Goal: Task Accomplishment & Management: Manage account settings

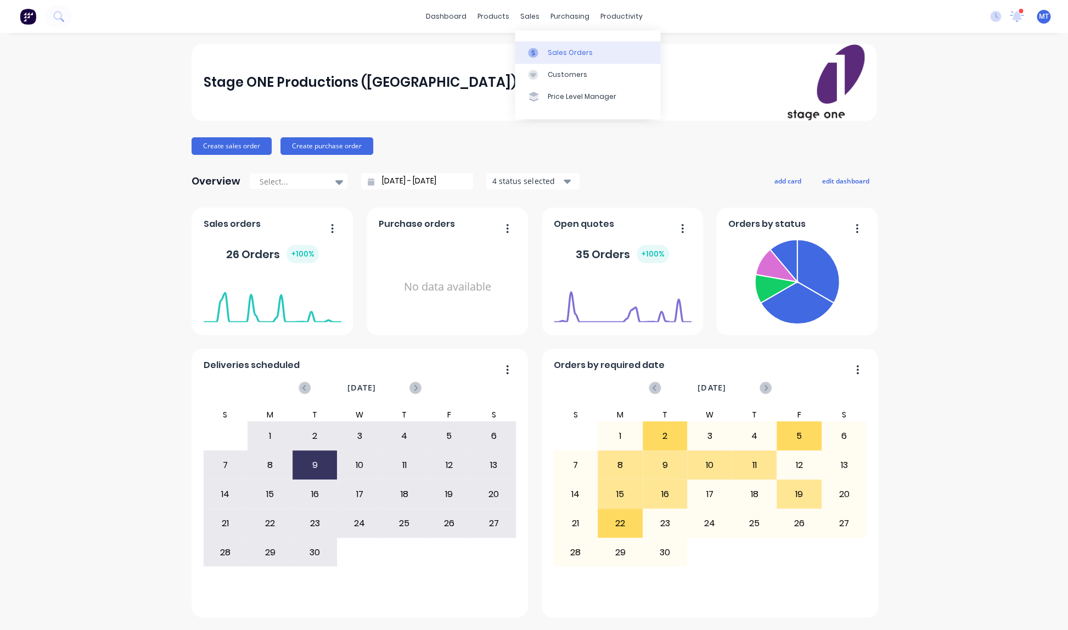
click at [559, 52] on div "Sales Orders" at bounding box center [570, 53] width 45 height 10
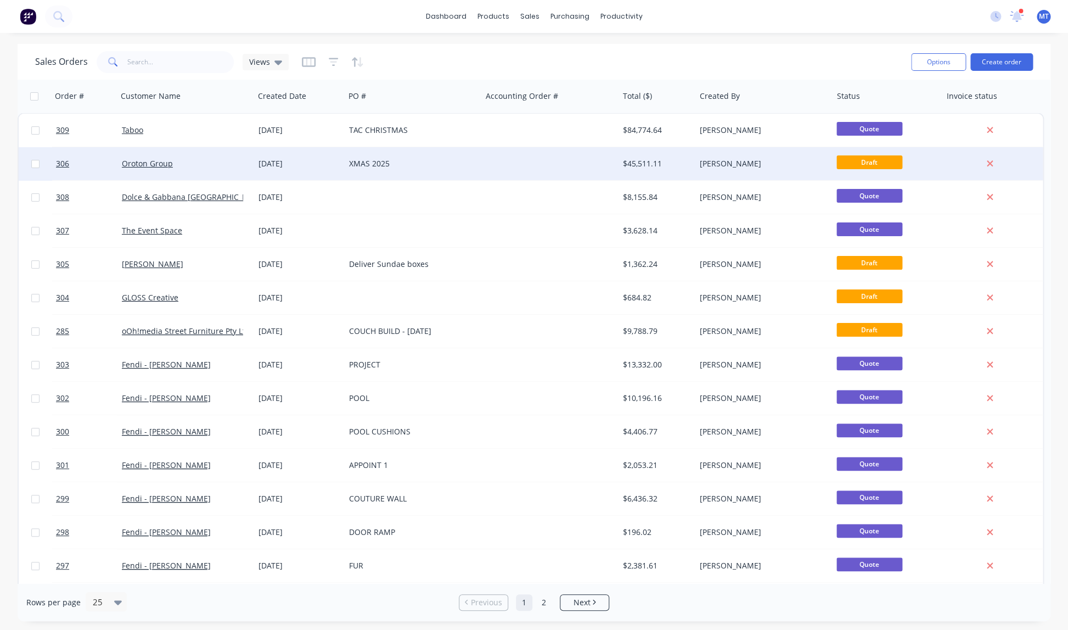
click at [640, 163] on div "$45,511.11" at bounding box center [655, 163] width 64 height 11
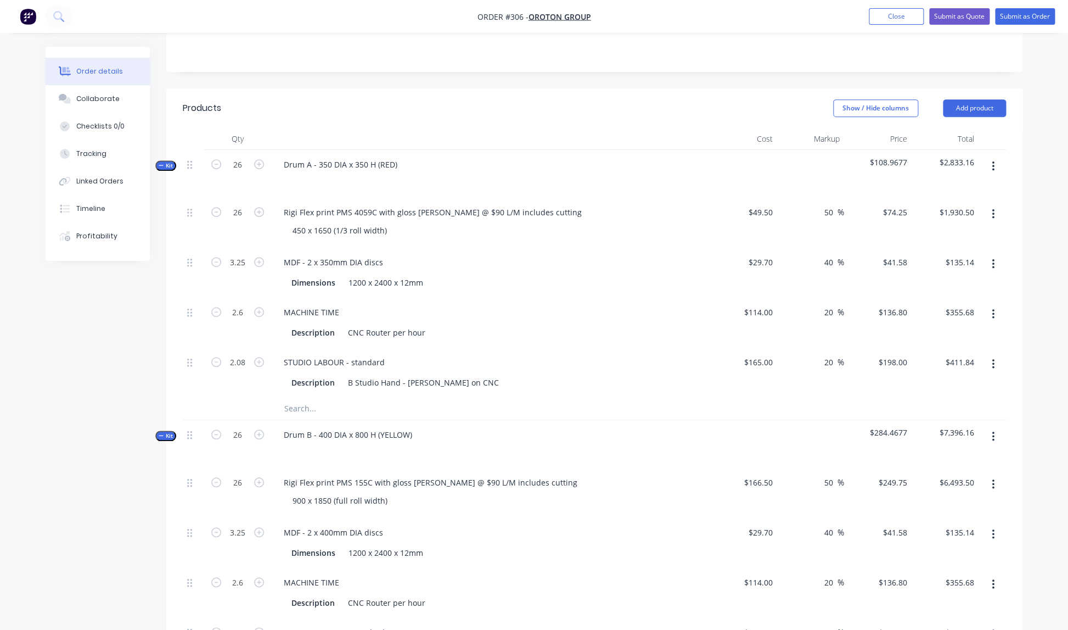
scroll to position [217, 0]
click at [960, 223] on div "$1,930.50 $1,930.50" at bounding box center [946, 225] width 68 height 50
click at [979, 206] on input "1930.50" at bounding box center [959, 214] width 40 height 16
type input "$1,930.50"
click at [217, 161] on icon "button" at bounding box center [216, 166] width 10 height 10
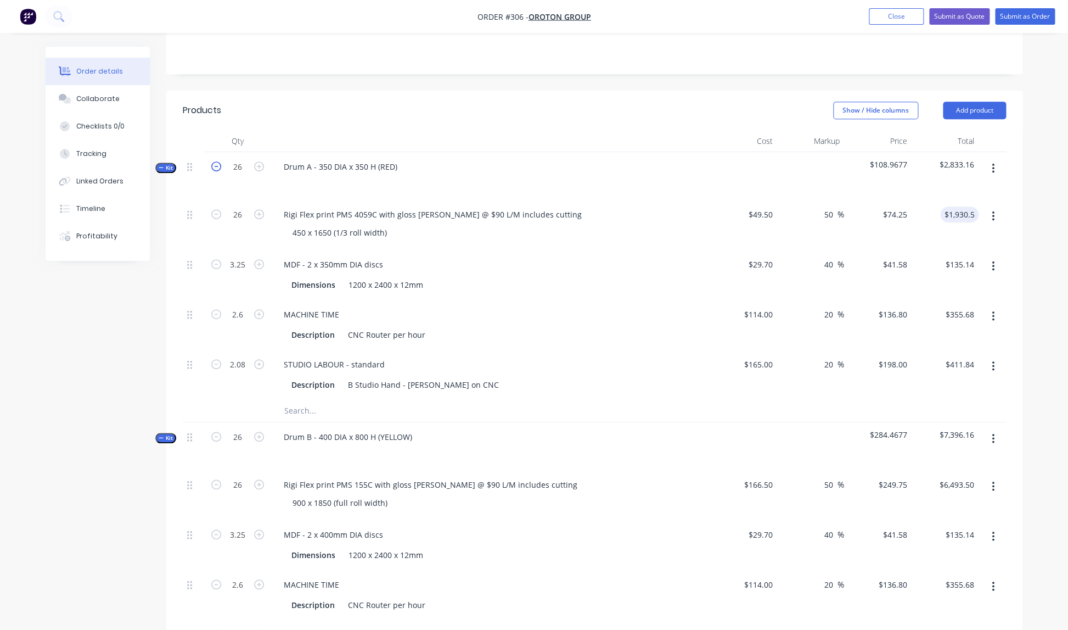
type input "25"
type input "3.125"
type input "2.5"
type input "2"
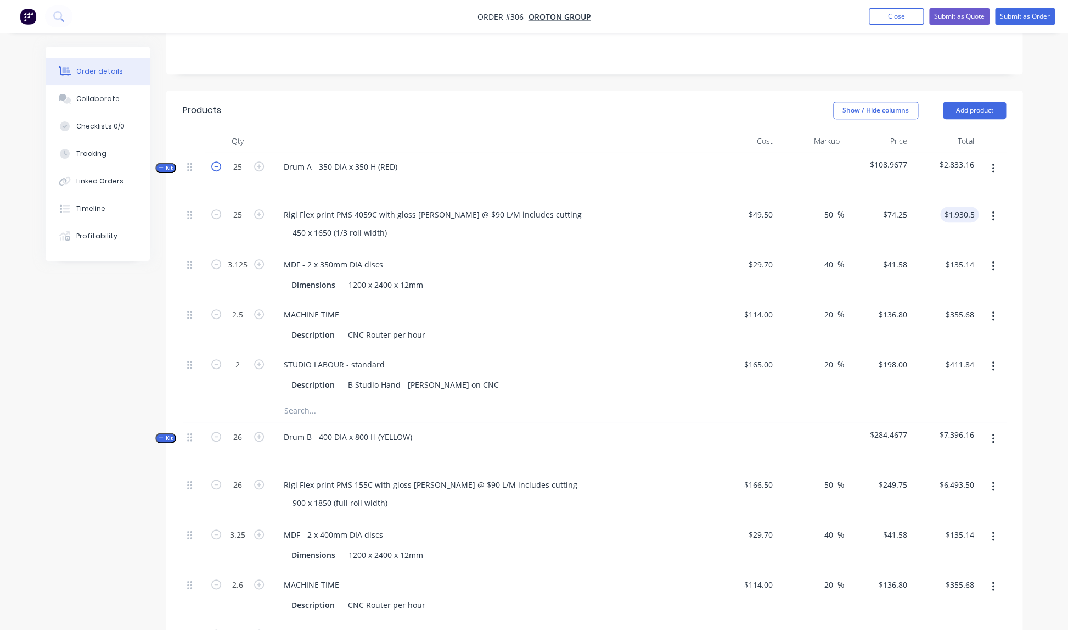
type input "$1,856.25"
type input "$129.94"
type input "$342.00"
type input "$396.00"
click at [217, 161] on icon "button" at bounding box center [216, 166] width 10 height 10
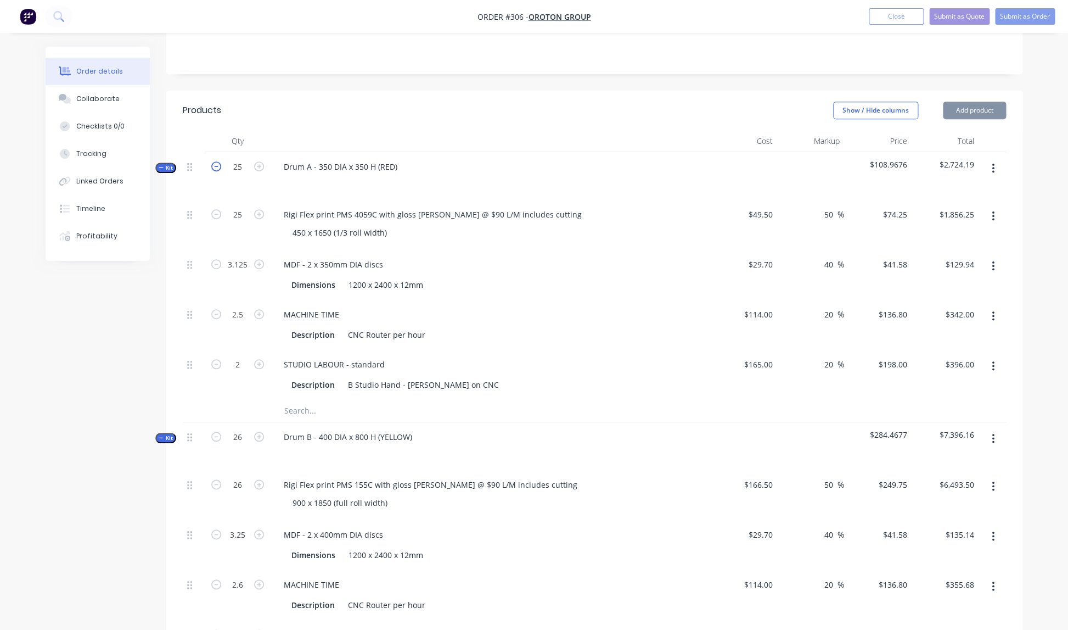
type input "24"
type input "3"
type input "2.4"
type input "1.92"
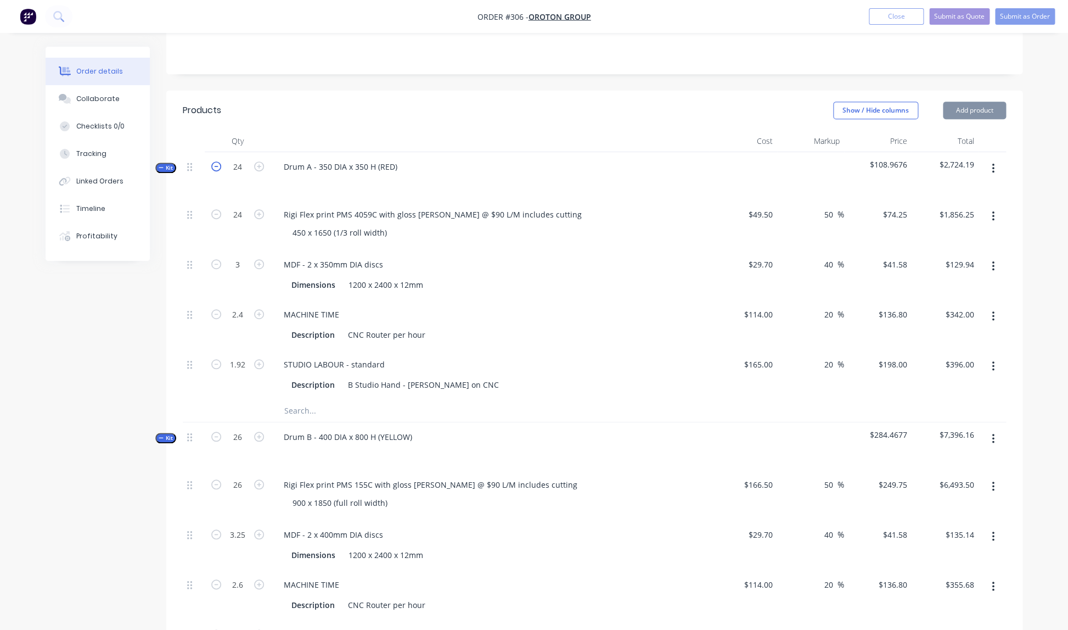
type input "$1,782.00"
type input "$124.74"
type input "$328.32"
type input "$380.16"
click at [217, 161] on icon "button" at bounding box center [216, 166] width 10 height 10
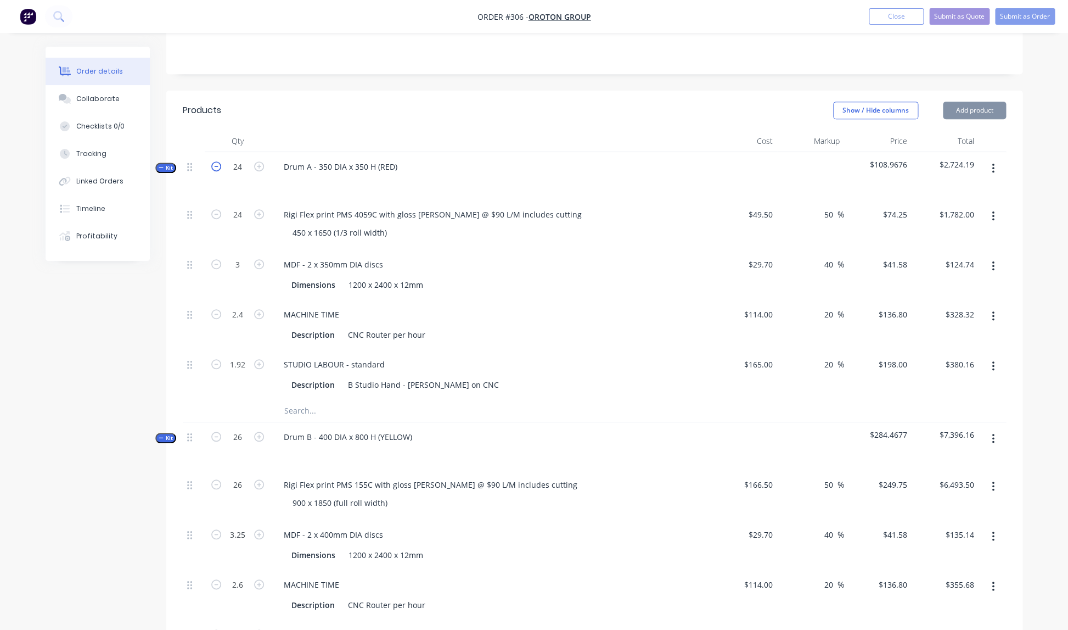
type input "23"
type input "2.875"
type input "2.3"
type input "1.84"
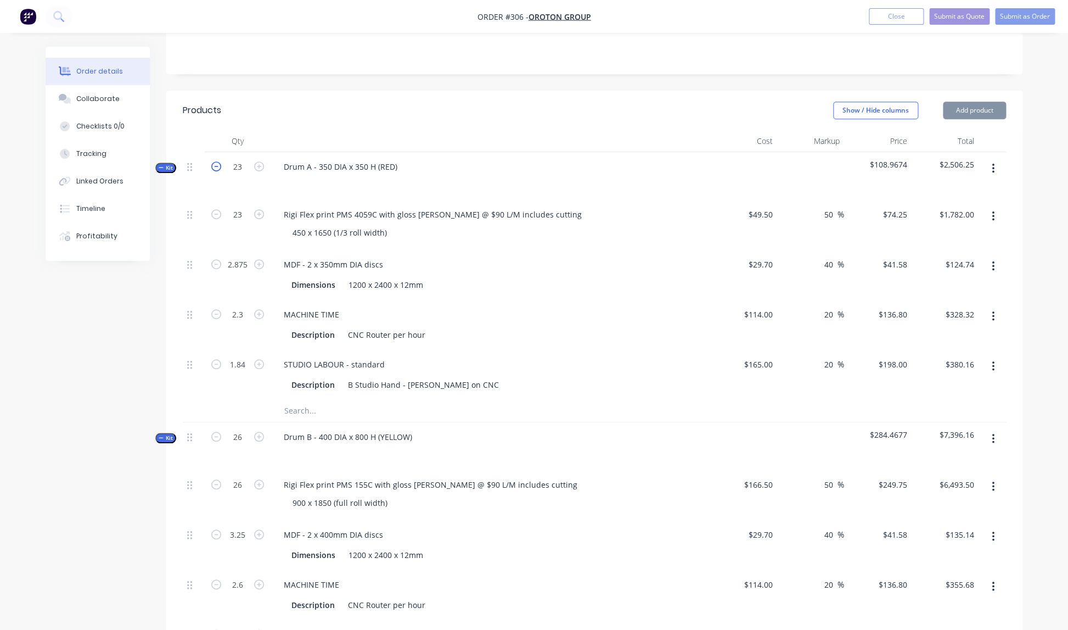
type input "$1,707.75"
type input "$119.54"
type input "$314.64"
type input "$364.32"
click at [217, 161] on icon "button" at bounding box center [216, 166] width 10 height 10
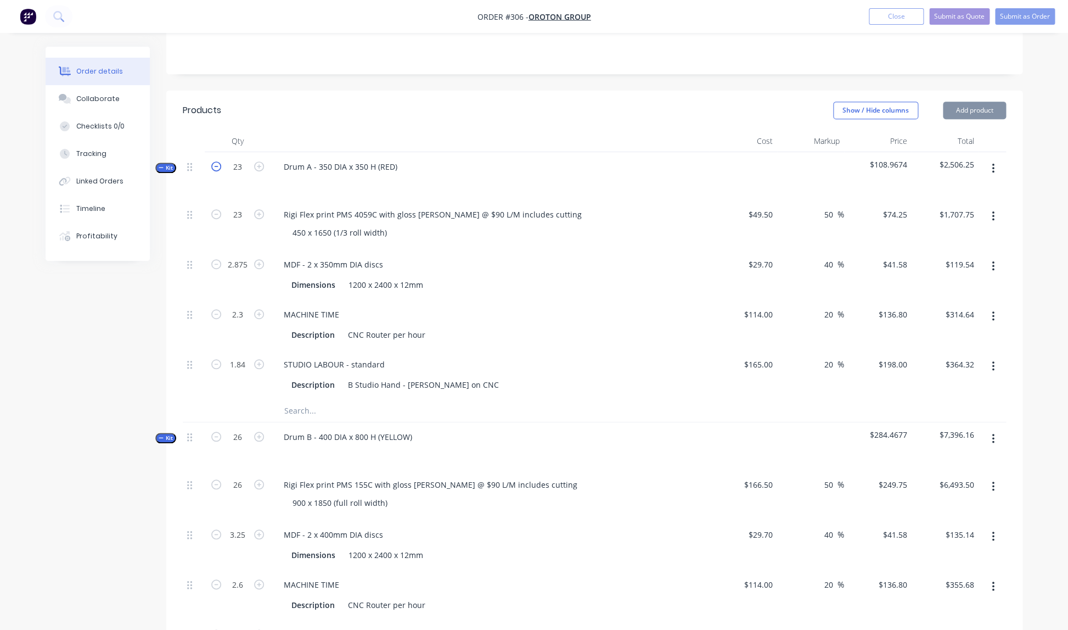
type input "22"
type input "2.75"
type input "2.2"
type input "1.76"
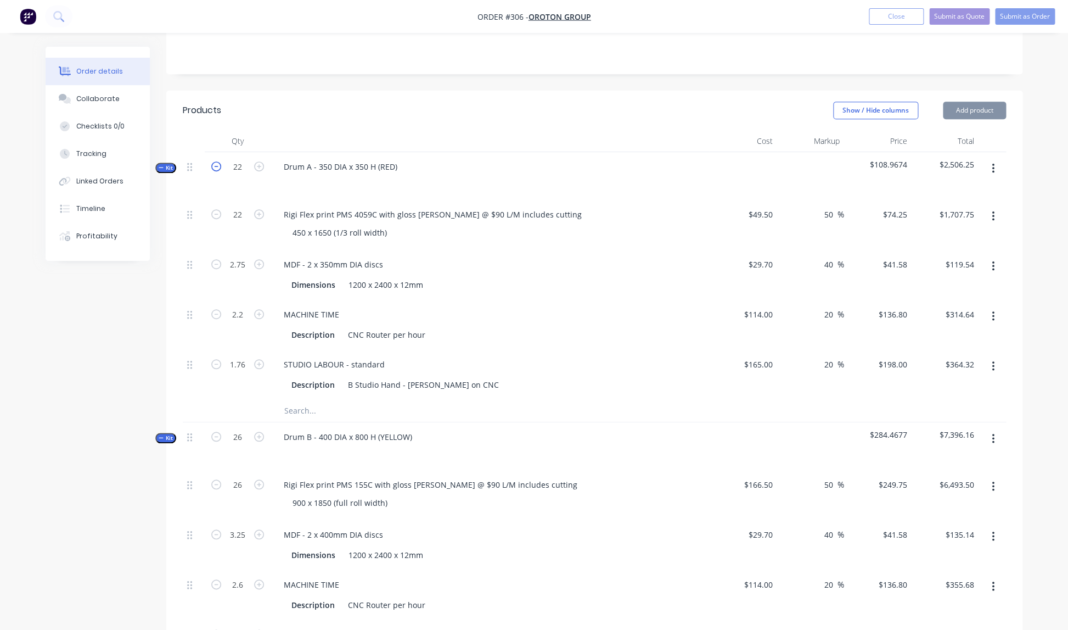
type input "$1,633.50"
type input "$114.35"
type input "$300.96"
type input "$348.48"
click at [217, 161] on icon "button" at bounding box center [216, 166] width 10 height 10
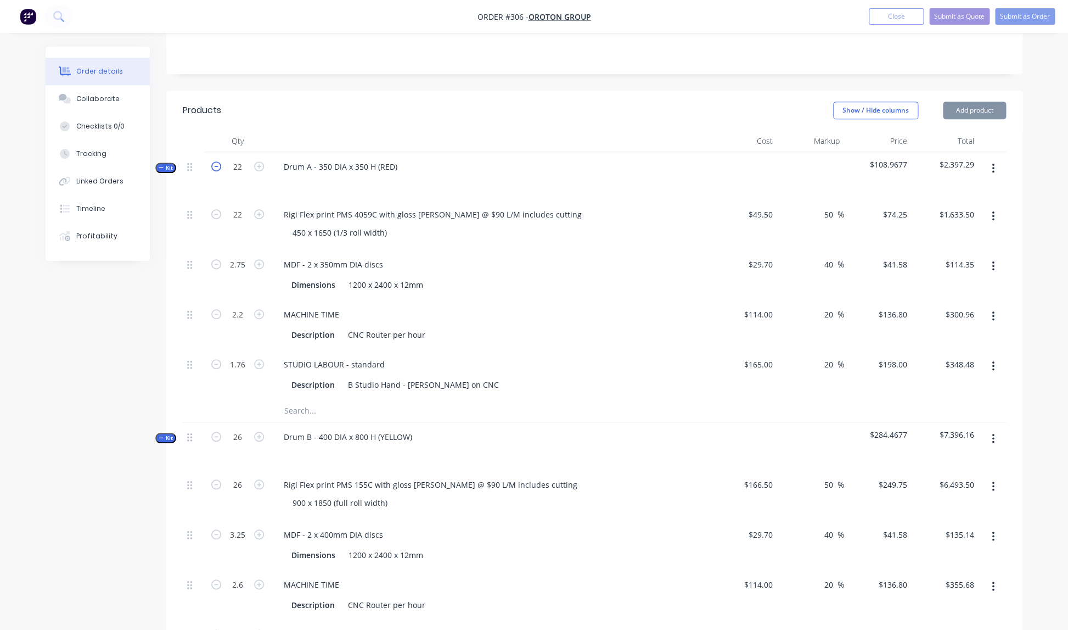
type input "21"
type input "2.625"
type input "2.1"
type input "1.68"
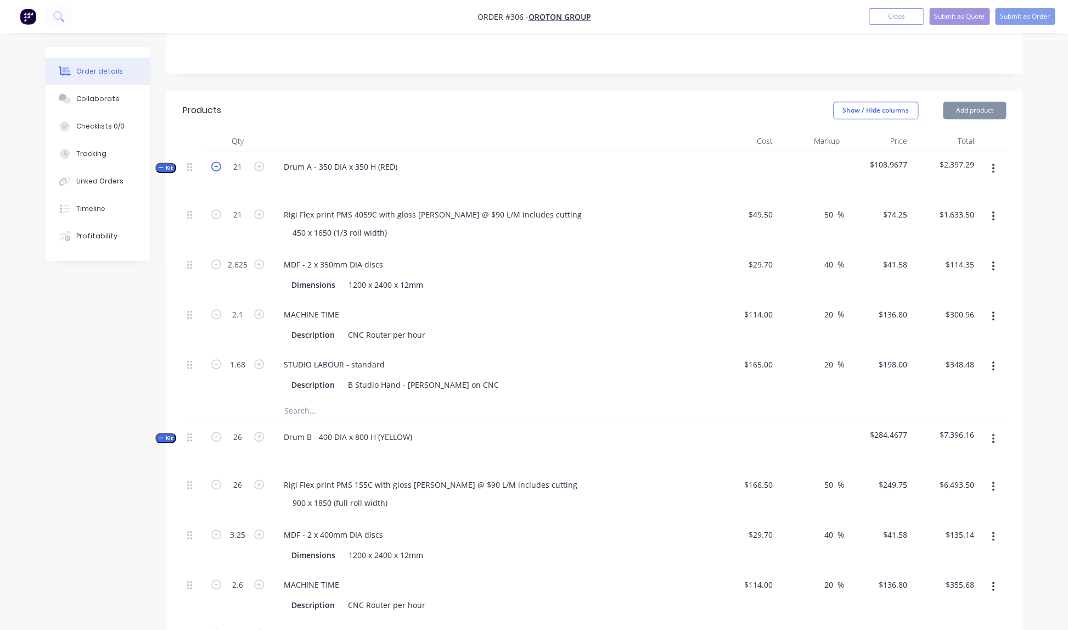
type input "$1,559.25"
type input "$109.15"
type input "$287.28"
type input "$332.64"
click at [217, 161] on icon "button" at bounding box center [216, 166] width 10 height 10
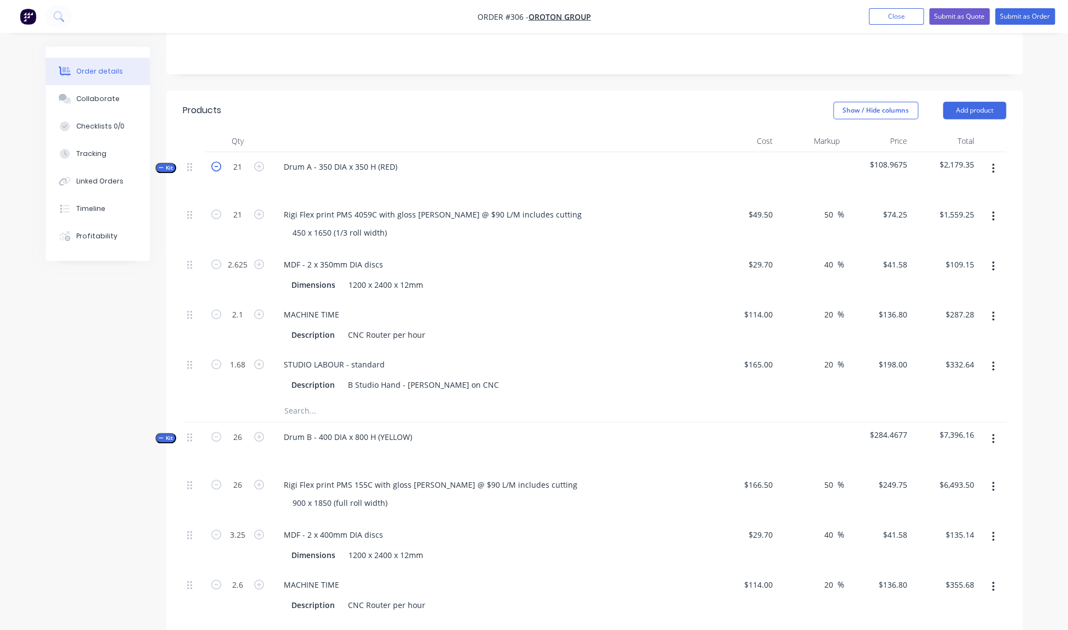
type input "20"
type input "2.5"
type input "2"
type input "1.6"
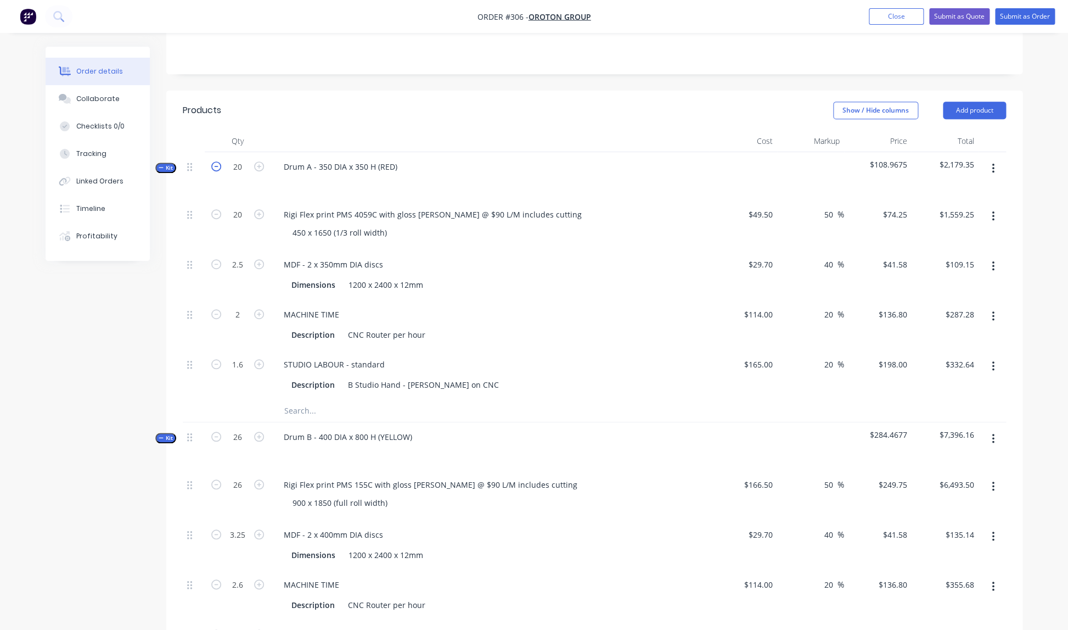
type input "$1,485.00"
type input "$103.95"
type input "$273.60"
type input "$316.80"
click at [217, 161] on icon "button" at bounding box center [216, 166] width 10 height 10
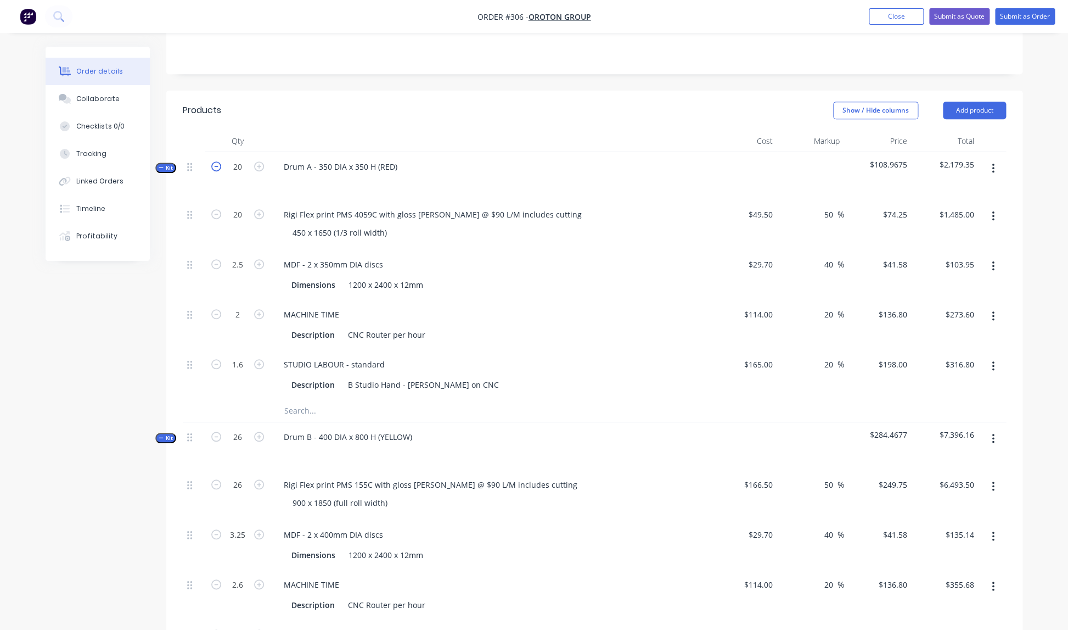
type input "19"
type input "2.375"
type input "1.9"
type input "1.52"
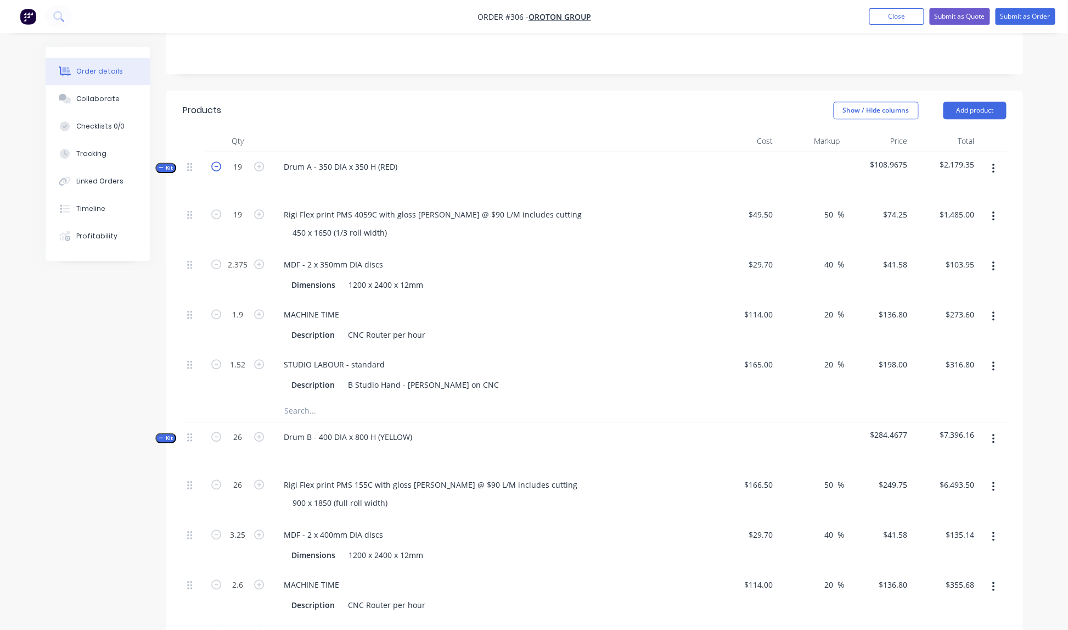
type input "$1,410.75"
type input "$98.75"
type input "$259.92"
type input "$300.96"
click at [217, 161] on icon "button" at bounding box center [216, 166] width 10 height 10
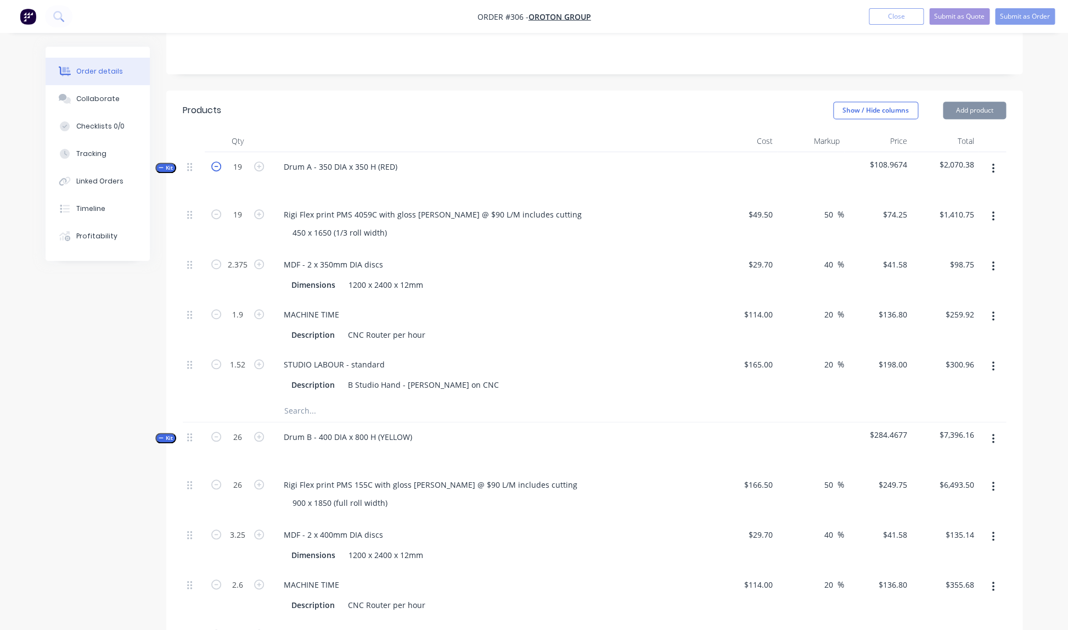
type input "18"
type input "2.25"
type input "1.8"
type input "1.44"
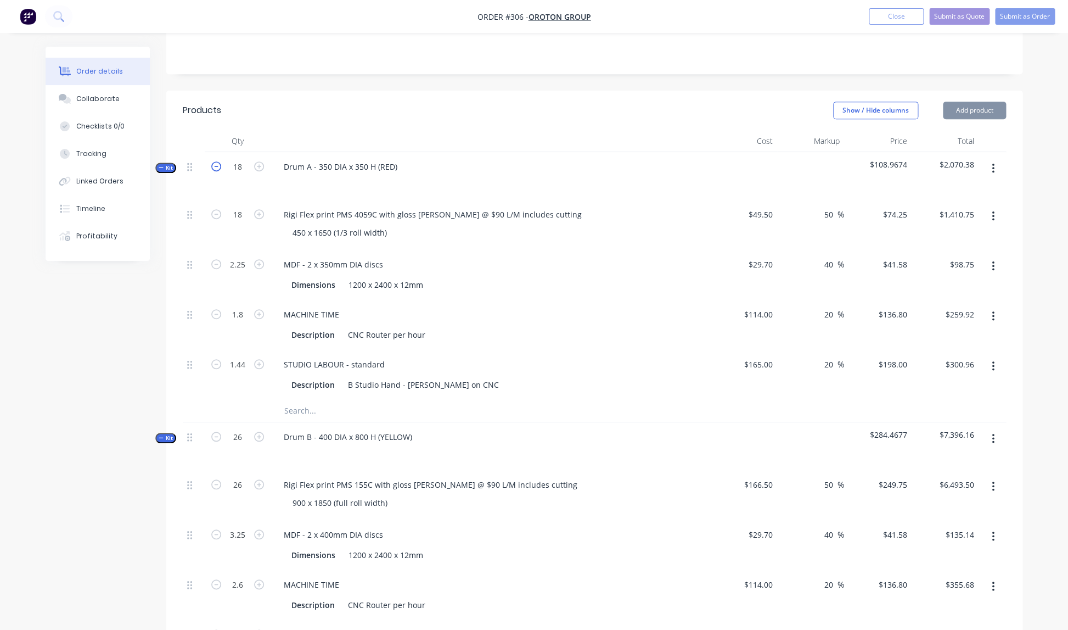
type input "$1,336.50"
type input "$93.56"
type input "$246.24"
type input "$285.12"
click at [217, 161] on icon "button" at bounding box center [216, 166] width 10 height 10
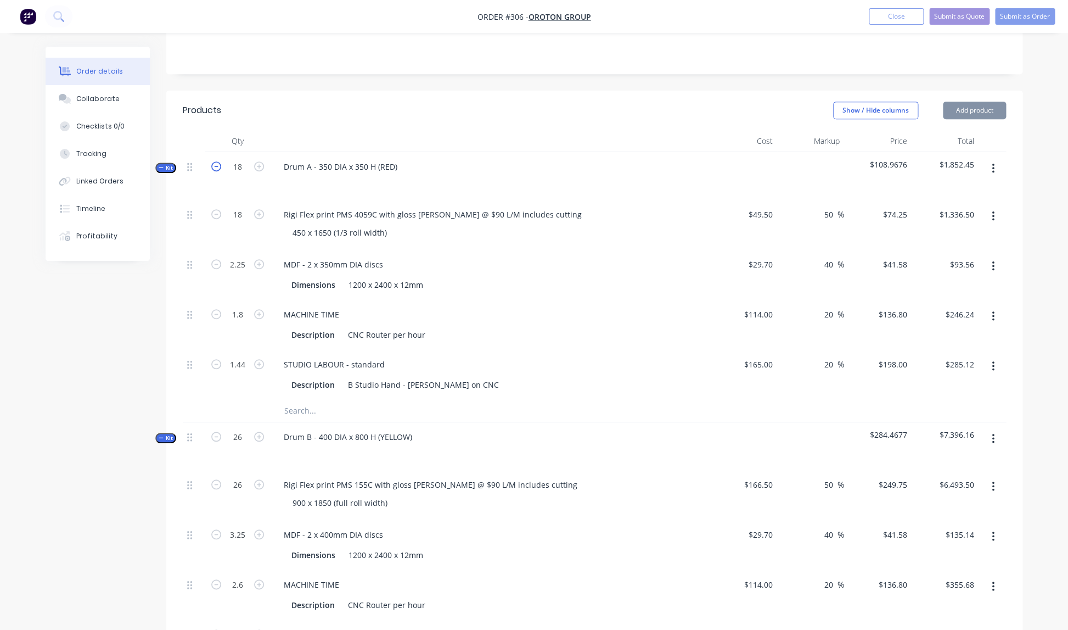
type input "17"
type input "2.125"
type input "1.7"
type input "1.36"
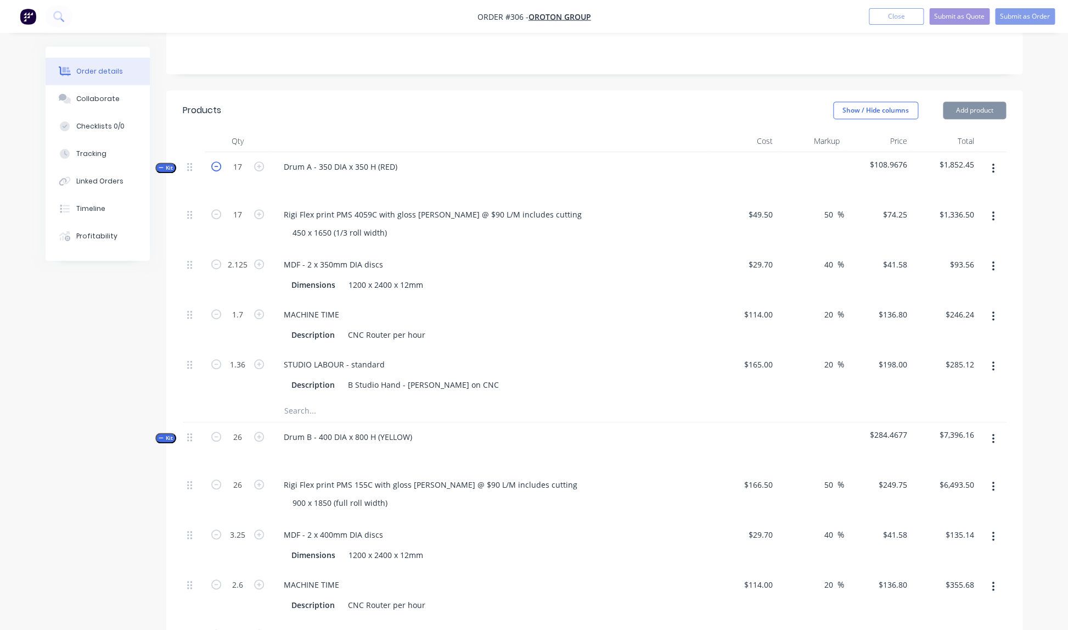
type input "$1,262.25"
type input "$88.36"
type input "$232.56"
type input "$269.28"
click at [217, 161] on icon "button" at bounding box center [216, 166] width 10 height 10
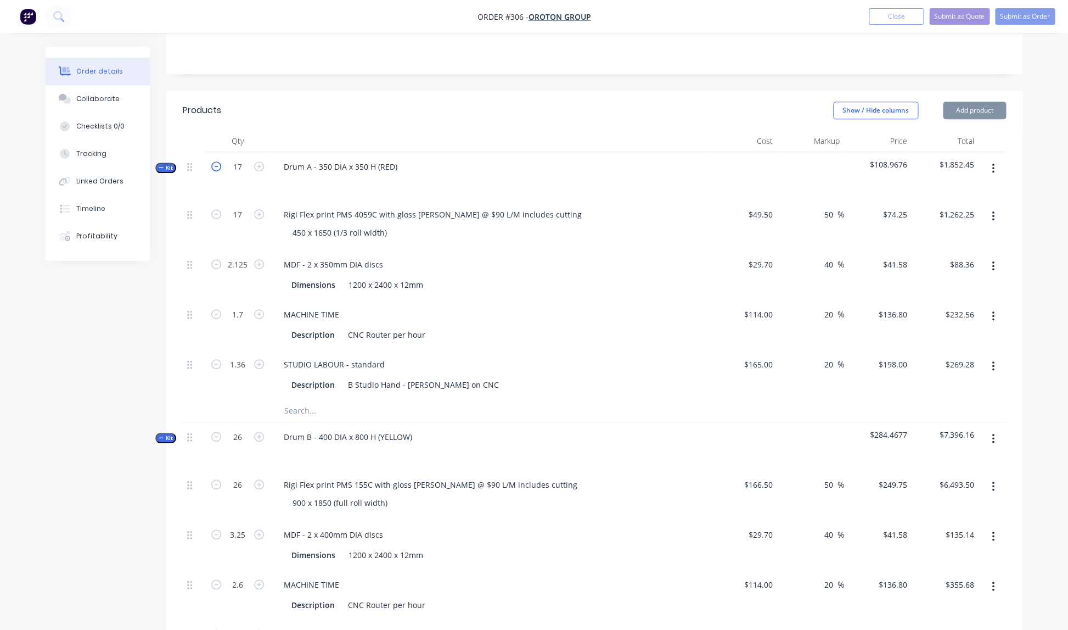
type input "16"
type input "2"
type input "1.6"
type input "1.28"
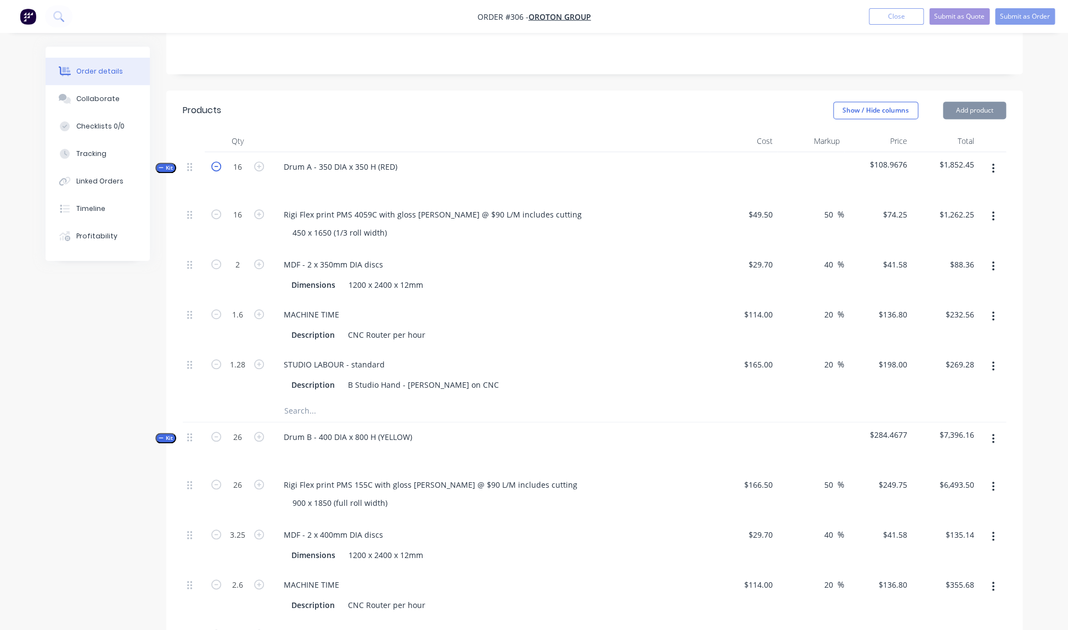
type input "$1,188.00"
type input "$83.16"
type input "$218.88"
type input "$253.44"
click at [217, 161] on icon "button" at bounding box center [216, 166] width 10 height 10
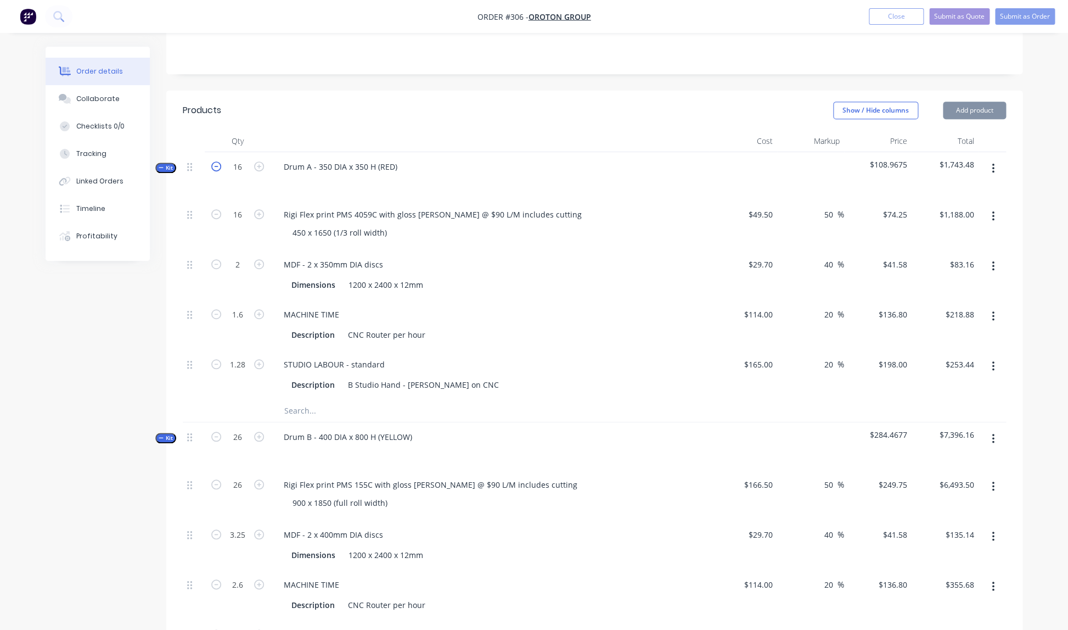
type input "15"
type input "1.875"
type input "1.5"
type input "1.2"
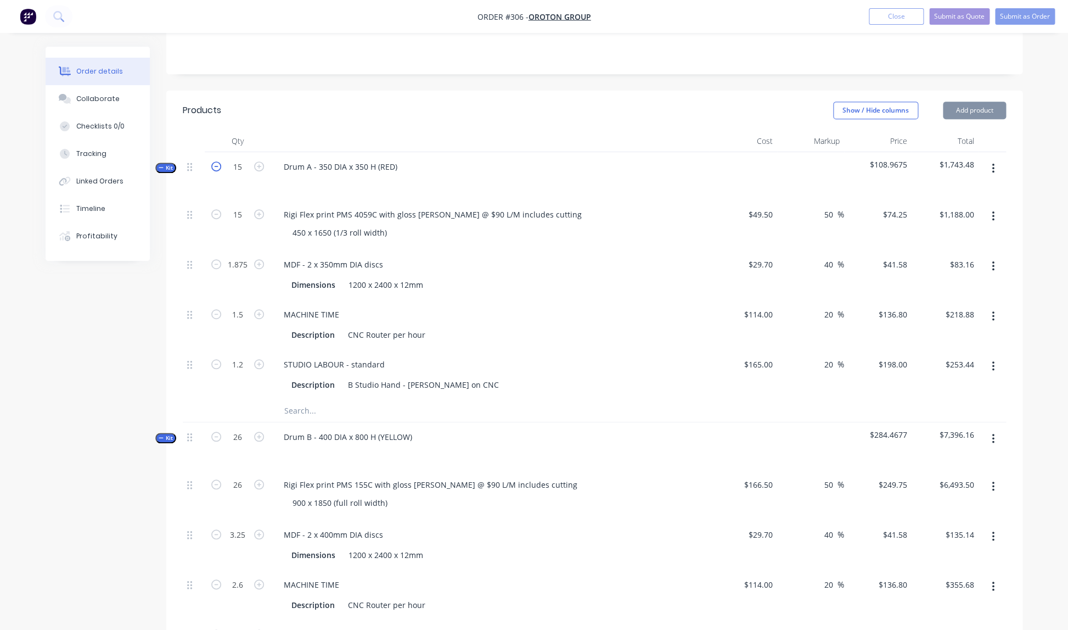
type input "$1,113.75"
type input "$77.96"
type input "$205.20"
type input "$237.60"
click at [217, 161] on icon "button" at bounding box center [216, 166] width 10 height 10
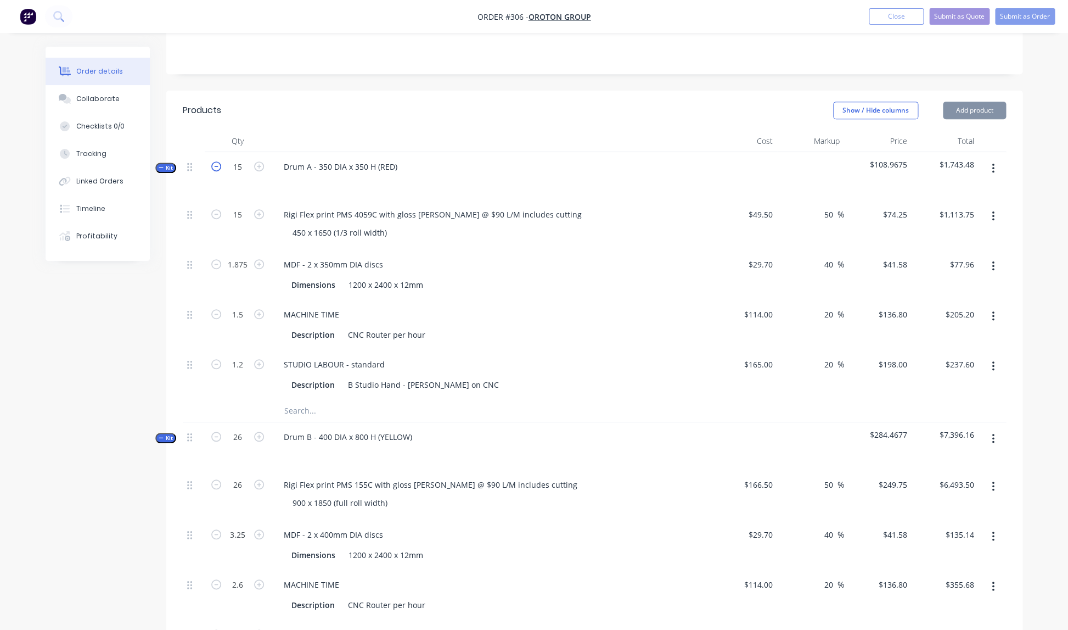
type input "14"
type input "1.75"
type input "1.4"
type input "1.12"
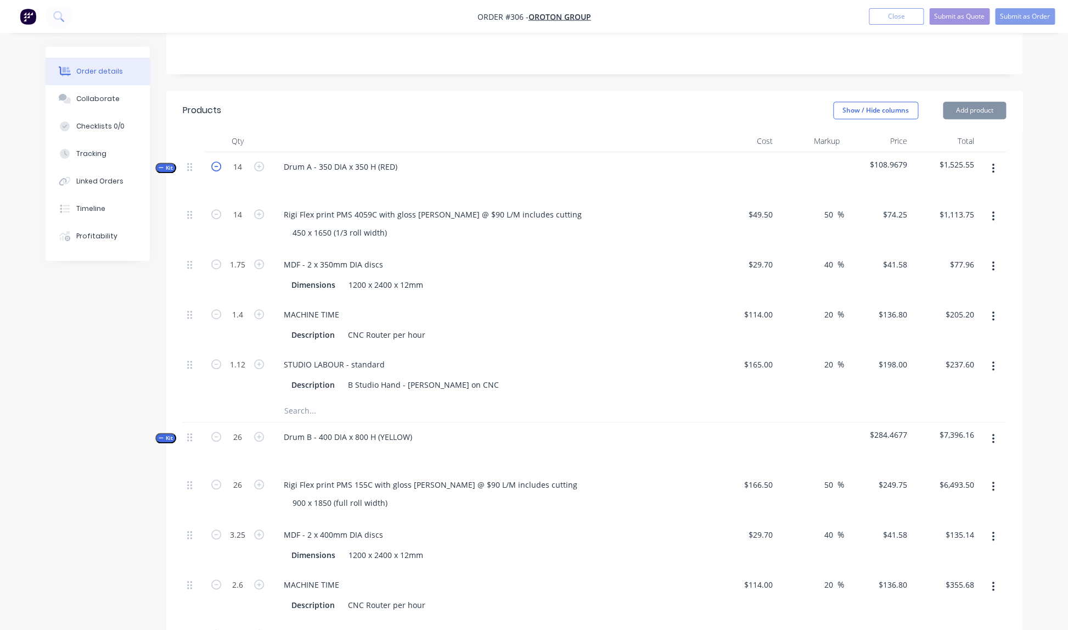
type input "$1,039.50"
type input "$72.77"
type input "$191.52"
type input "$221.76"
click at [217, 161] on icon "button" at bounding box center [216, 166] width 10 height 10
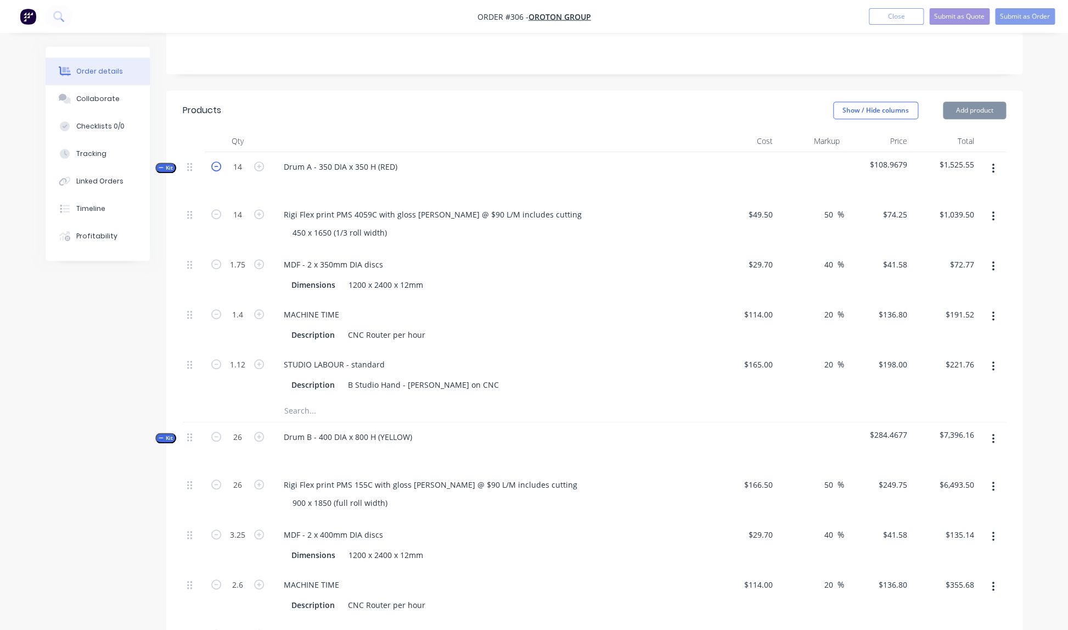
type input "13"
type input "1.625"
type input "1.3"
type input "1.04"
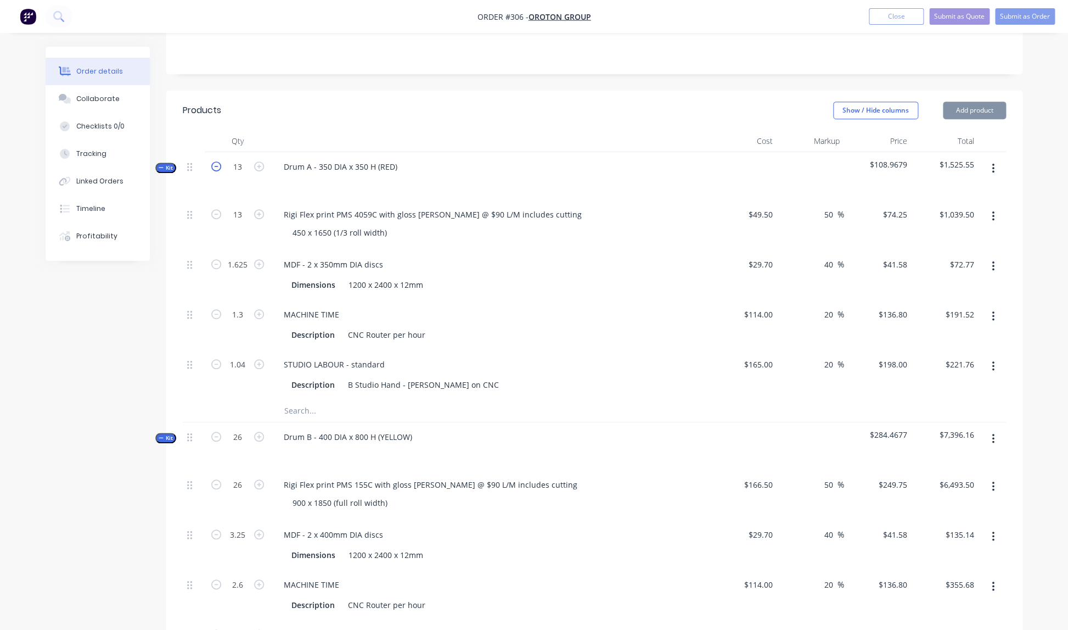
type input "$965.25"
type input "$67.57"
type input "$177.84"
type input "$205.92"
click at [217, 161] on icon "button" at bounding box center [216, 166] width 10 height 10
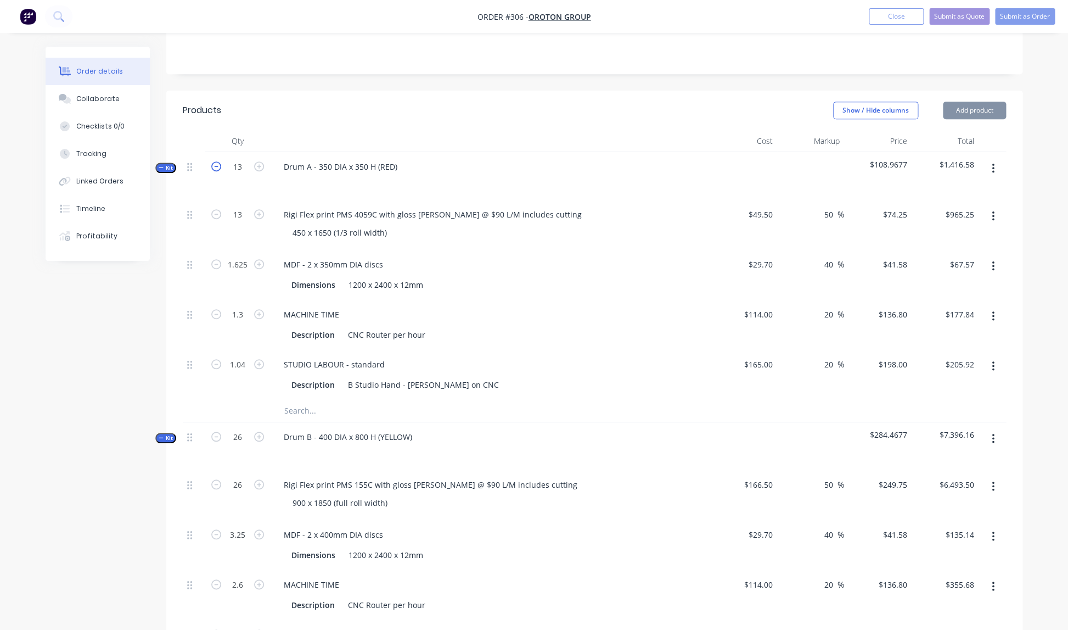
type input "12"
type input "1.5"
type input "1.2"
type input "0.96"
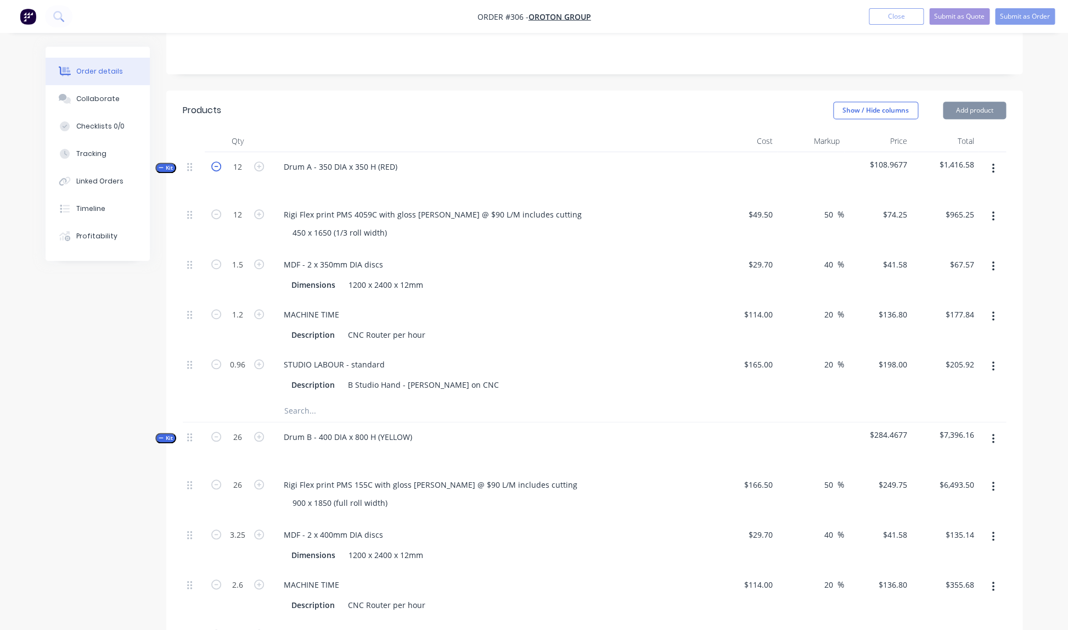
type input "$891.00"
type input "$62.37"
type input "$164.16"
type input "$190.08"
click at [217, 161] on icon "button" at bounding box center [216, 166] width 10 height 10
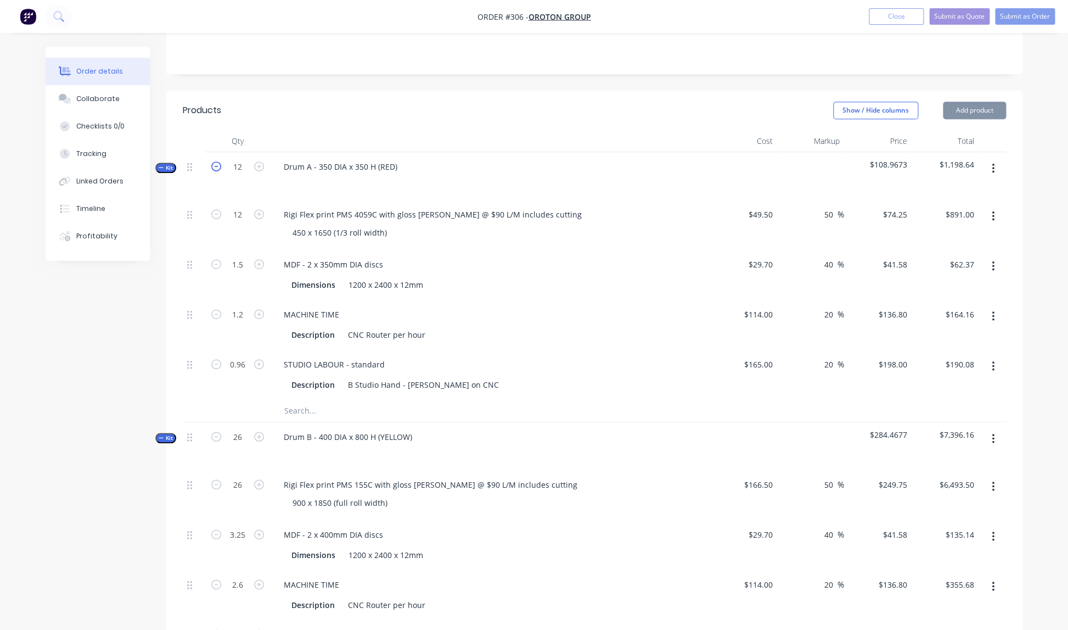
type input "11"
type input "1.375"
type input "1.1"
type input "0.88"
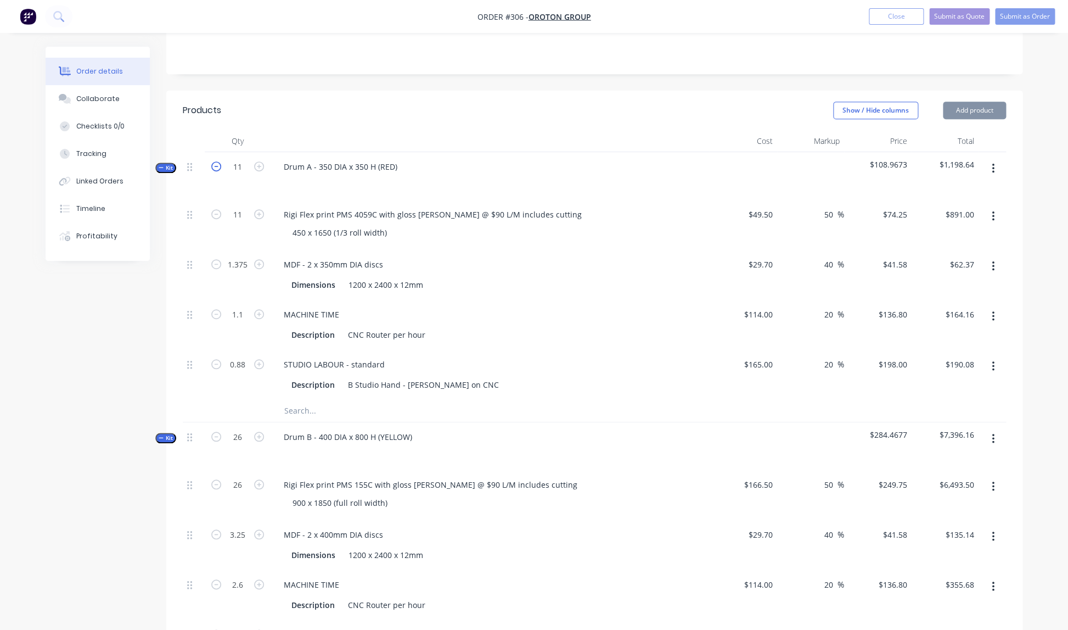
type input "$816.75"
type input "$57.17"
type input "$150.48"
type input "$174.24"
click at [217, 161] on icon "button" at bounding box center [216, 166] width 10 height 10
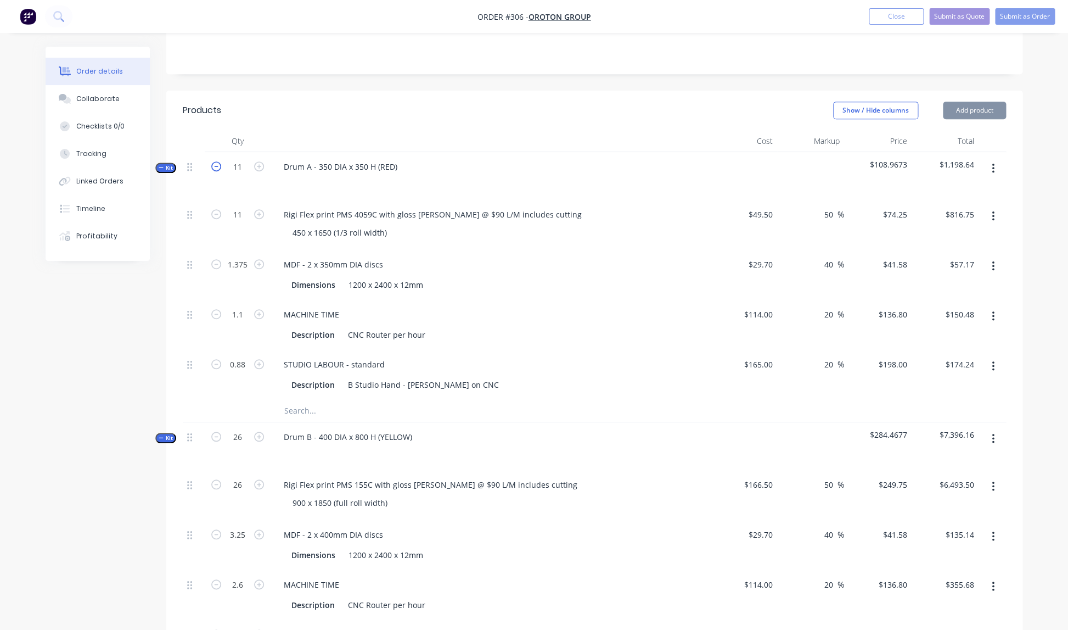
type input "10"
type input "$742.50"
type input "1.25"
type input "$51.98"
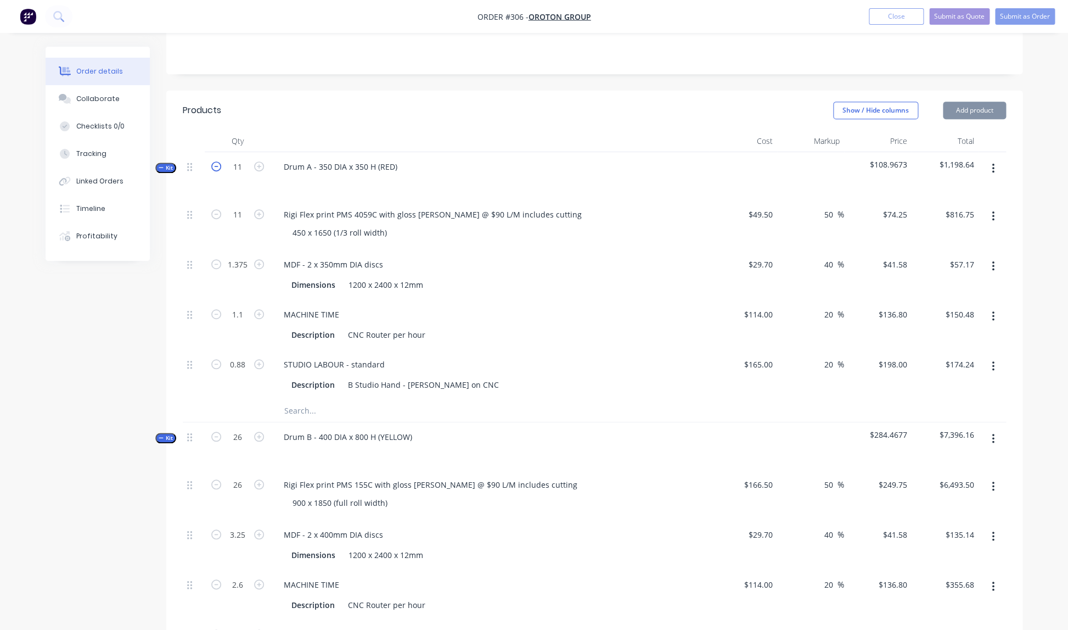
type input "1"
type input "$136.80"
type input "0.8"
type input "$158.40"
click at [217, 161] on icon "button" at bounding box center [216, 166] width 10 height 10
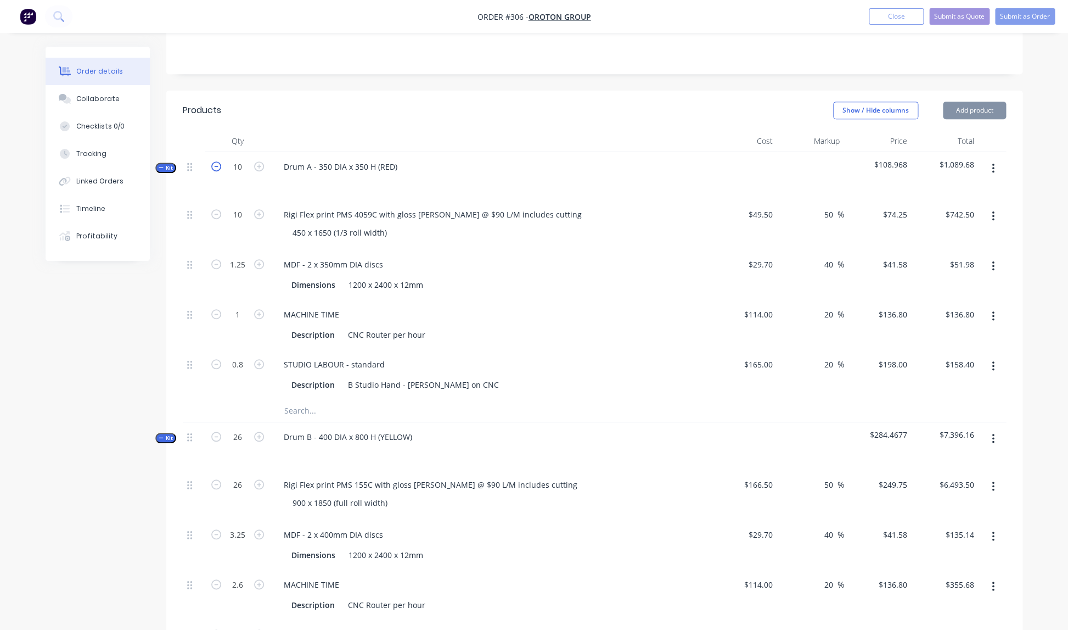
type input "9"
type input "1.125"
type input "0.9"
type input "0.72"
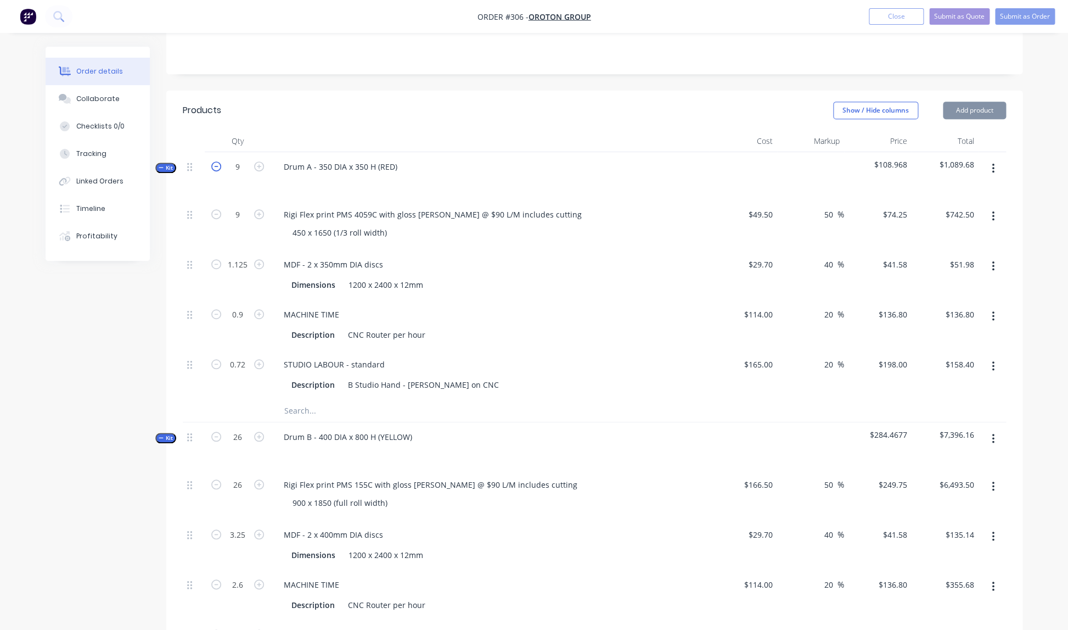
type input "$668.25"
type input "$46.78"
type input "$123.12"
type input "$142.56"
click at [217, 161] on icon "button" at bounding box center [216, 166] width 10 height 10
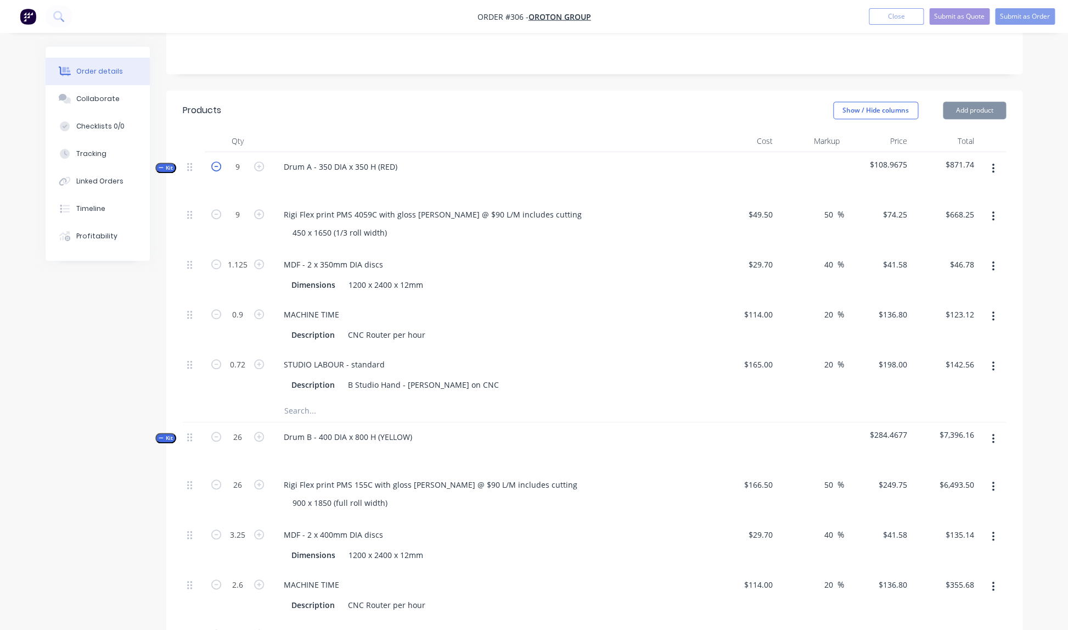
type input "8"
type input "1"
type input "0.8"
type input "0.64"
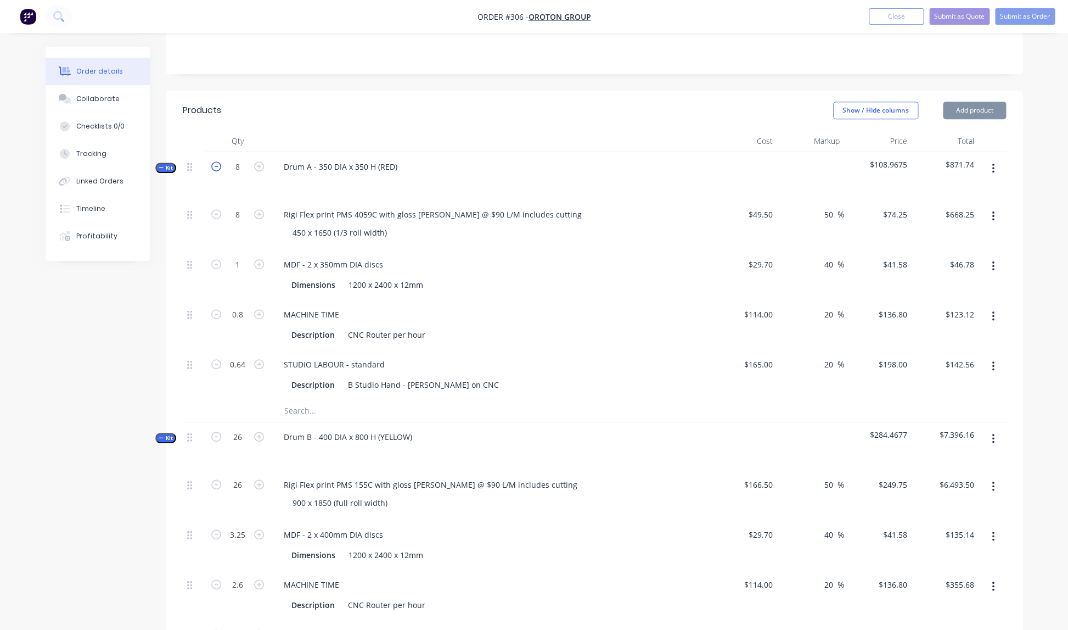
type input "$594.00"
type input "$41.58"
type input "$109.44"
type input "$126.72"
click at [217, 161] on icon "button" at bounding box center [216, 166] width 10 height 10
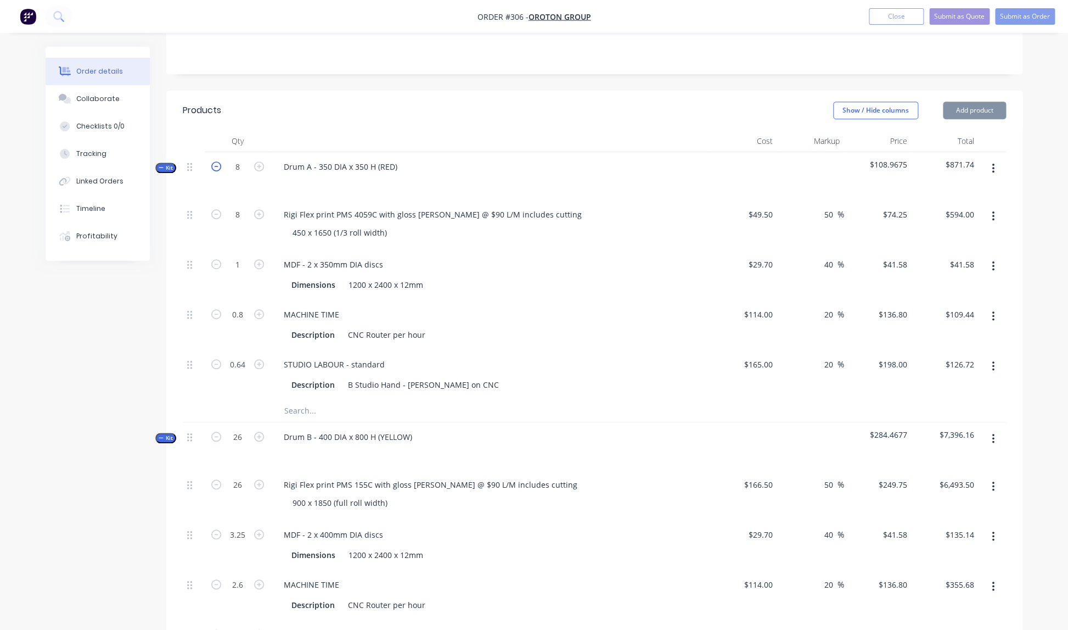
type input "7"
type input "0.875"
type input "0.7"
type input "0.56"
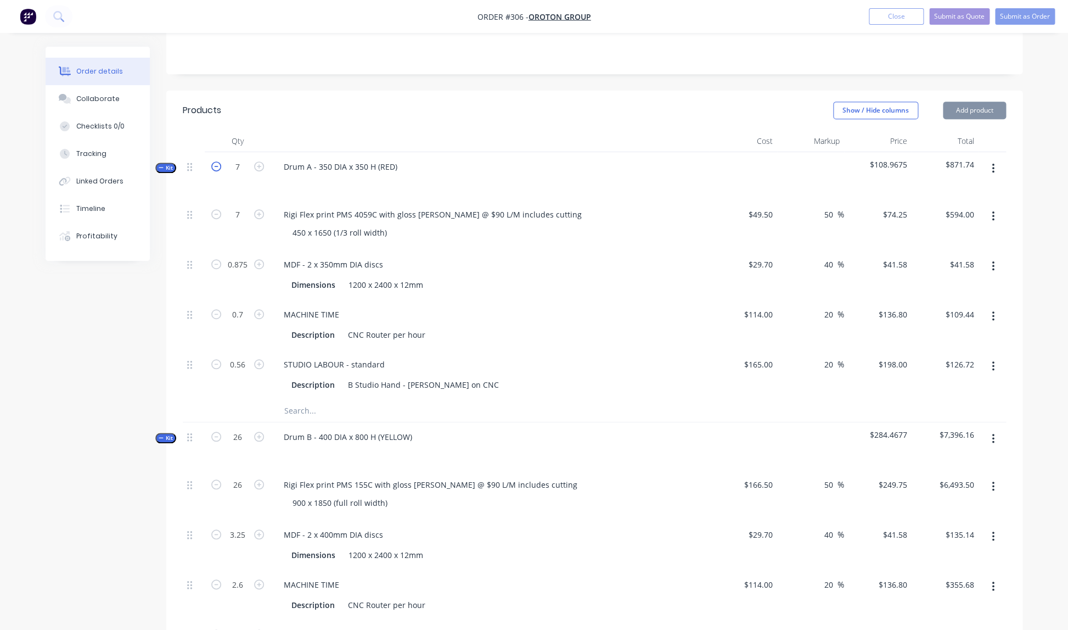
type input "$519.75"
type input "$36.38"
type input "$95.76"
type input "$110.88"
click at [217, 161] on icon "button" at bounding box center [216, 166] width 10 height 10
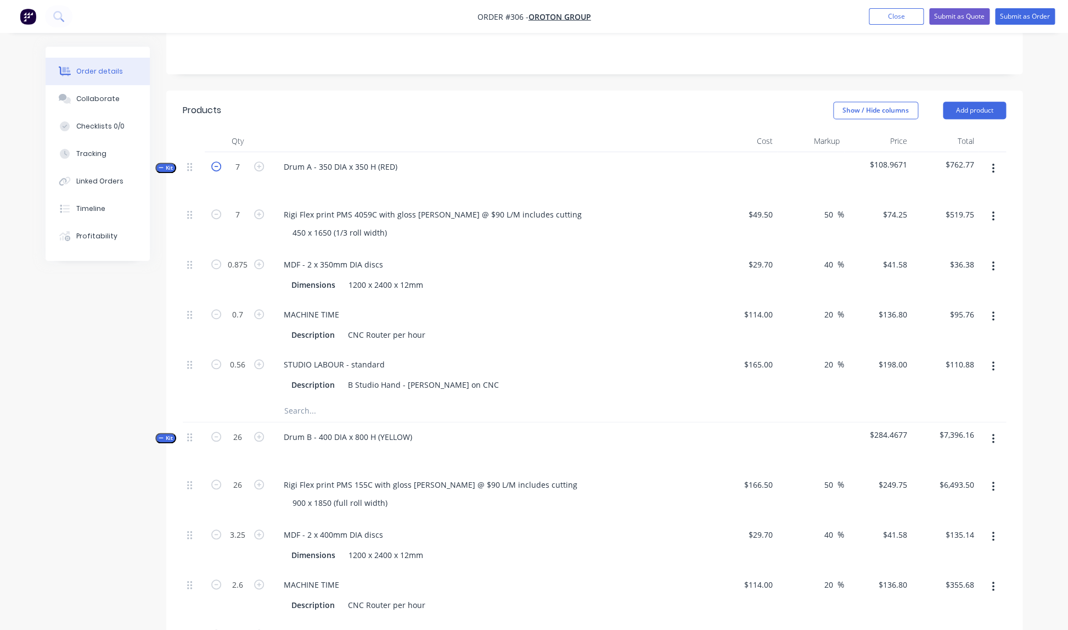
type input "6"
type input "$445.50"
type input "0.75"
type input "$31.19"
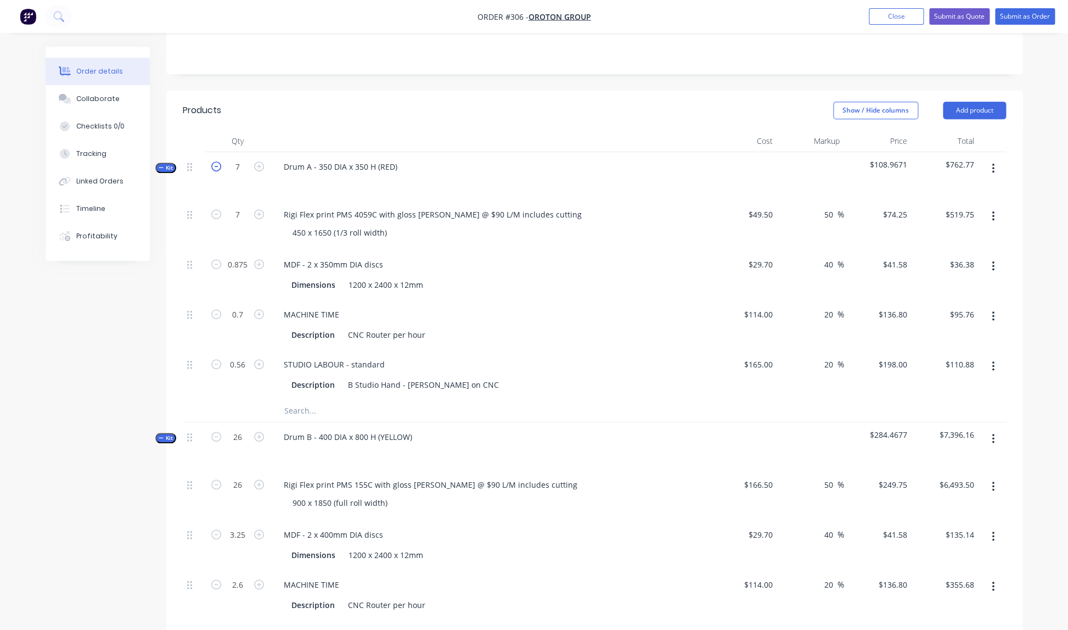
type input "0.6"
type input "$82.08"
type input "0.48"
type input "$95.04"
click at [217, 161] on icon "button" at bounding box center [216, 166] width 10 height 10
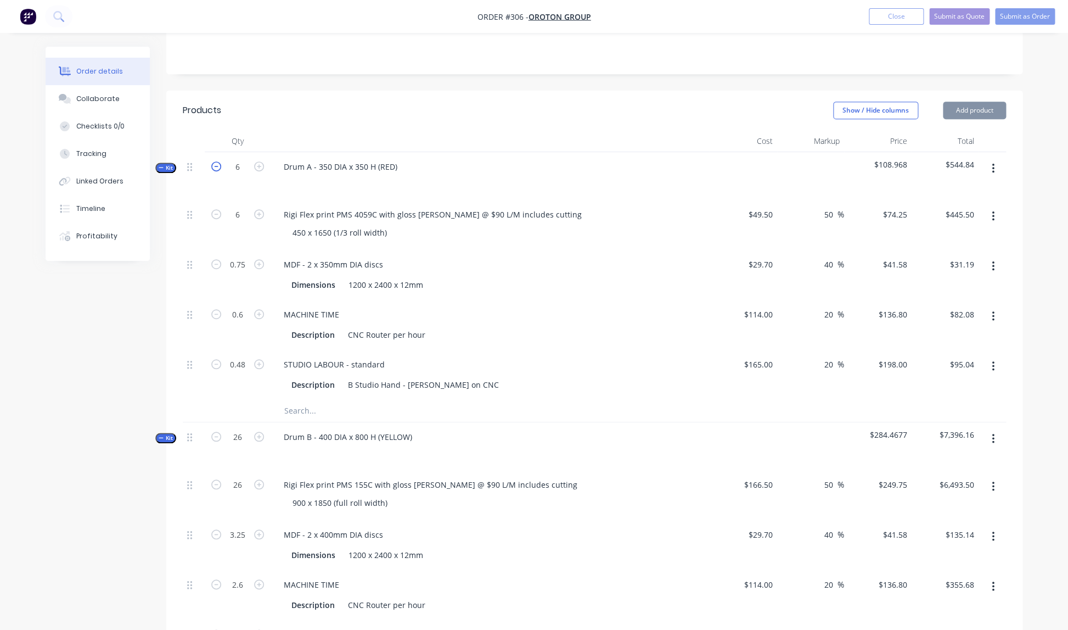
type input "5"
type input "0.625"
type input "0.5"
type input "0.4"
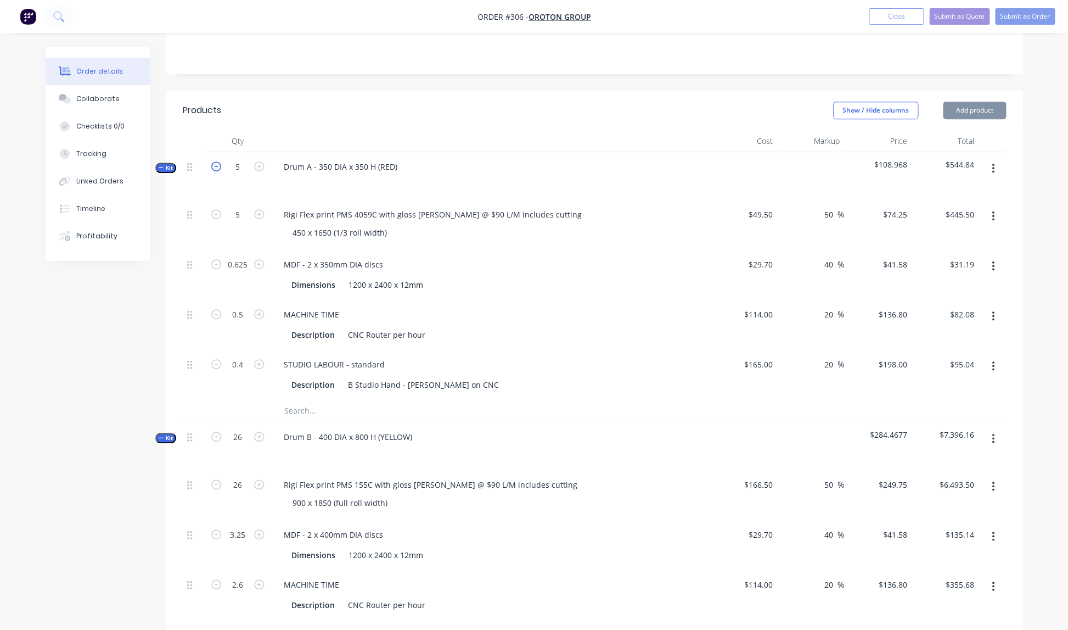
type input "$371.25"
type input "$25.99"
type input "$68.40"
type input "$79.20"
click at [217, 161] on icon "button" at bounding box center [216, 166] width 10 height 10
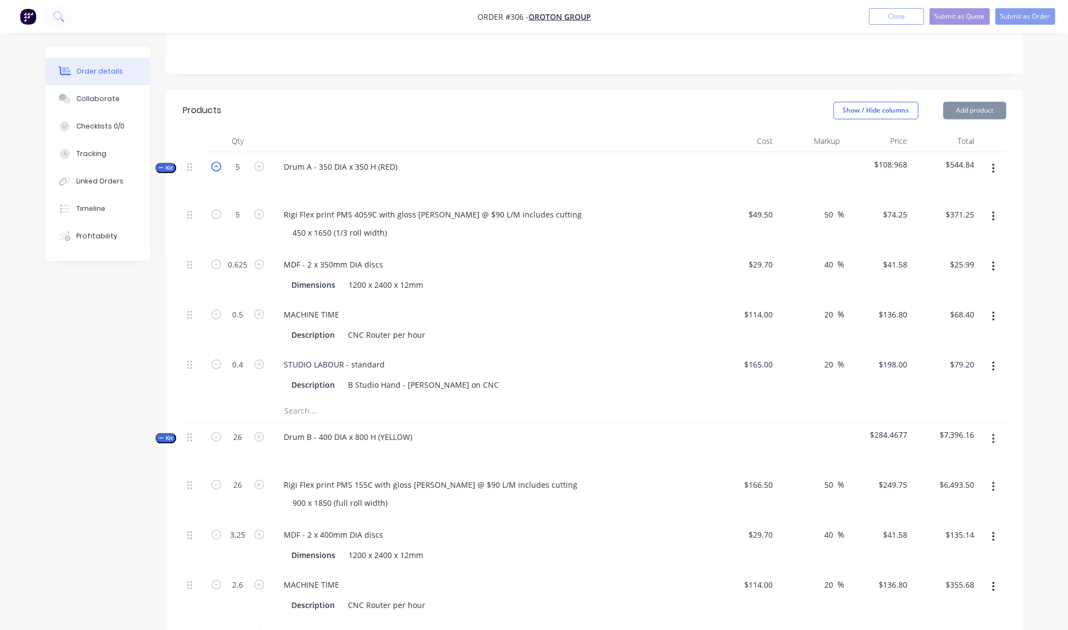
type input "4"
type input "0.5"
type input "0.4"
type input "0.32"
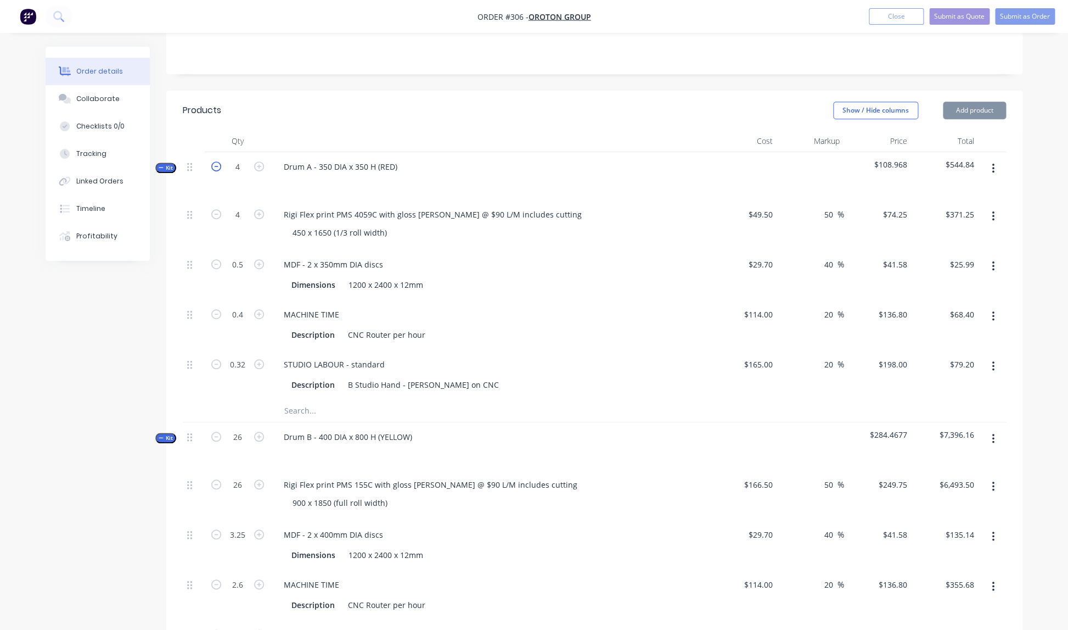
type input "$297.00"
type input "$20.79"
type input "$54.72"
type input "$63.36"
click at [217, 161] on icon "button" at bounding box center [216, 166] width 10 height 10
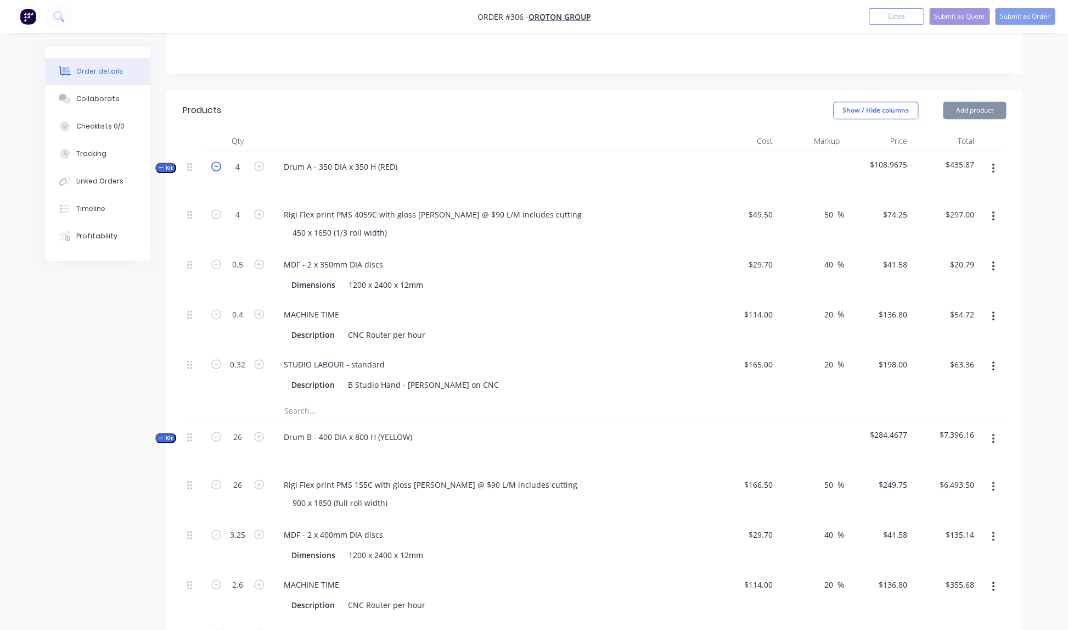
type input "3"
click at [217, 161] on icon "button" at bounding box center [216, 166] width 10 height 10
click at [259, 161] on icon "button" at bounding box center [259, 166] width 10 height 10
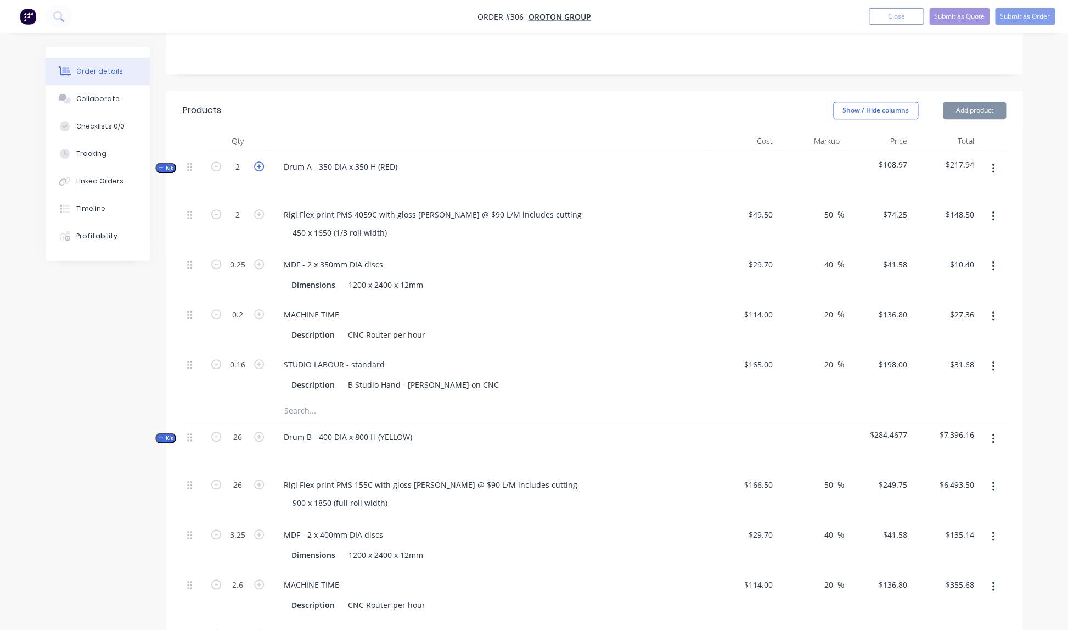
click at [259, 161] on icon "button" at bounding box center [259, 166] width 10 height 10
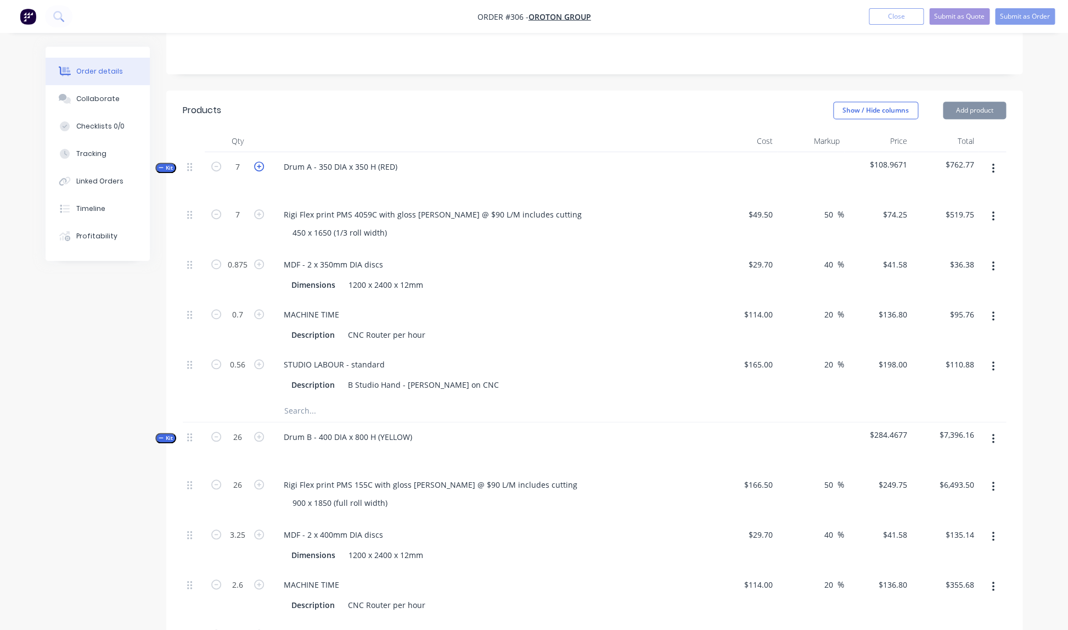
click at [259, 161] on icon "button" at bounding box center [259, 166] width 10 height 10
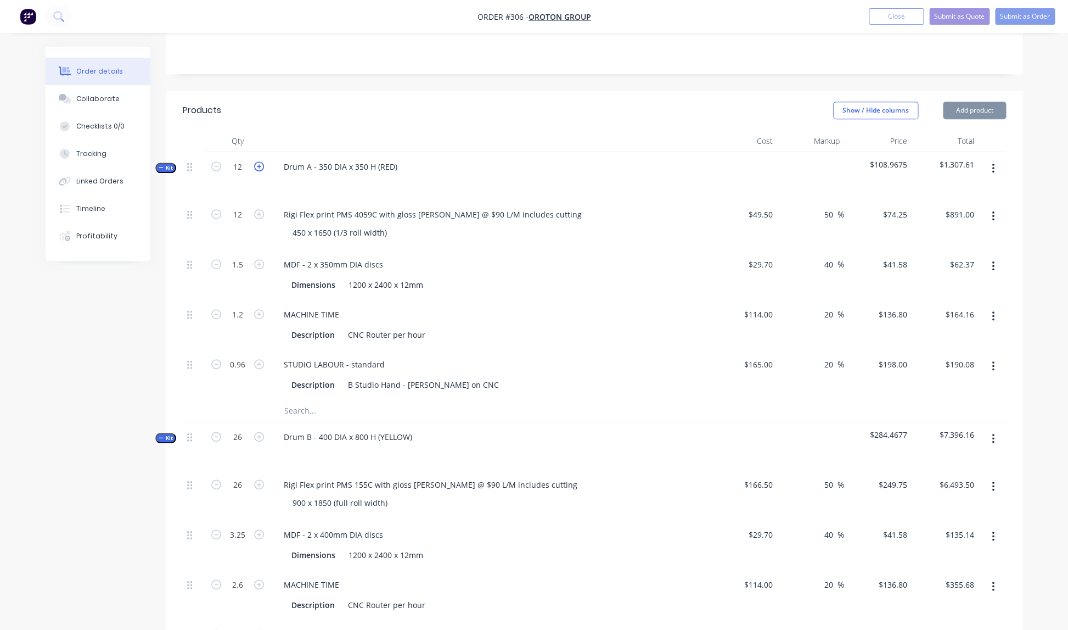
click at [259, 161] on icon "button" at bounding box center [259, 166] width 10 height 10
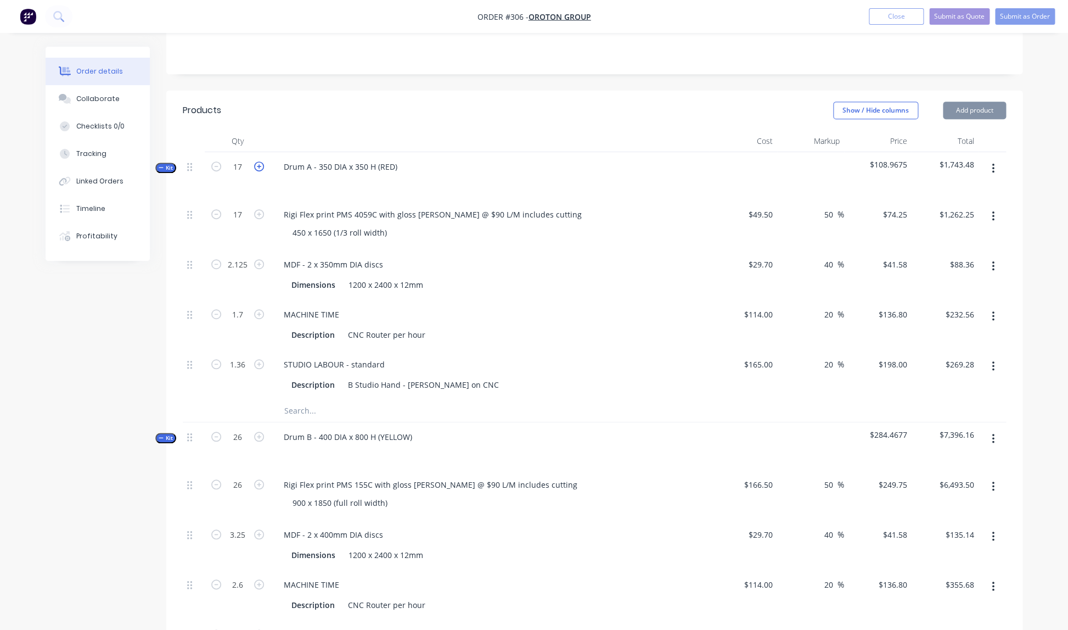
click at [259, 161] on icon "button" at bounding box center [259, 166] width 10 height 10
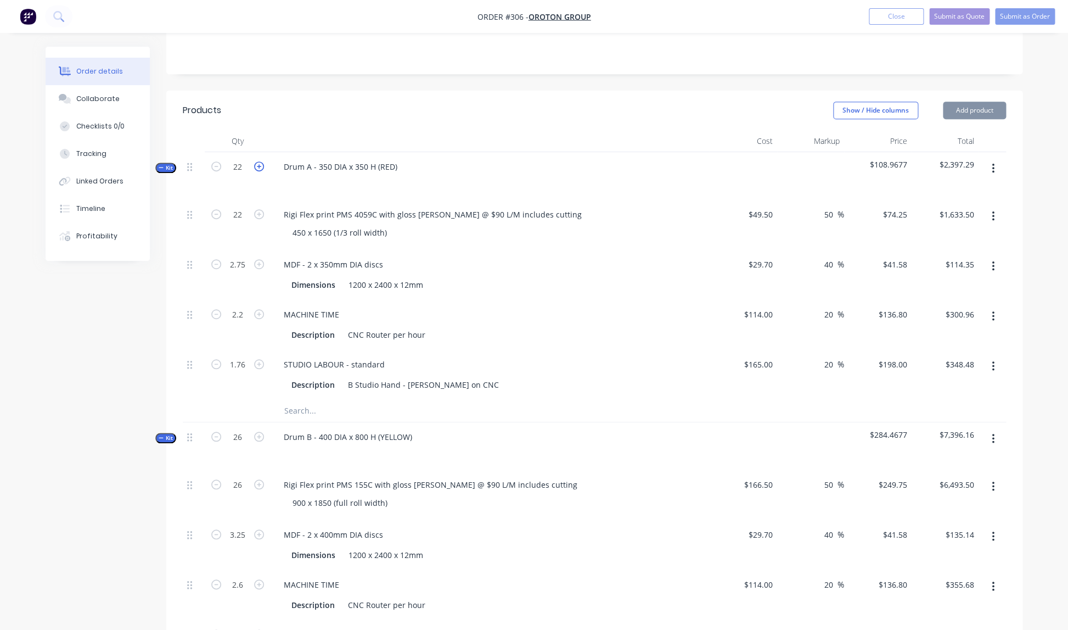
click at [259, 161] on icon "button" at bounding box center [259, 166] width 10 height 10
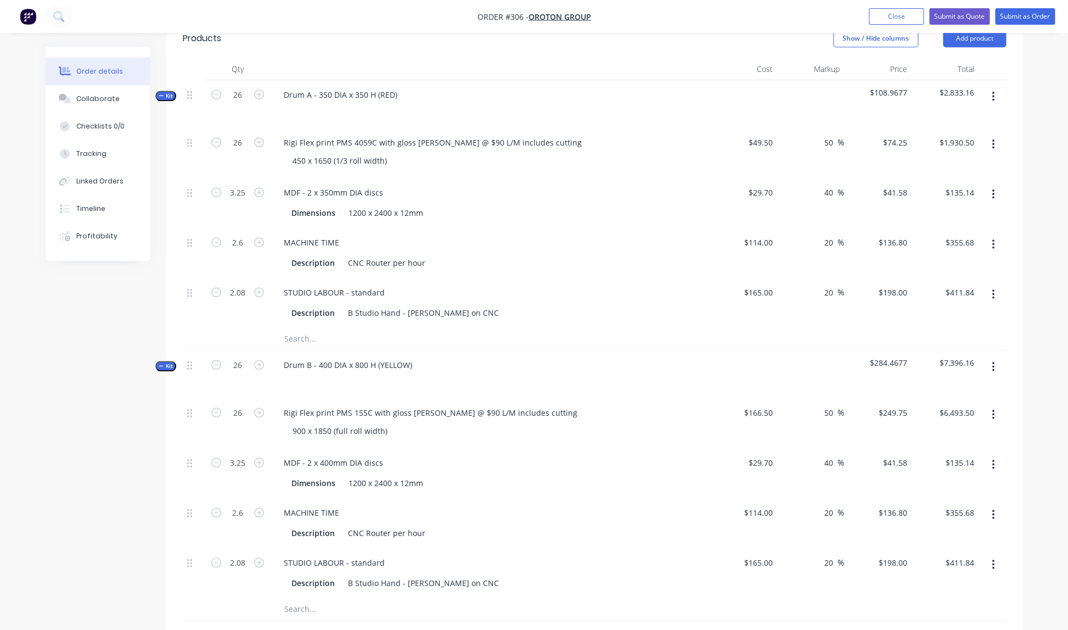
scroll to position [290, 0]
click at [218, 88] on icon "button" at bounding box center [216, 93] width 10 height 10
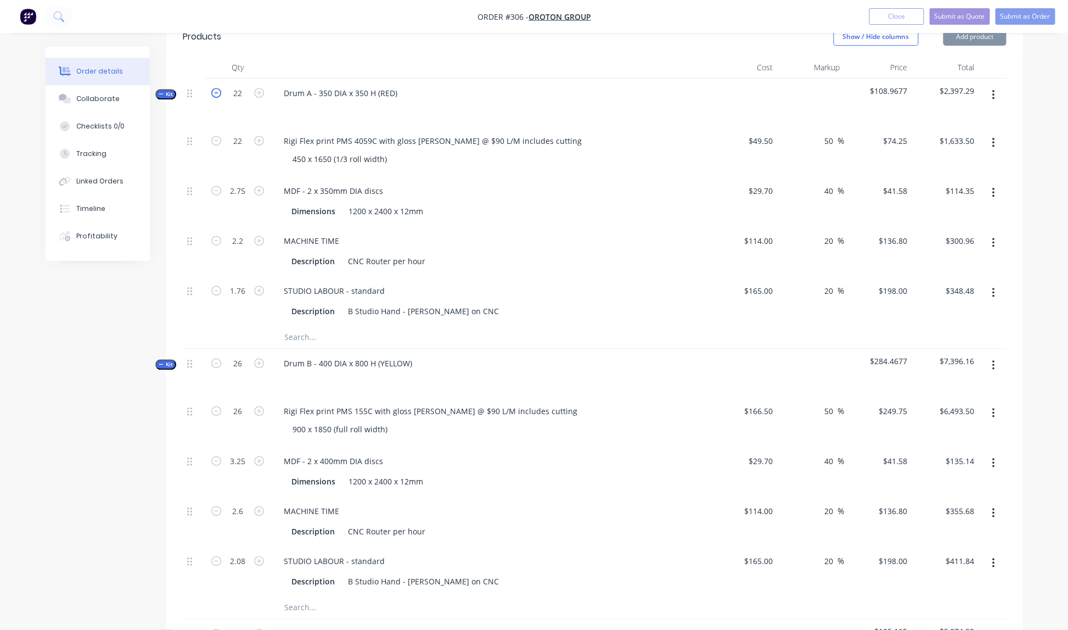
click at [218, 88] on icon "button" at bounding box center [216, 93] width 10 height 10
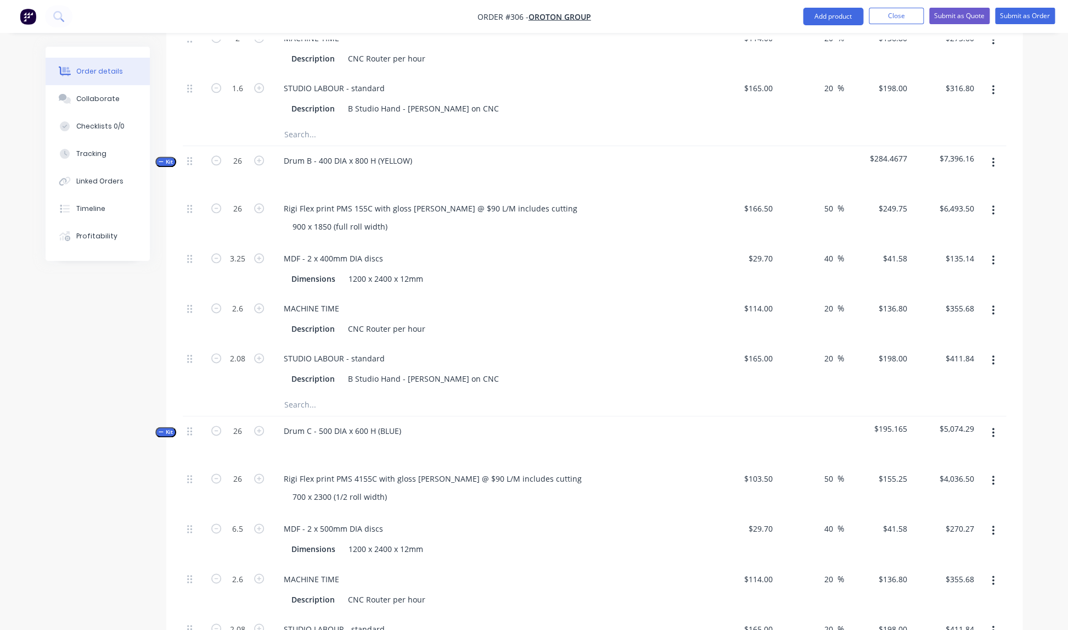
scroll to position [507, 0]
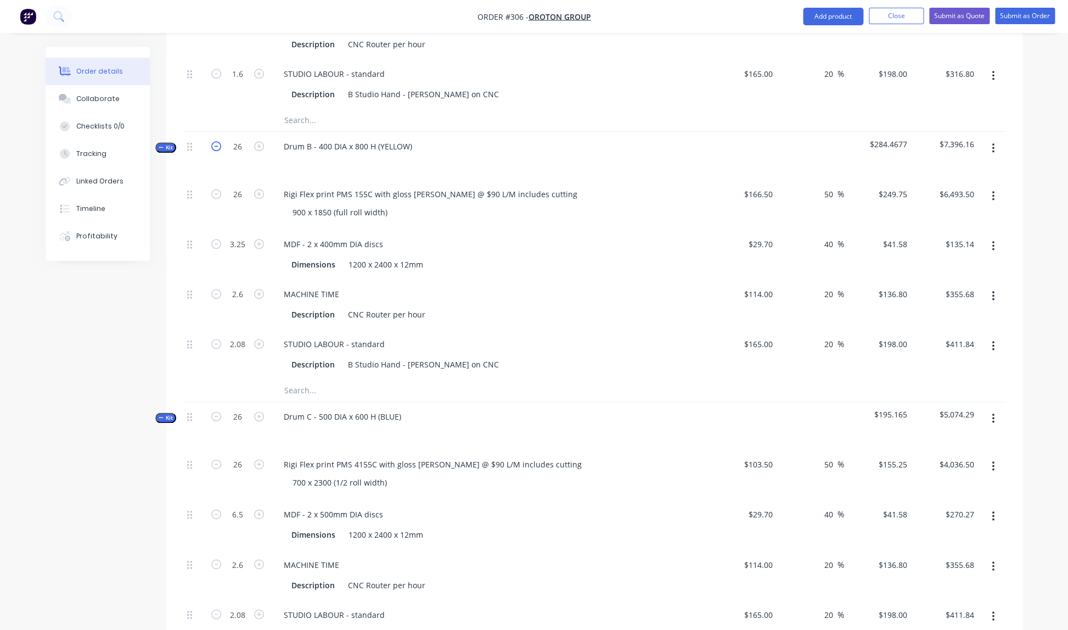
click at [218, 141] on icon "button" at bounding box center [216, 146] width 10 height 10
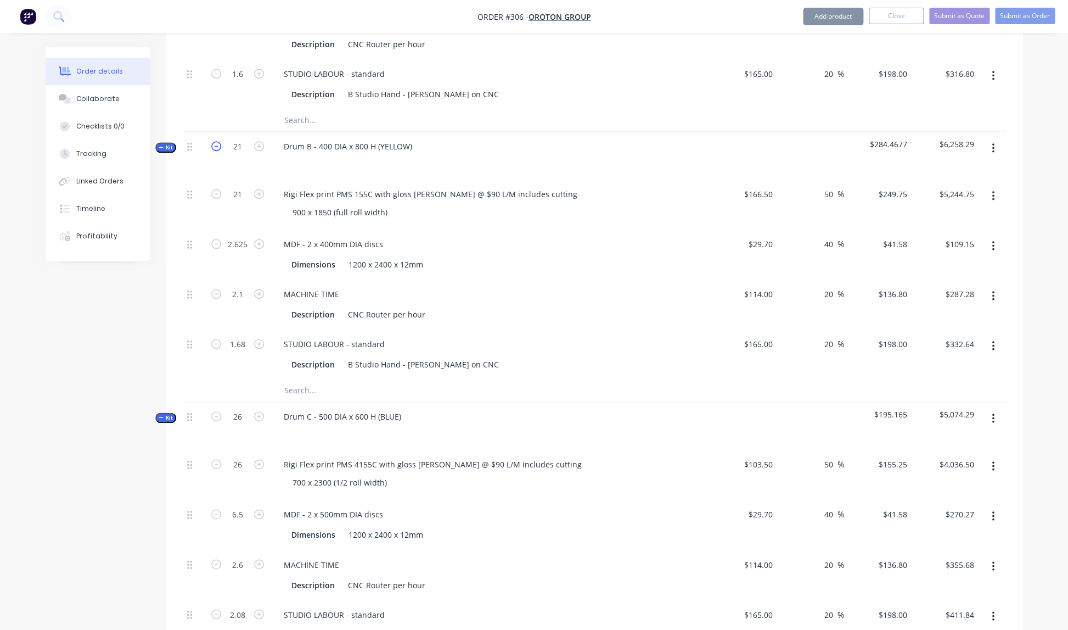
click at [218, 141] on icon "button" at bounding box center [216, 146] width 10 height 10
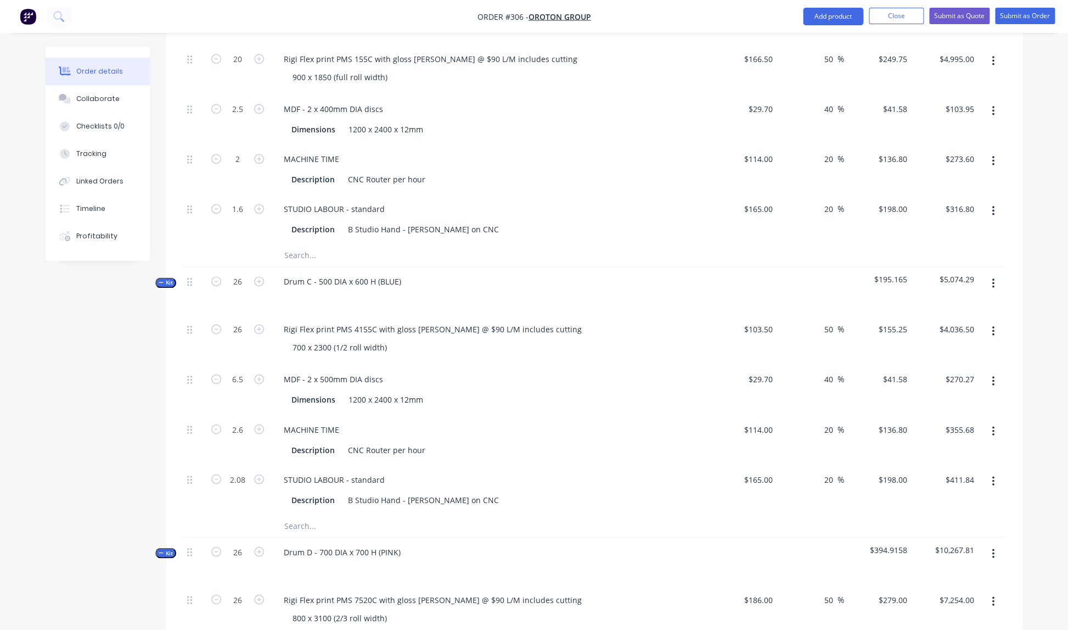
scroll to position [652, 0]
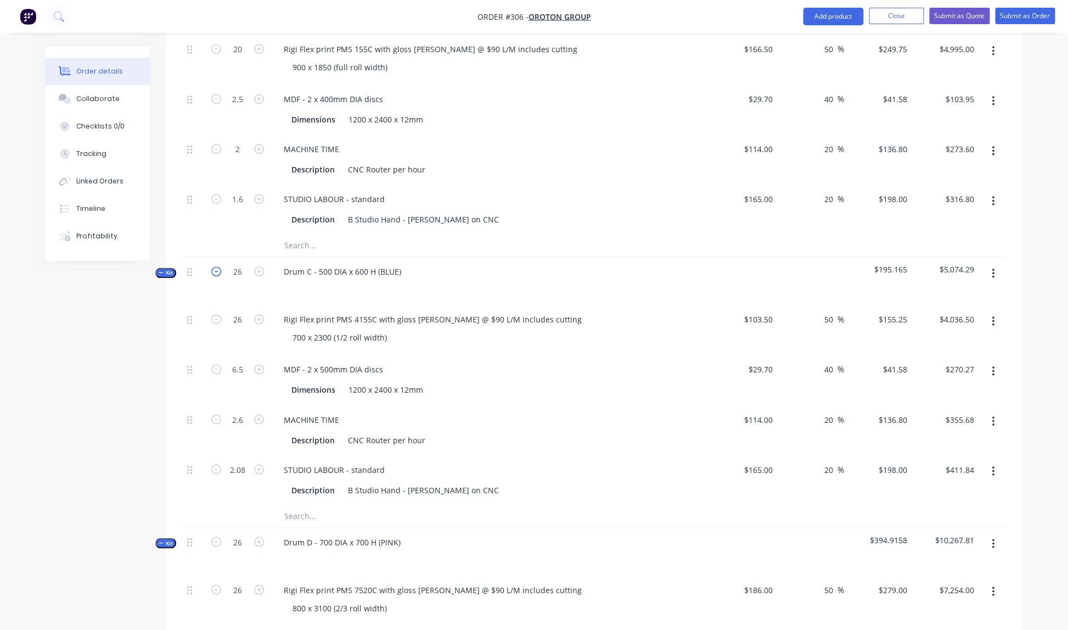
click at [217, 266] on icon "button" at bounding box center [216, 271] width 10 height 10
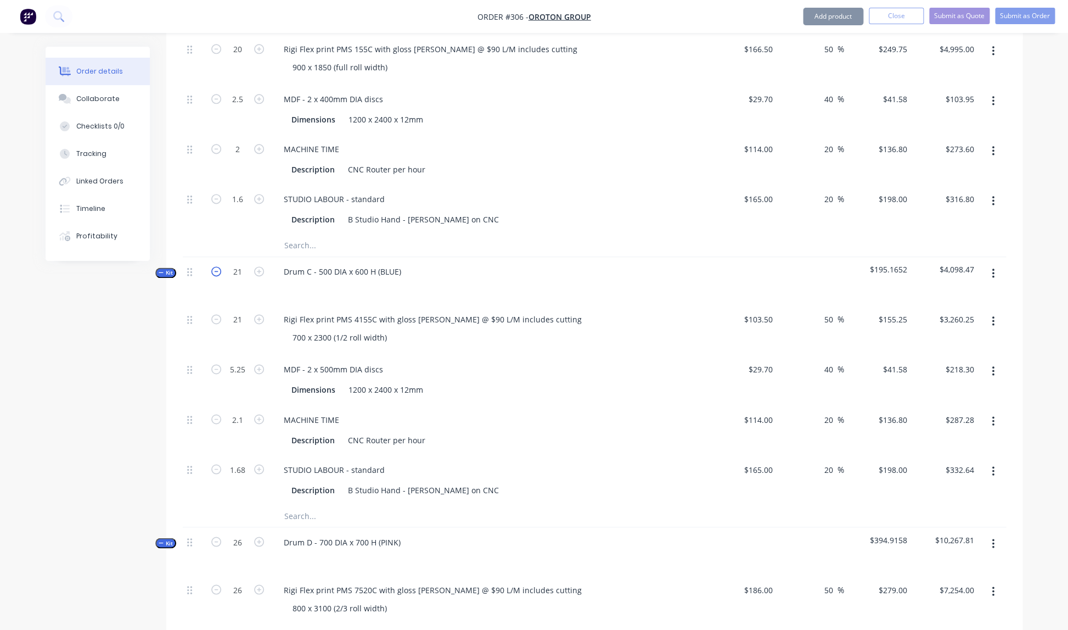
click at [217, 266] on icon "button" at bounding box center [216, 271] width 10 height 10
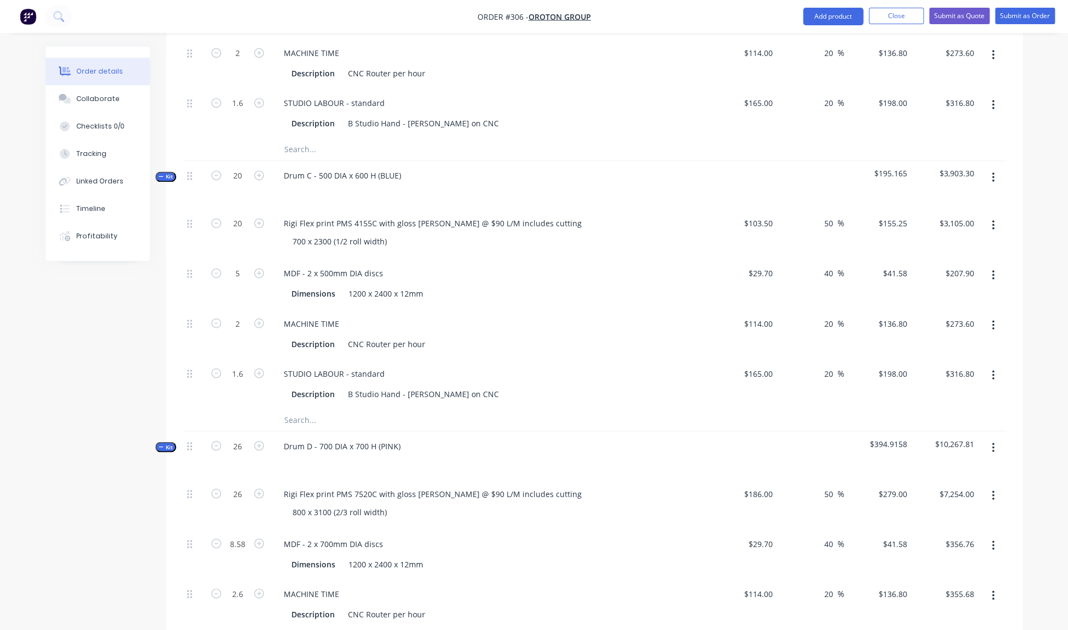
scroll to position [757, 0]
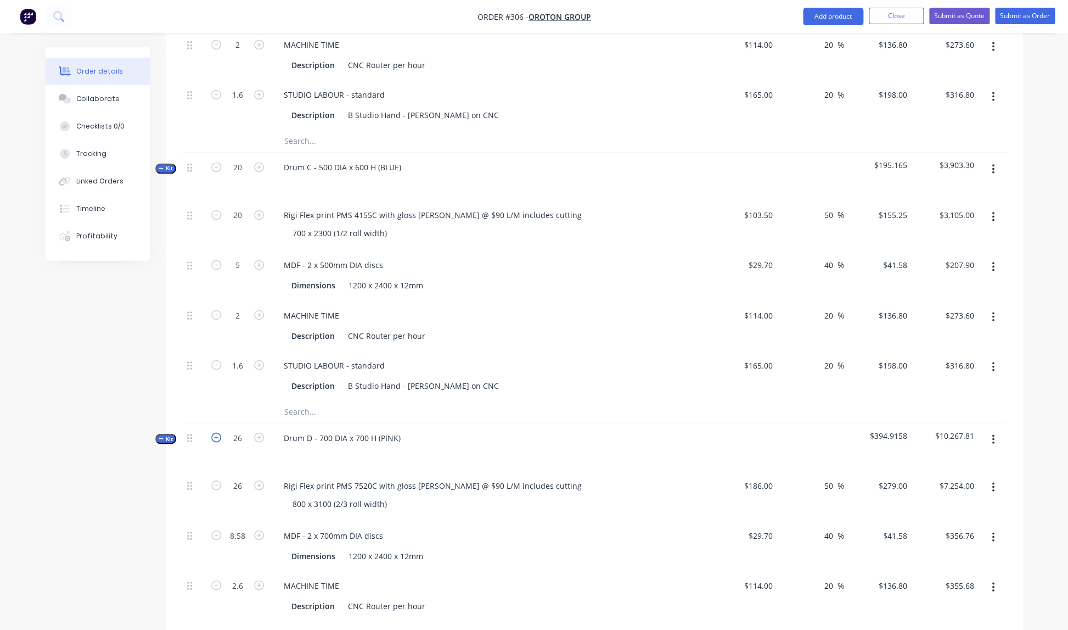
click at [216, 432] on icon "button" at bounding box center [216, 437] width 10 height 10
click at [217, 432] on icon "button" at bounding box center [216, 437] width 10 height 10
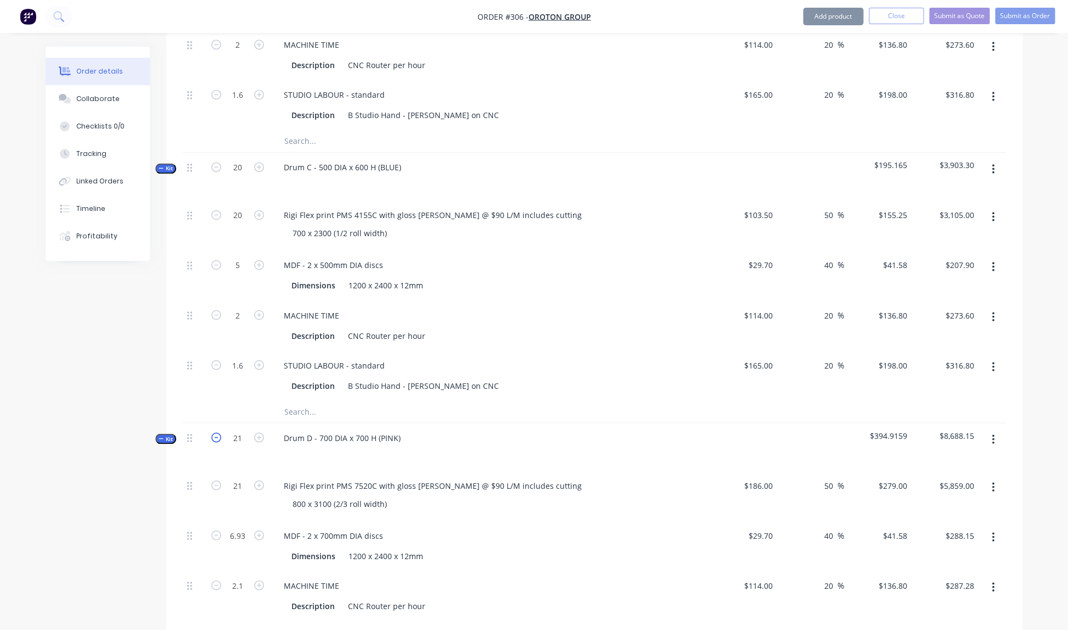
click at [217, 432] on icon "button" at bounding box center [216, 437] width 10 height 10
click at [260, 432] on icon "button" at bounding box center [259, 437] width 10 height 10
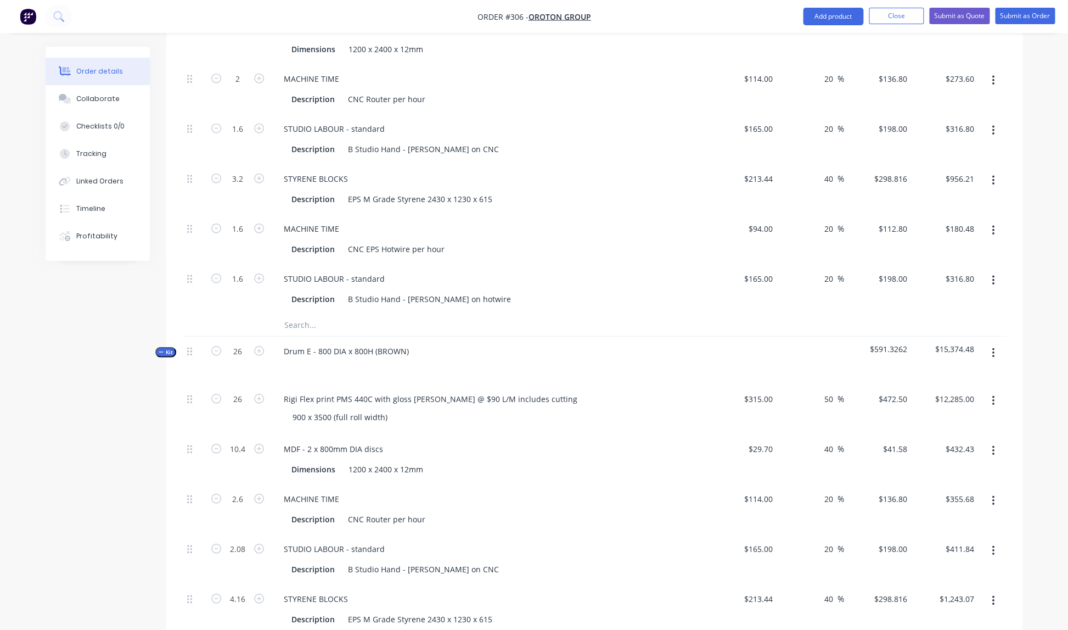
scroll to position [1263, 0]
click at [219, 345] on icon "button" at bounding box center [216, 350] width 10 height 10
click at [220, 345] on icon "button" at bounding box center [216, 350] width 10 height 10
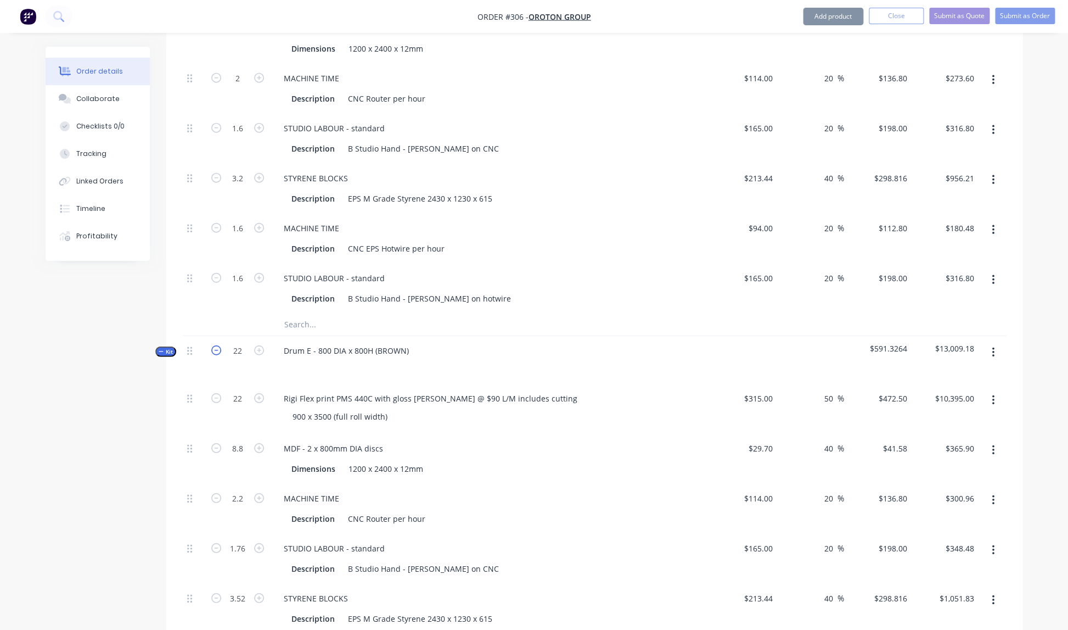
click at [220, 345] on icon "button" at bounding box center [216, 350] width 10 height 10
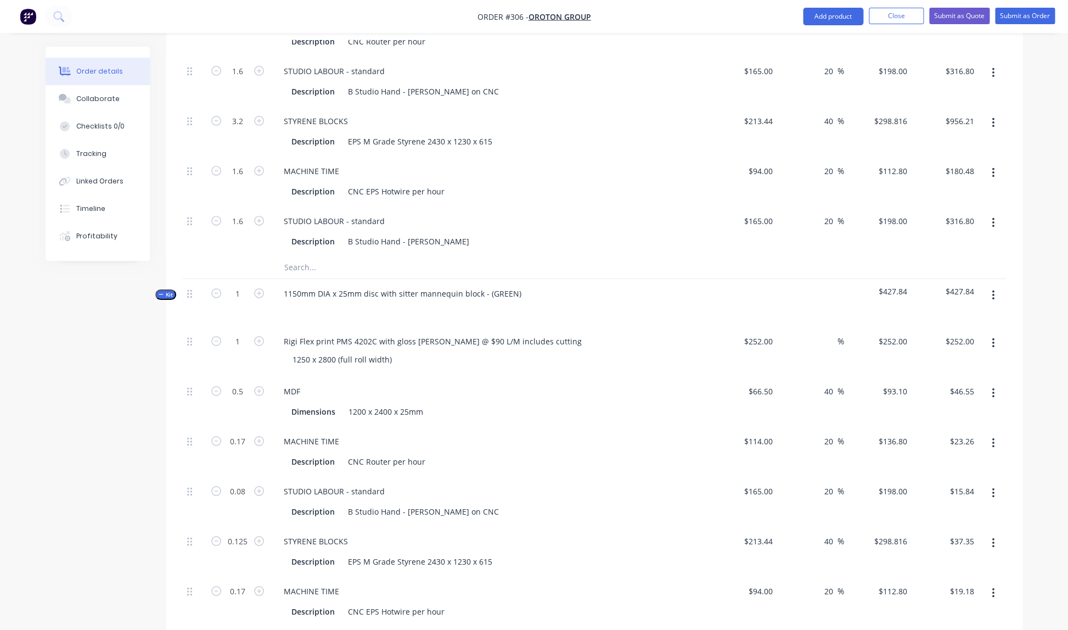
scroll to position [1742, 0]
click at [261, 287] on icon "button" at bounding box center [259, 292] width 10 height 10
click at [261, 289] on icon "button" at bounding box center [259, 294] width 10 height 10
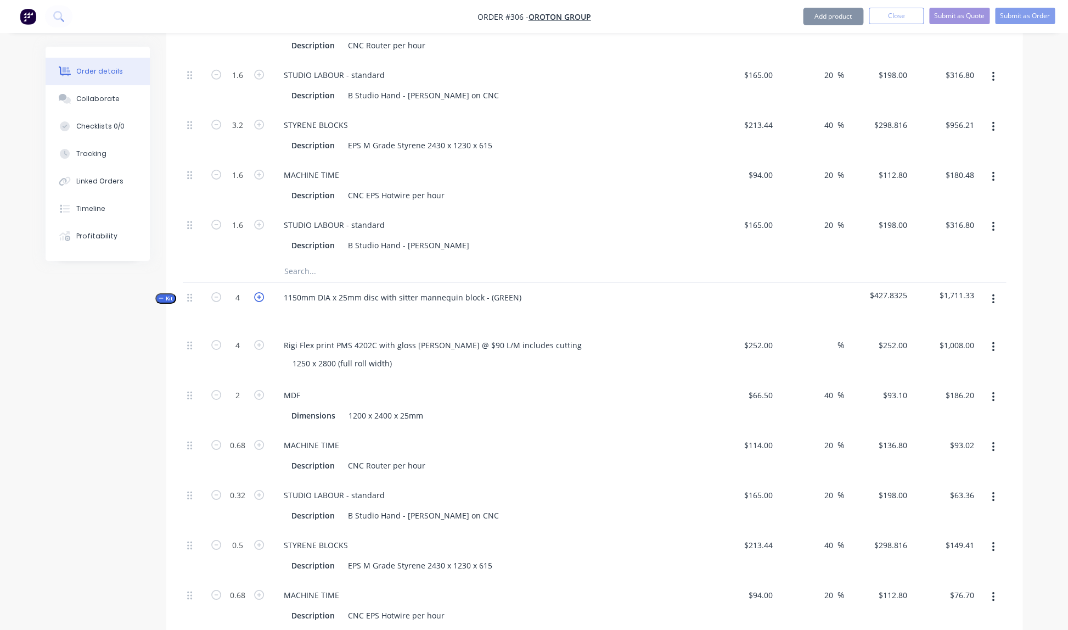
click at [261, 292] on icon "button" at bounding box center [259, 297] width 10 height 10
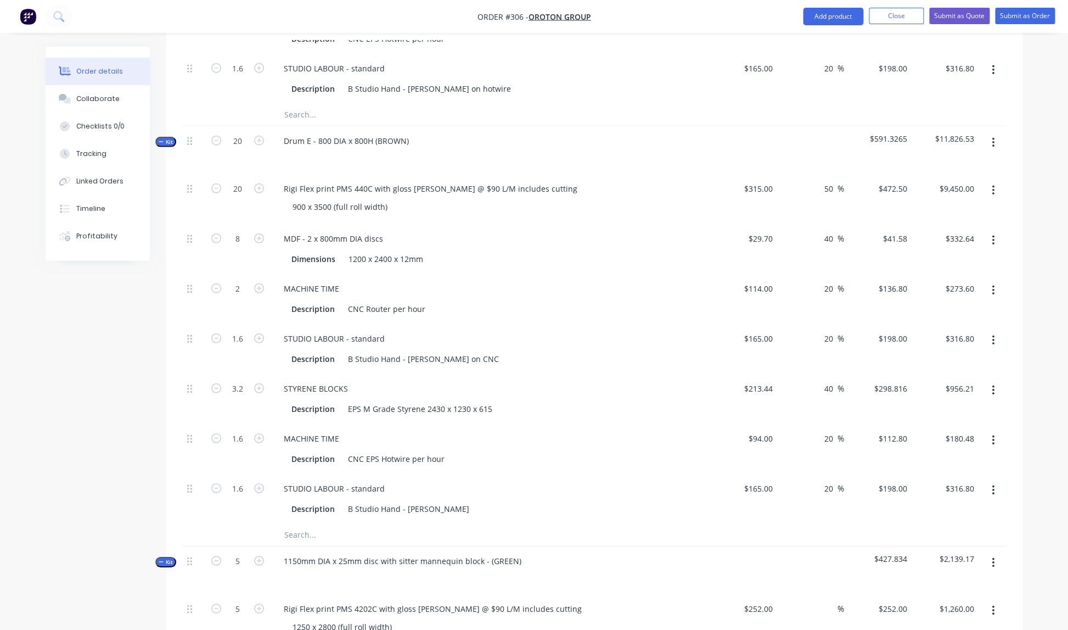
scroll to position [1476, 0]
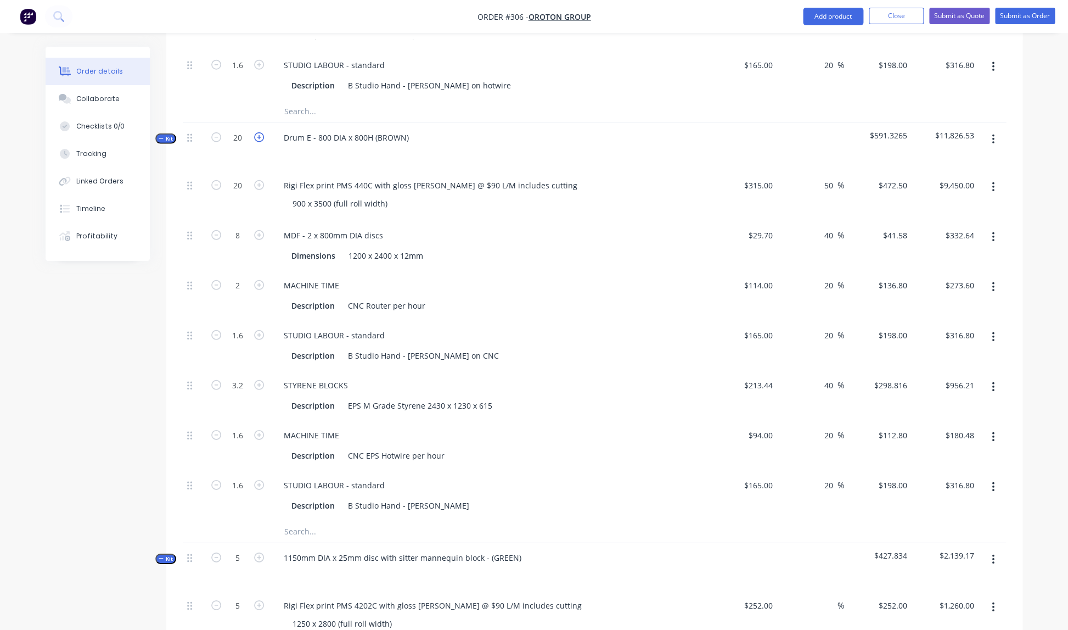
click at [260, 132] on icon "button" at bounding box center [259, 137] width 10 height 10
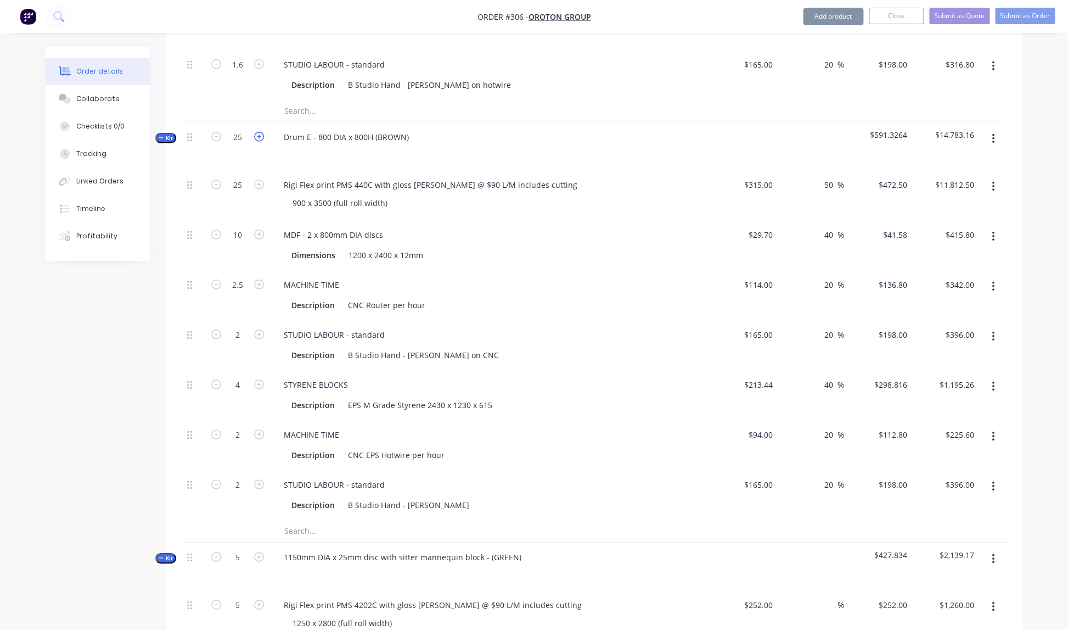
click at [260, 132] on icon "button" at bounding box center [259, 137] width 10 height 10
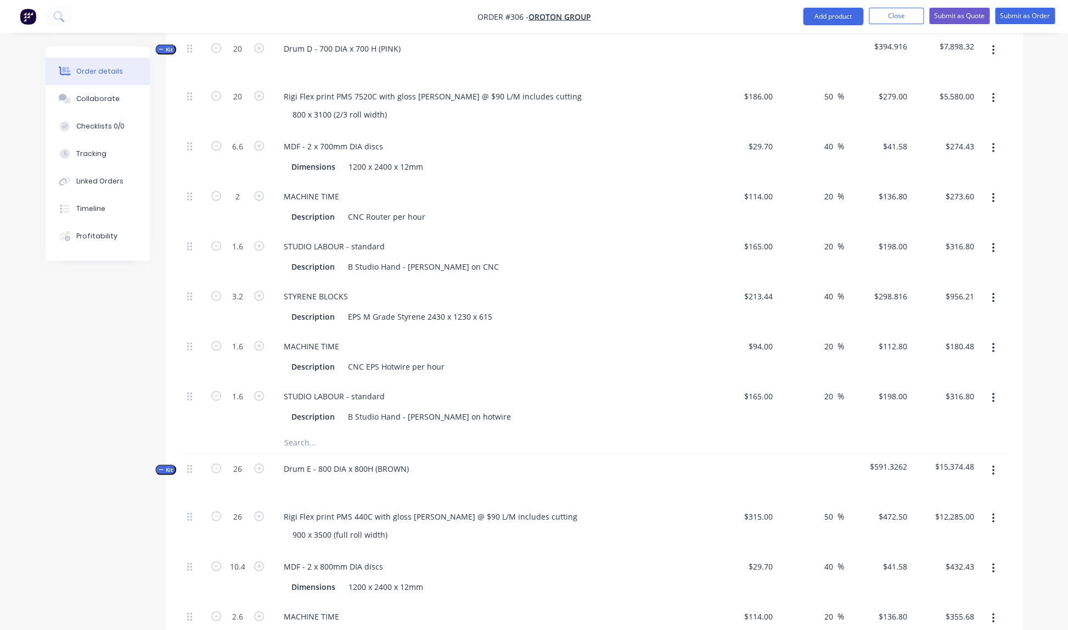
scroll to position [1143, 0]
click at [260, 94] on icon "button" at bounding box center [259, 99] width 10 height 10
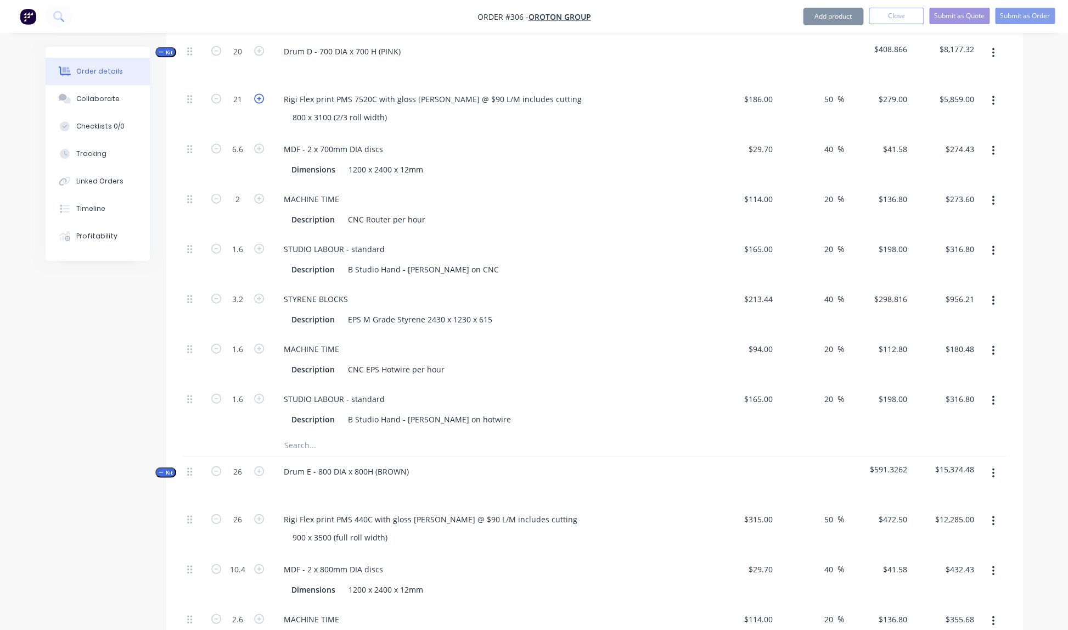
click at [260, 94] on icon "button" at bounding box center [259, 99] width 10 height 10
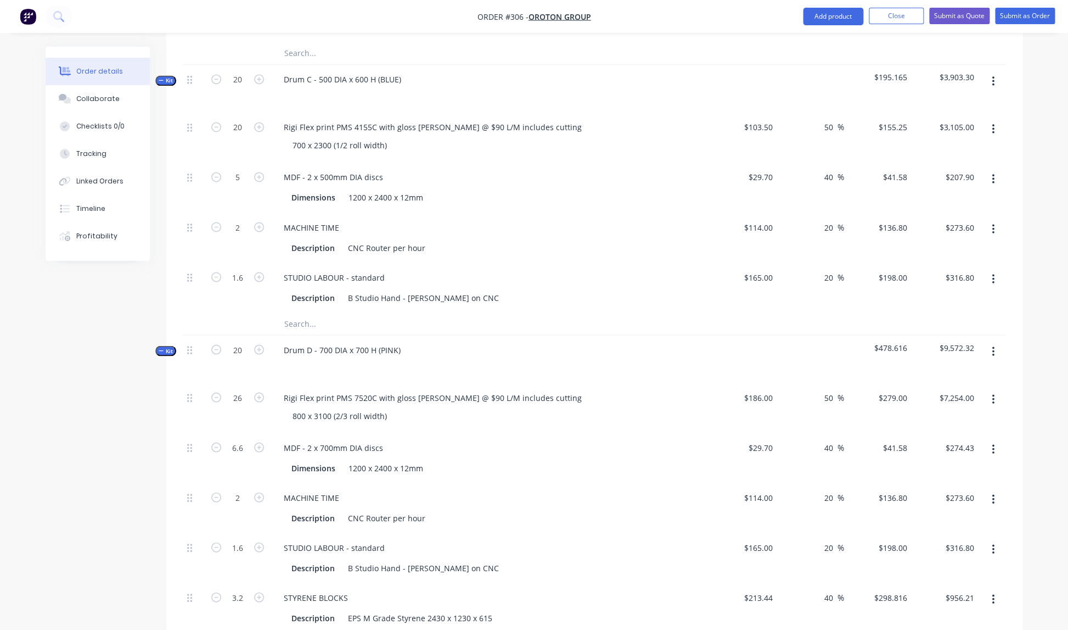
scroll to position [844, 0]
click at [260, 75] on icon "button" at bounding box center [259, 80] width 10 height 10
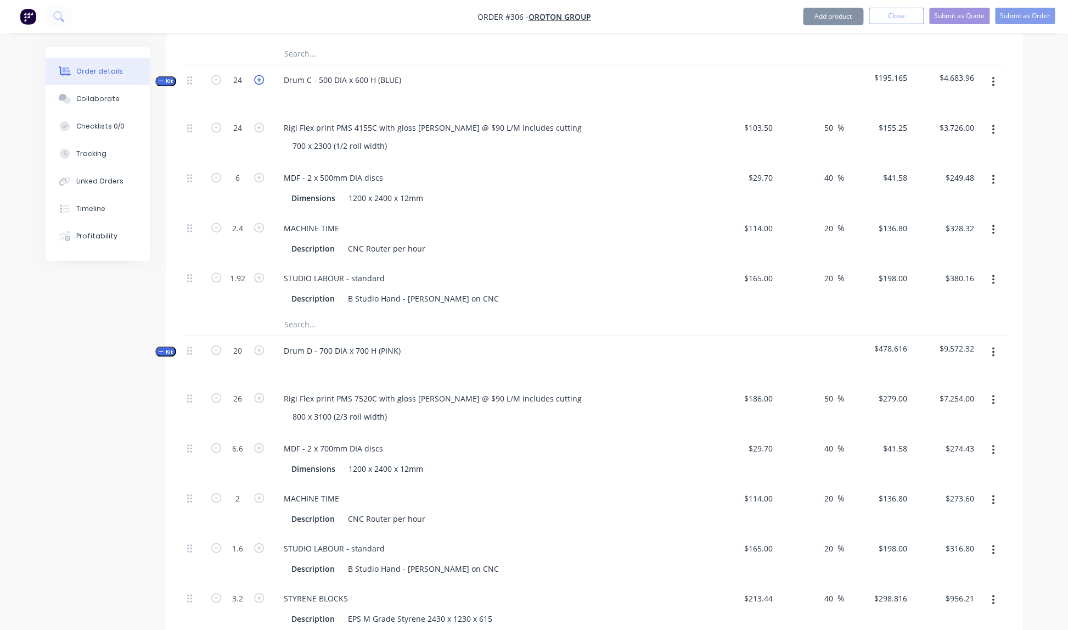
click at [259, 75] on icon "button" at bounding box center [259, 80] width 10 height 10
click at [260, 75] on icon "button" at bounding box center [259, 80] width 10 height 10
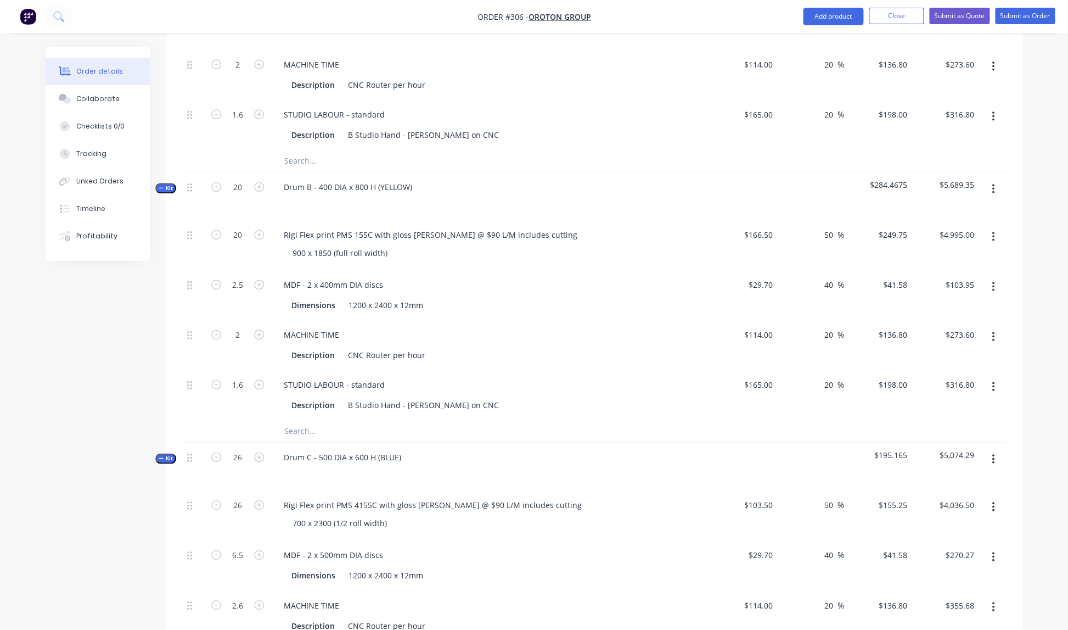
scroll to position [454, 0]
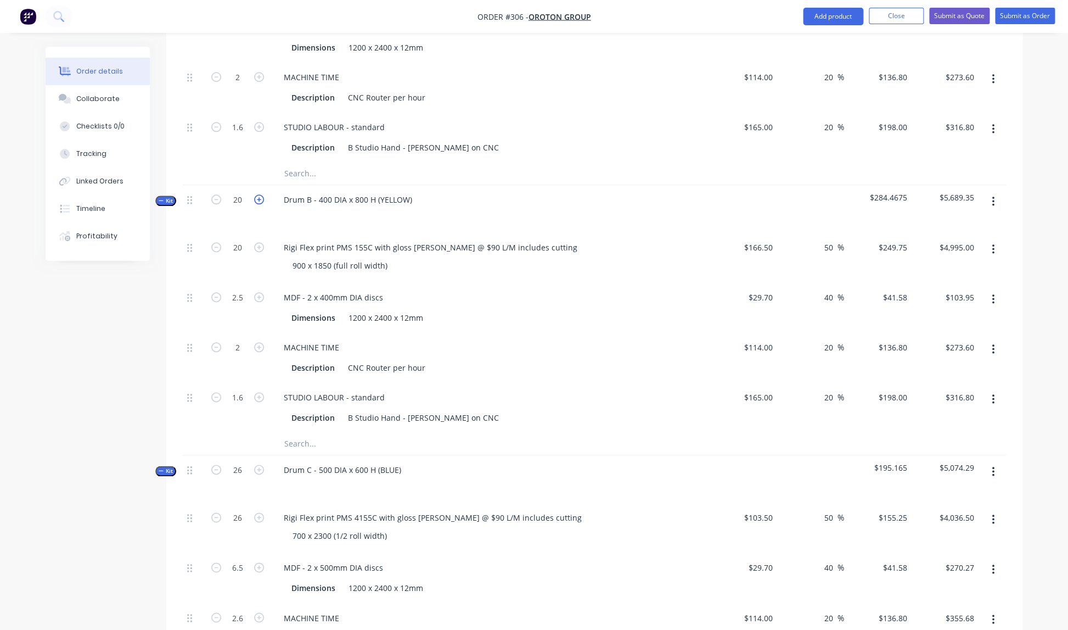
click at [259, 194] on icon "button" at bounding box center [259, 199] width 10 height 10
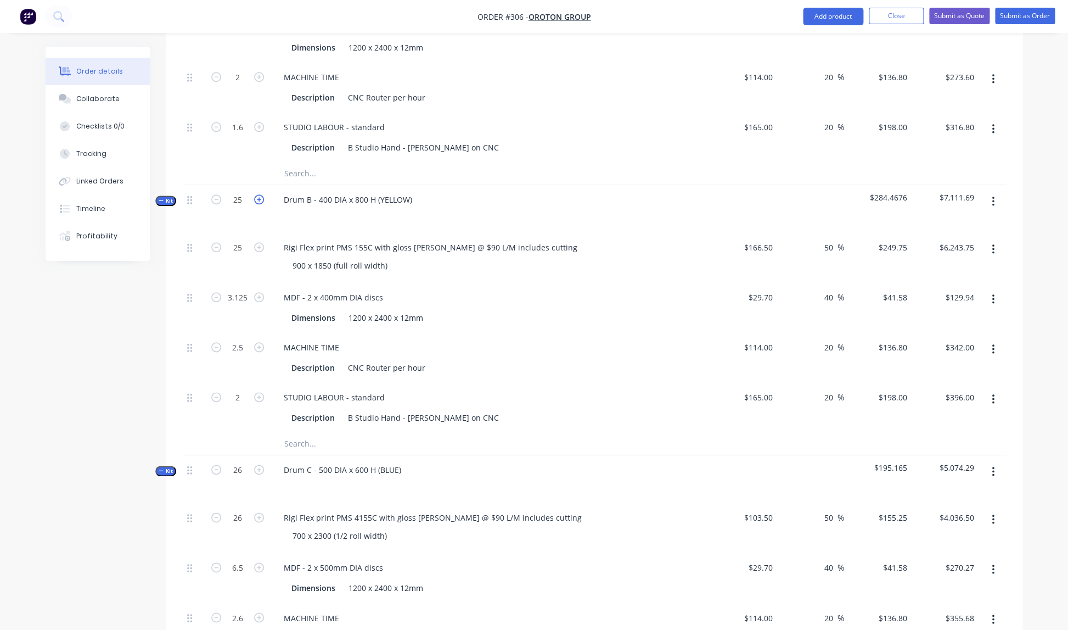
click at [259, 194] on icon "button" at bounding box center [259, 199] width 10 height 10
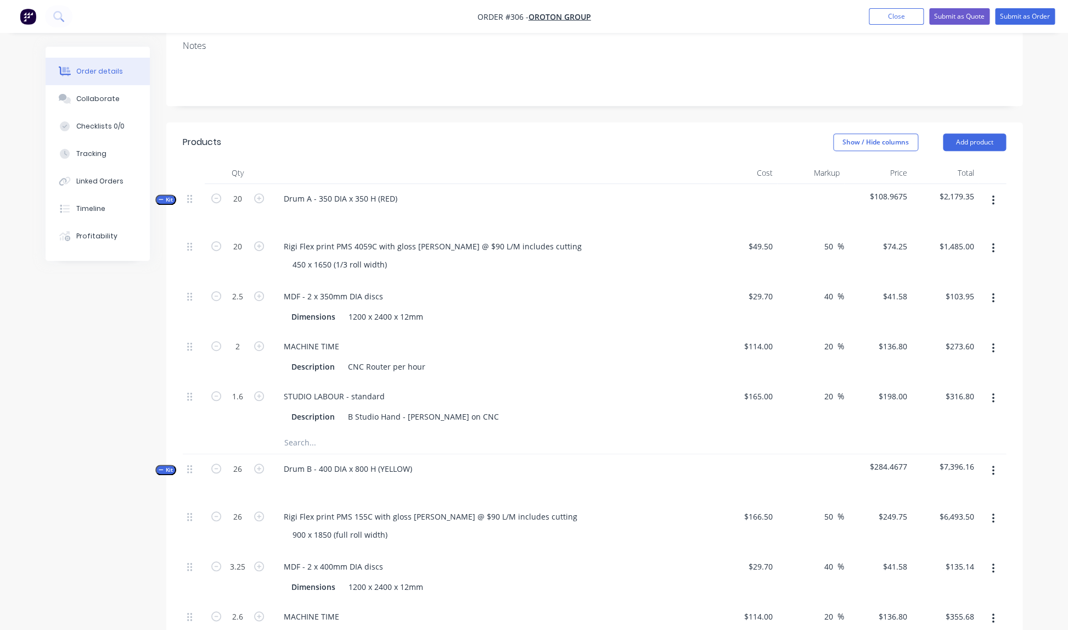
scroll to position [182, 0]
click at [259, 196] on icon "button" at bounding box center [259, 201] width 10 height 10
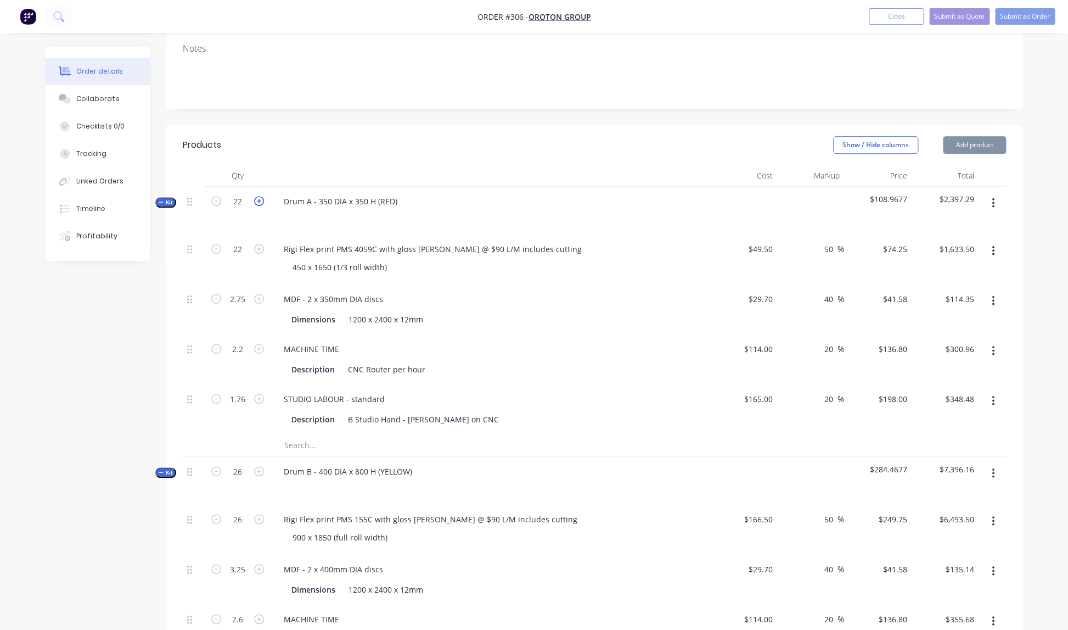
click at [259, 196] on icon "button" at bounding box center [259, 201] width 10 height 10
click at [540, 284] on div "MDF - 2 x 350mm DIA discs Dimensions 1200 x 2400 x 12mm" at bounding box center [490, 309] width 439 height 50
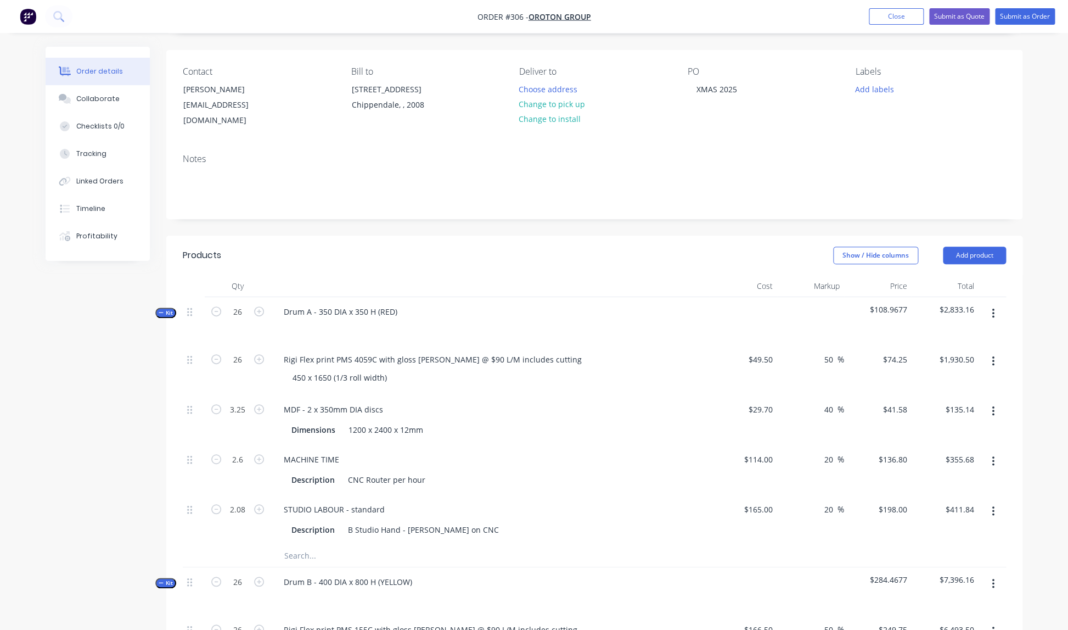
scroll to position [0, 0]
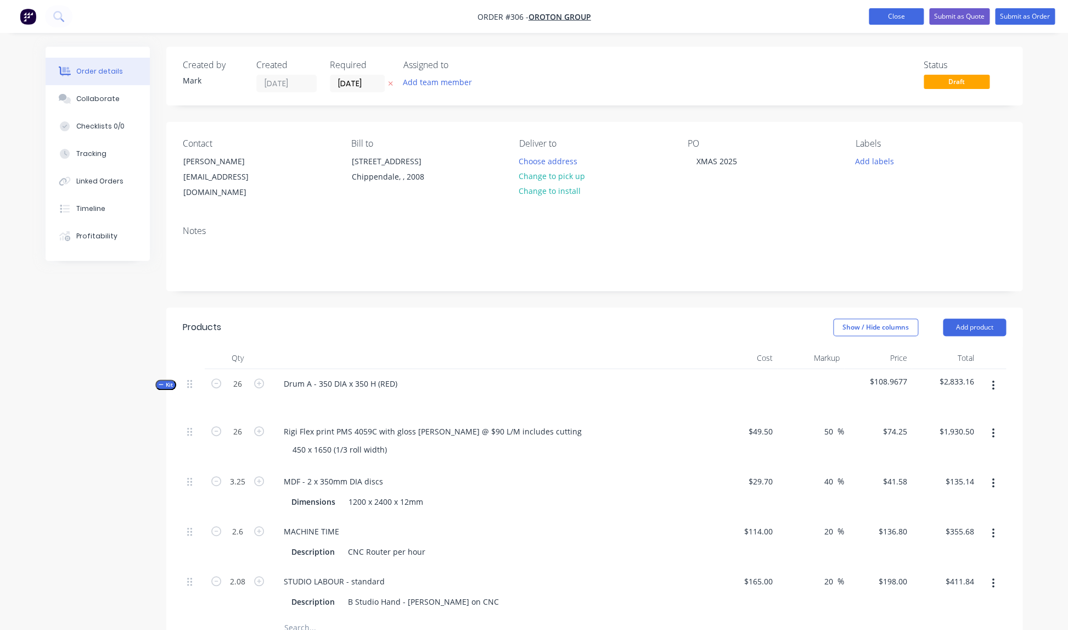
click at [893, 16] on button "Close" at bounding box center [896, 16] width 55 height 16
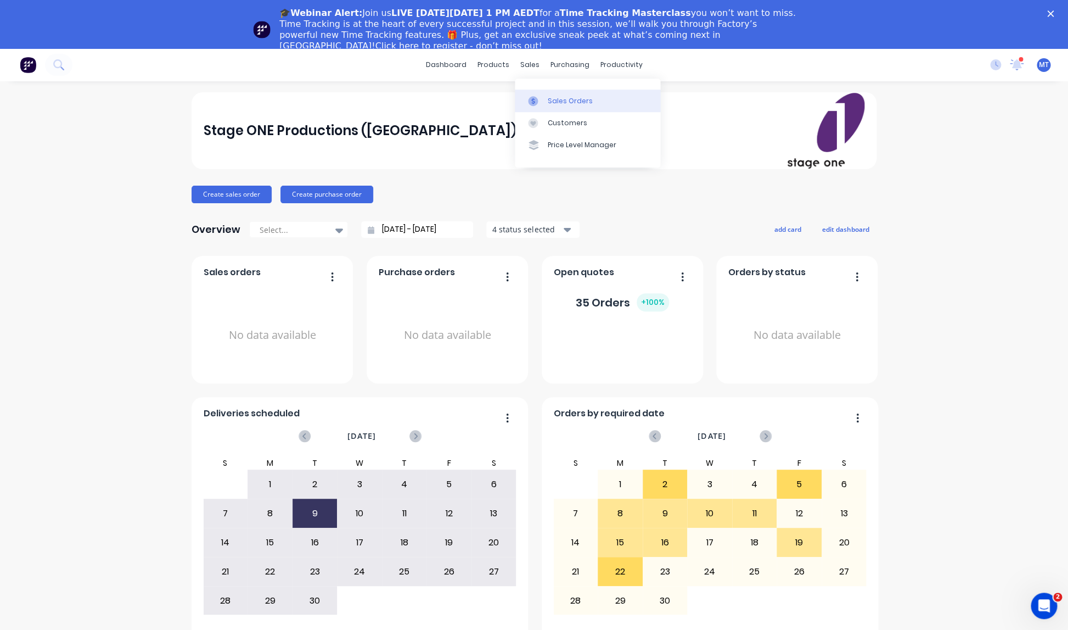
click at [556, 99] on div "Sales Orders" at bounding box center [570, 101] width 45 height 10
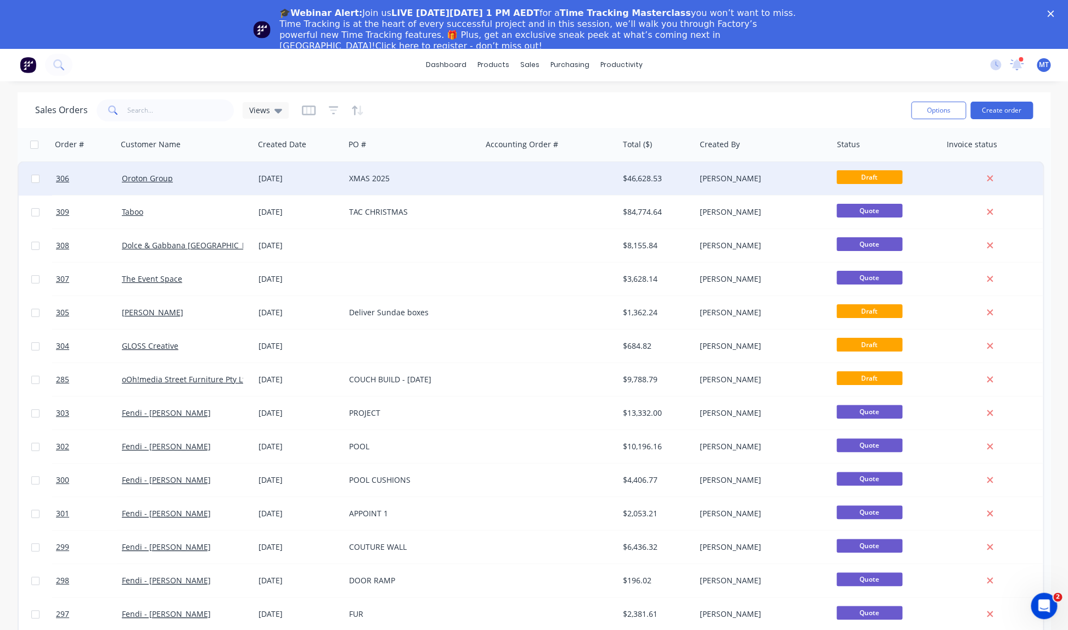
click at [437, 177] on div "XMAS 2025" at bounding box center [410, 178] width 122 height 11
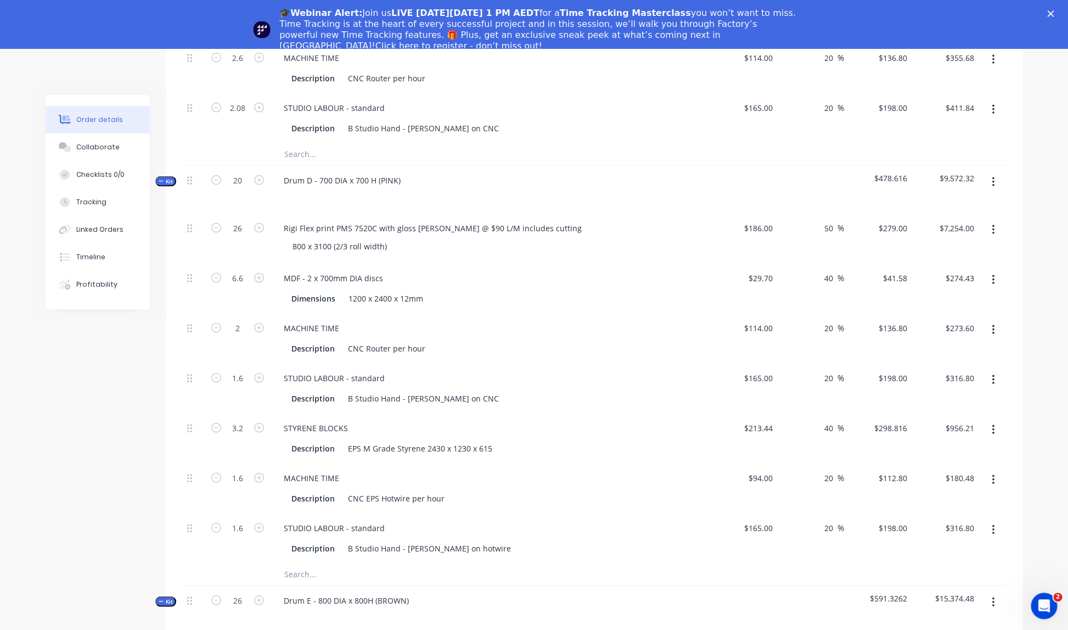
scroll to position [1086, 0]
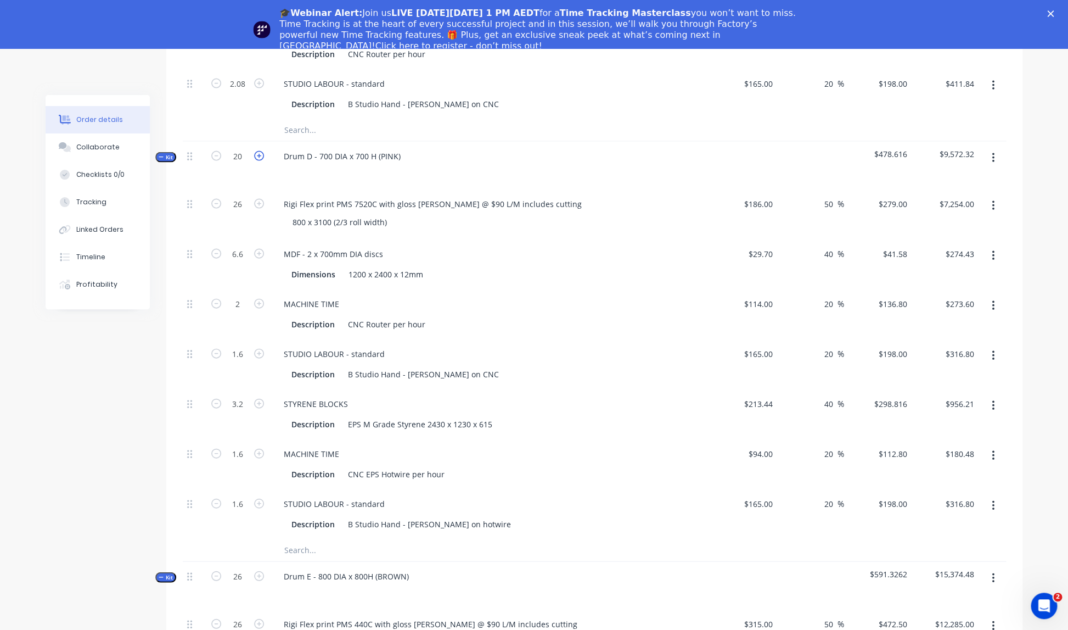
click at [261, 151] on icon "button" at bounding box center [259, 156] width 10 height 10
type input "21"
type input "27.3"
type input "6.93"
type input "2.1"
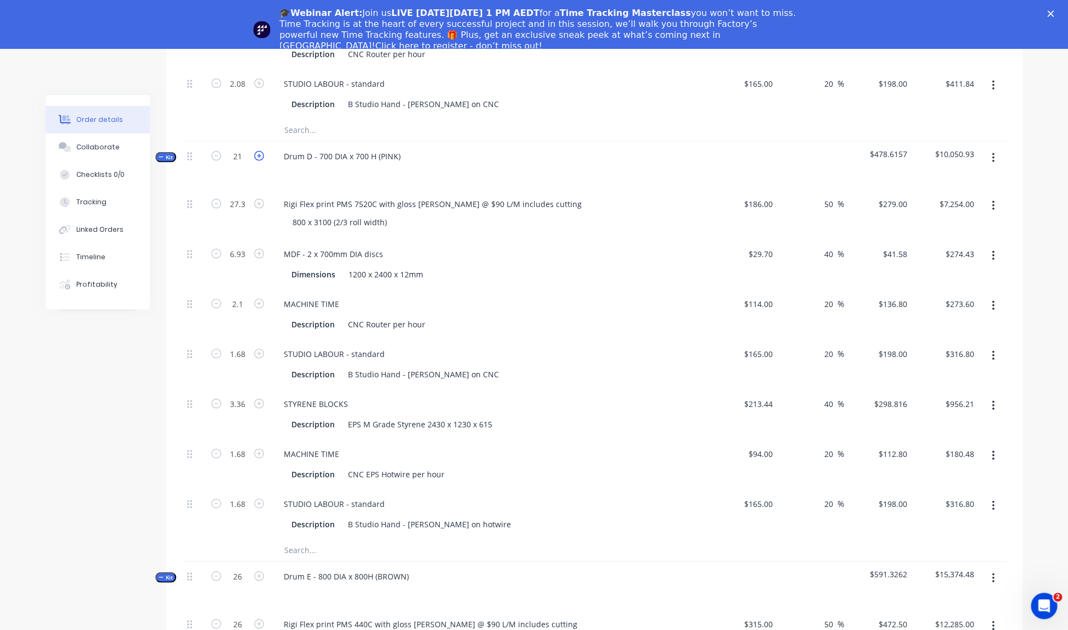
type input "1.68"
type input "3.36"
type input "1.68"
type input "$7,616.70"
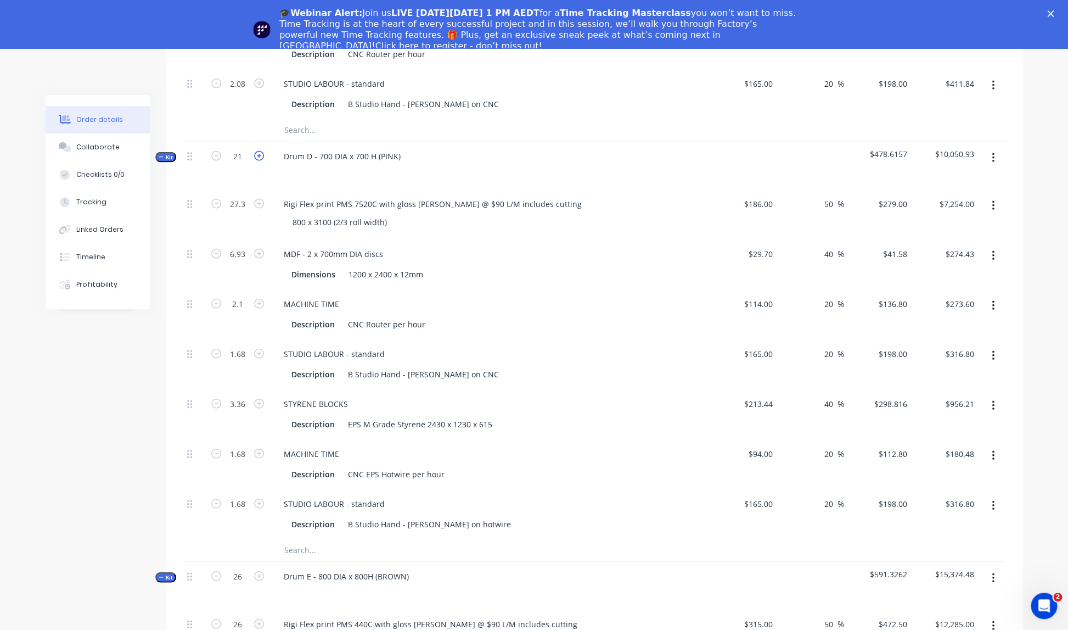
type input "$288.15"
type input "$287.28"
type input "$332.64"
type input "$1,004.02"
type input "$189.50"
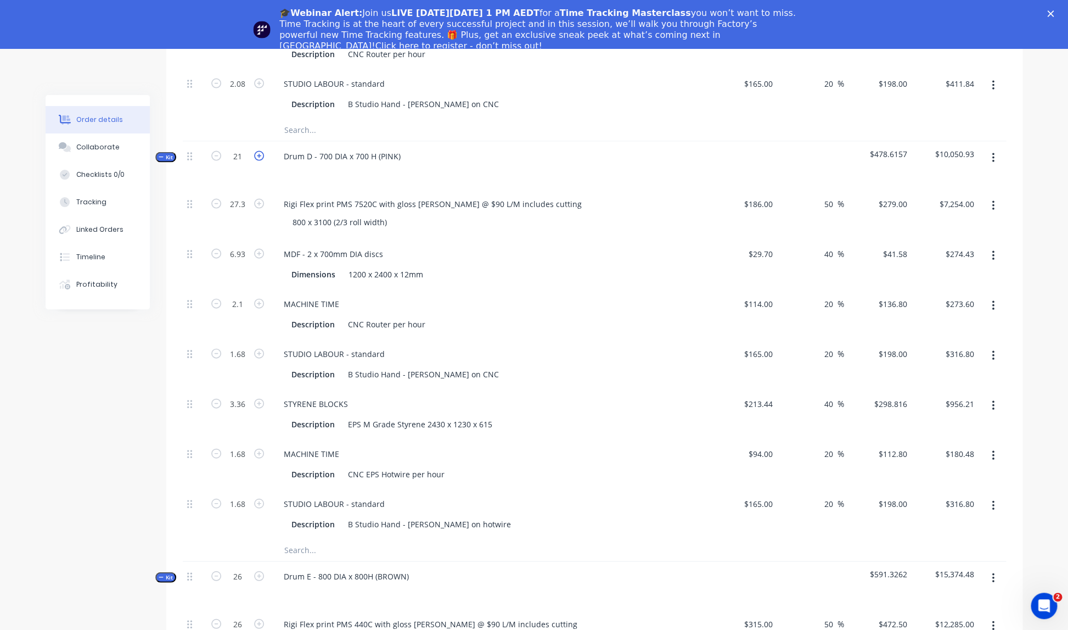
type input "$332.64"
click at [261, 151] on icon "button" at bounding box center [259, 156] width 10 height 10
type input "22"
type input "28.6"
type input "7.26"
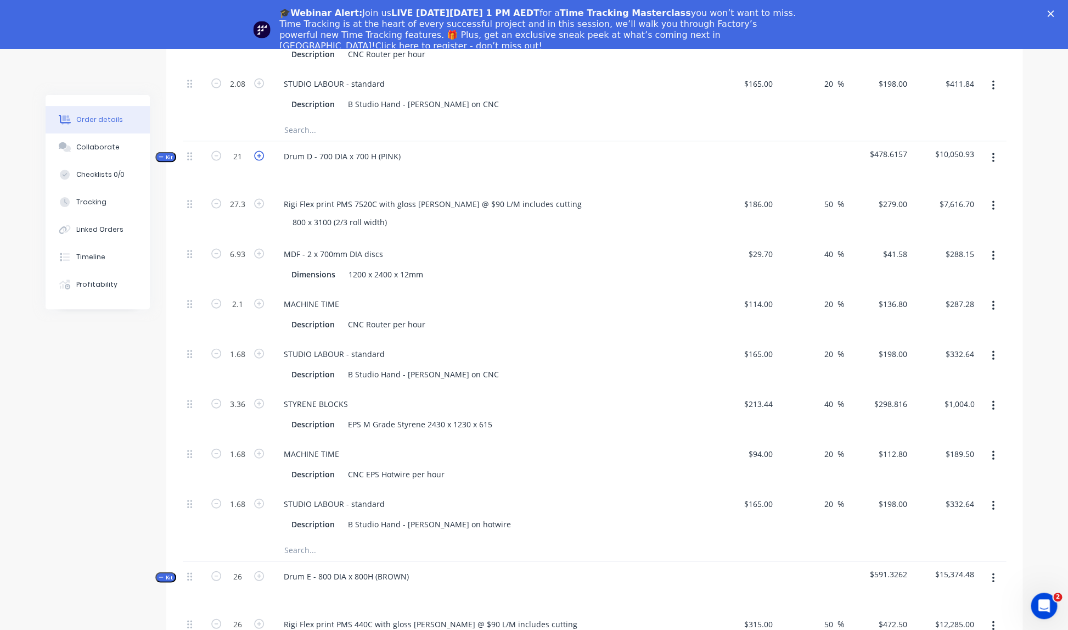
type input "2.2"
type input "1.76"
type input "3.52"
type input "1.76"
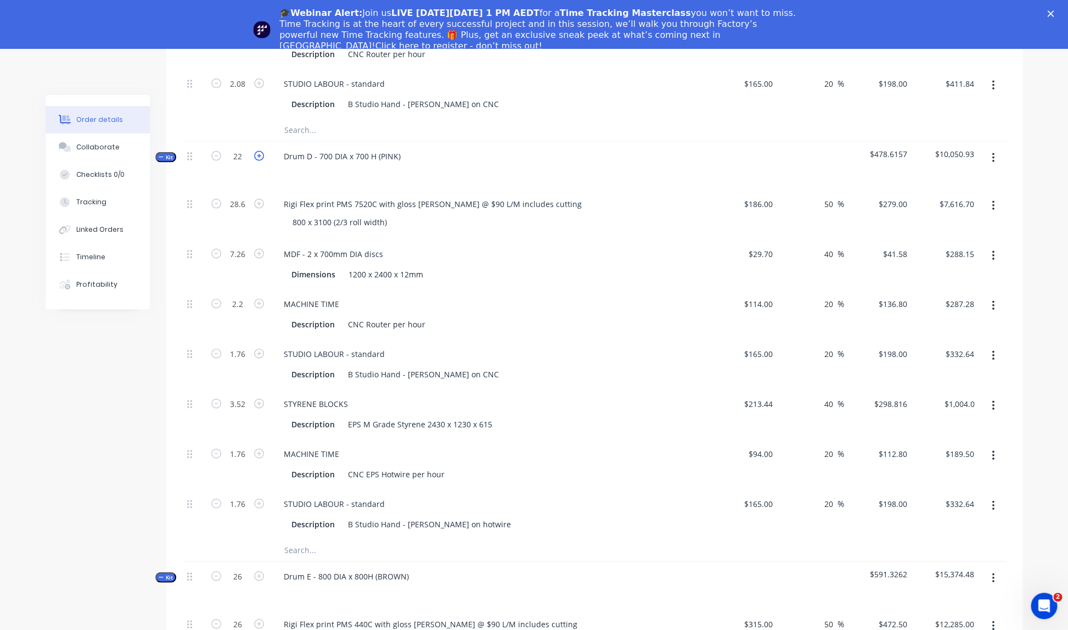
type input "$7,979.40"
type input "$301.87"
type input "$300.96"
type input "$348.48"
type input "$1,051.83"
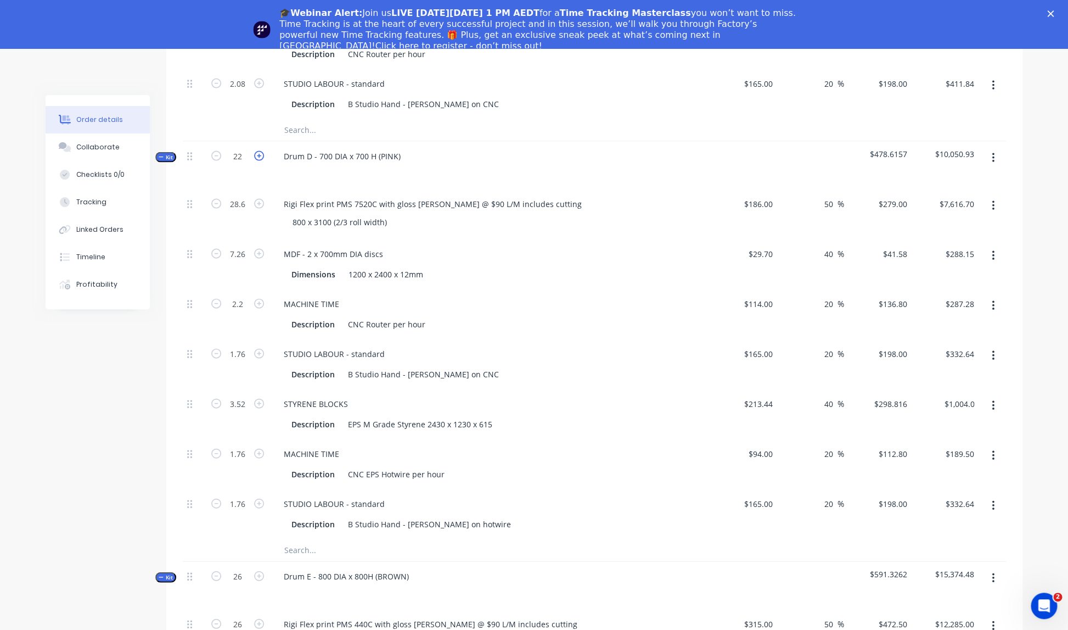
type input "$198.53"
type input "$348.48"
click at [261, 151] on icon "button" at bounding box center [259, 156] width 10 height 10
type input "23"
type input "29.9"
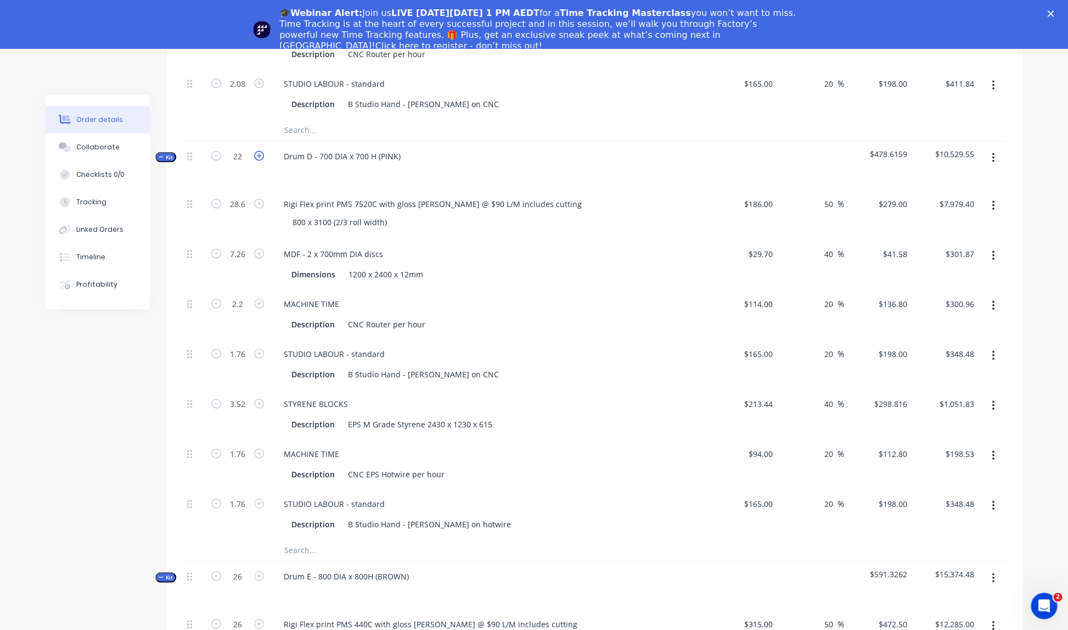
type input "7.59"
type input "2.3"
type input "1.84"
type input "3.68"
type input "1.84"
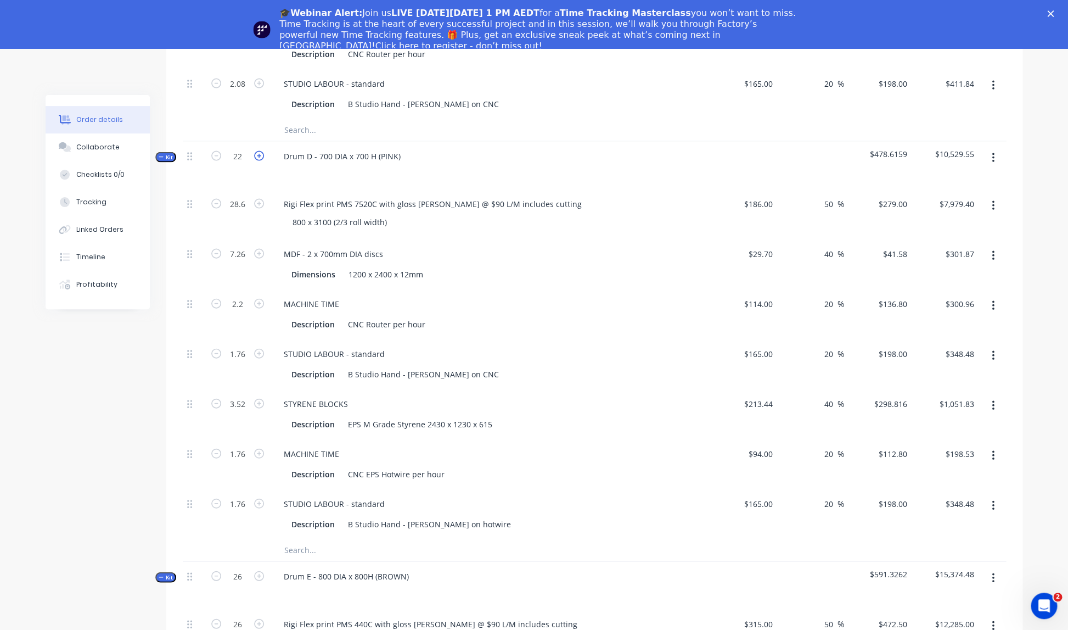
type input "1.84"
type input "$8,342.10"
type input "$315.59"
type input "$314.64"
type input "$364.32"
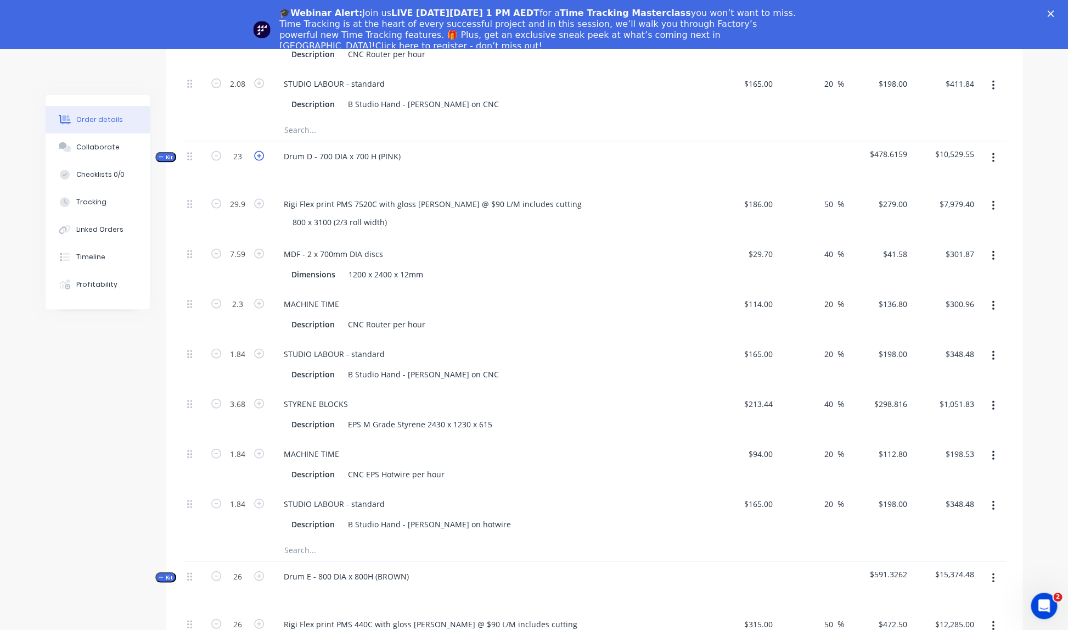
type input "$1,099.64"
type input "$207.55"
type input "$364.32"
click at [262, 151] on icon "button" at bounding box center [259, 156] width 10 height 10
type input "24"
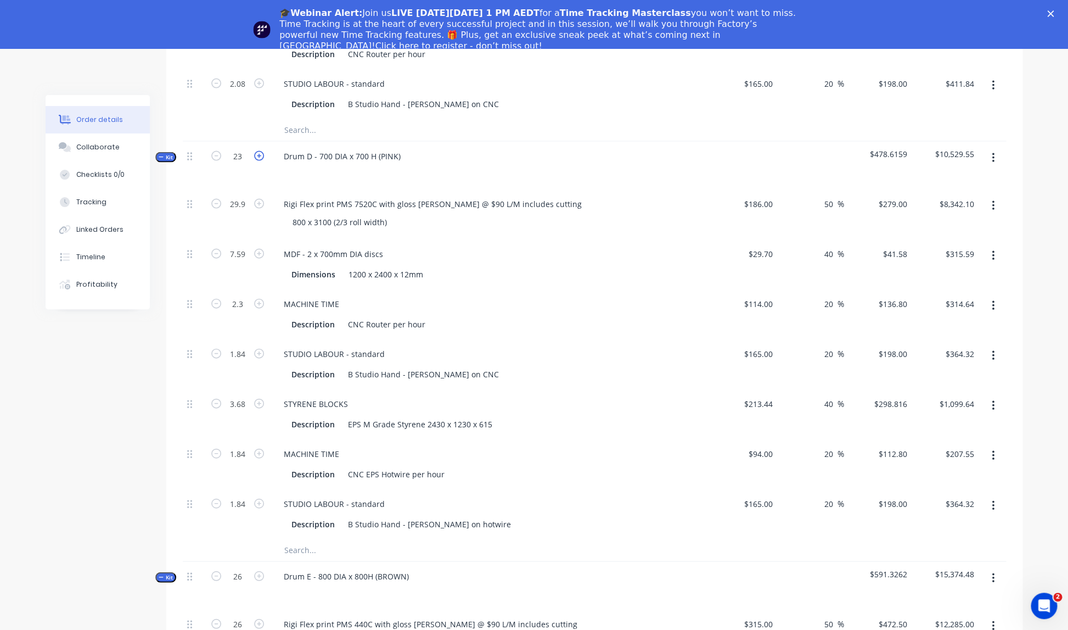
type input "31.2"
type input "7.92"
type input "2.4"
type input "1.92"
type input "3.84"
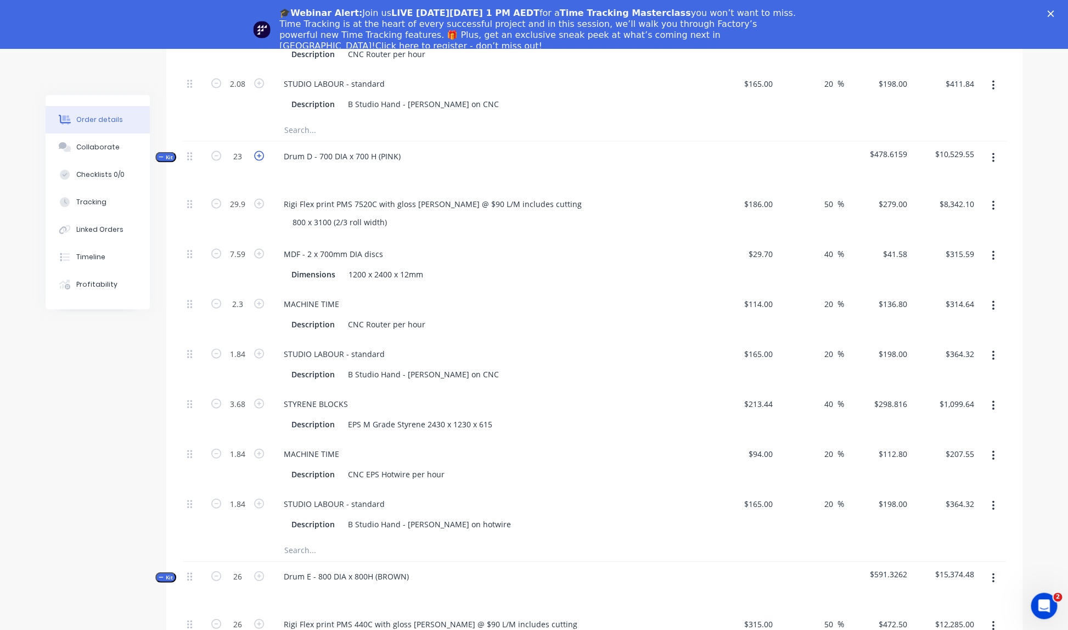
type input "1.92"
type input "$8,704.80"
type input "$329.31"
type input "$328.32"
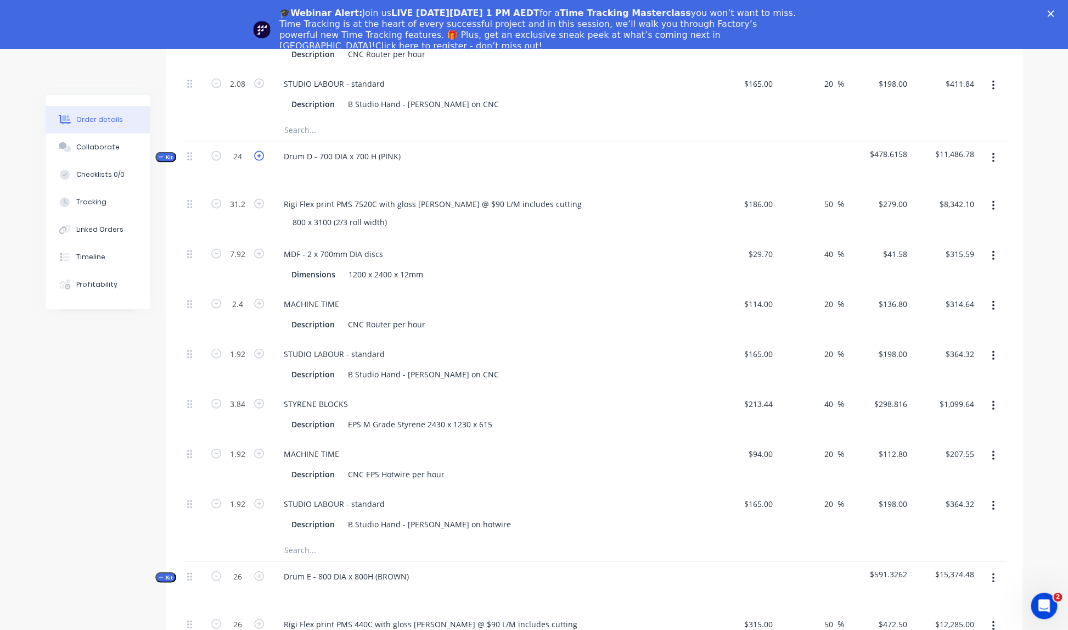
type input "$380.16"
type input "$1,147.45"
type input "$216.58"
type input "$380.16"
click at [262, 151] on icon "button" at bounding box center [259, 156] width 10 height 10
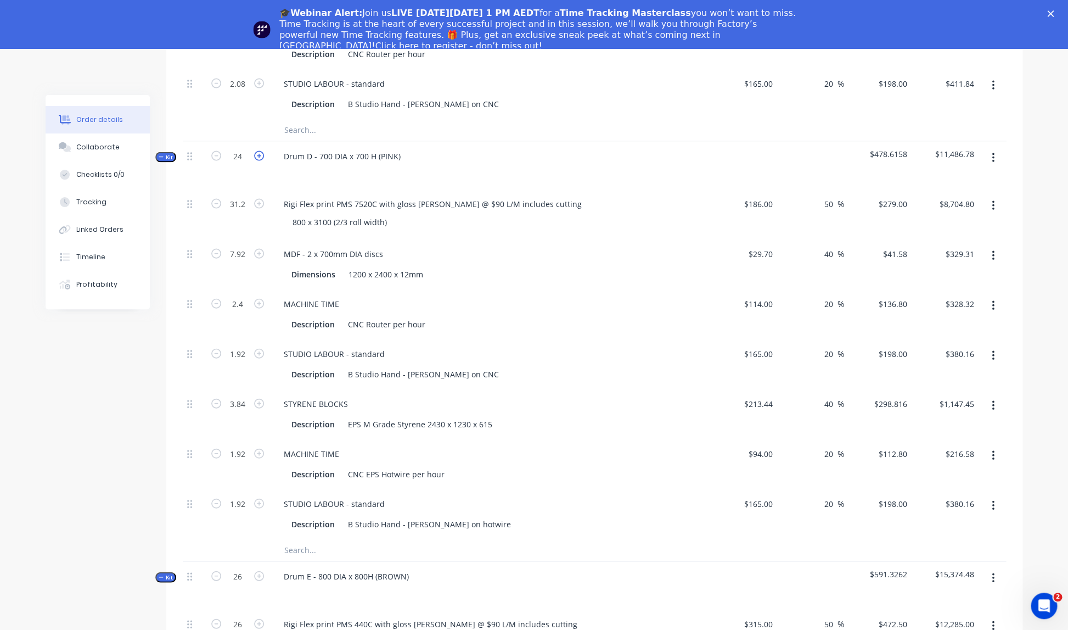
type input "25"
type input "32.5"
type input "8.25"
type input "2.5"
type input "2"
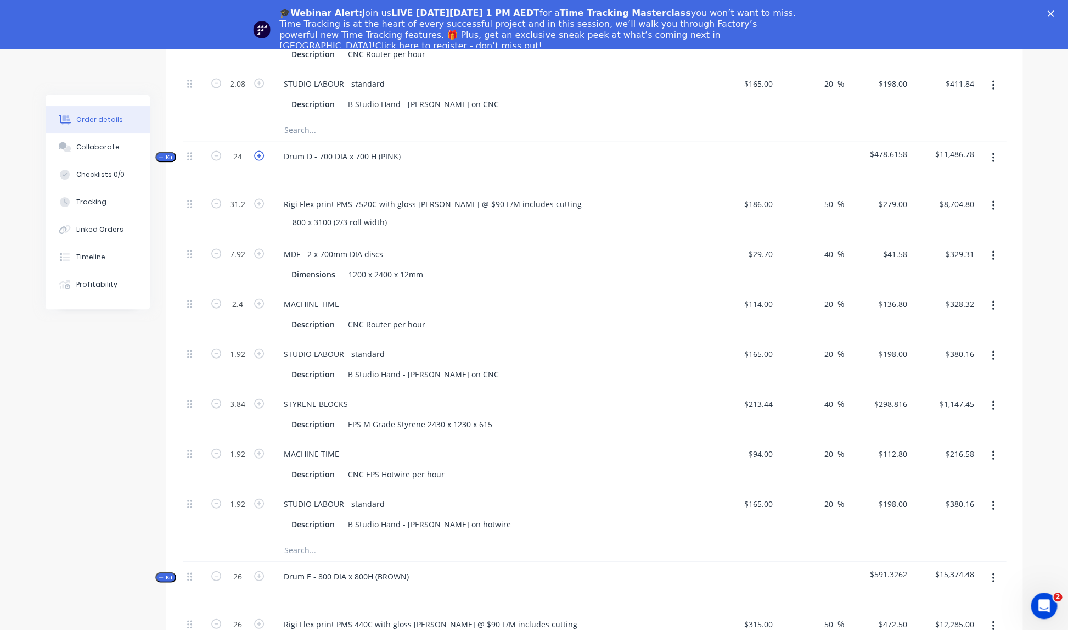
type input "4"
type input "2"
type input "$9,067.50"
type input "$343.04"
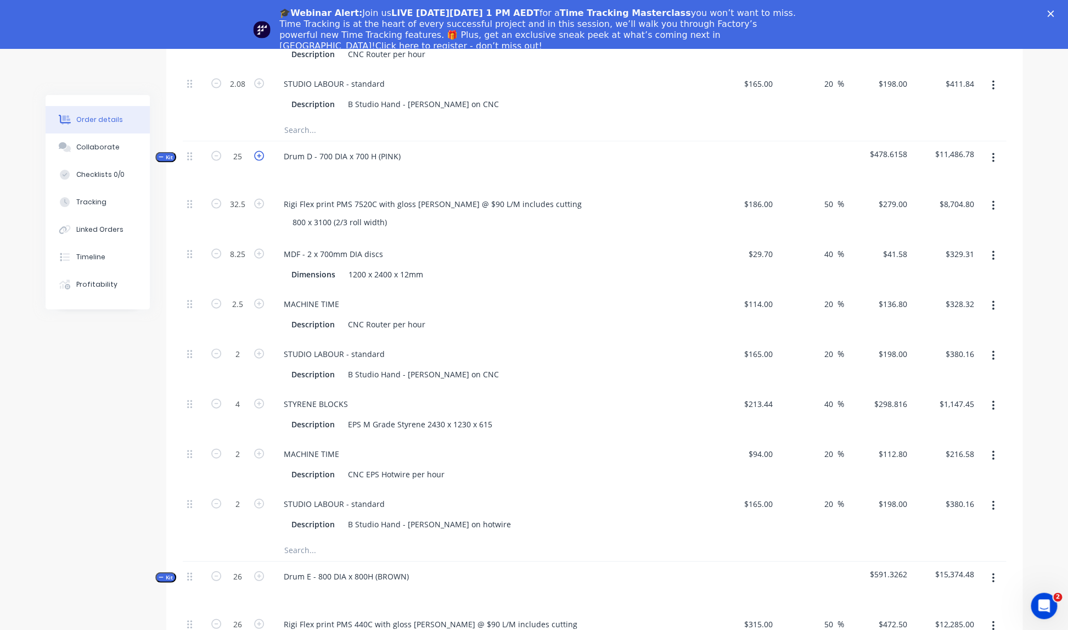
type input "$342.00"
type input "$396.00"
type input "$1,195.26"
type input "$225.60"
type input "$396.00"
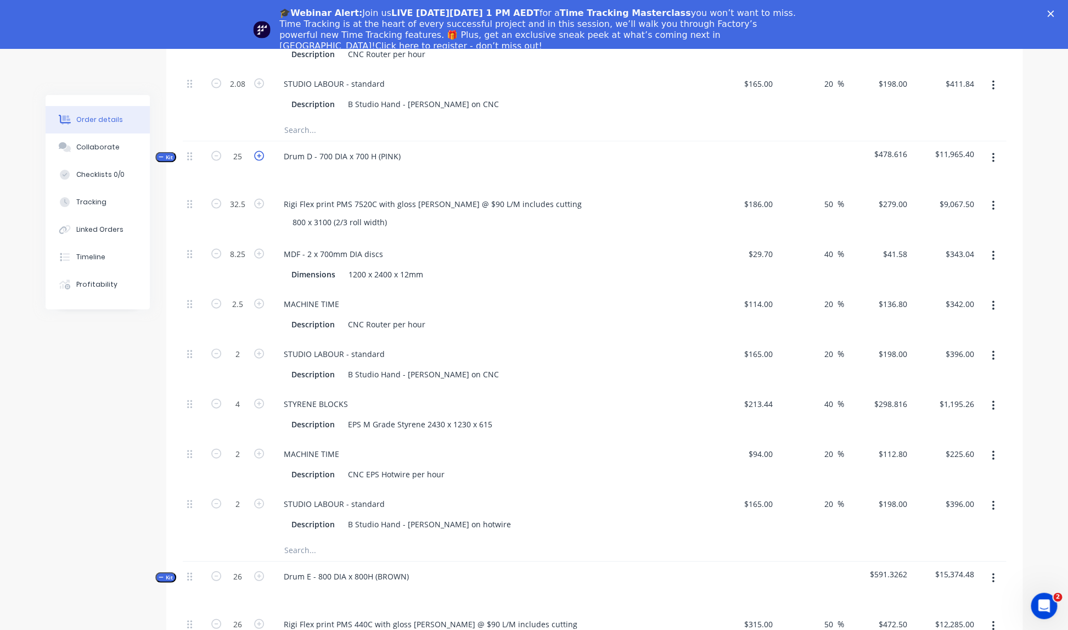
click at [262, 151] on icon "button" at bounding box center [259, 156] width 10 height 10
type input "26"
type input "33.8"
type input "8.58"
type input "2.6"
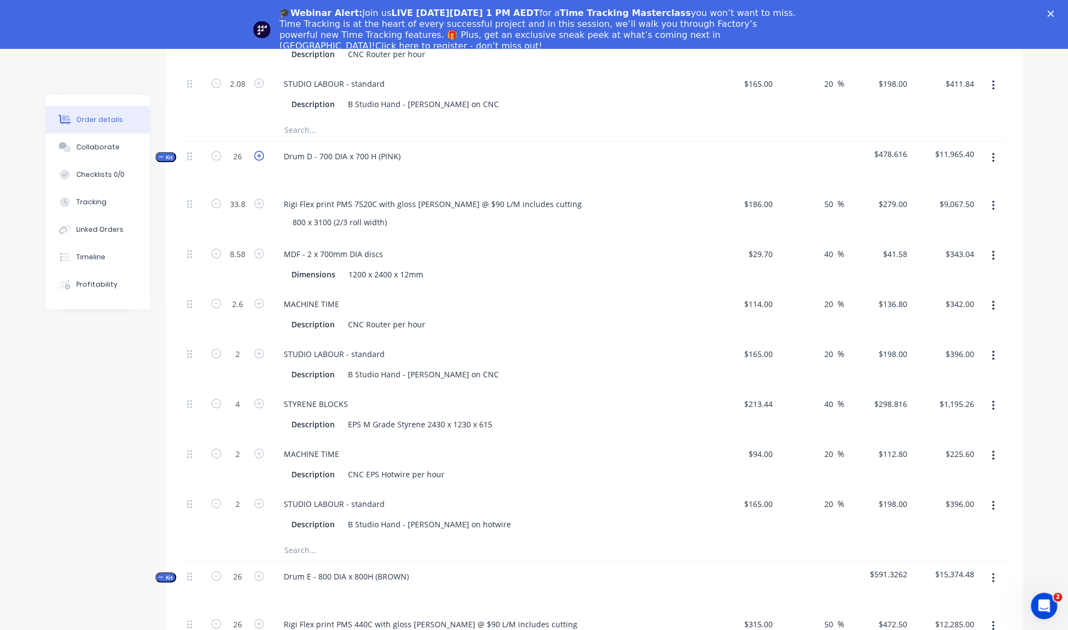
type input "2.08"
type input "4.16"
type input "2.08"
type input "$9,430.20"
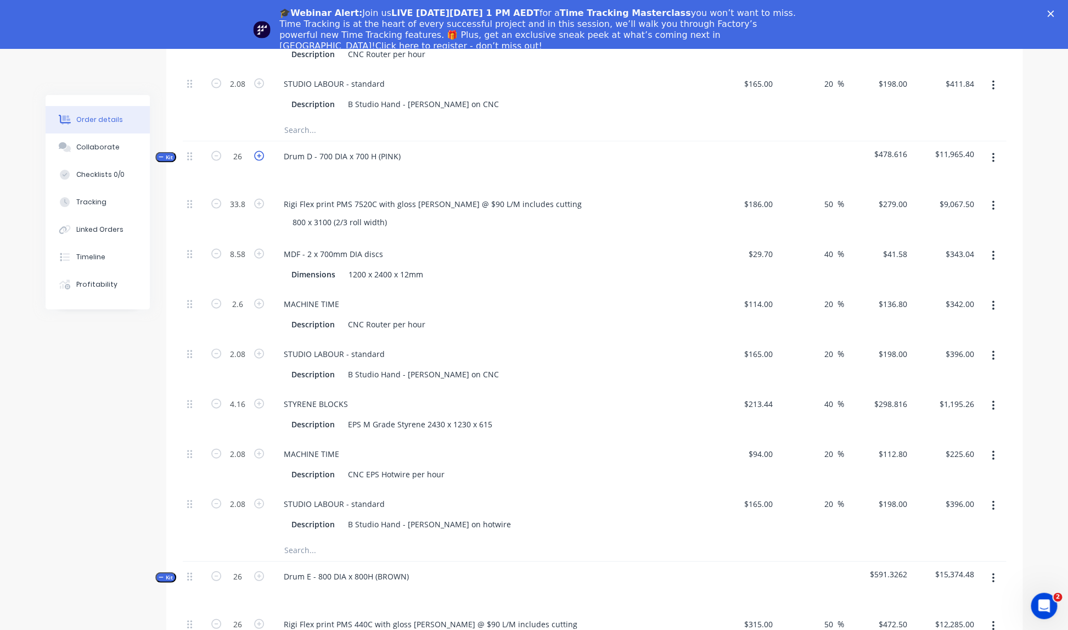
type input "$356.76"
type input "$355.68"
type input "$411.84"
type input "$1,243.07"
type input "$234.62"
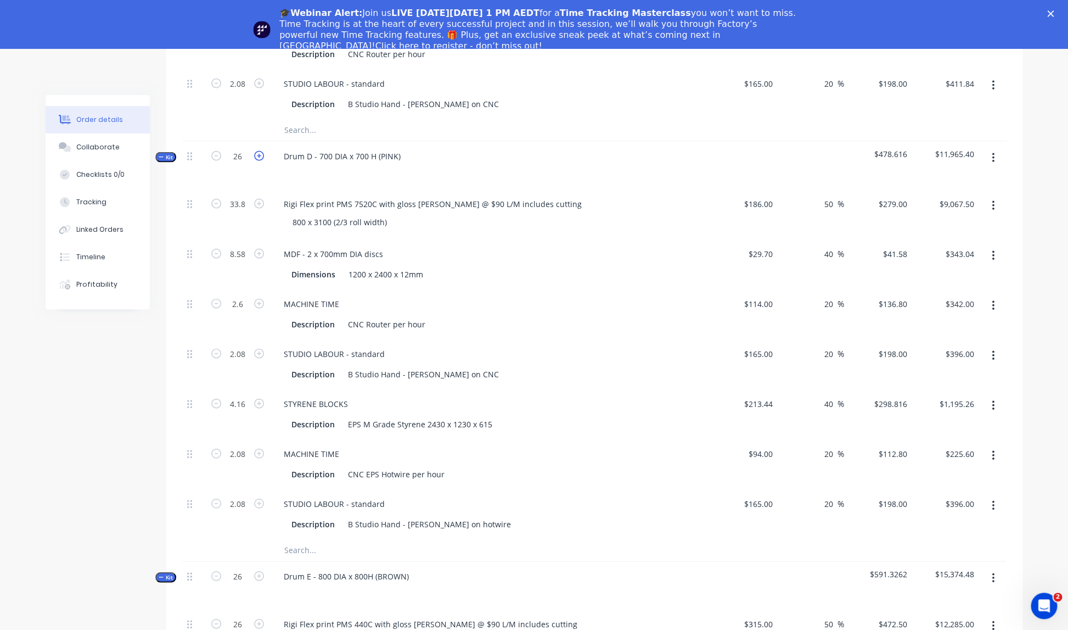
type input "$411.84"
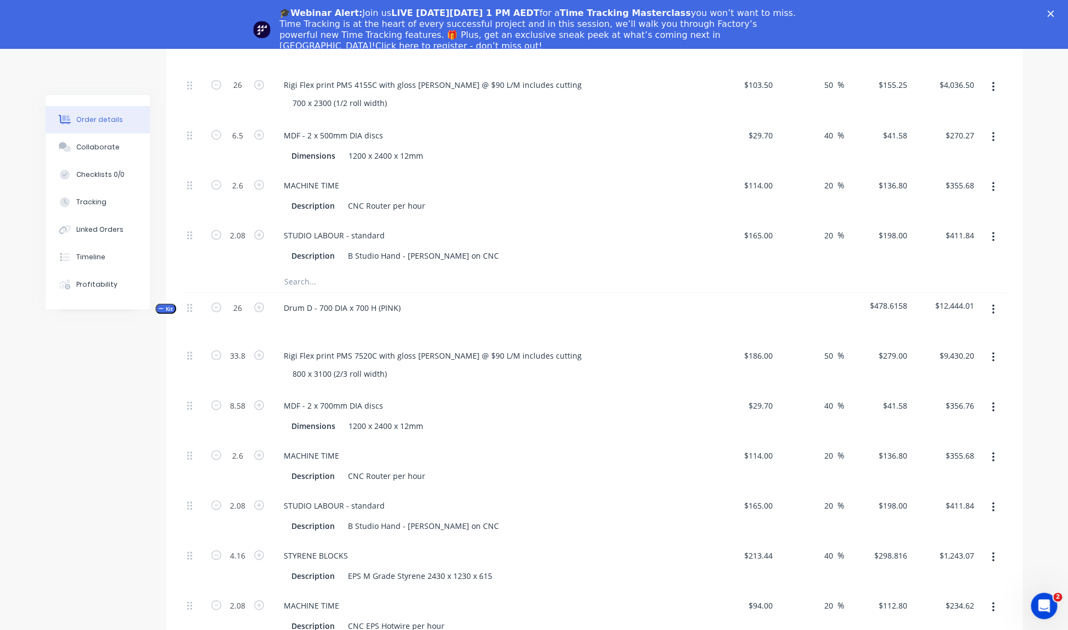
scroll to position [936, 0]
click at [217, 301] on icon "button" at bounding box center [216, 306] width 10 height 10
type input "25"
type input "32.5"
type input "8.25"
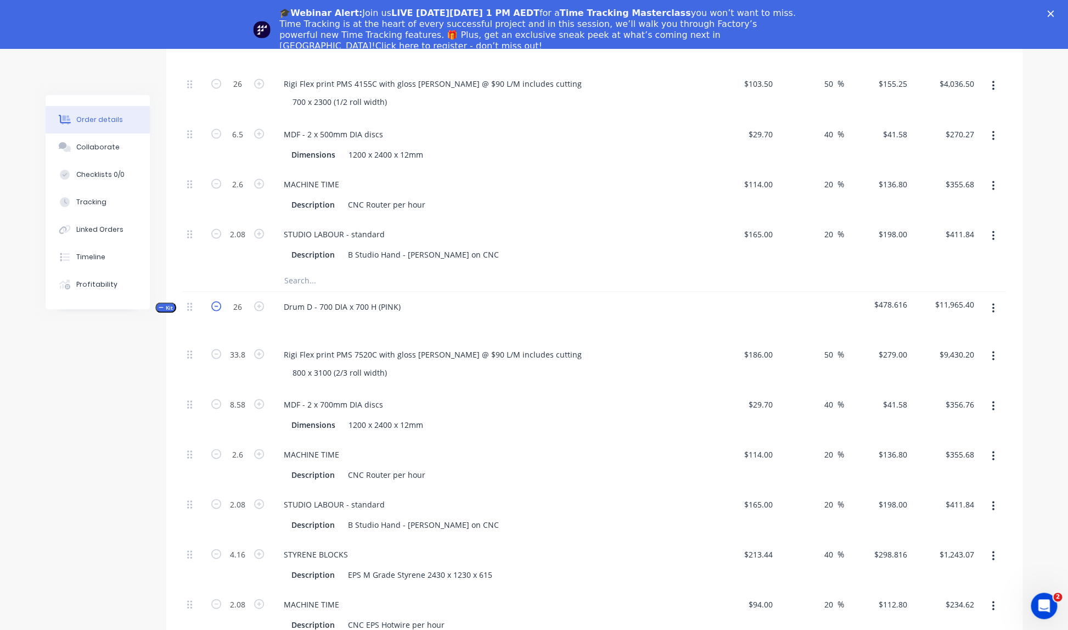
type input "2.5"
type input "2"
type input "4"
type input "2"
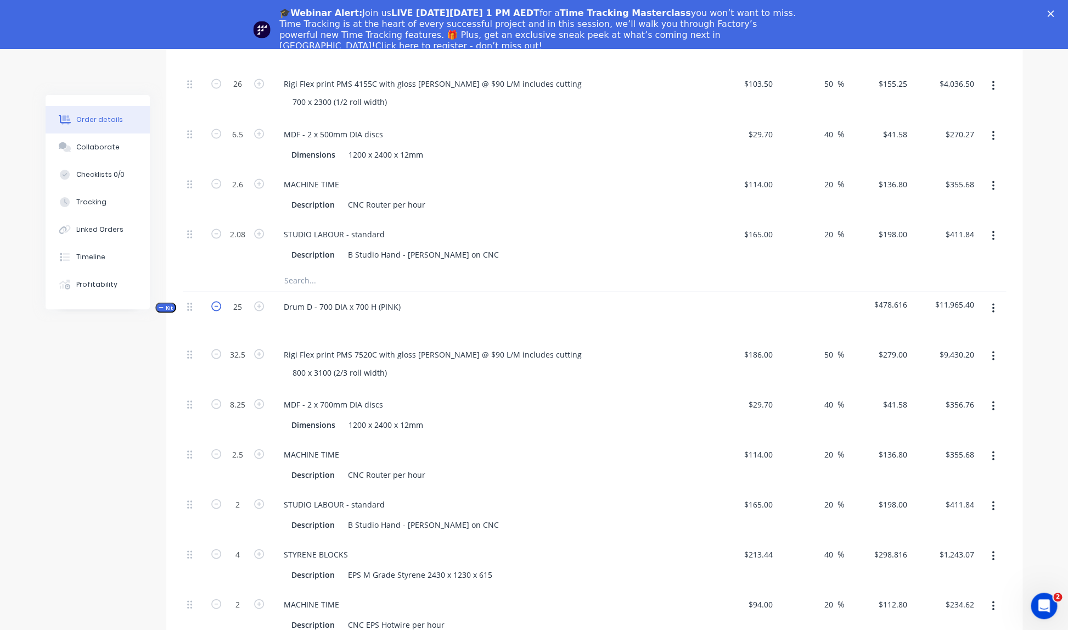
type input "$9,067.50"
type input "$343.04"
type input "$342.00"
type input "$396.00"
type input "$1,195.26"
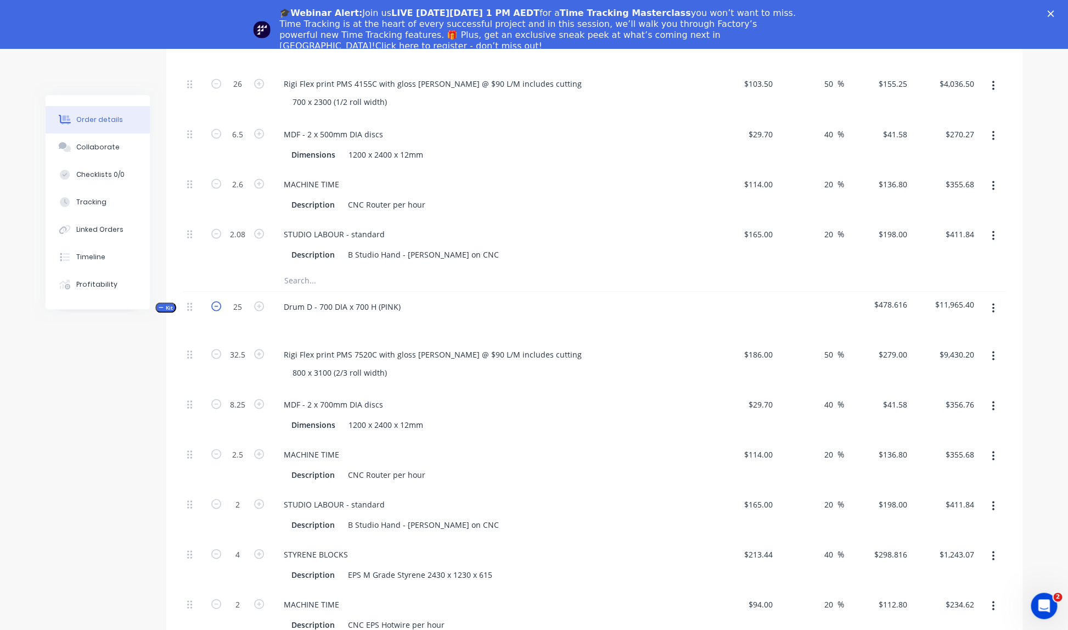
type input "$225.60"
type input "$396.00"
click at [217, 301] on icon "button" at bounding box center [216, 306] width 10 height 10
type input "24"
type input "31.2"
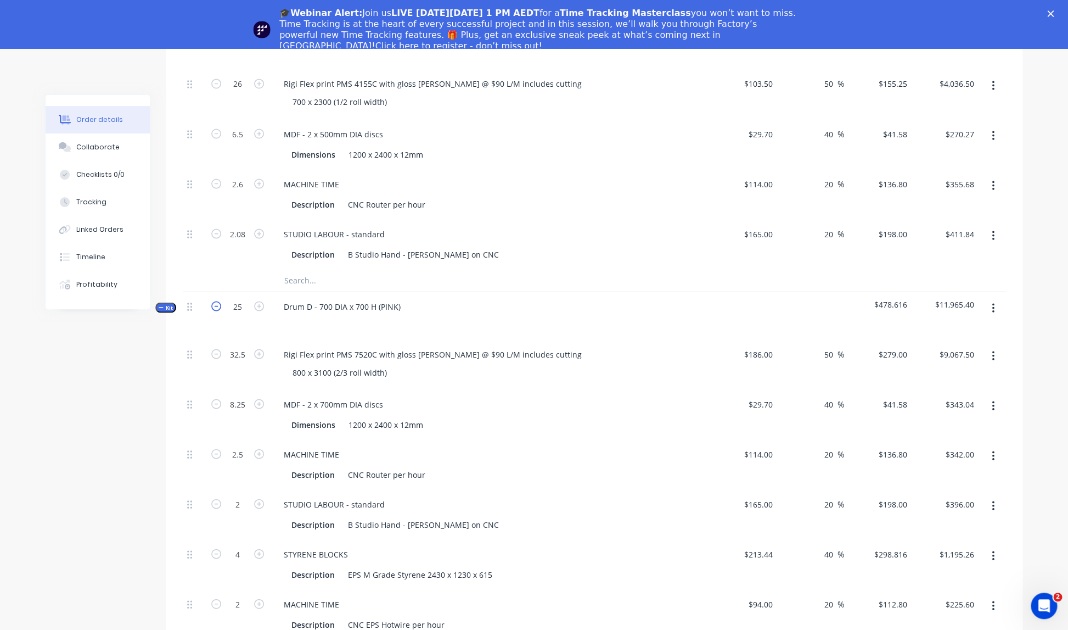
type input "7.92"
type input "2.4"
type input "1.92"
type input "3.84"
type input "1.92"
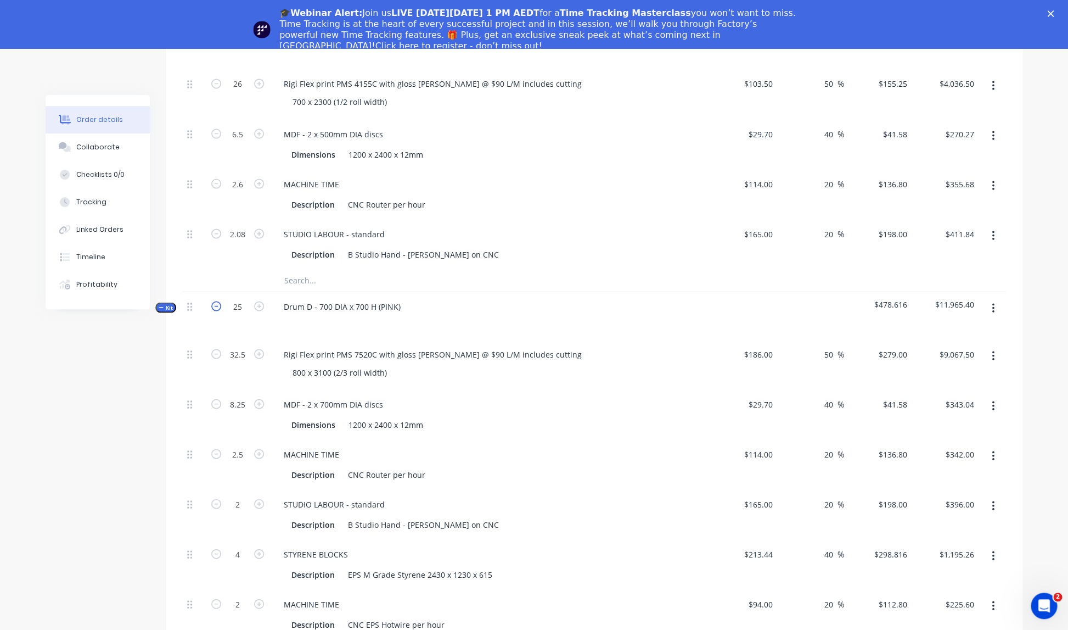
type input "1.92"
type input "$8,704.80"
type input "$329.31"
type input "$328.32"
type input "$380.16"
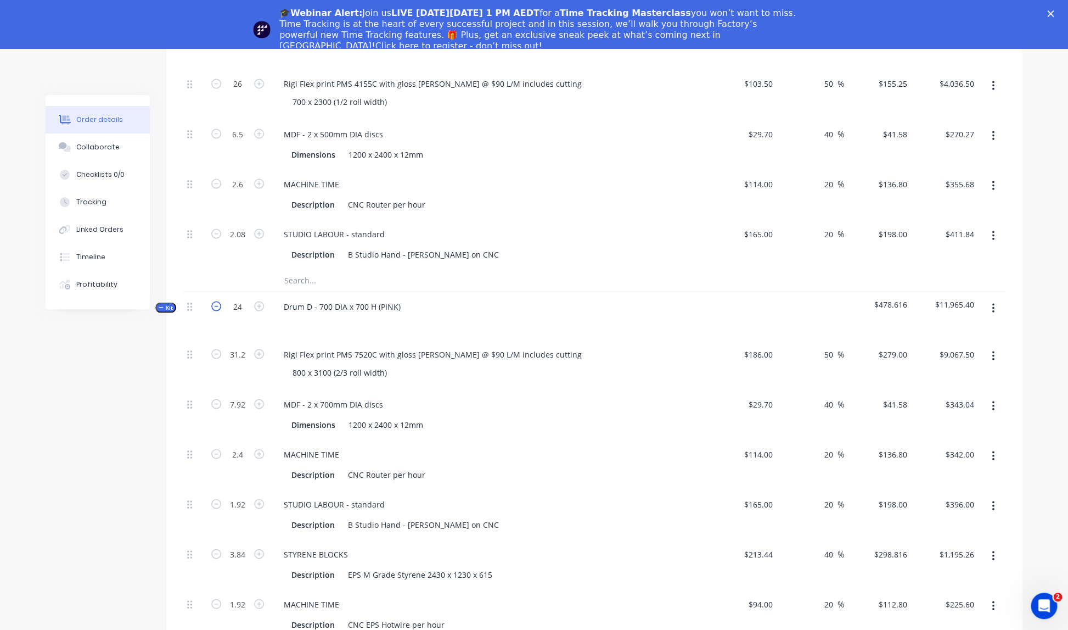
type input "$1,147.45"
type input "$216.58"
type input "$380.16"
click at [217, 301] on icon "button" at bounding box center [216, 306] width 10 height 10
type input "23"
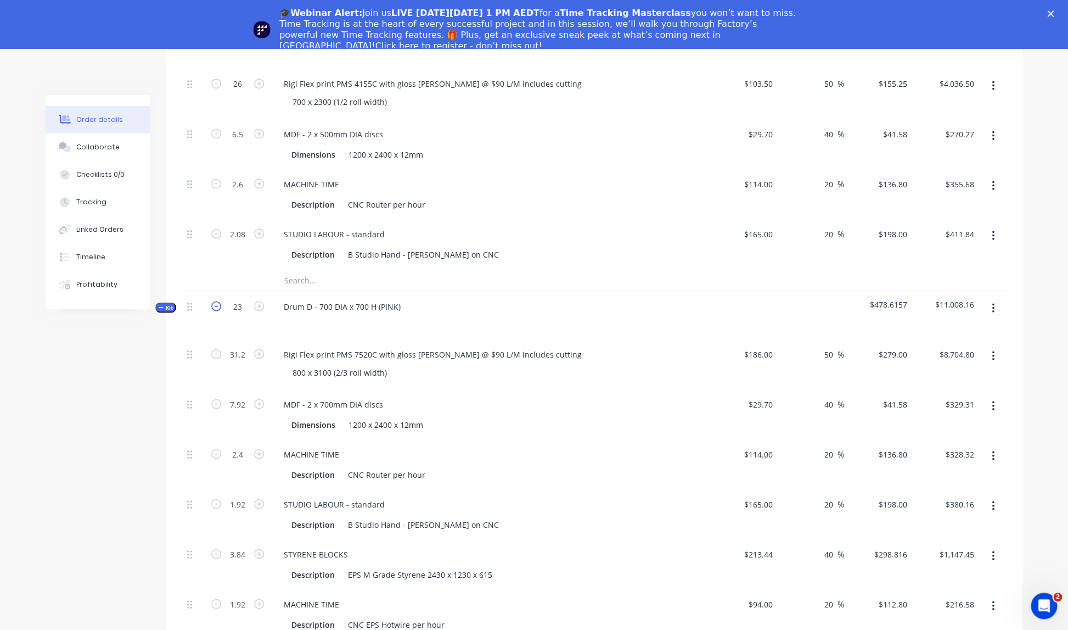
type input "29.9"
type input "$8,342.10"
type input "7.59"
type input "$315.59"
type input "2.3"
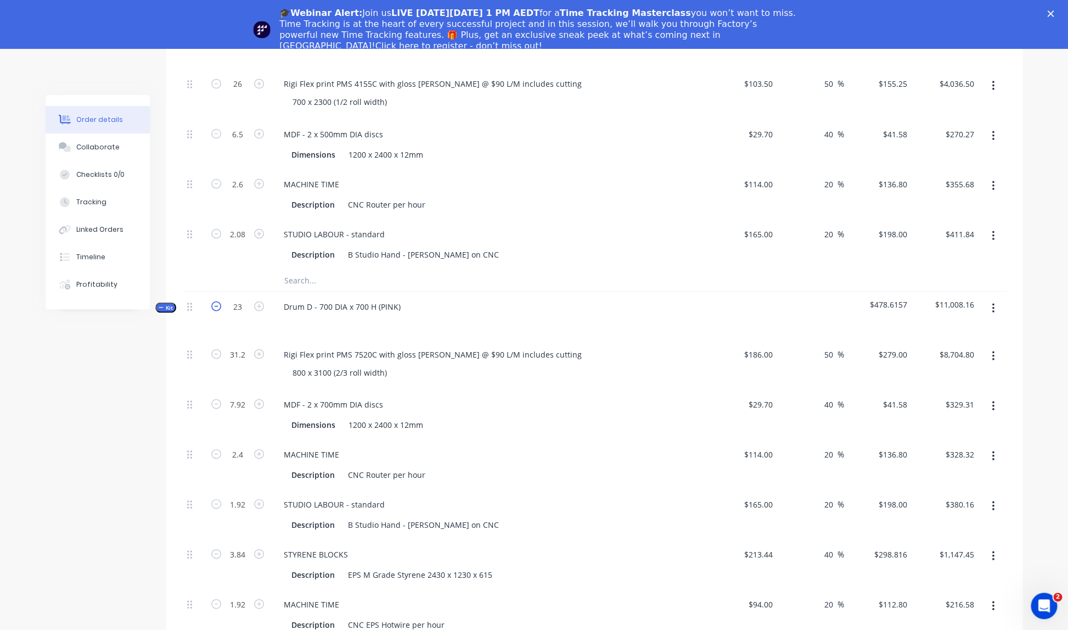
type input "$314.64"
type input "1.84"
type input "$364.32"
type input "3.68"
type input "$1,099.64"
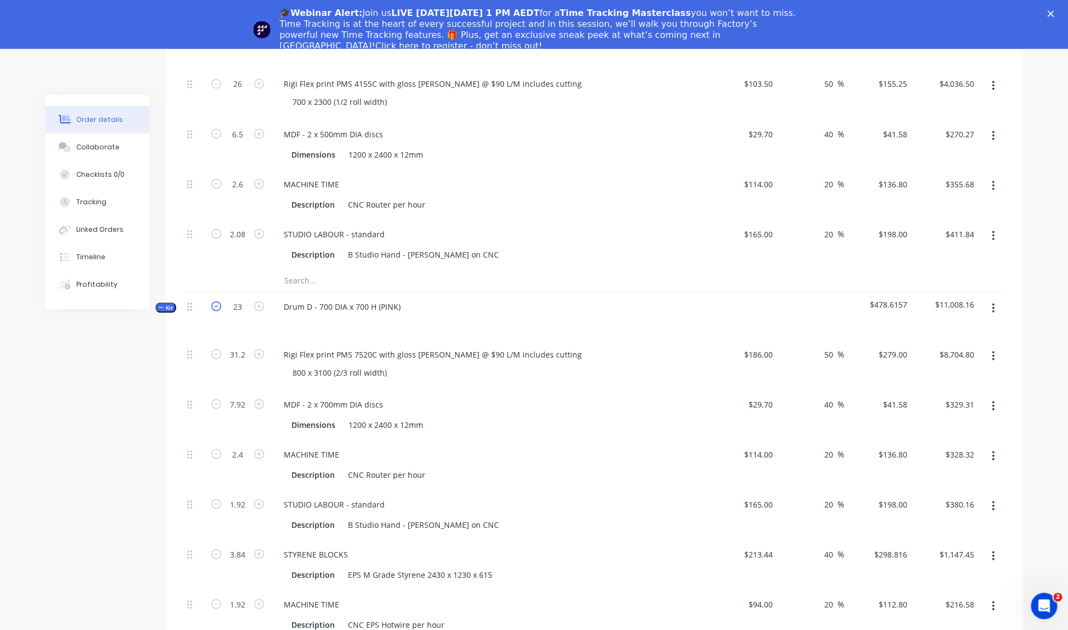
type input "1.84"
type input "$207.55"
type input "1.84"
type input "$364.32"
click at [217, 301] on icon "button" at bounding box center [216, 306] width 10 height 10
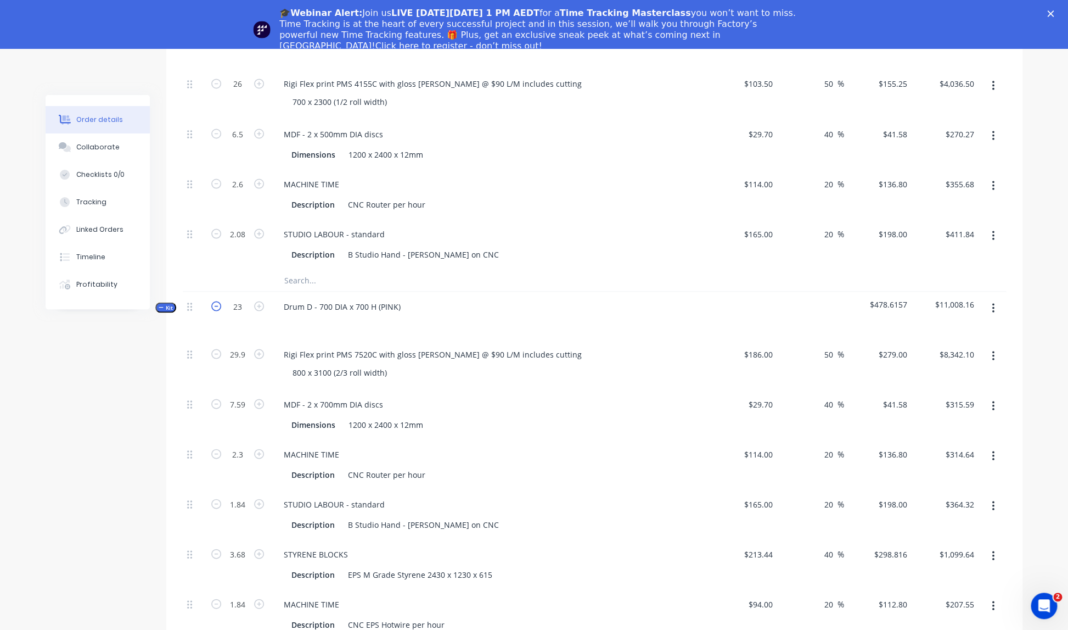
type input "22"
type input "28.6"
type input "7.26"
type input "2.2"
type input "1.76"
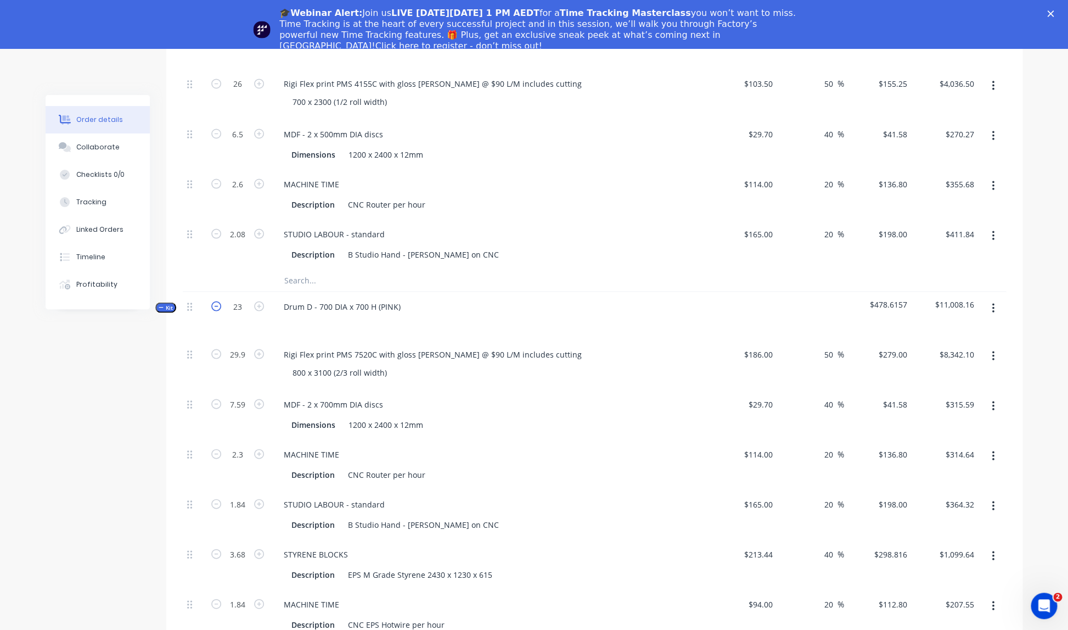
type input "3.52"
type input "1.76"
type input "$7,979.40"
type input "$301.87"
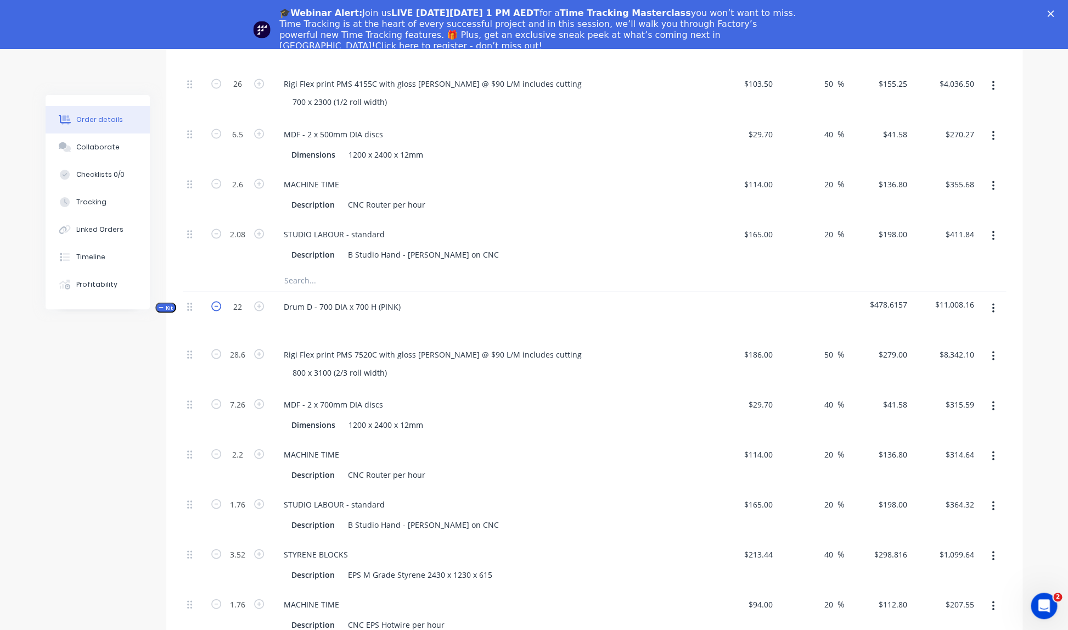
type input "$300.96"
type input "$348.48"
type input "$1,051.83"
type input "$198.53"
type input "$348.48"
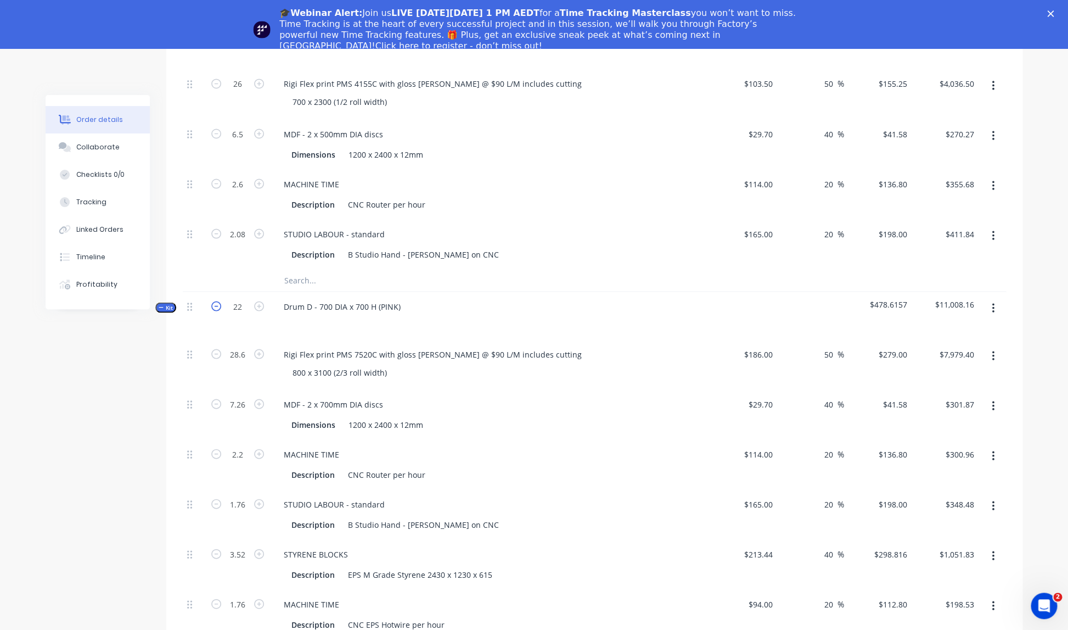
click at [217, 301] on icon "button" at bounding box center [216, 306] width 10 height 10
type input "21"
type input "27.3"
type input "6.93"
type input "2.1"
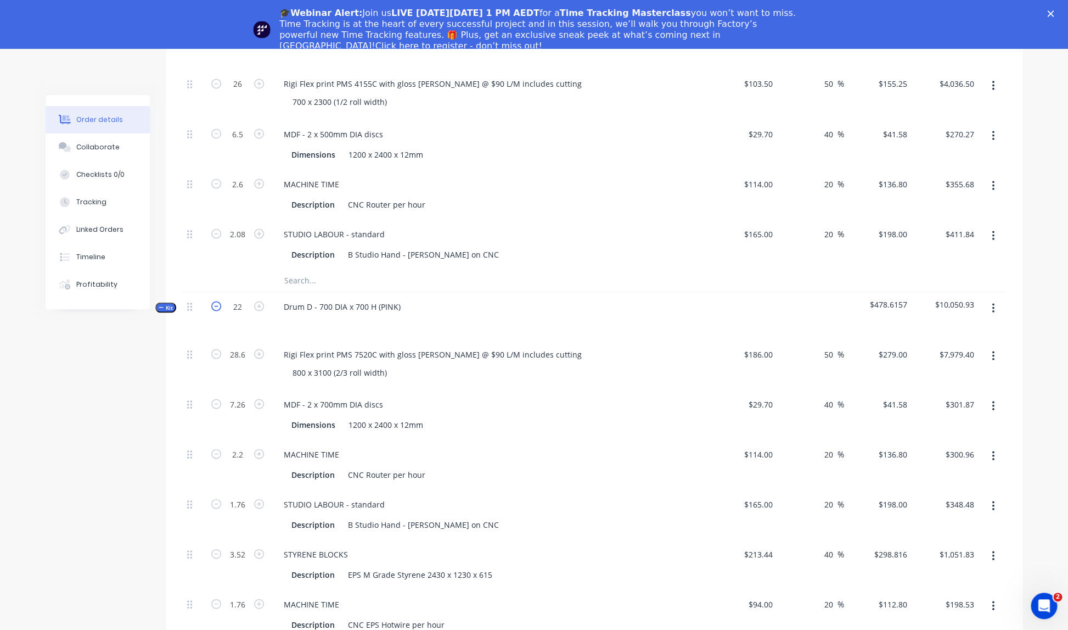
type input "1.68"
type input "3.36"
type input "1.68"
type input "$7,616.70"
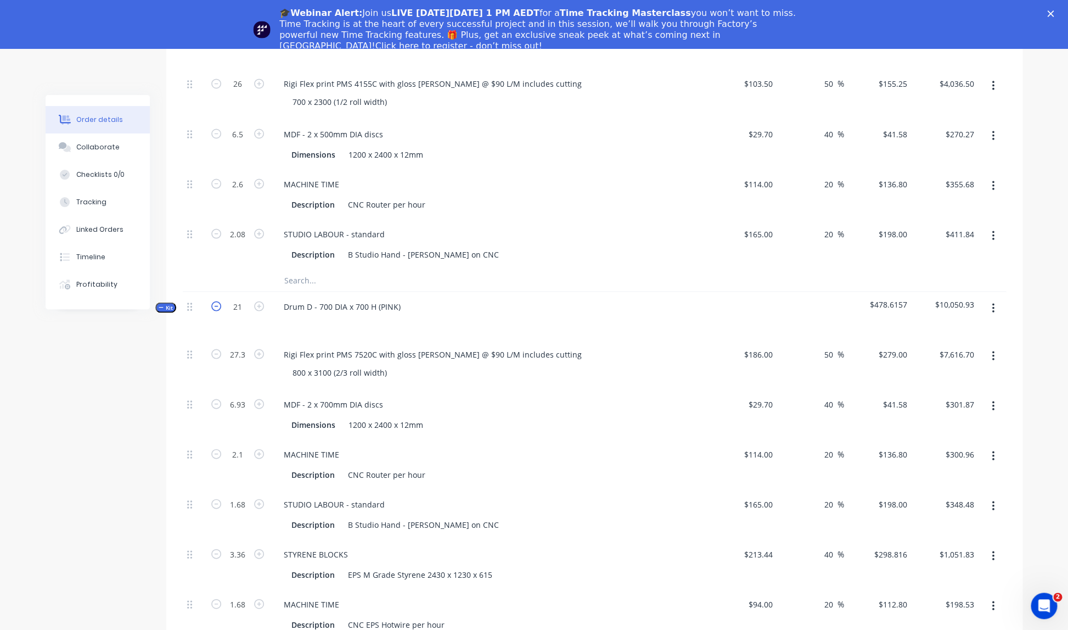
type input "$288.15"
type input "$287.28"
type input "$332.64"
type input "$1,004.02"
type input "$189.50"
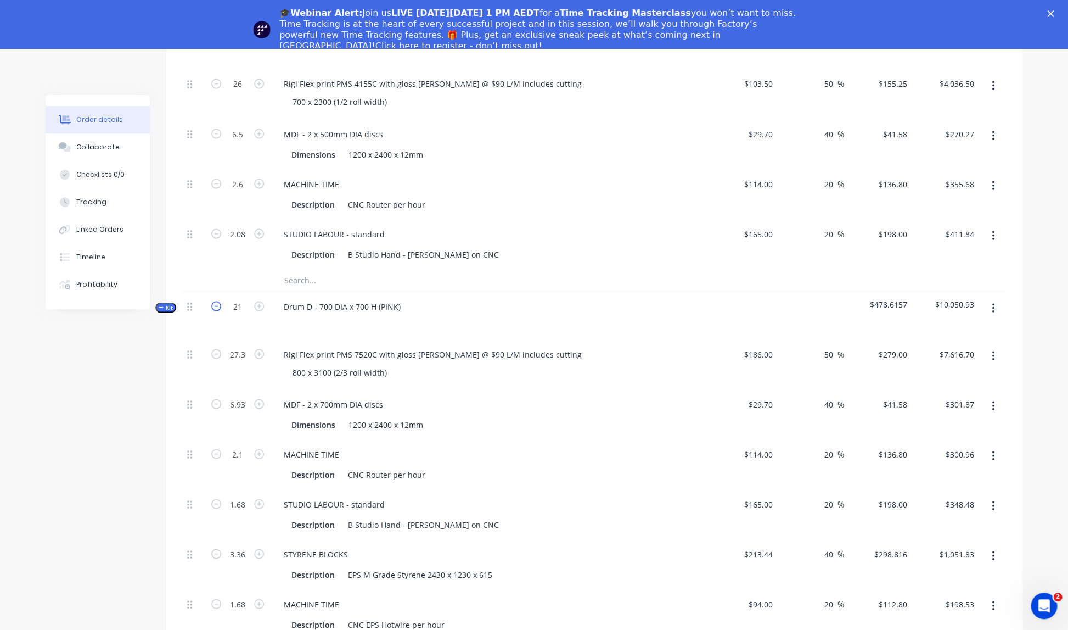
type input "$332.64"
click at [217, 301] on icon "button" at bounding box center [216, 306] width 10 height 10
type input "20"
type input "26"
type input "$7,254.00"
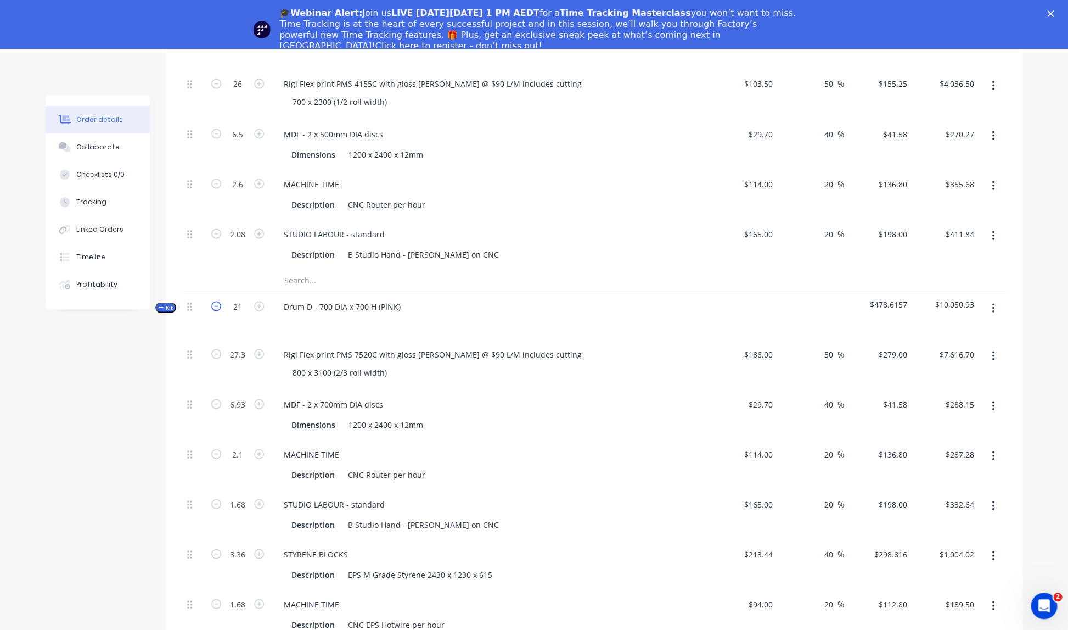
type input "6.6"
type input "$274.43"
type input "2"
type input "$273.60"
type input "1.6"
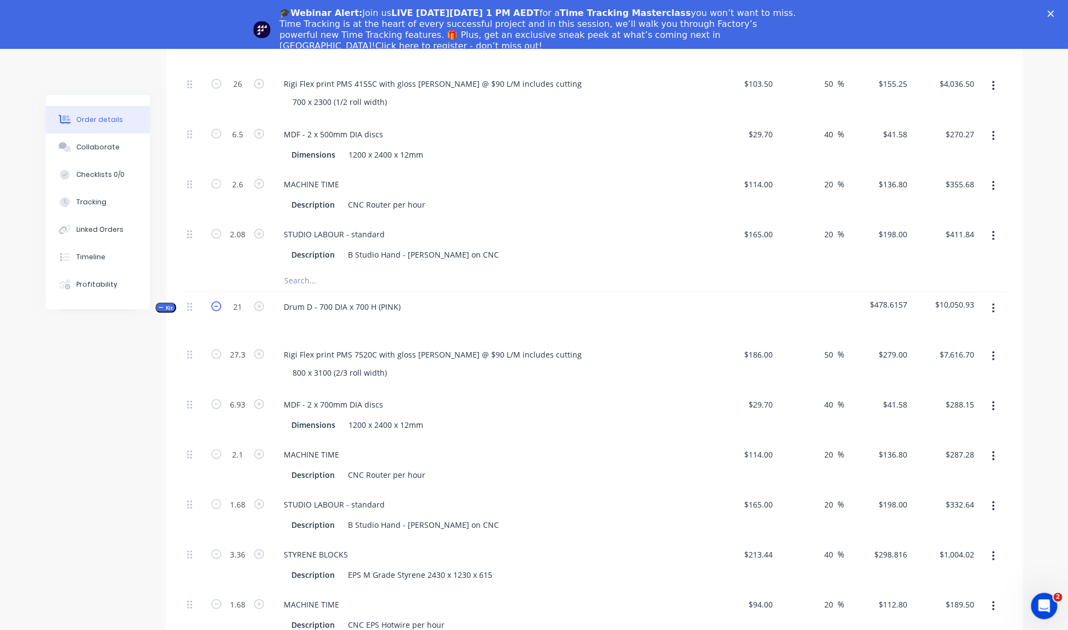
type input "$316.80"
type input "3.2"
type input "$956.21"
type input "1.6"
type input "$180.48"
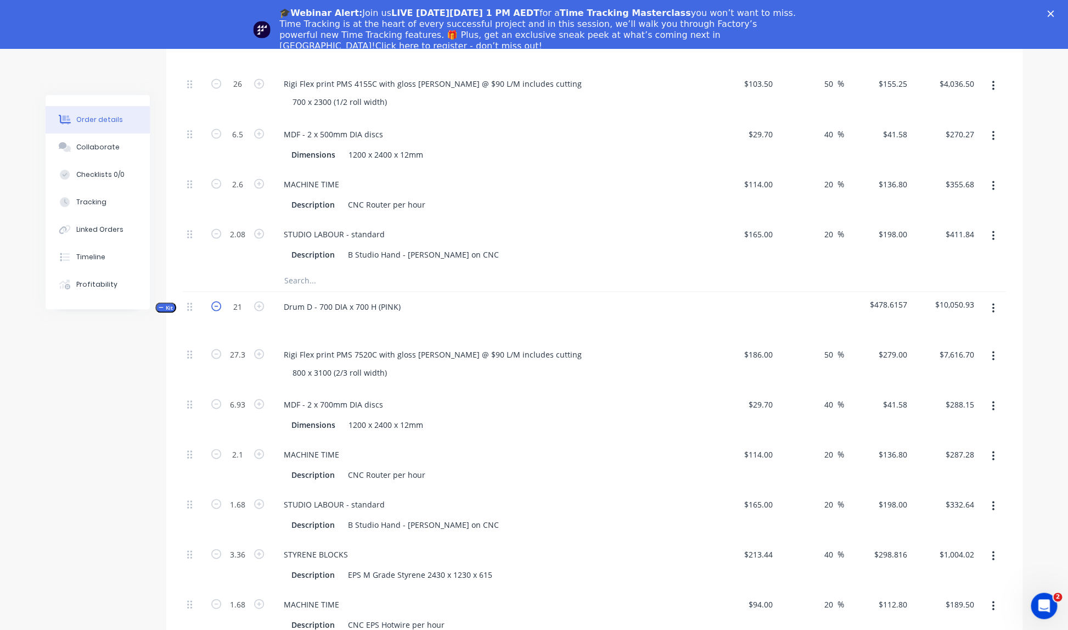
type input "1.6"
type input "$316.80"
click at [217, 301] on icon "button" at bounding box center [216, 306] width 10 height 10
type input "19"
type input "24.7"
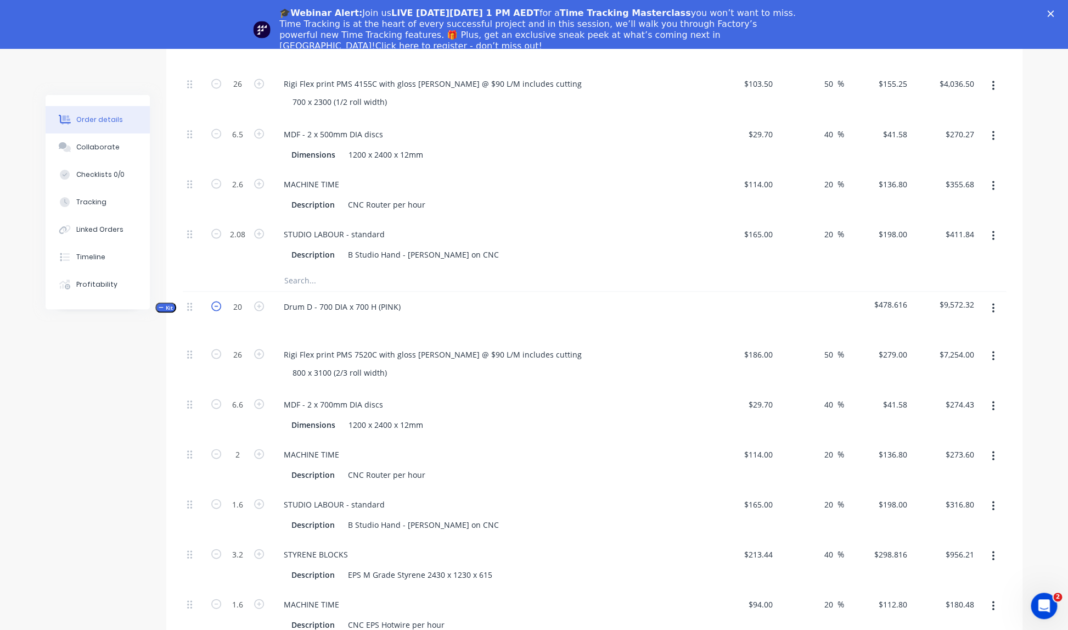
type input "6.27"
type input "1.9"
type input "1.52"
type input "3.04"
type input "1.52"
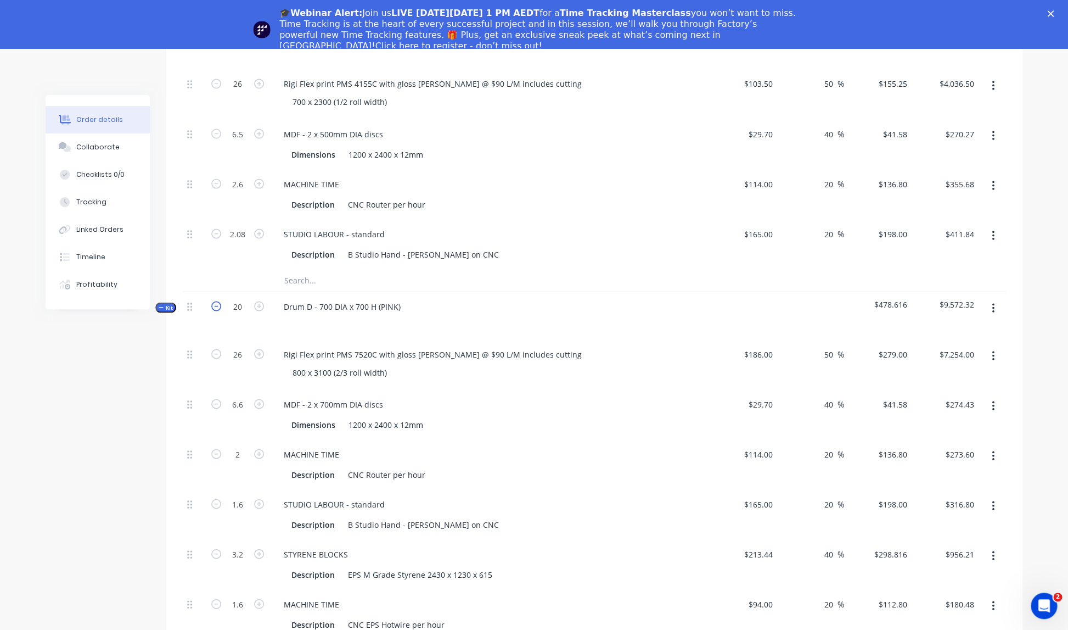
type input "1.52"
type input "$6,891.30"
type input "$260.71"
type input "$259.92"
type input "$300.96"
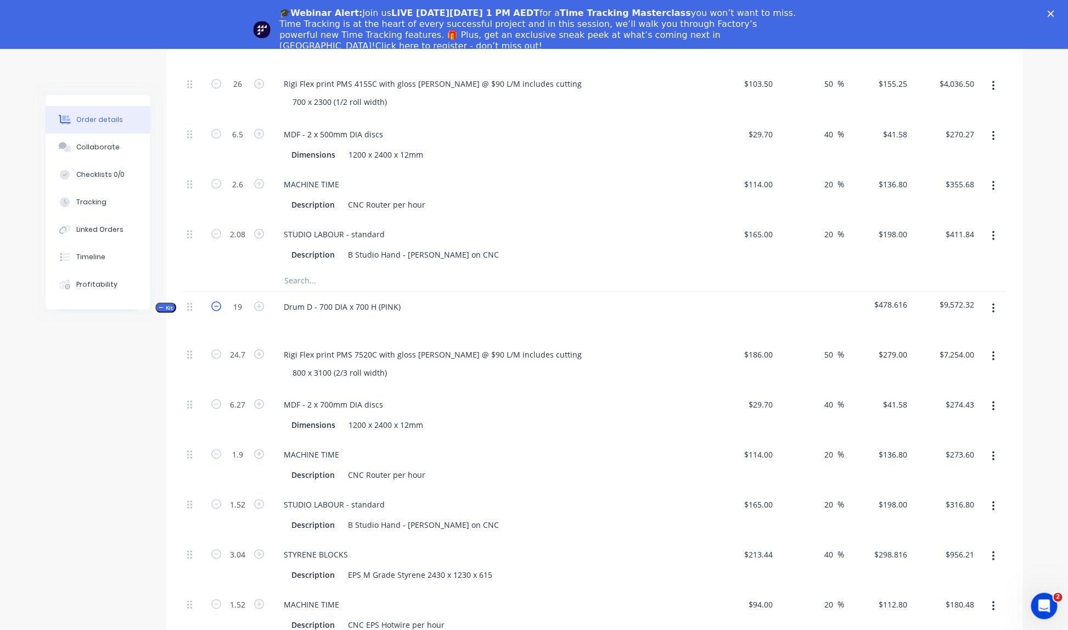
type input "$908.40"
type input "$171.46"
type input "$300.96"
click at [217, 301] on icon "button" at bounding box center [216, 306] width 10 height 10
type input "18"
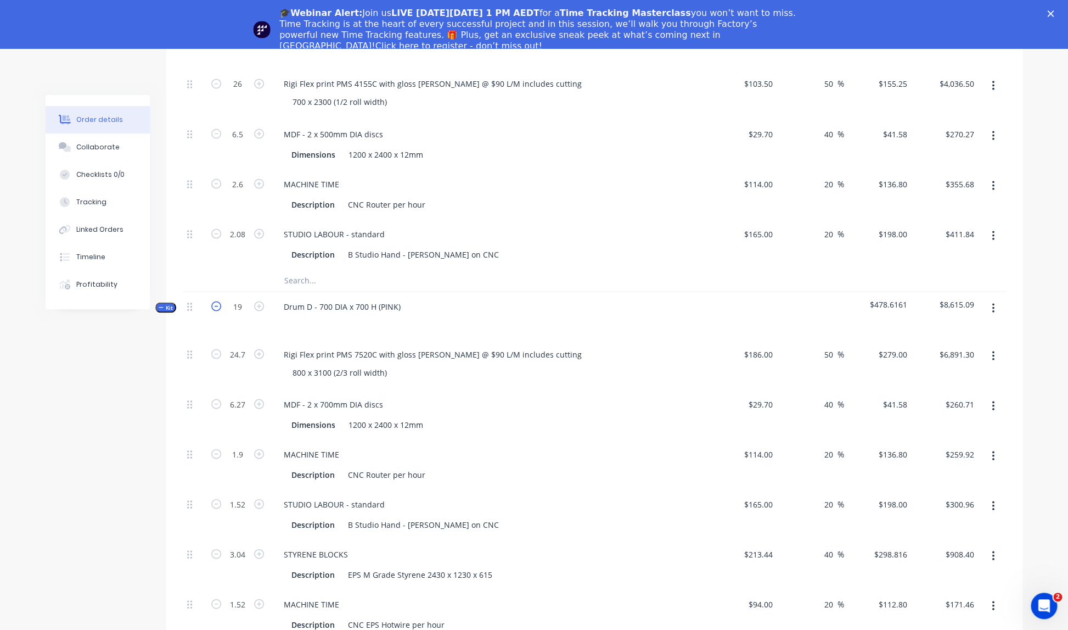
type input "23.4"
type input "5.94"
type input "1.8"
type input "1.44"
click at [217, 301] on icon "button" at bounding box center [216, 306] width 10 height 10
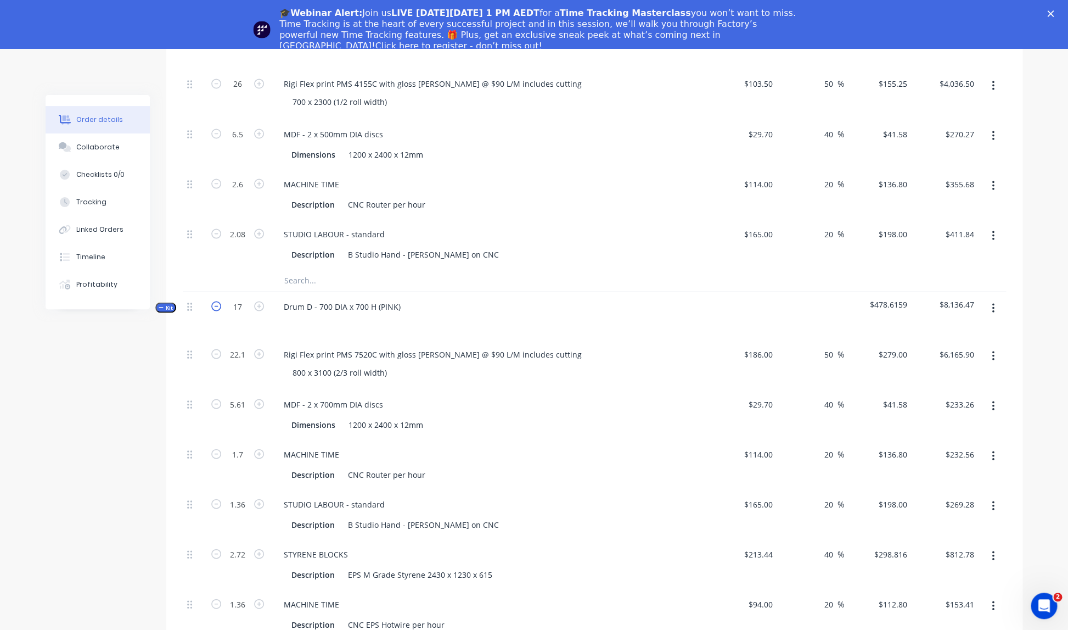
click at [217, 301] on icon "button" at bounding box center [216, 306] width 10 height 10
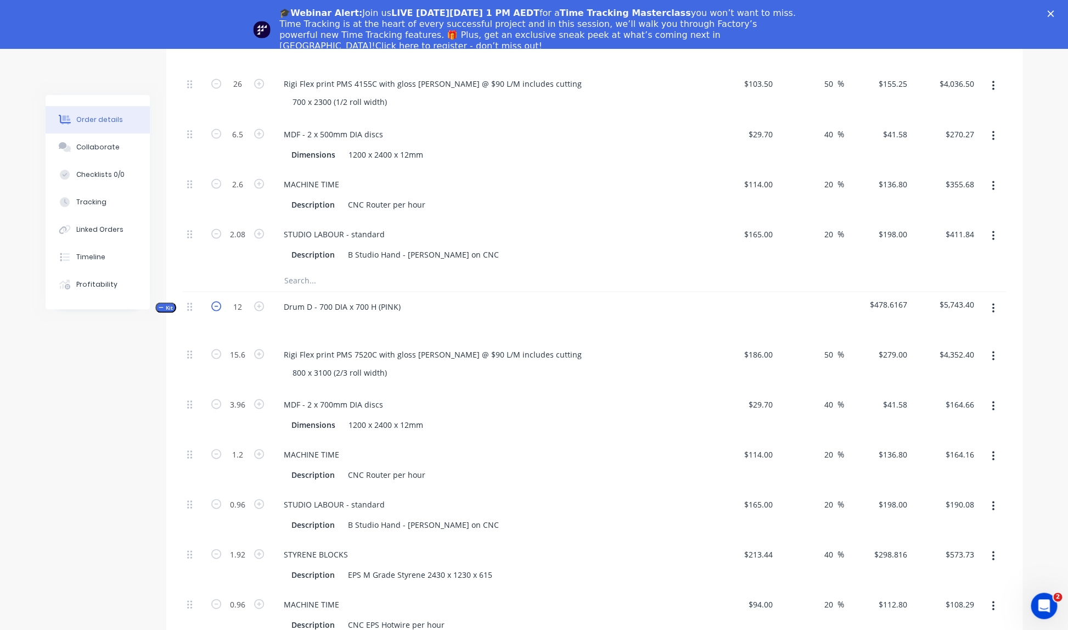
click at [217, 301] on icon "button" at bounding box center [216, 306] width 10 height 10
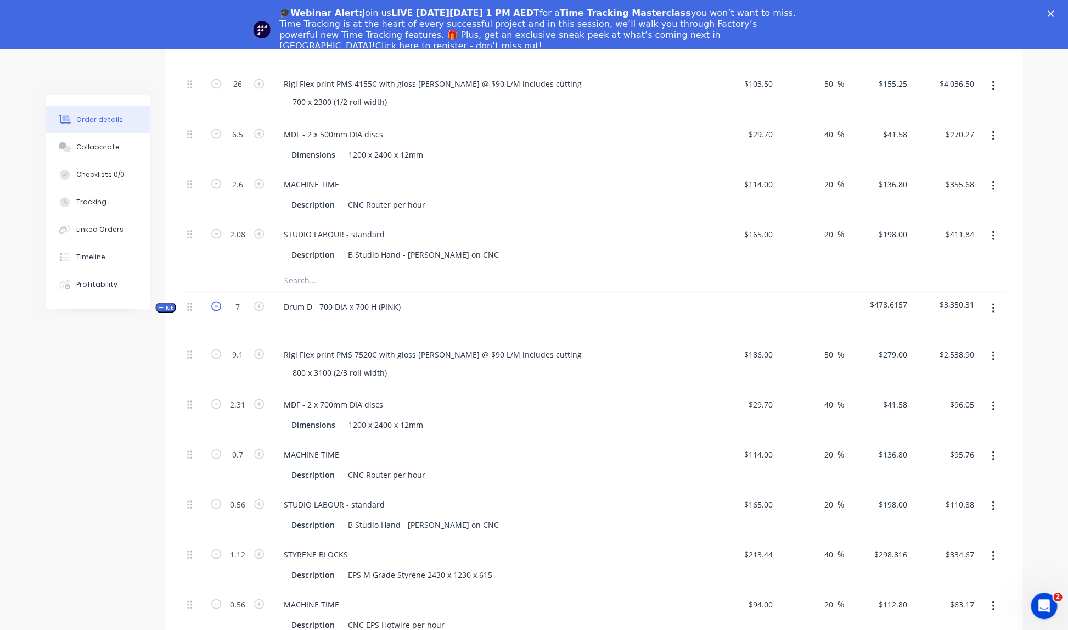
click at [217, 301] on icon "button" at bounding box center [216, 306] width 10 height 10
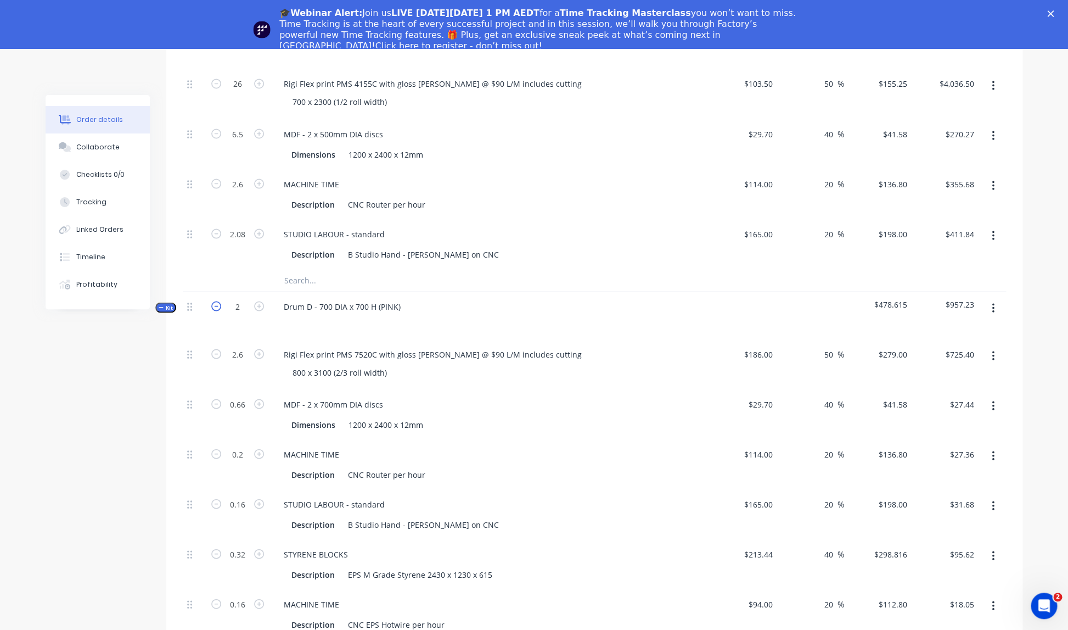
click at [217, 301] on icon "button" at bounding box center [216, 306] width 10 height 10
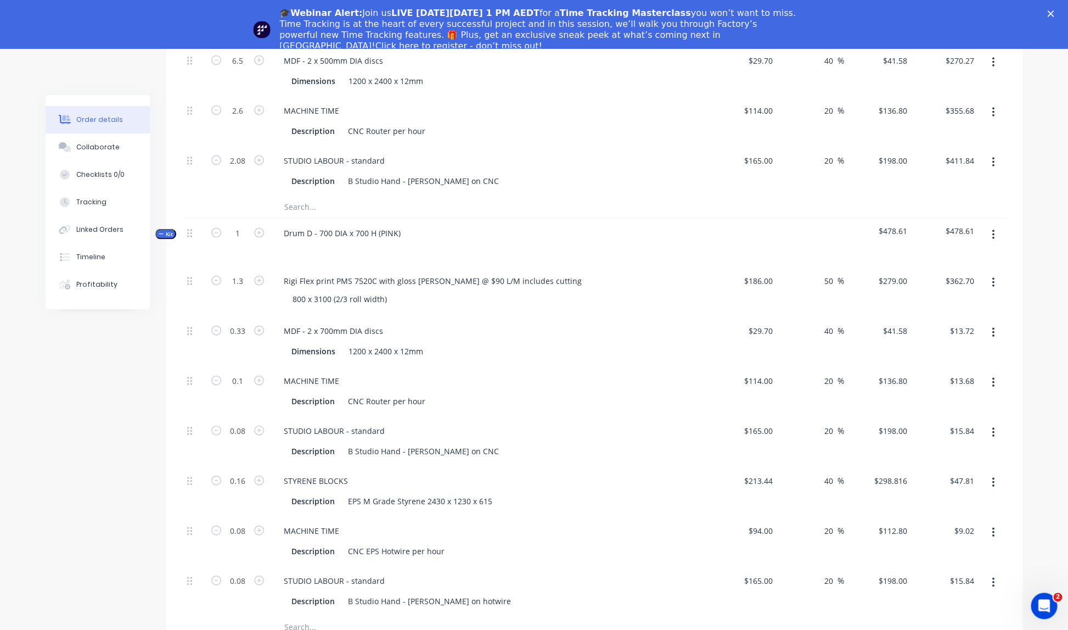
scroll to position [1011, 0]
click at [260, 226] on icon "button" at bounding box center [259, 231] width 10 height 10
click at [215, 226] on icon "button" at bounding box center [216, 231] width 10 height 10
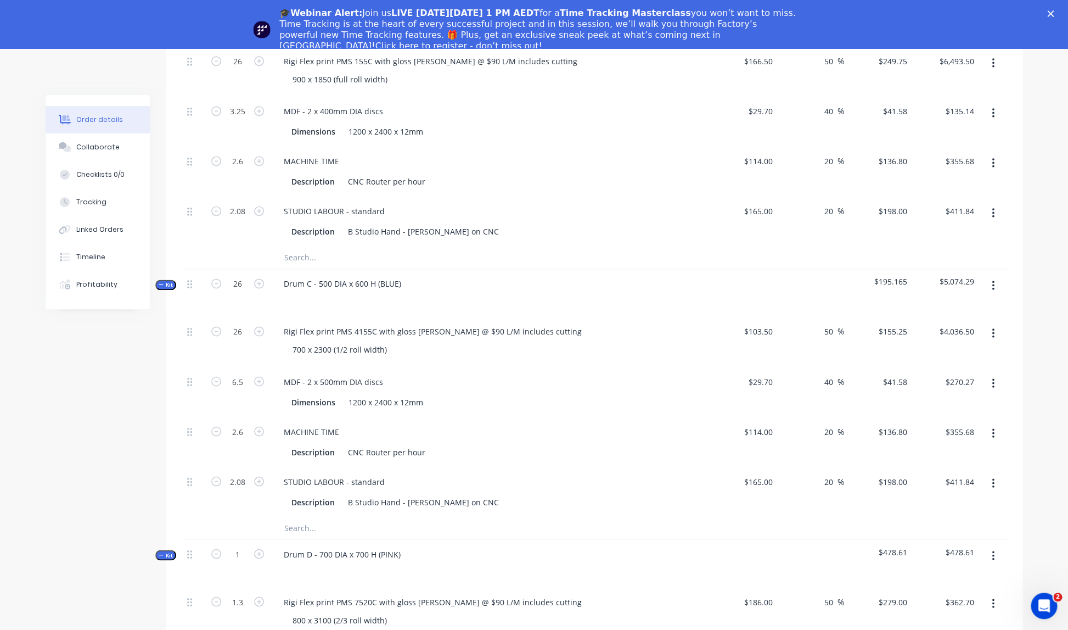
scroll to position [684, 0]
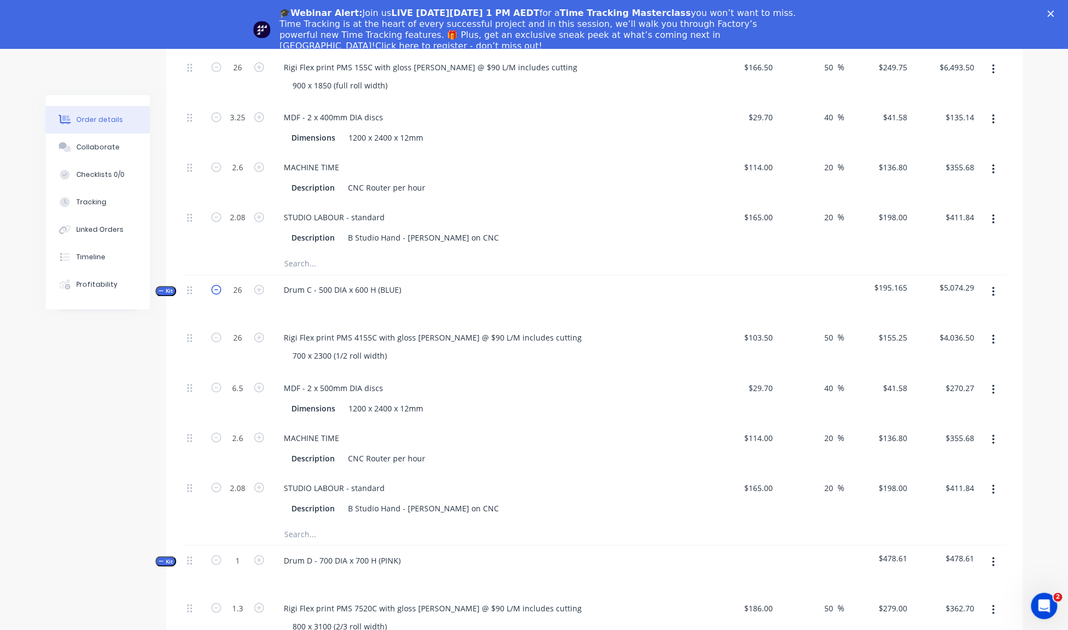
click at [216, 284] on icon "button" at bounding box center [216, 289] width 10 height 10
click at [217, 284] on icon "button" at bounding box center [216, 289] width 10 height 10
click at [217, 282] on icon "button" at bounding box center [216, 287] width 10 height 10
click at [217, 283] on icon "button" at bounding box center [216, 288] width 10 height 10
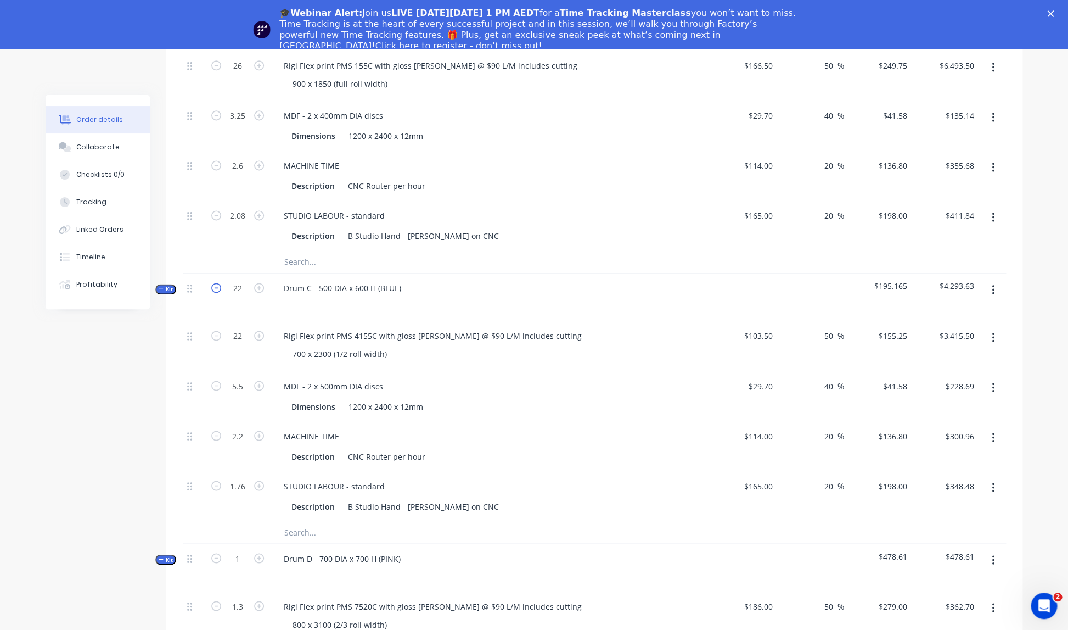
click at [216, 283] on icon "button" at bounding box center [216, 288] width 10 height 10
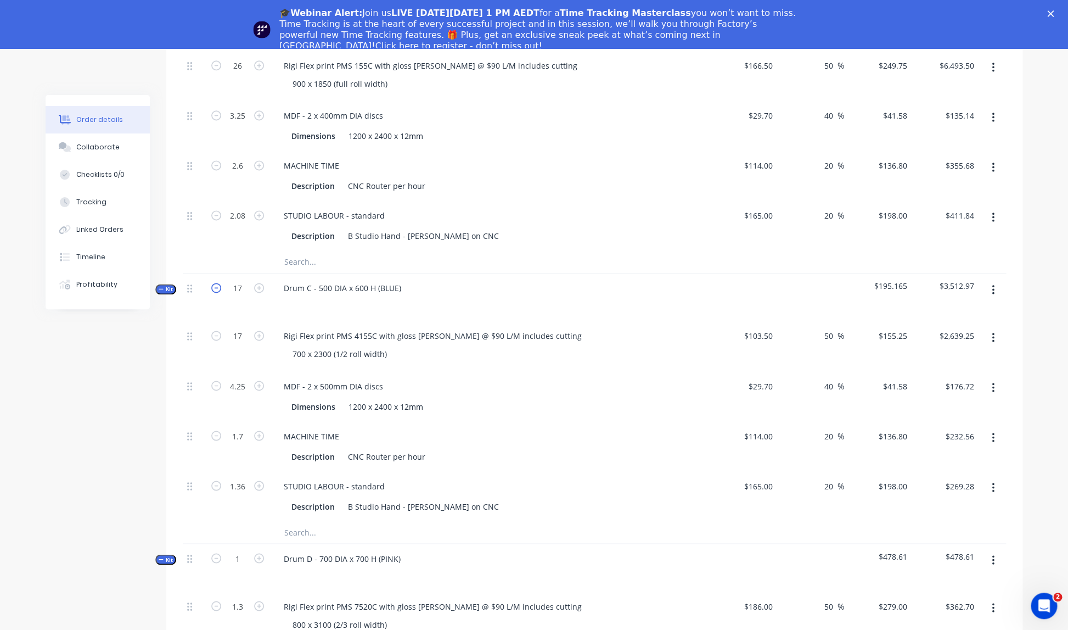
click at [216, 283] on icon "button" at bounding box center [216, 288] width 10 height 10
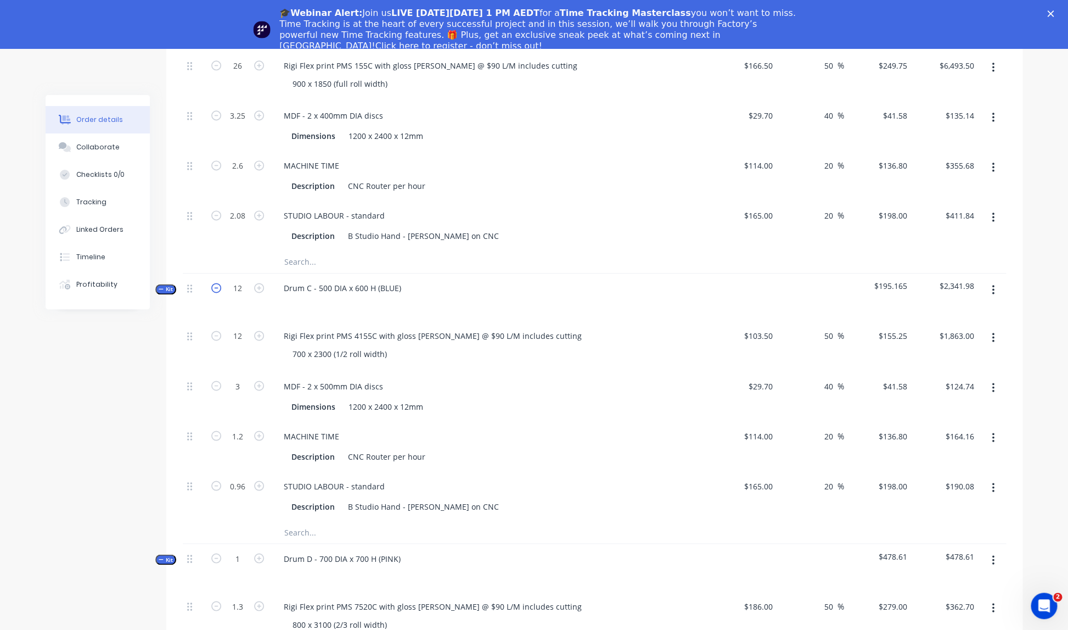
click at [216, 283] on icon "button" at bounding box center [216, 288] width 10 height 10
click at [217, 283] on icon "button" at bounding box center [216, 288] width 10 height 10
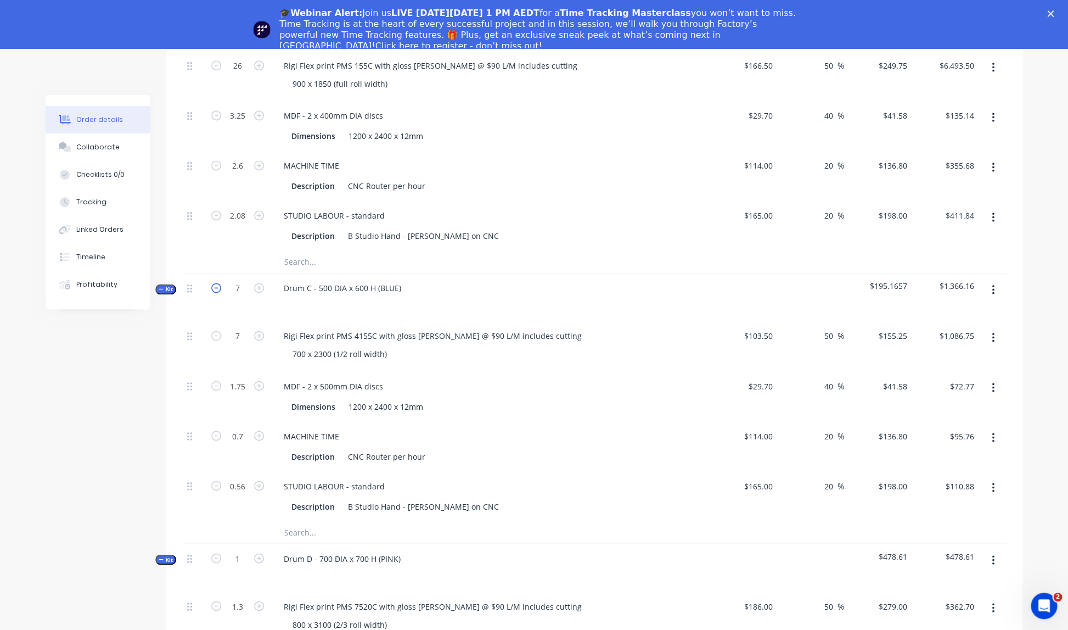
click at [217, 283] on icon "button" at bounding box center [216, 288] width 10 height 10
click at [217, 282] on icon "button" at bounding box center [216, 287] width 10 height 10
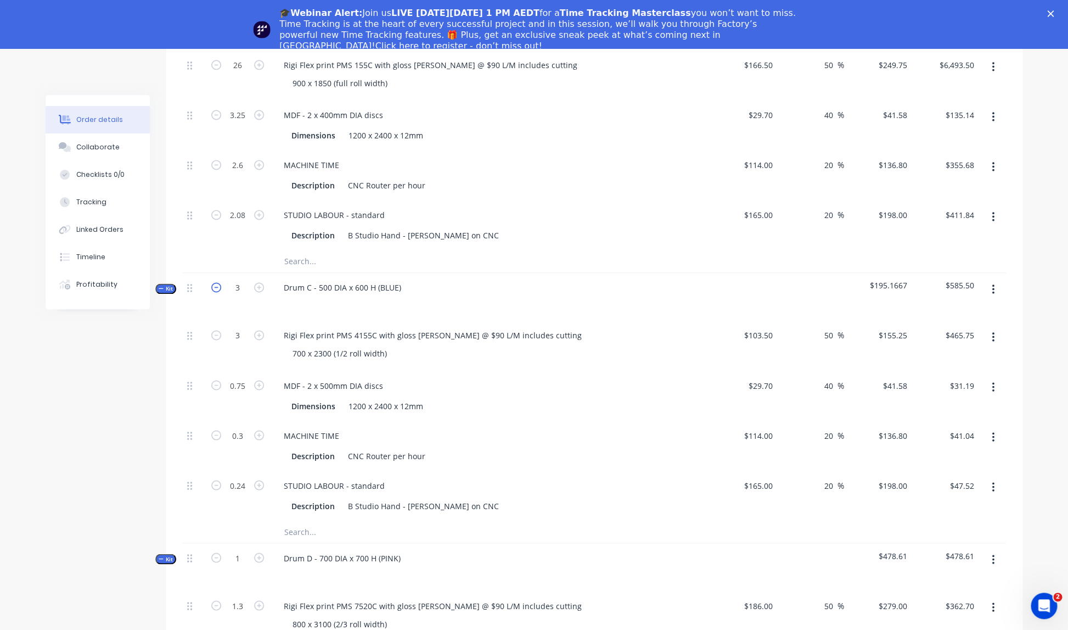
click at [217, 282] on icon "button" at bounding box center [216, 287] width 10 height 10
click at [216, 284] on icon "button" at bounding box center [216, 289] width 10 height 10
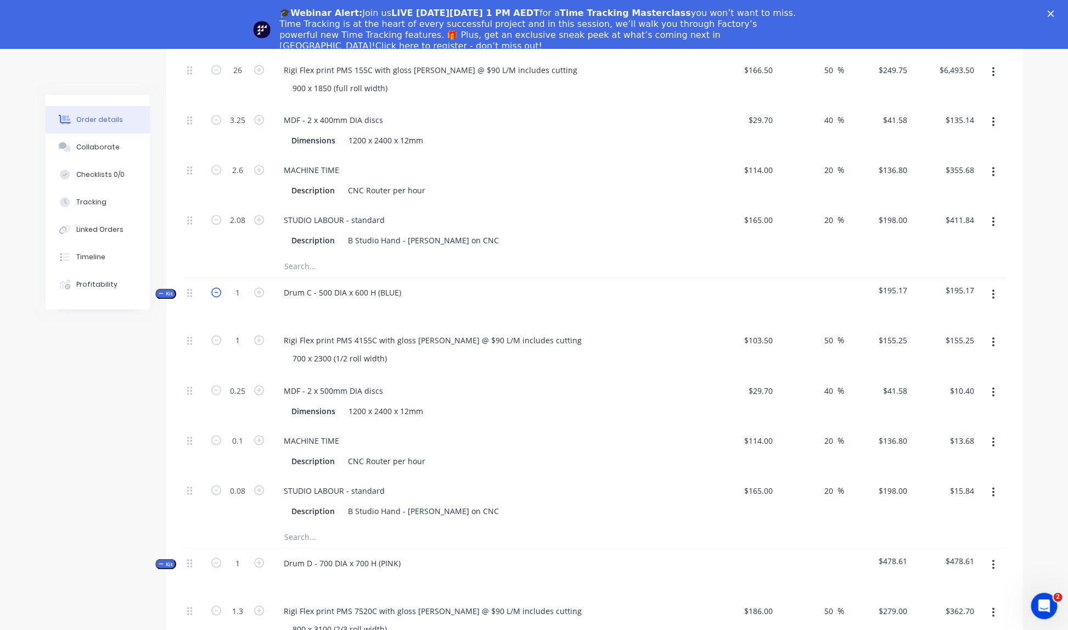
scroll to position [679, 0]
click at [260, 288] on icon "button" at bounding box center [259, 293] width 10 height 10
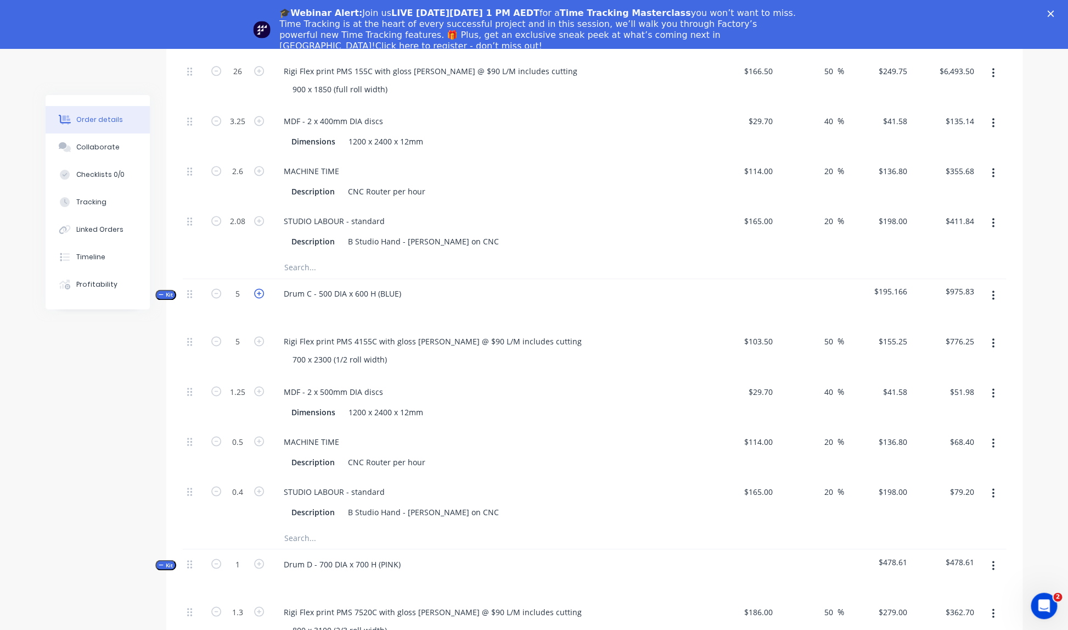
click at [260, 288] on icon "button" at bounding box center [259, 293] width 10 height 10
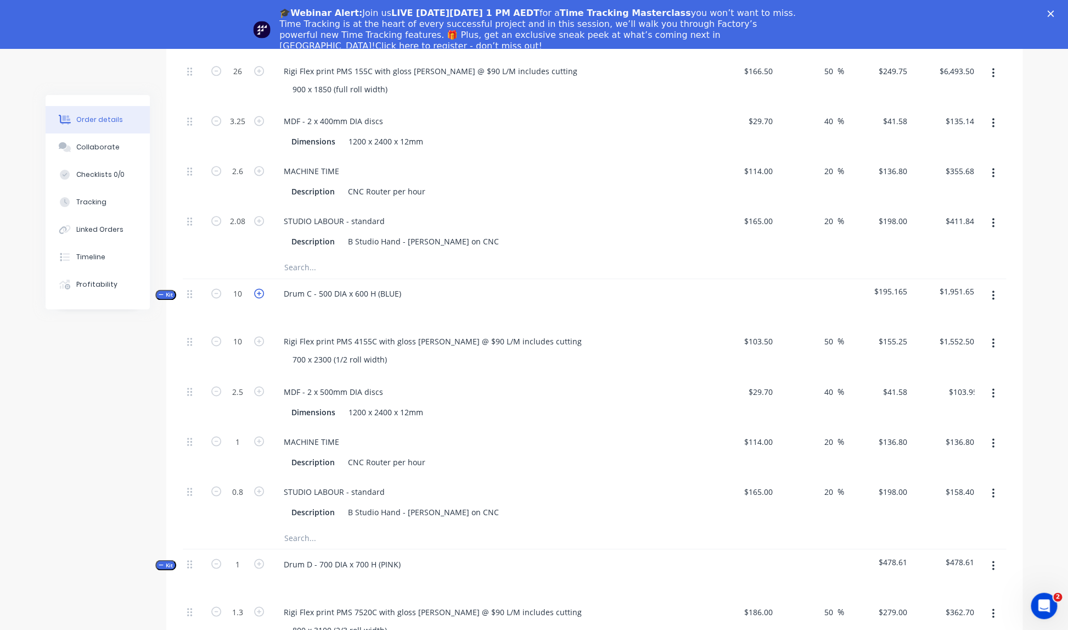
click at [260, 288] on icon "button" at bounding box center [259, 293] width 10 height 10
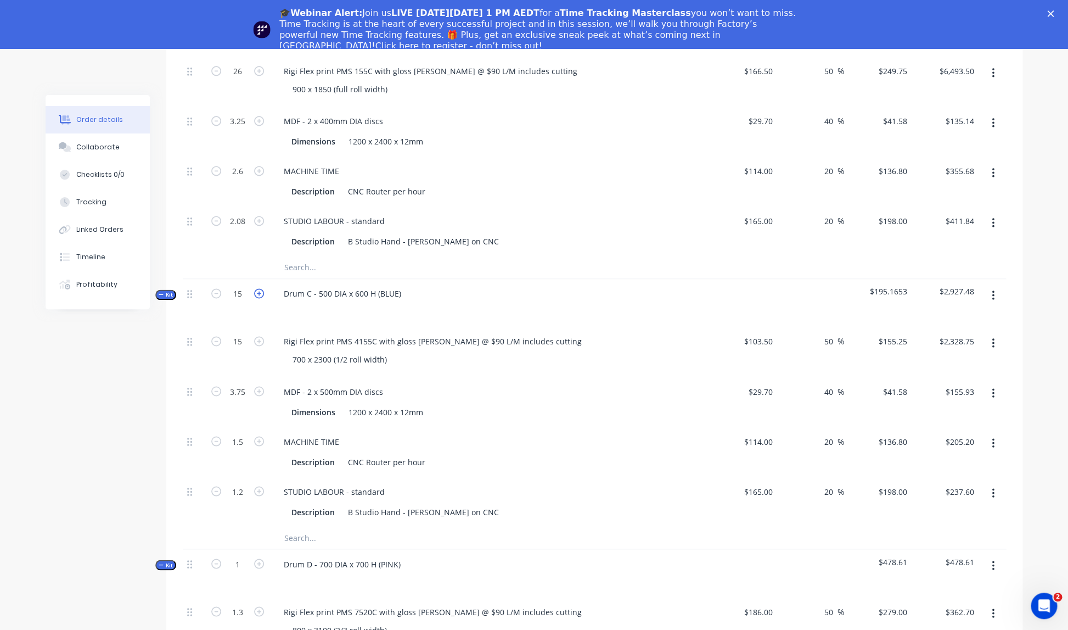
click at [260, 288] on icon "button" at bounding box center [259, 293] width 10 height 10
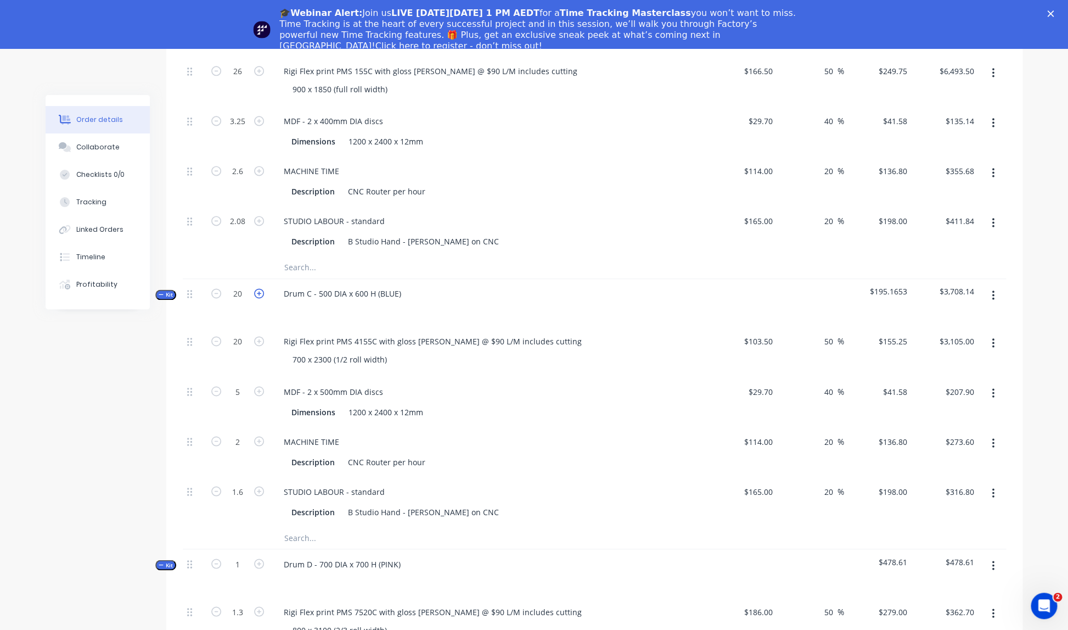
click at [260, 288] on icon "button" at bounding box center [259, 293] width 10 height 10
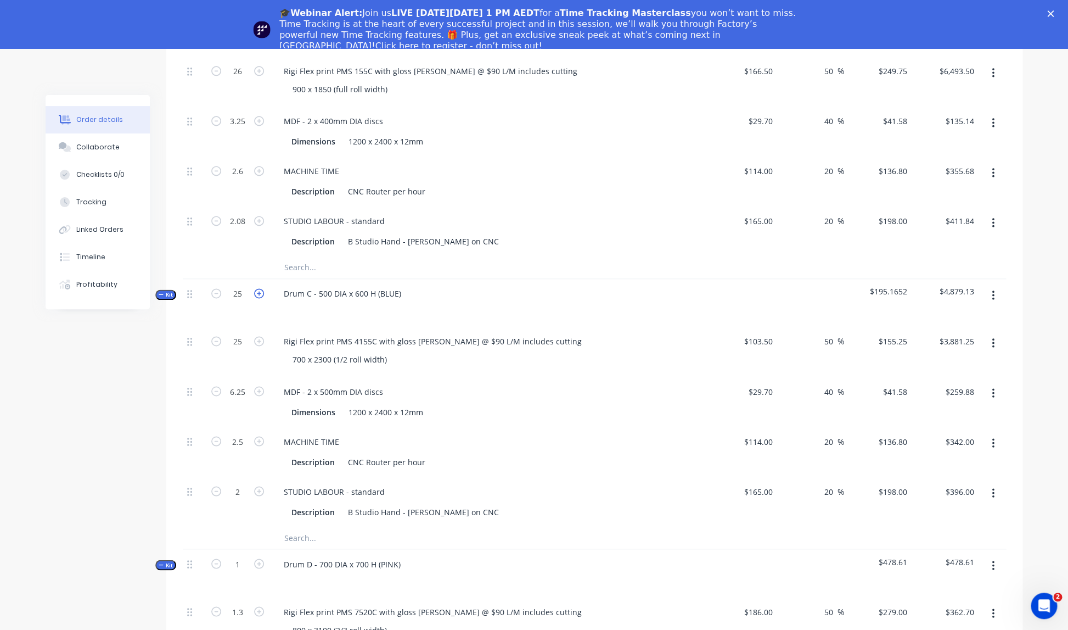
click at [260, 288] on icon "button" at bounding box center [259, 293] width 10 height 10
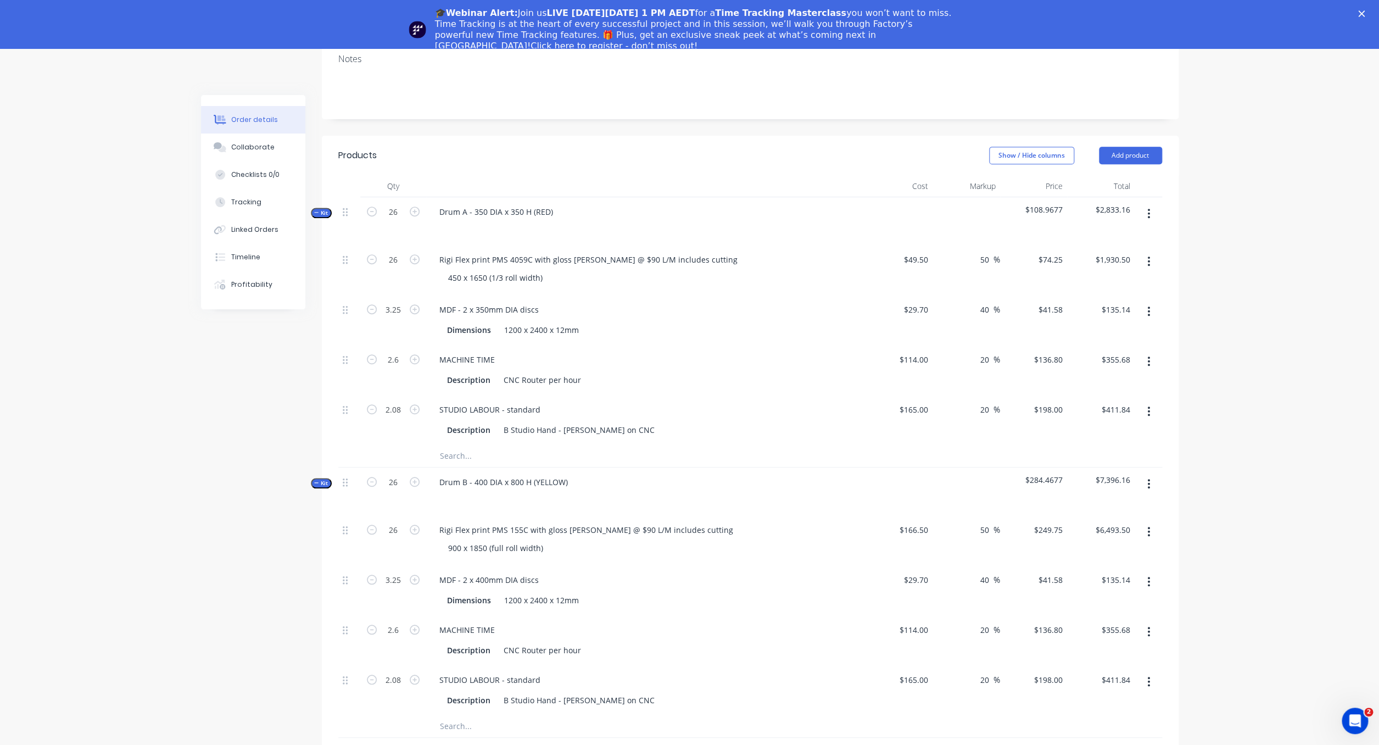
scroll to position [221, 0]
click at [368, 205] on icon "button" at bounding box center [372, 210] width 10 height 10
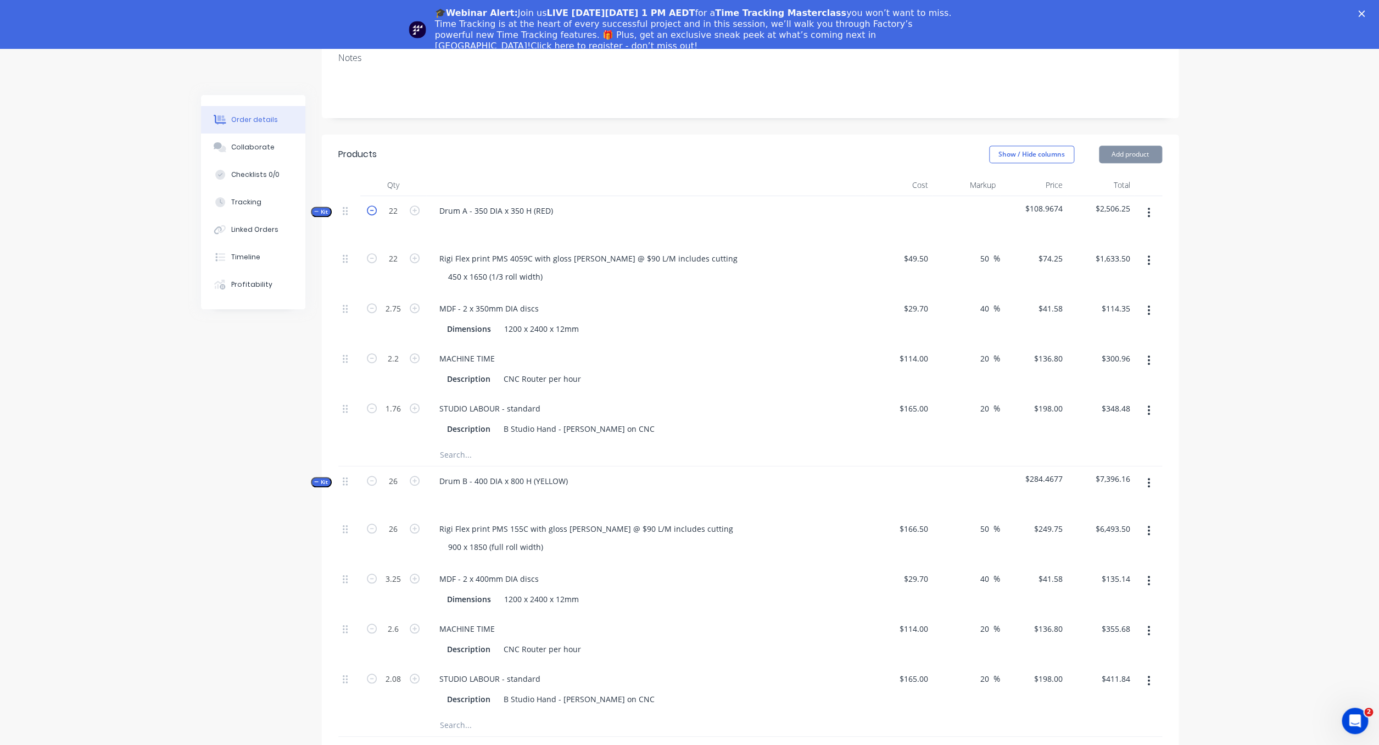
click at [369, 205] on icon "button" at bounding box center [372, 210] width 10 height 10
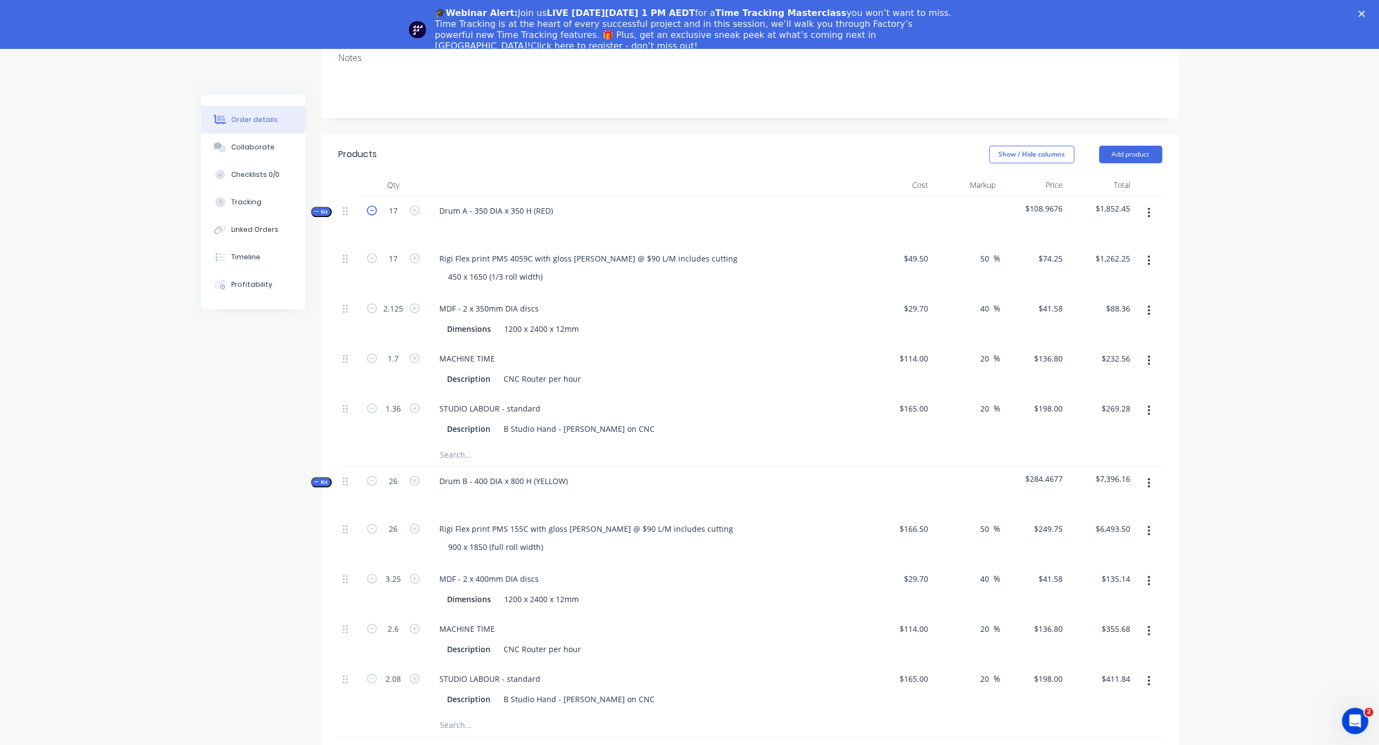
click at [369, 205] on icon "button" at bounding box center [372, 210] width 10 height 10
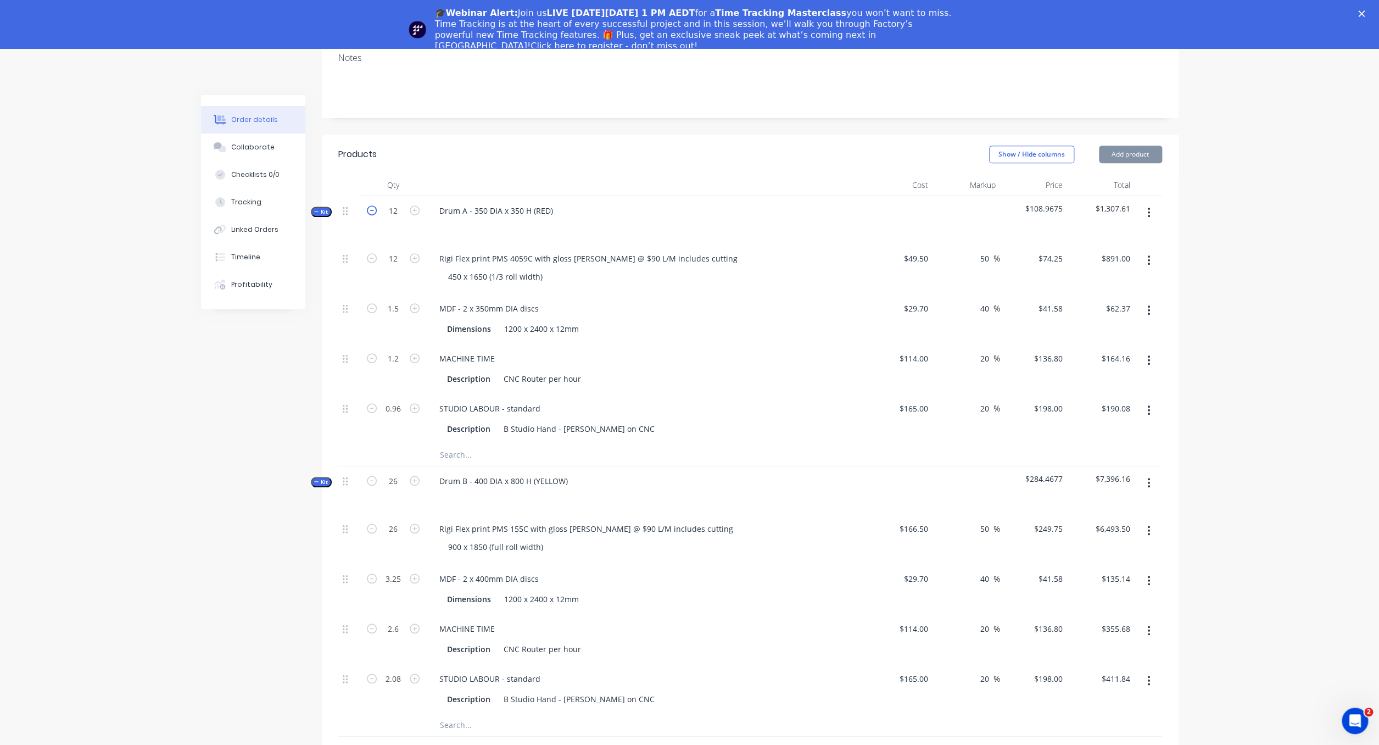
click at [369, 205] on icon "button" at bounding box center [372, 210] width 10 height 10
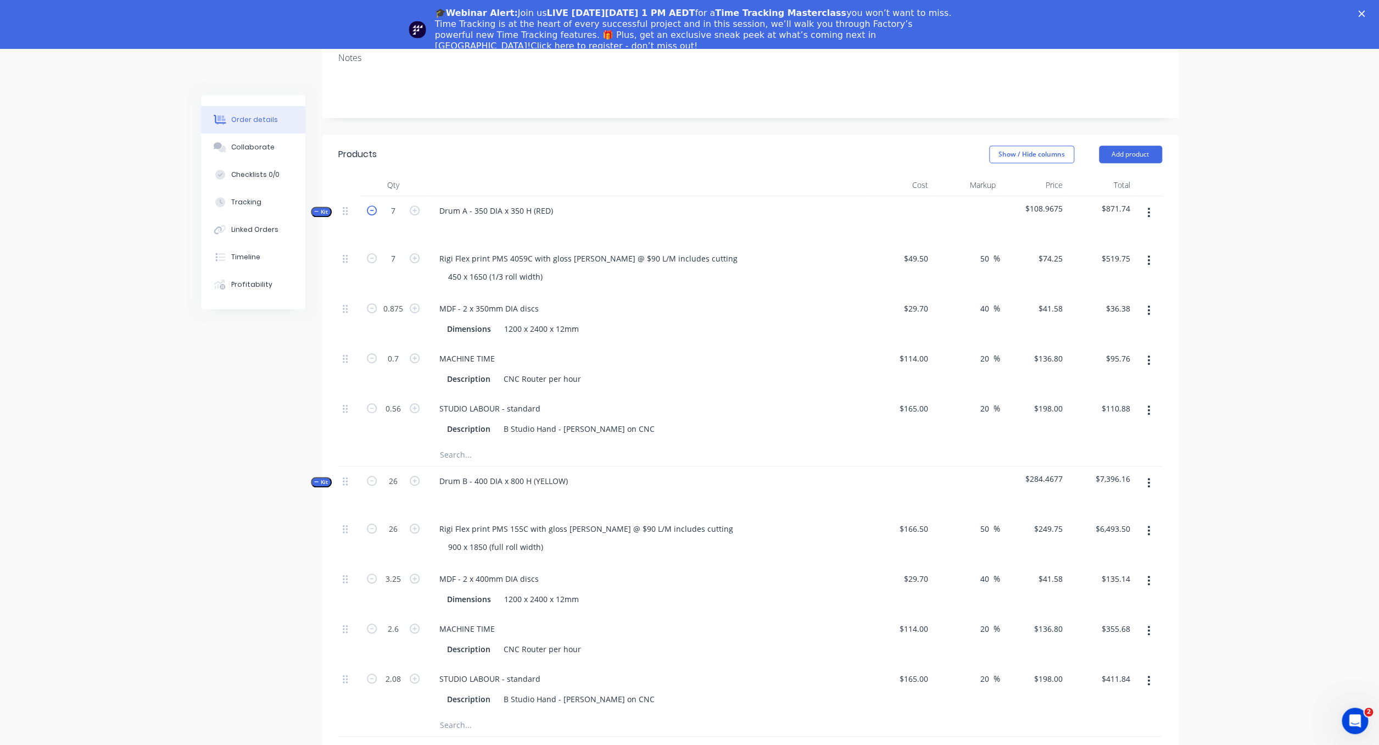
click at [369, 205] on icon "button" at bounding box center [372, 210] width 10 height 10
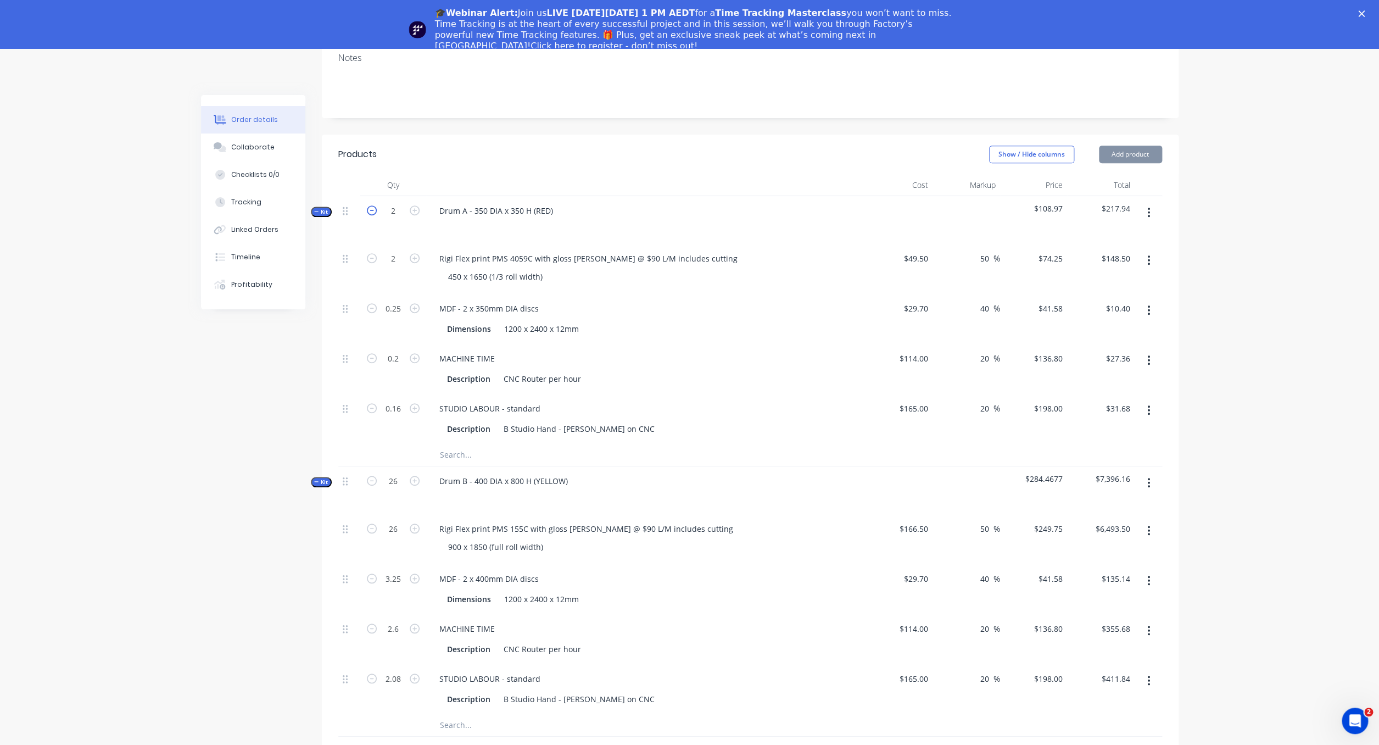
click at [369, 205] on icon "button" at bounding box center [372, 210] width 10 height 10
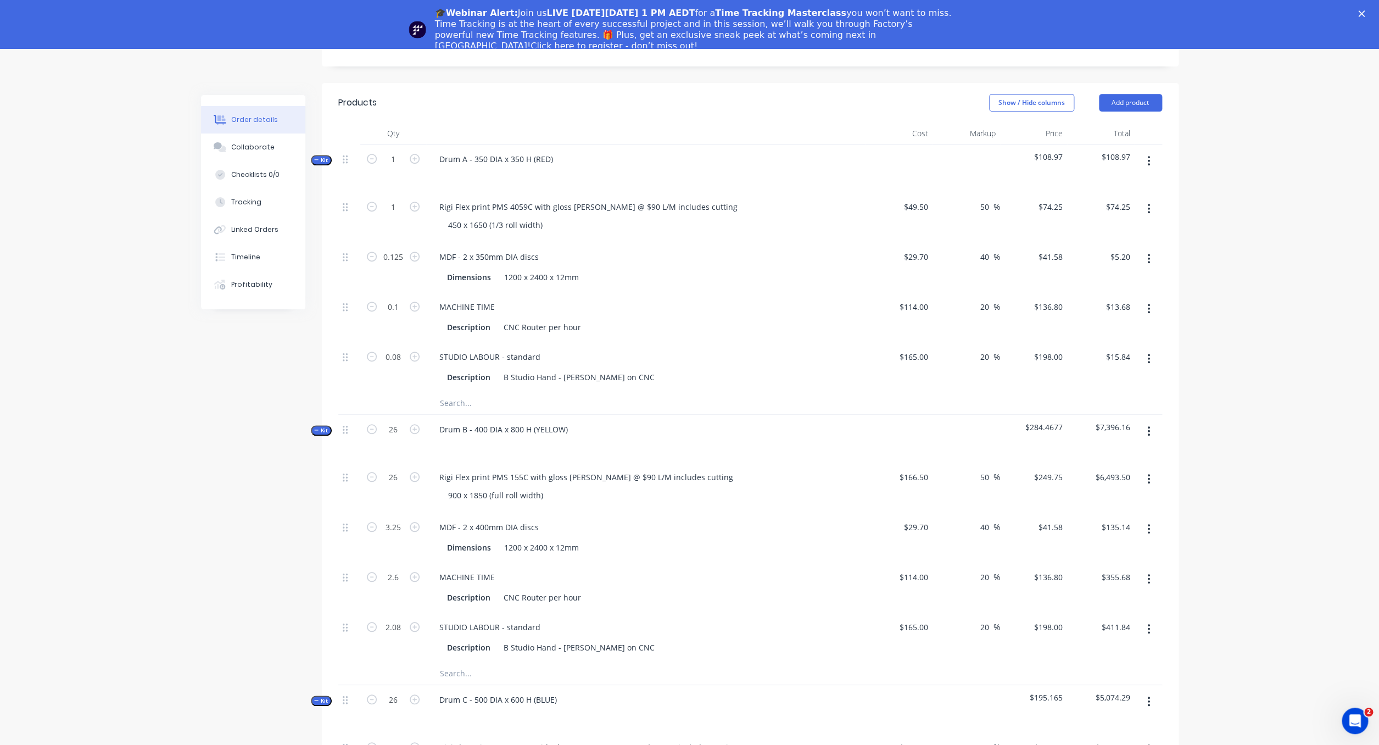
scroll to position [271, 0]
click at [415, 156] on icon "button" at bounding box center [415, 161] width 10 height 10
click at [415, 157] on icon "button" at bounding box center [415, 162] width 10 height 10
click at [415, 156] on icon "button" at bounding box center [415, 161] width 10 height 10
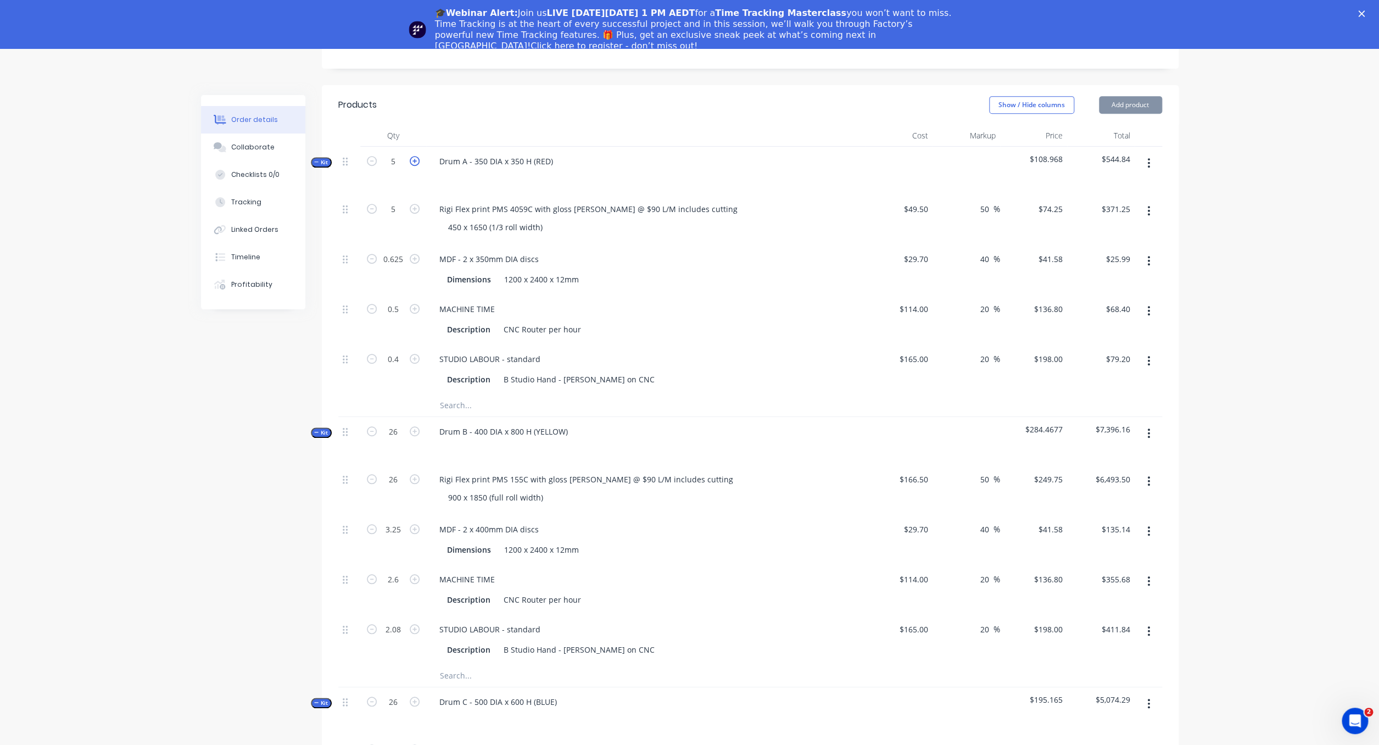
click at [415, 156] on icon "button" at bounding box center [415, 161] width 10 height 10
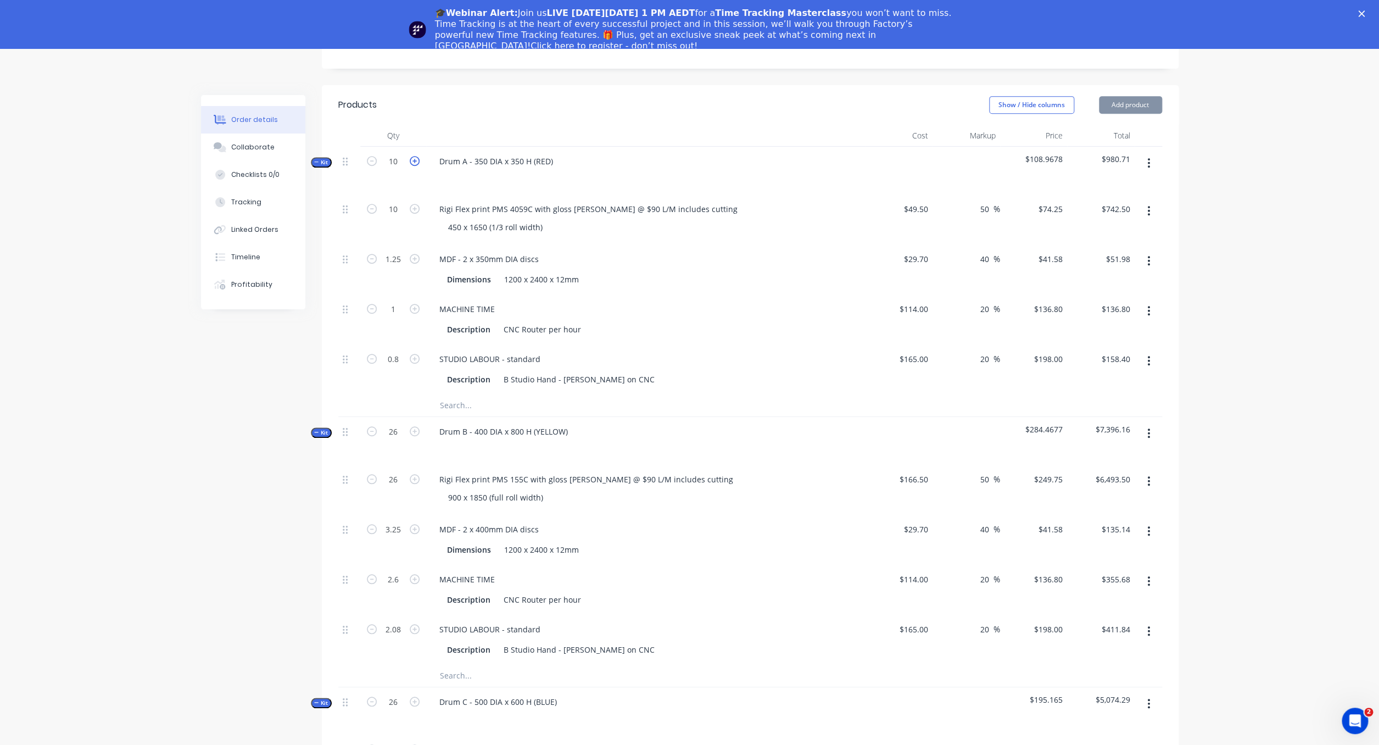
click at [415, 156] on icon "button" at bounding box center [415, 161] width 10 height 10
click at [415, 157] on icon "button" at bounding box center [415, 162] width 10 height 10
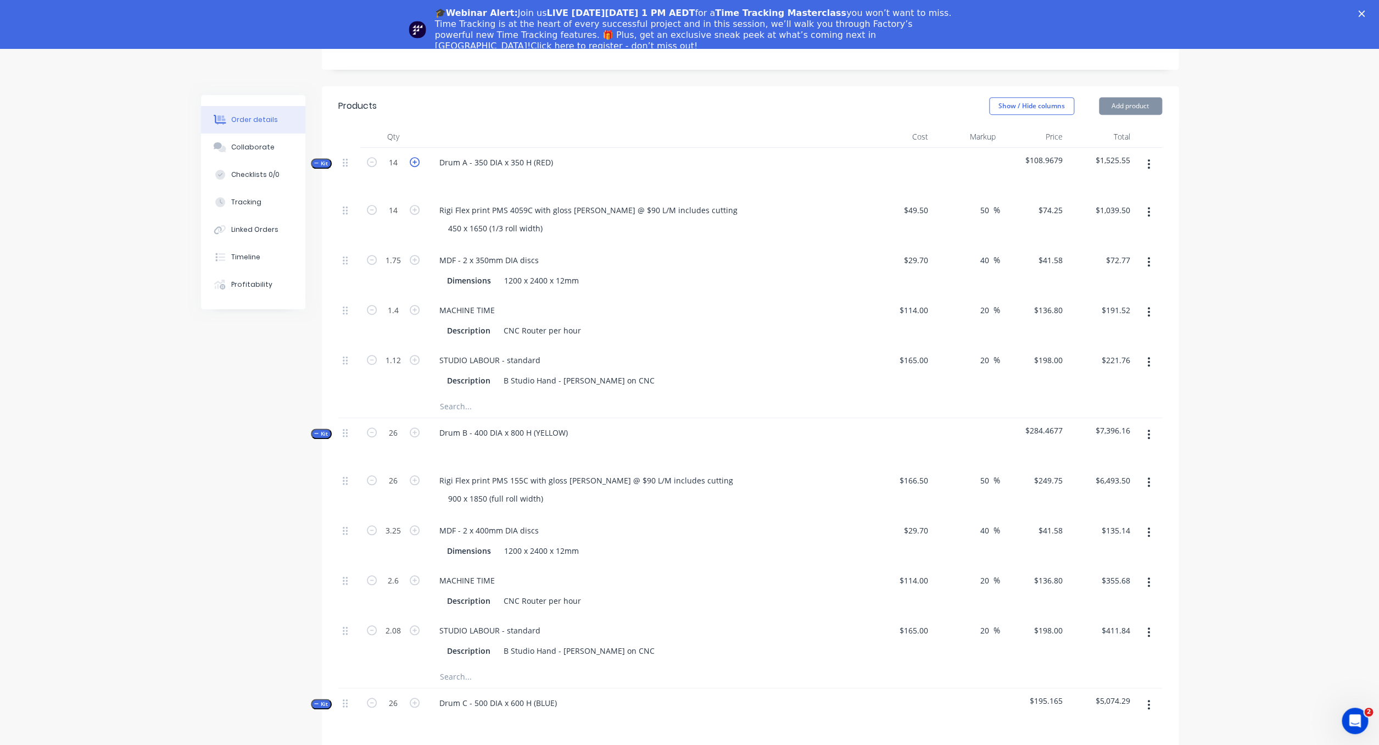
click at [415, 157] on icon "button" at bounding box center [415, 162] width 10 height 10
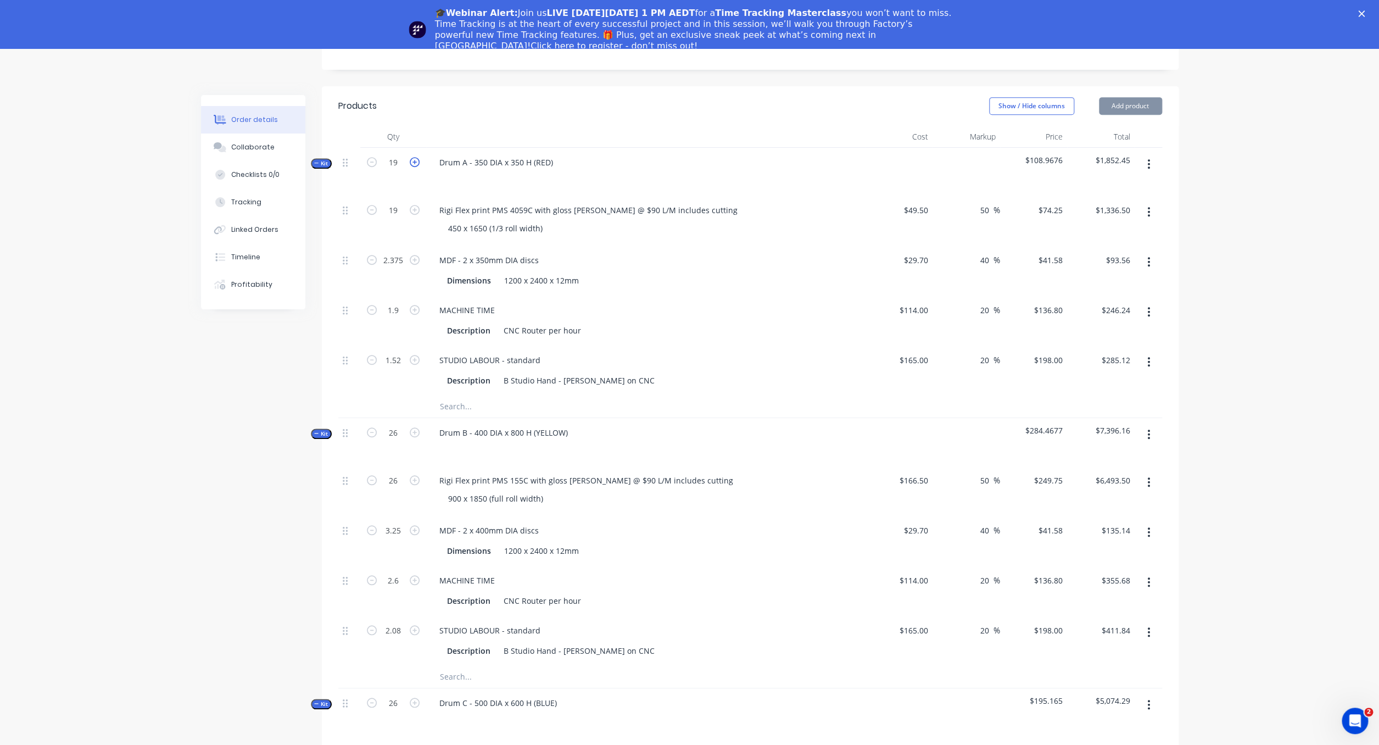
scroll to position [271, 0]
click at [415, 155] on icon "button" at bounding box center [415, 160] width 10 height 10
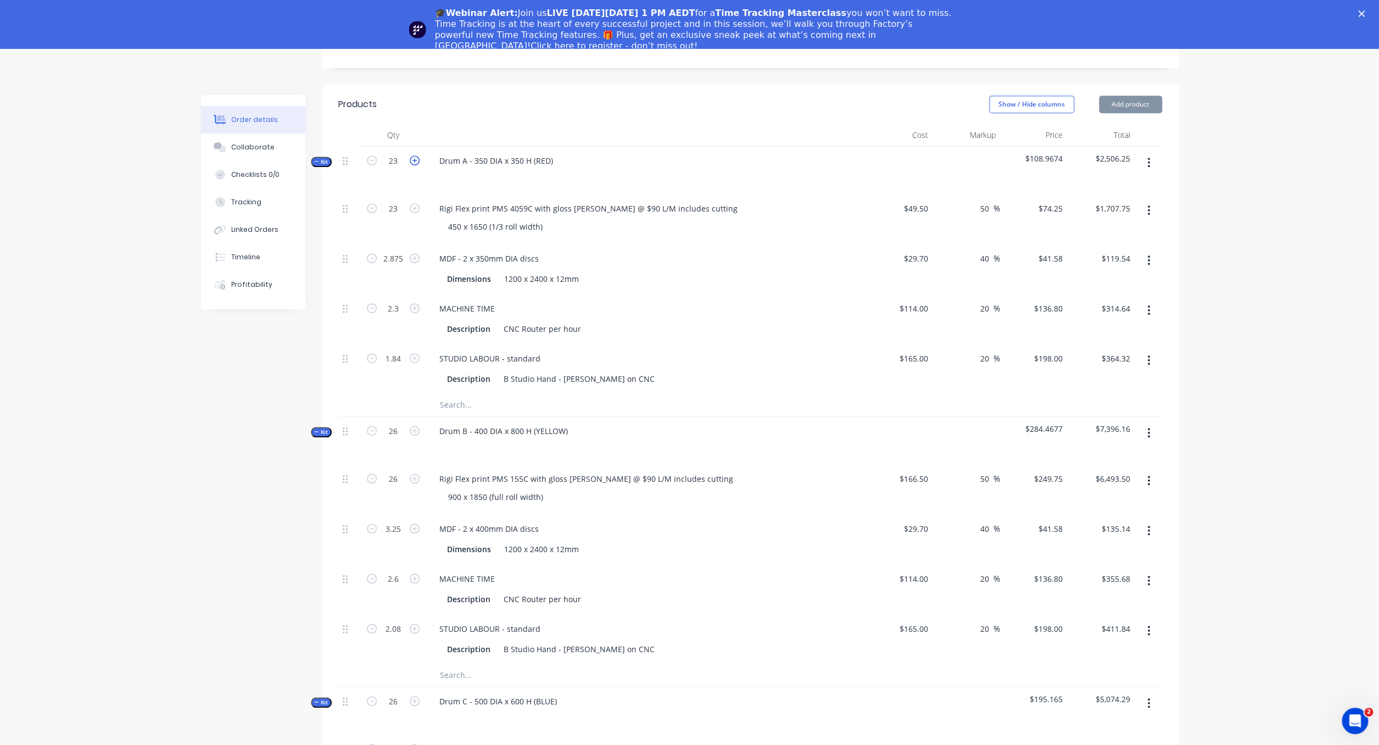
click at [415, 155] on icon "button" at bounding box center [415, 160] width 10 height 10
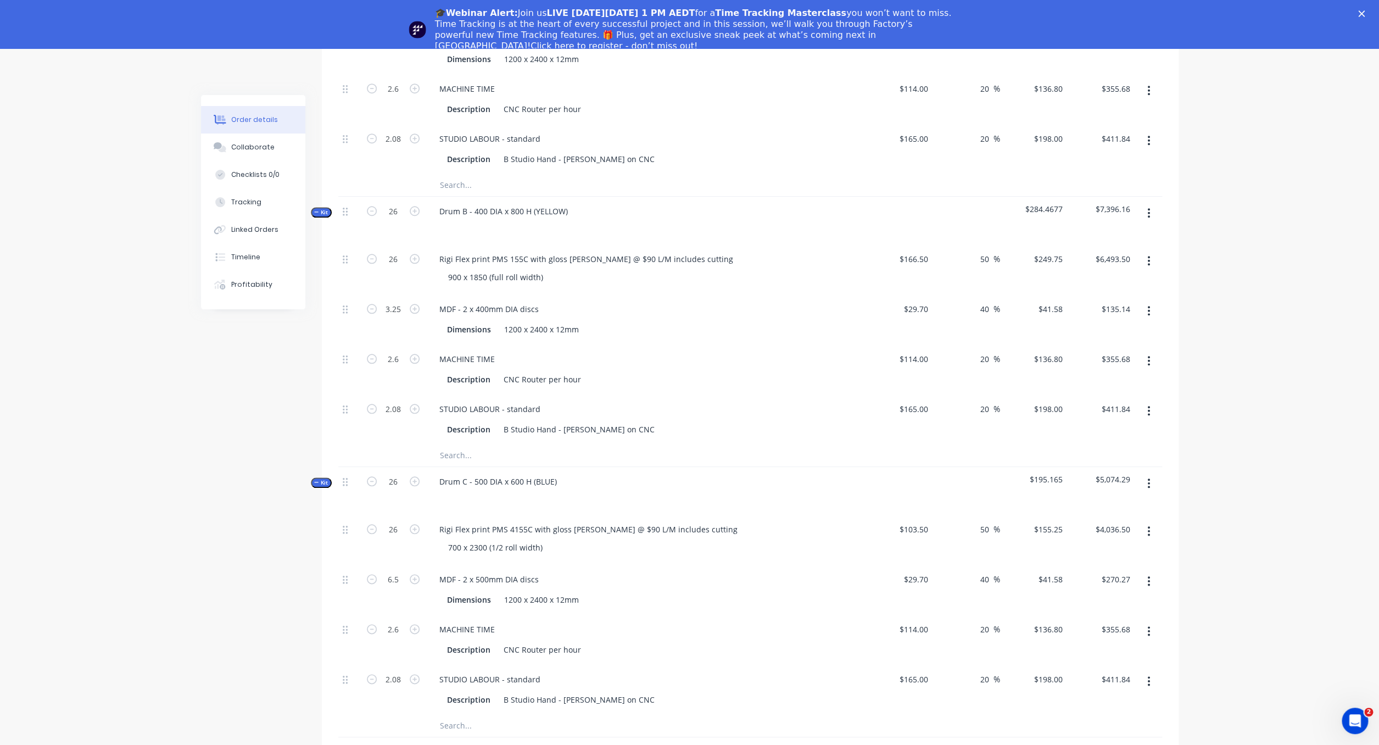
scroll to position [493, 0]
click at [372, 204] on icon "button" at bounding box center [372, 209] width 10 height 10
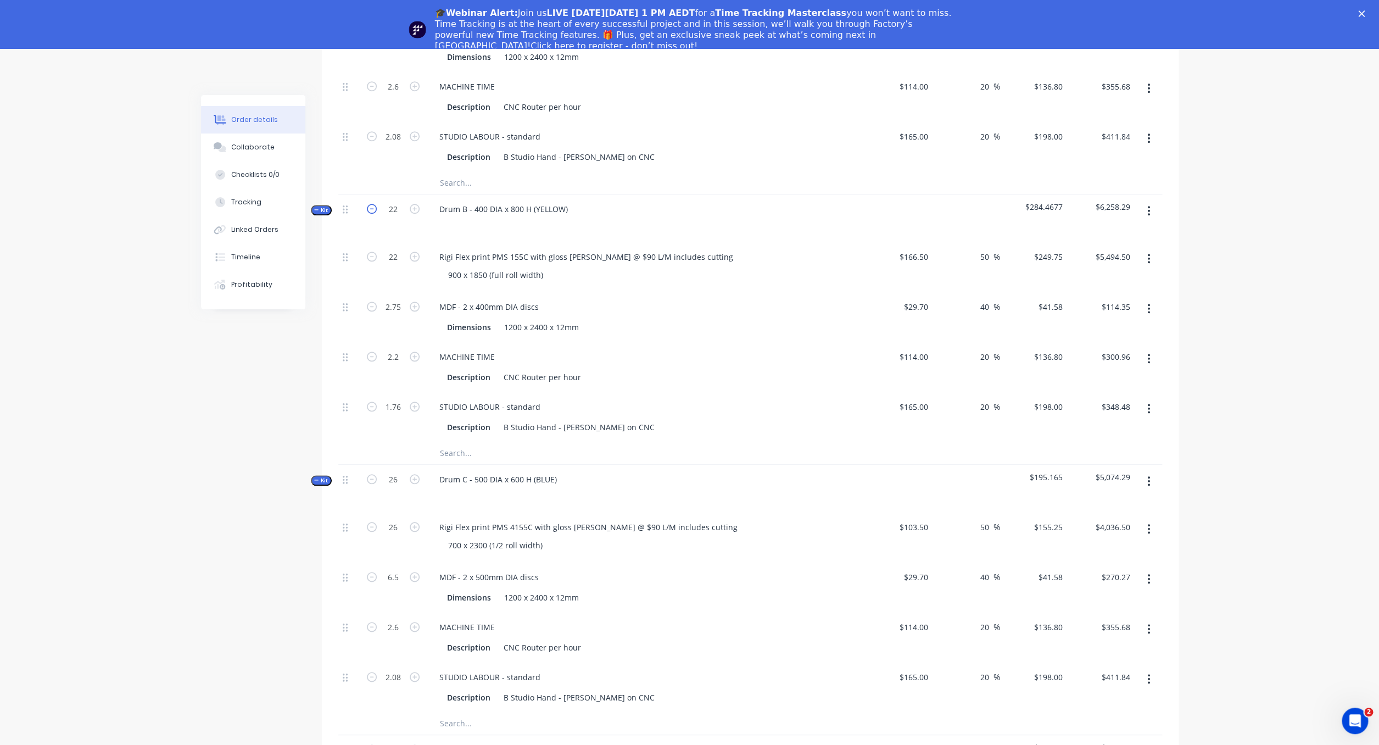
click at [372, 204] on icon "button" at bounding box center [372, 209] width 10 height 10
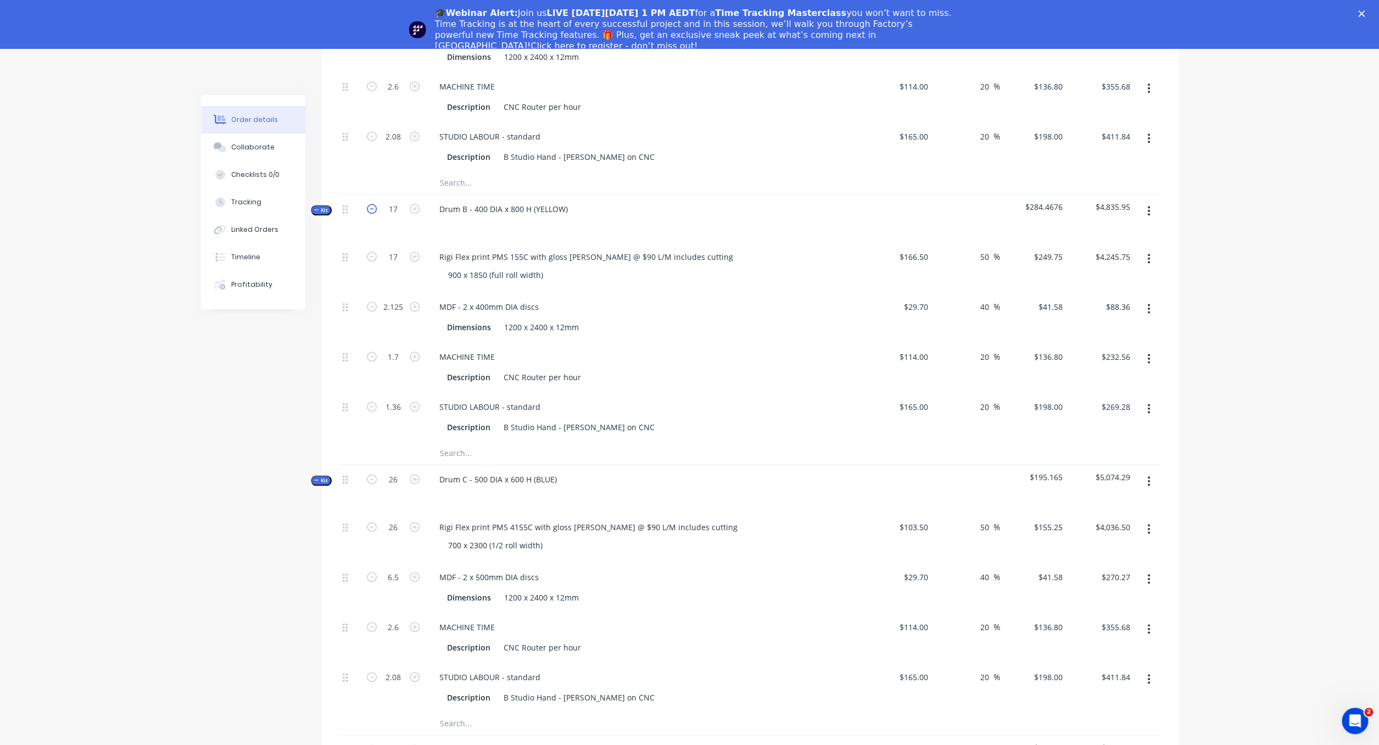
click at [372, 204] on icon "button" at bounding box center [372, 209] width 10 height 10
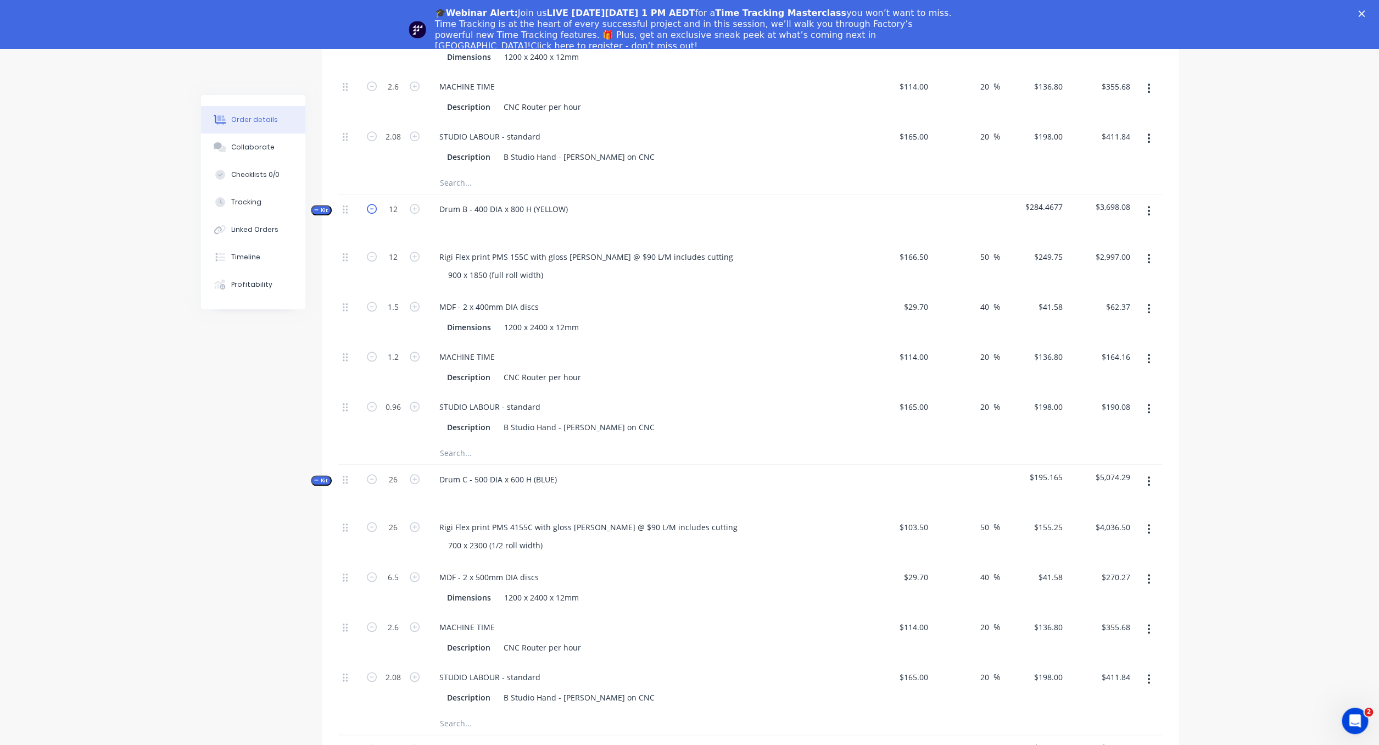
click at [372, 204] on icon "button" at bounding box center [372, 209] width 10 height 10
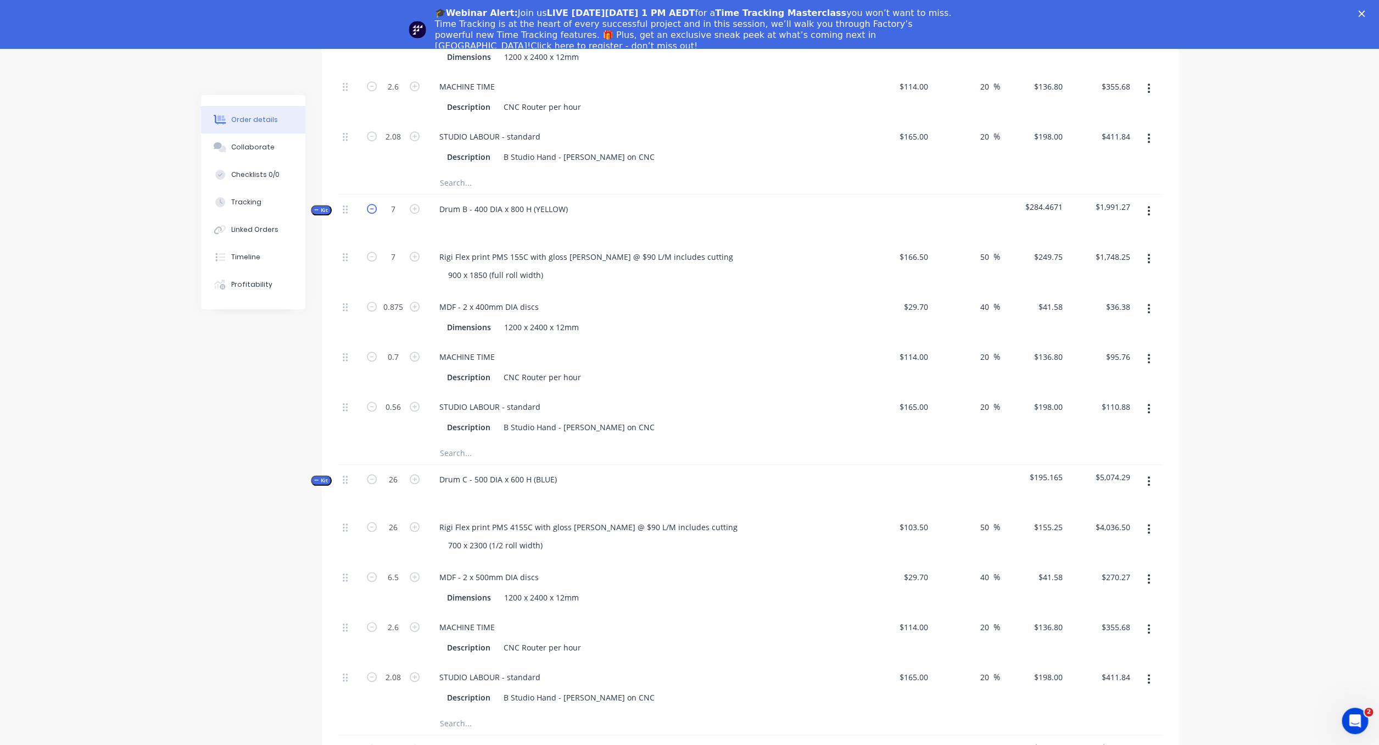
click at [372, 204] on icon "button" at bounding box center [372, 209] width 10 height 10
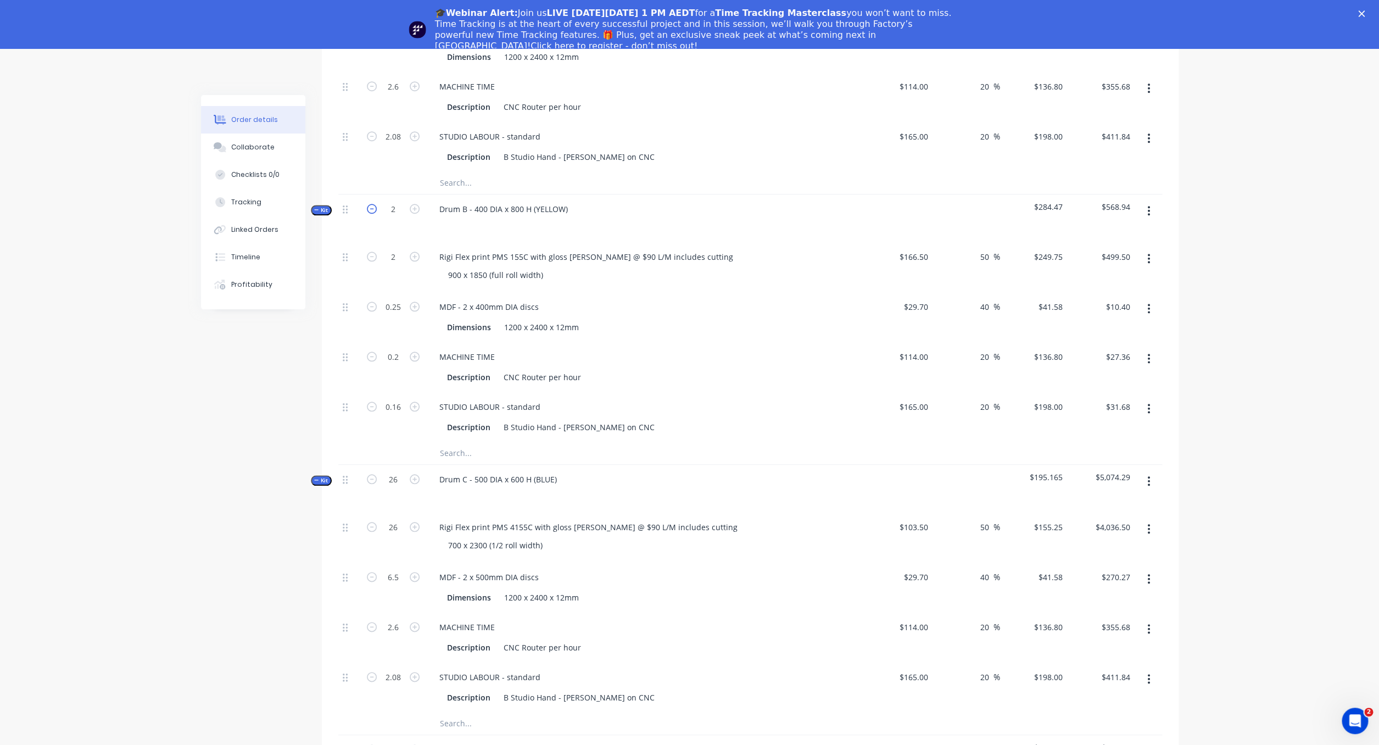
click at [372, 204] on icon "button" at bounding box center [372, 209] width 10 height 10
click at [417, 205] on icon "button" at bounding box center [415, 210] width 10 height 10
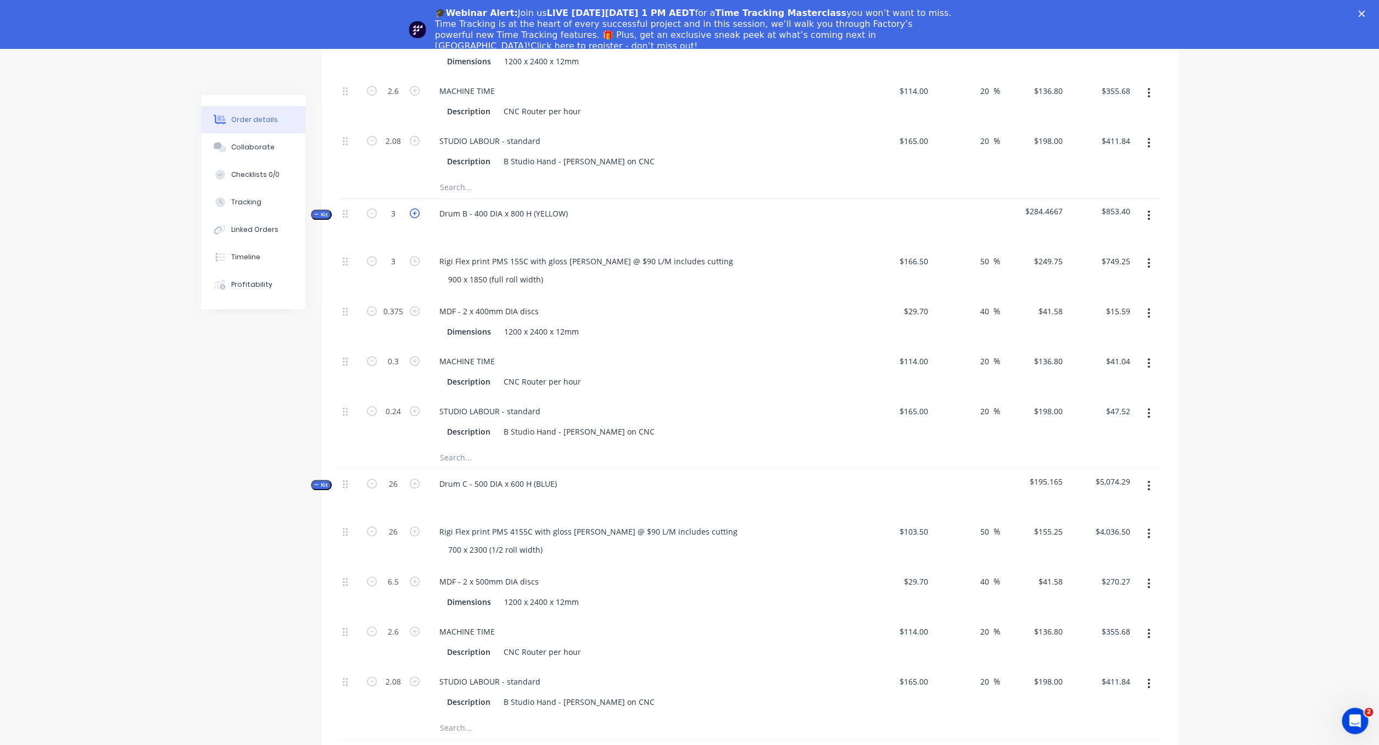
click at [416, 208] on icon "button" at bounding box center [415, 213] width 10 height 10
click at [416, 209] on icon "button" at bounding box center [415, 214] width 10 height 10
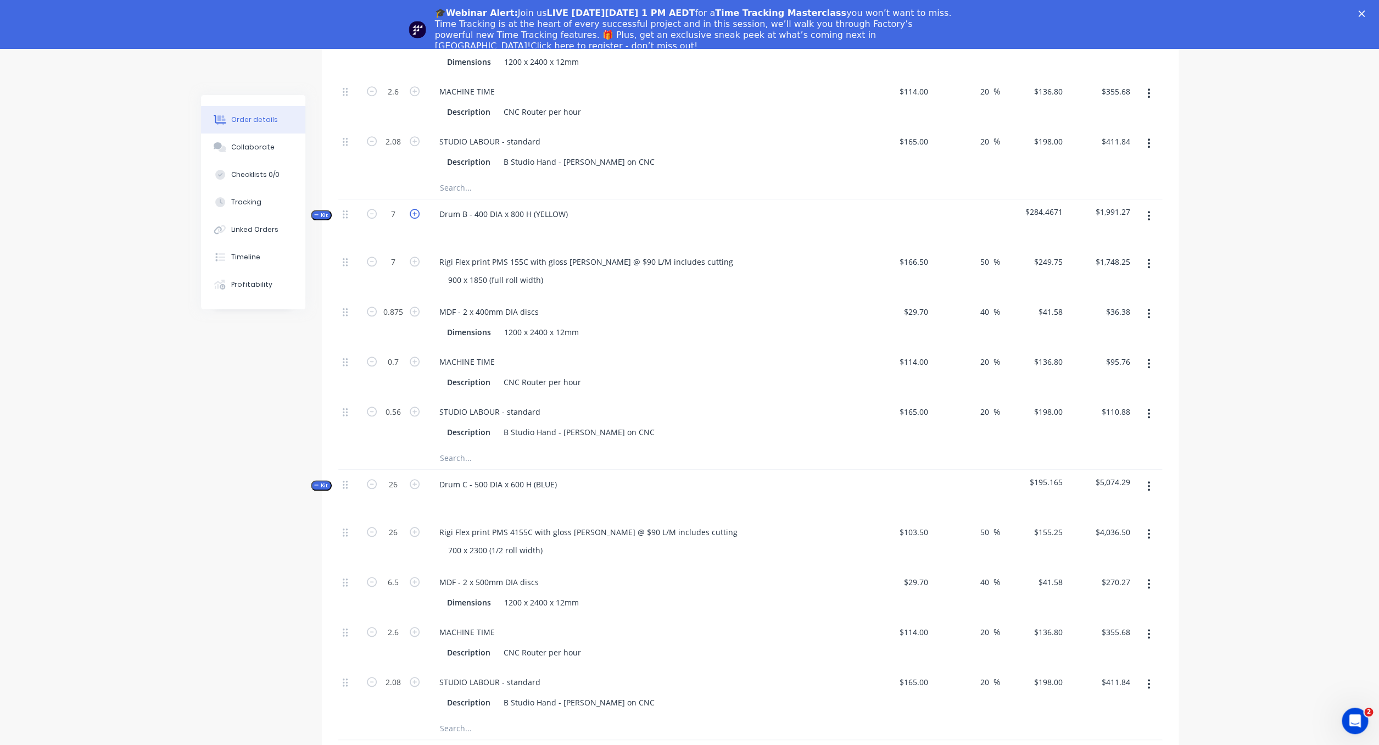
click at [416, 209] on icon "button" at bounding box center [415, 214] width 10 height 10
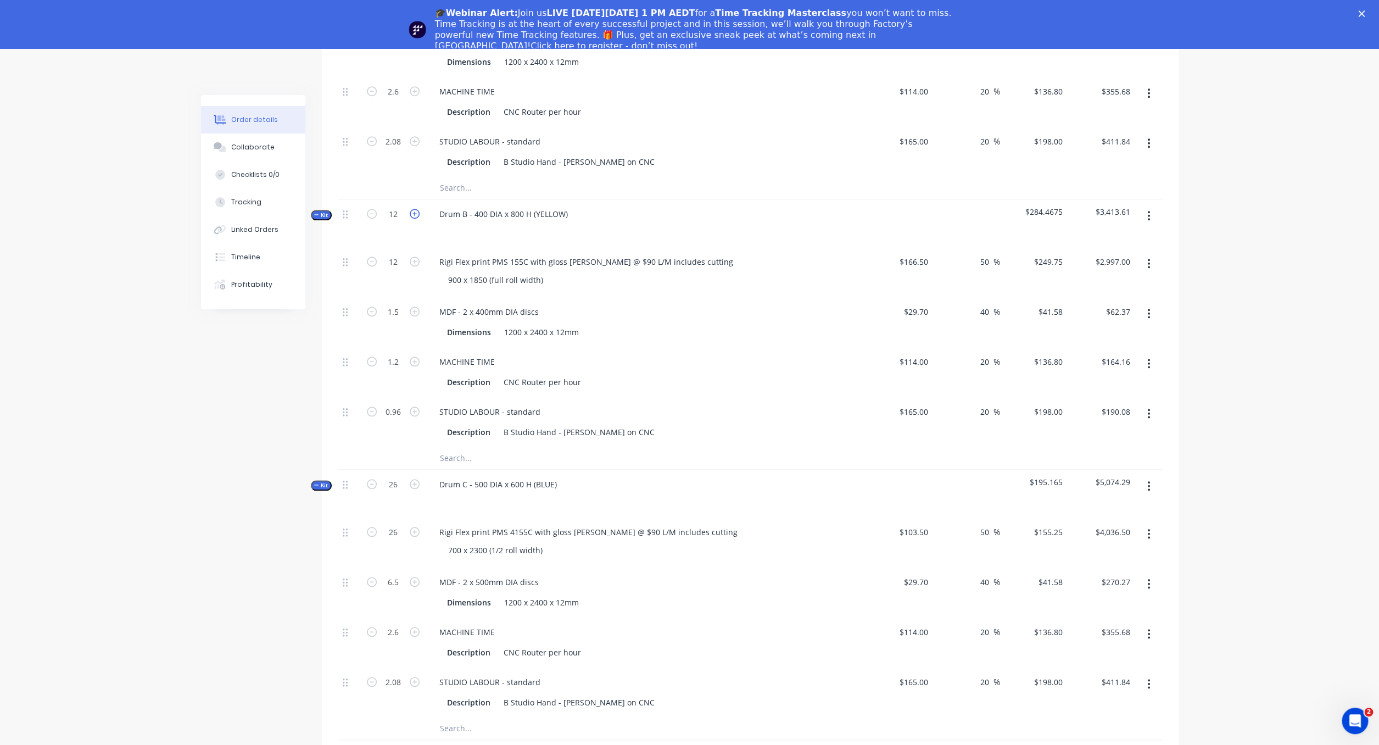
click at [416, 209] on icon "button" at bounding box center [415, 214] width 10 height 10
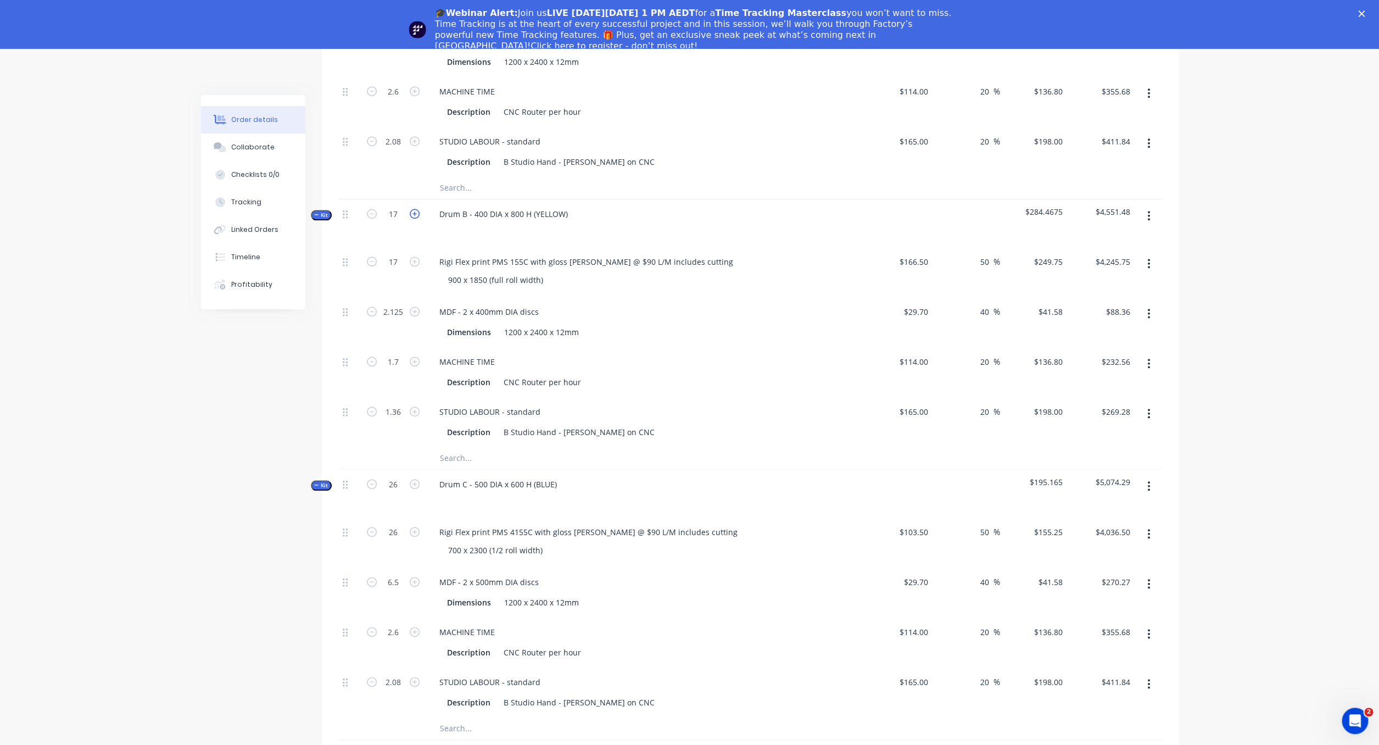
click at [416, 209] on icon "button" at bounding box center [415, 214] width 10 height 10
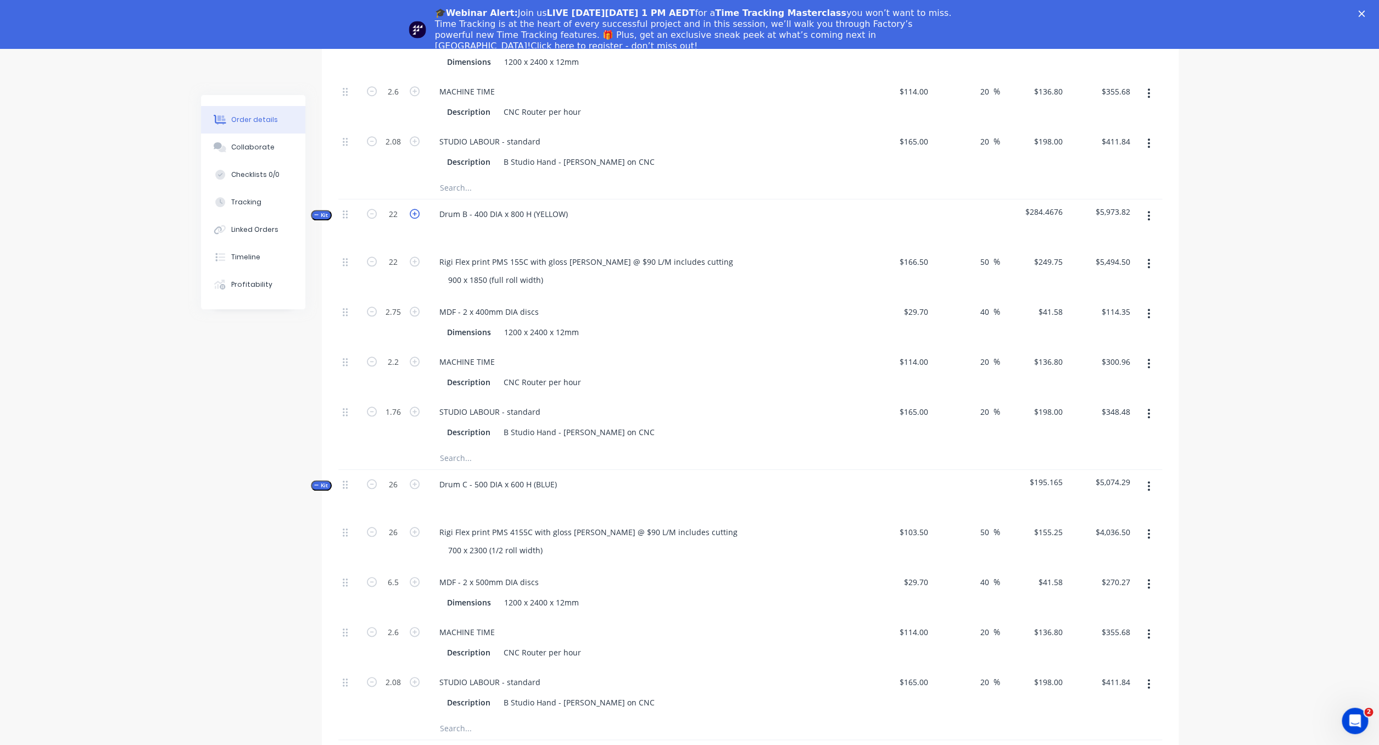
click at [416, 209] on icon "button" at bounding box center [415, 214] width 10 height 10
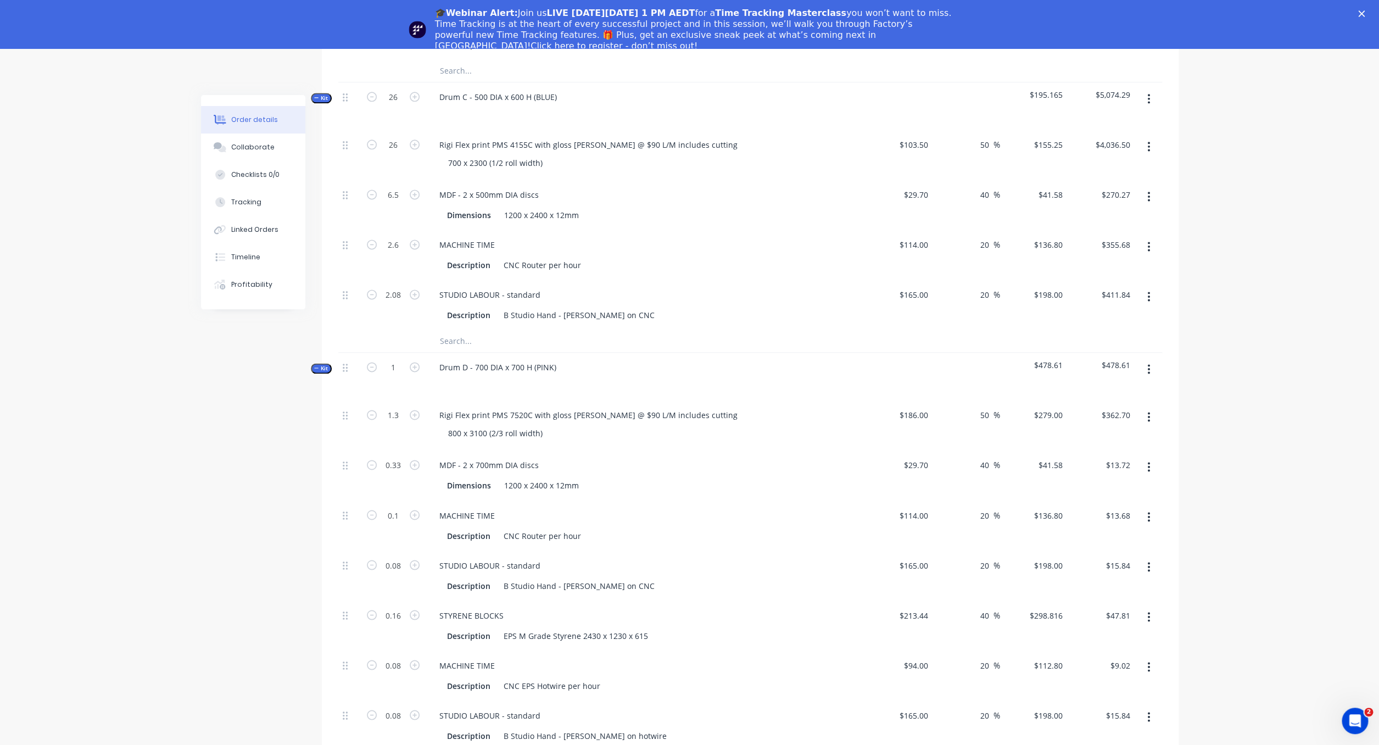
scroll to position [876, 0]
click at [372, 91] on icon "button" at bounding box center [372, 96] width 10 height 10
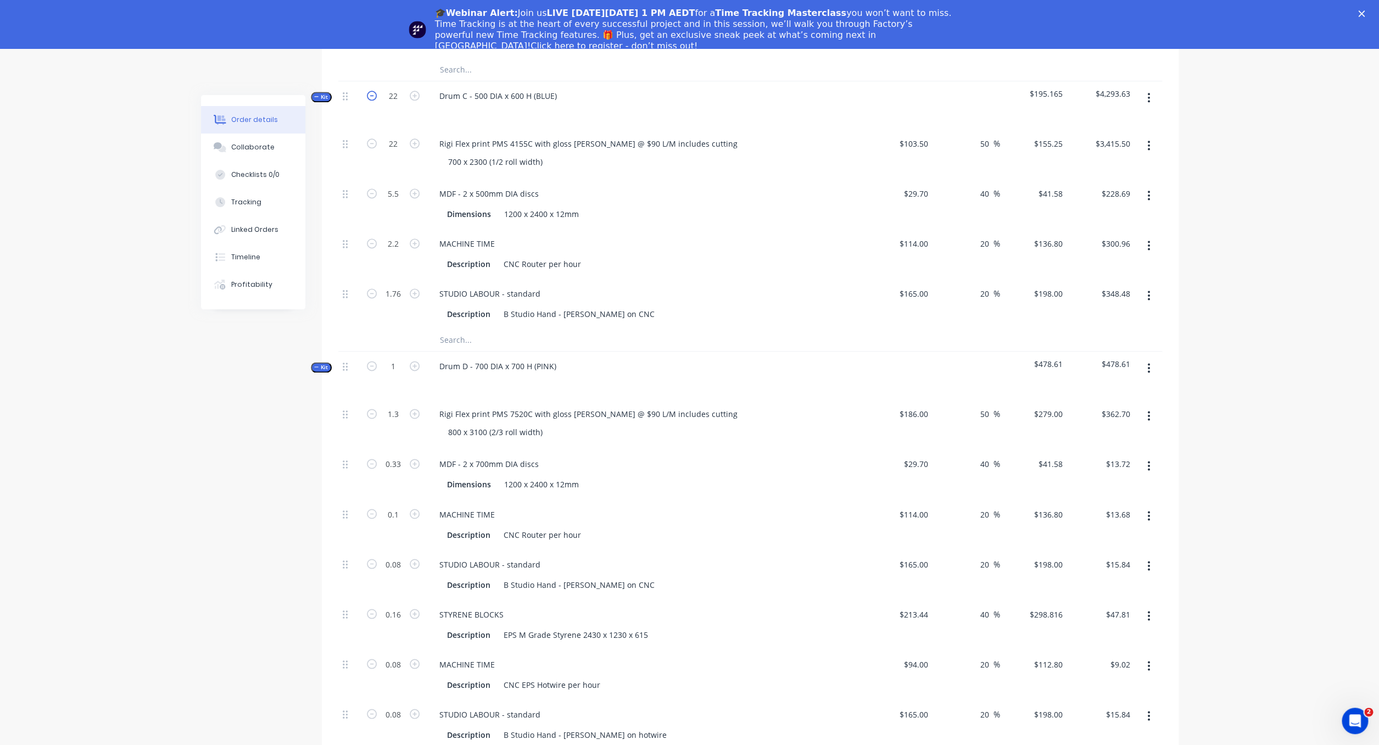
click at [372, 91] on icon "button" at bounding box center [372, 96] width 10 height 10
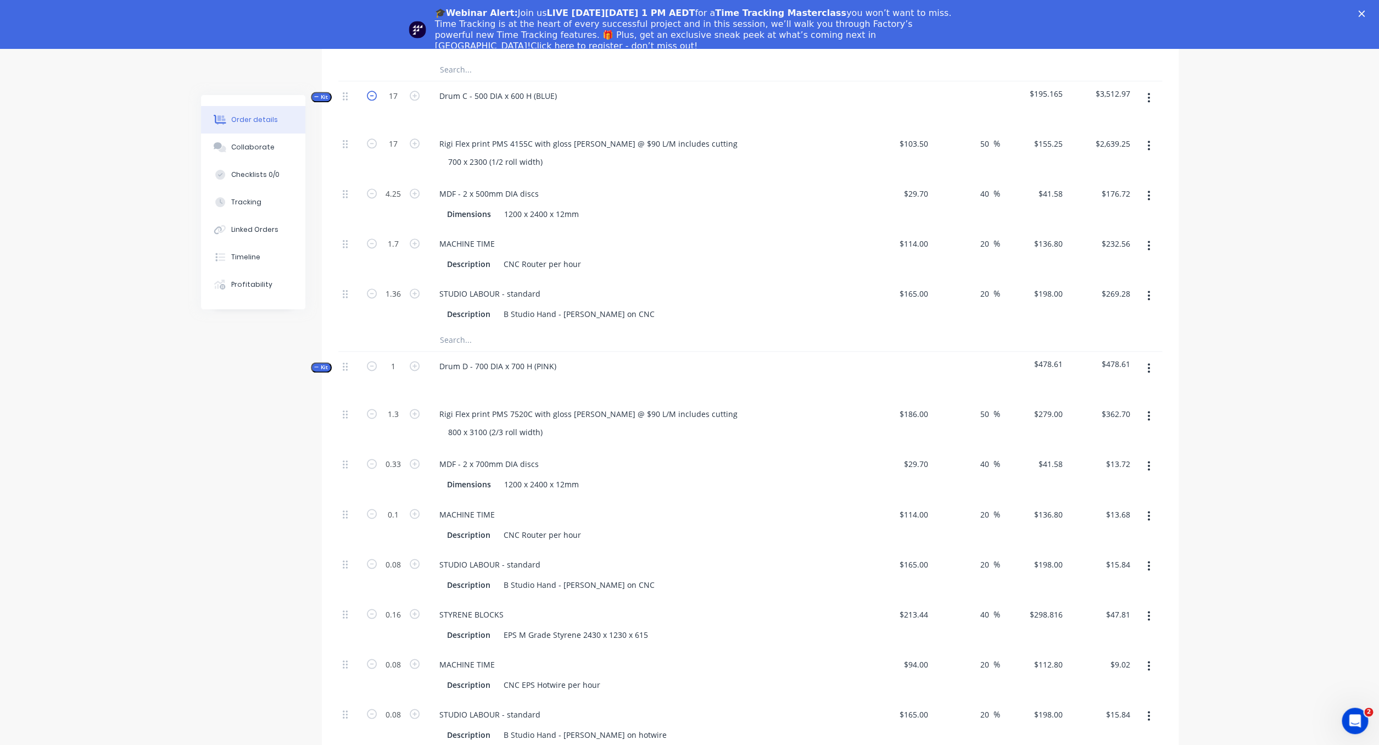
click at [372, 91] on icon "button" at bounding box center [372, 96] width 10 height 10
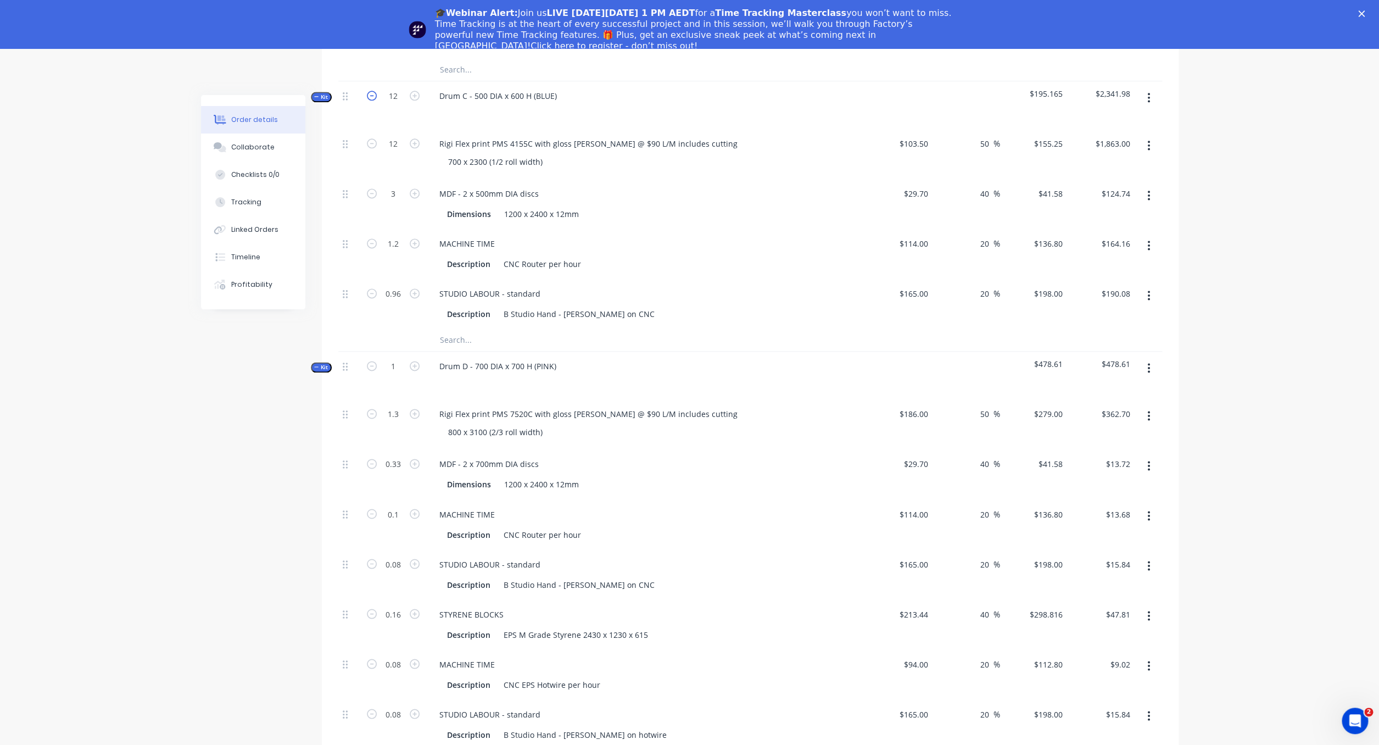
click at [372, 91] on icon "button" at bounding box center [372, 96] width 10 height 10
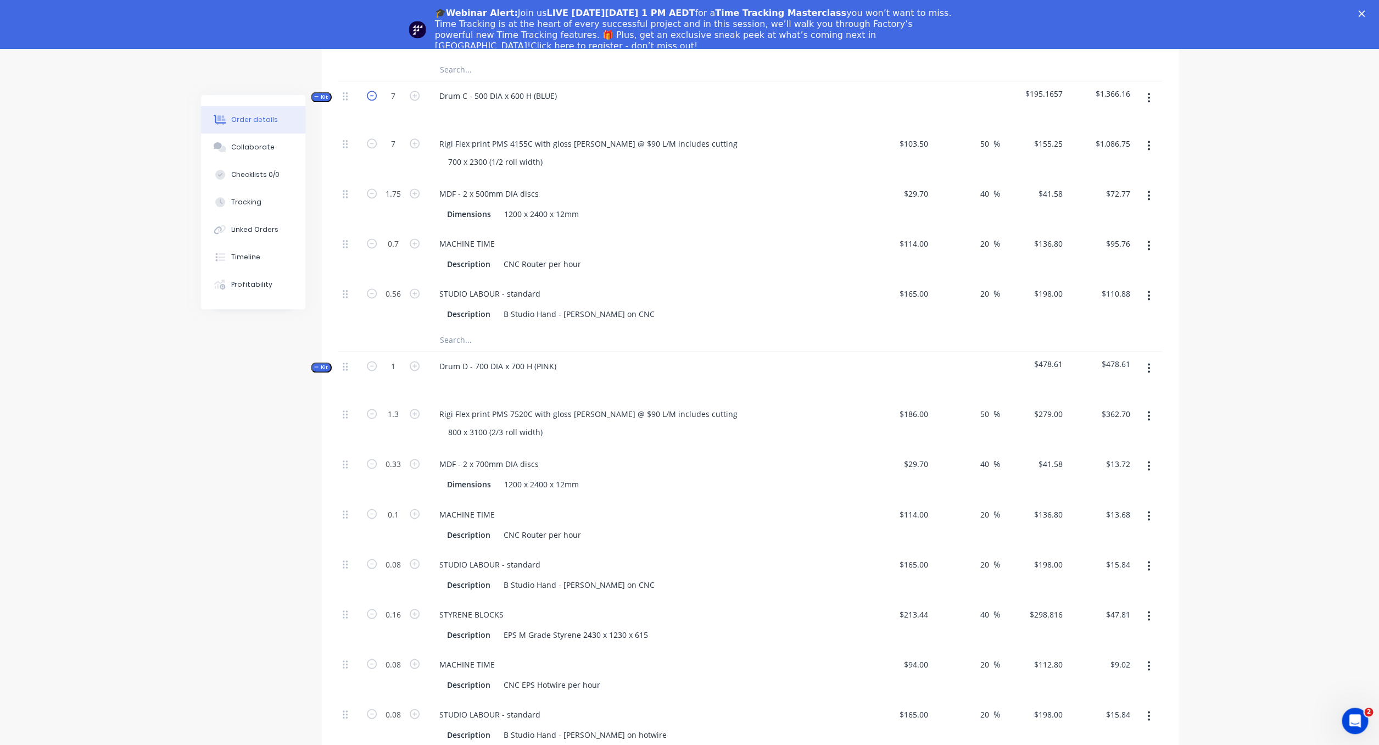
click at [372, 91] on icon "button" at bounding box center [372, 96] width 10 height 10
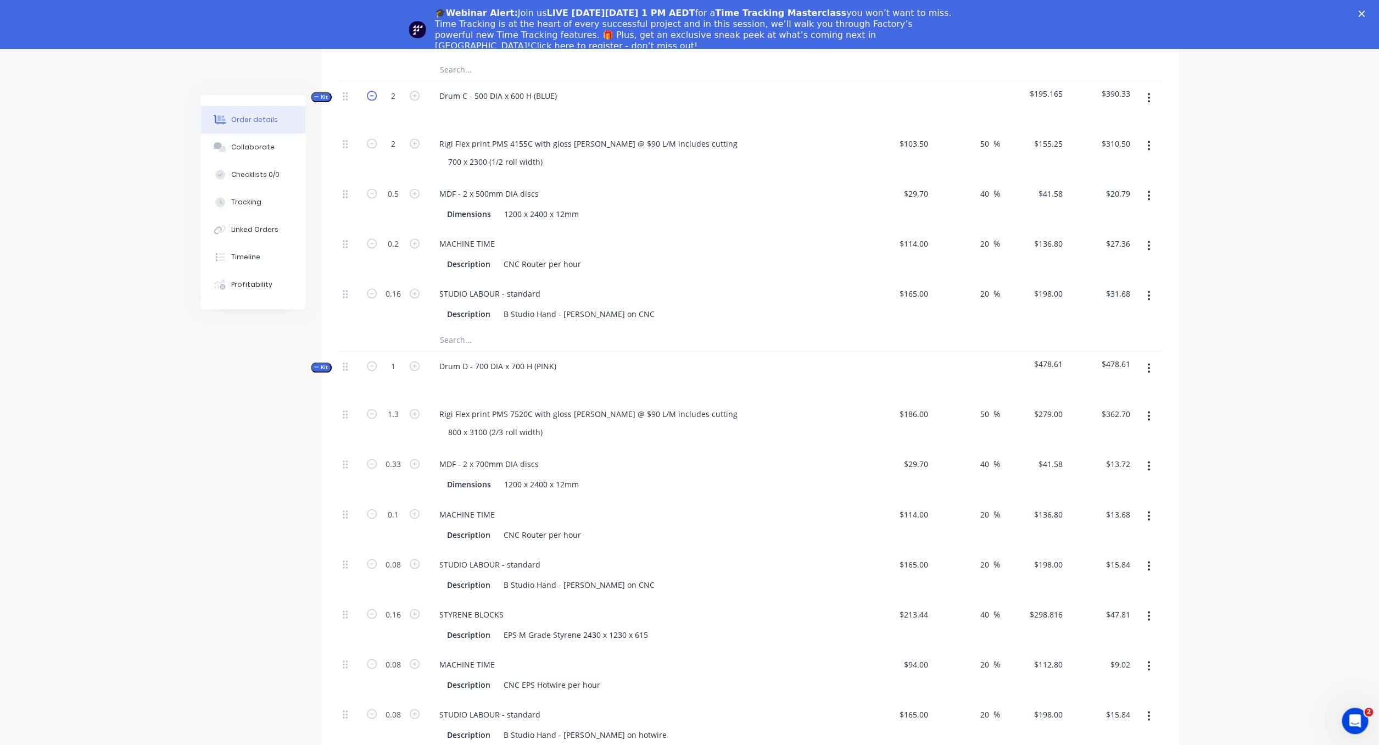
click at [372, 91] on icon "button" at bounding box center [372, 96] width 10 height 10
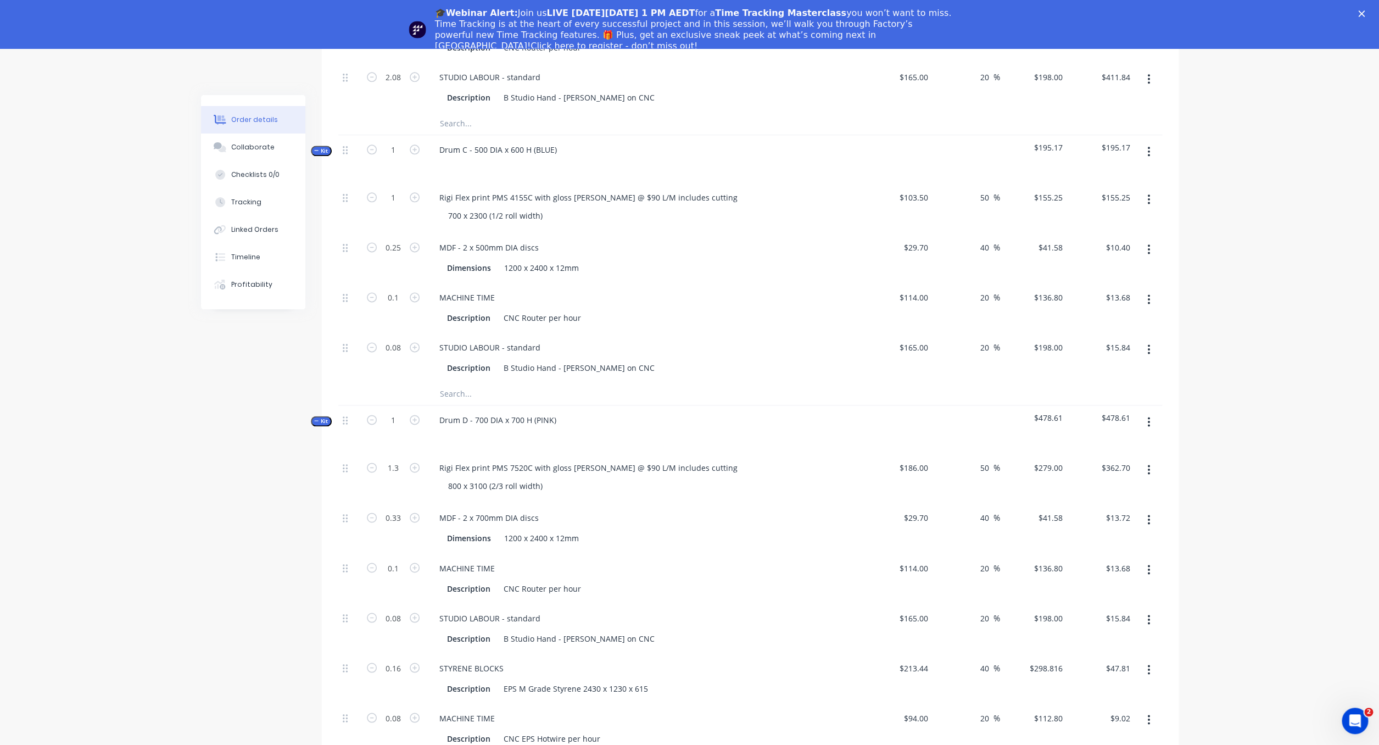
scroll to position [811, 0]
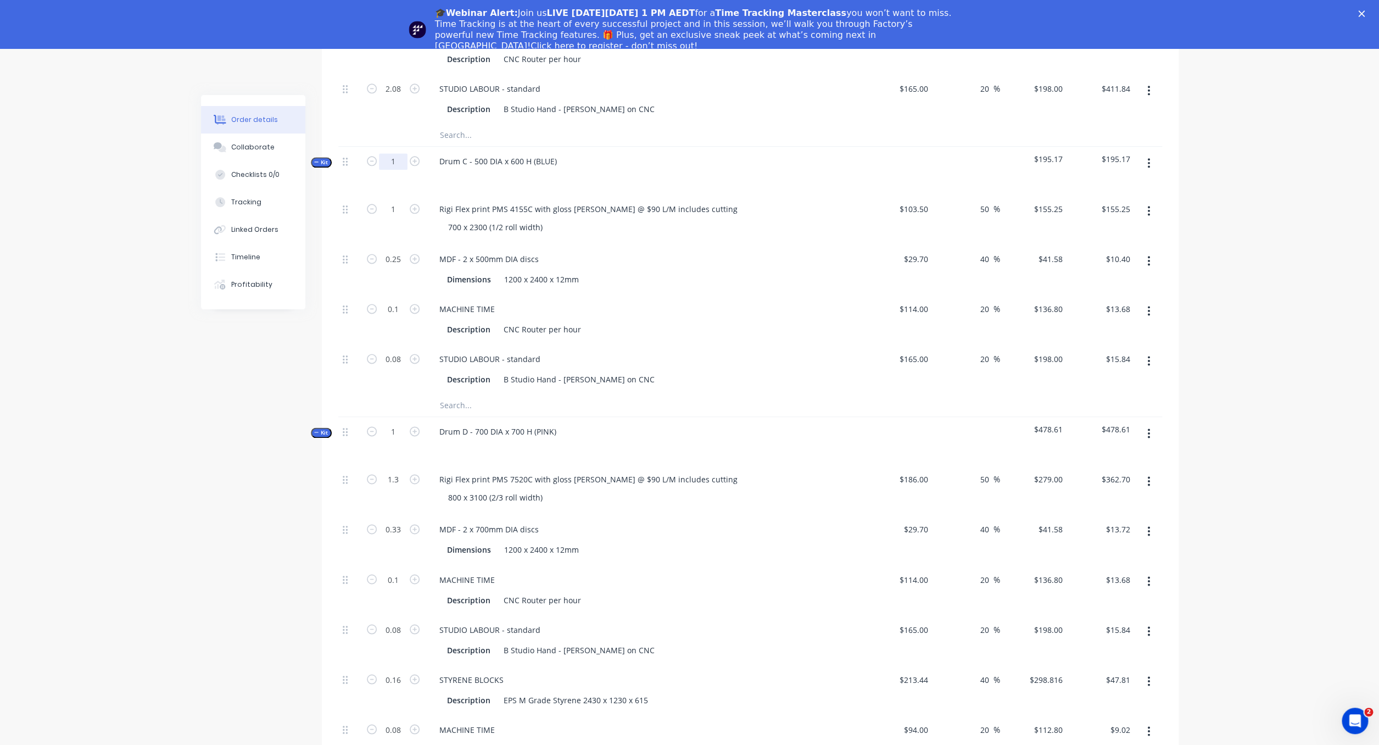
click at [399, 153] on input "1" at bounding box center [393, 161] width 29 height 16
click at [663, 321] on div "Description CNC Router per hour" at bounding box center [644, 329] width 402 height 16
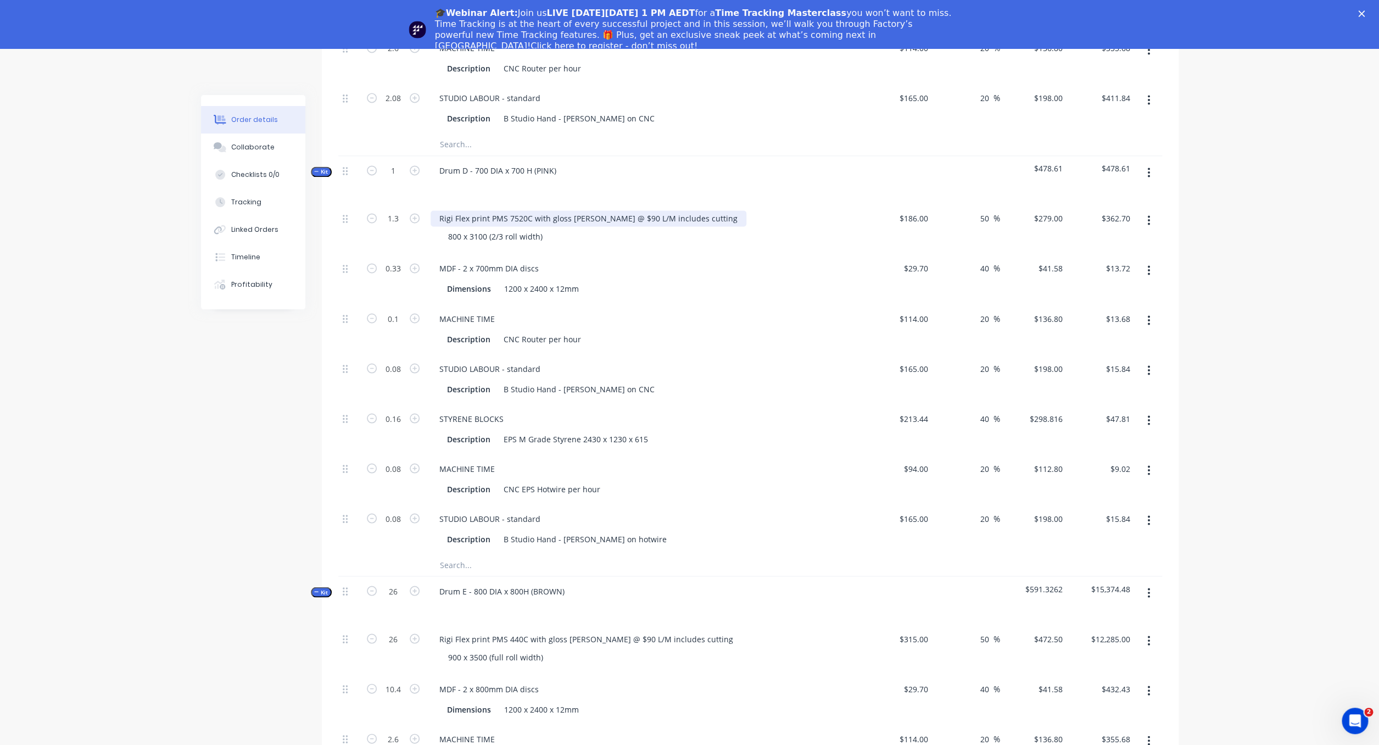
scroll to position [1073, 0]
click at [395, 209] on input "1.3" at bounding box center [393, 217] width 29 height 16
click at [633, 234] on div "Rigi Flex print PMS 7520C with gloss [PERSON_NAME] @ $90 L/M includes cutting 8…" at bounding box center [645, 228] width 439 height 50
drag, startPoint x: 418, startPoint y: 183, endPoint x: 418, endPoint y: 172, distance: 11.0
click at [418, 183] on div "1" at bounding box center [393, 179] width 66 height 48
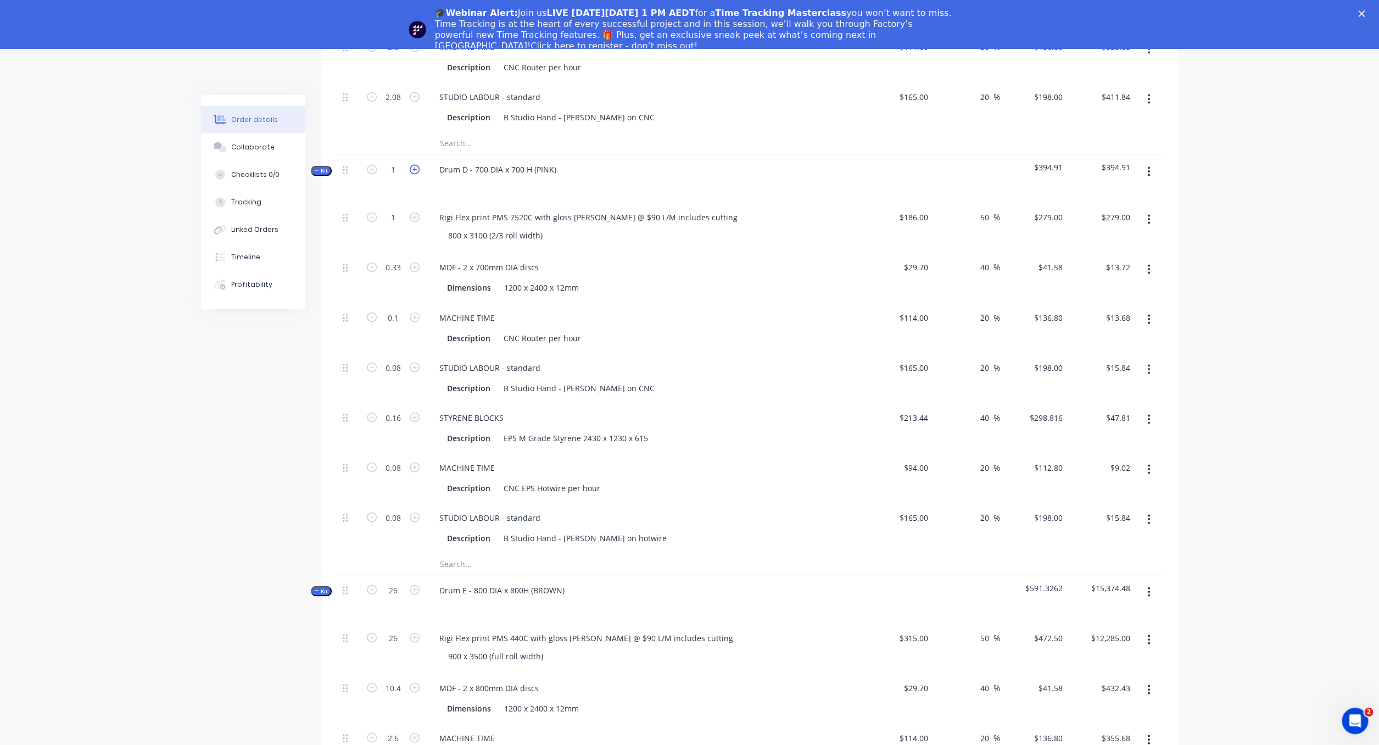
click at [416, 164] on icon "button" at bounding box center [415, 169] width 10 height 10
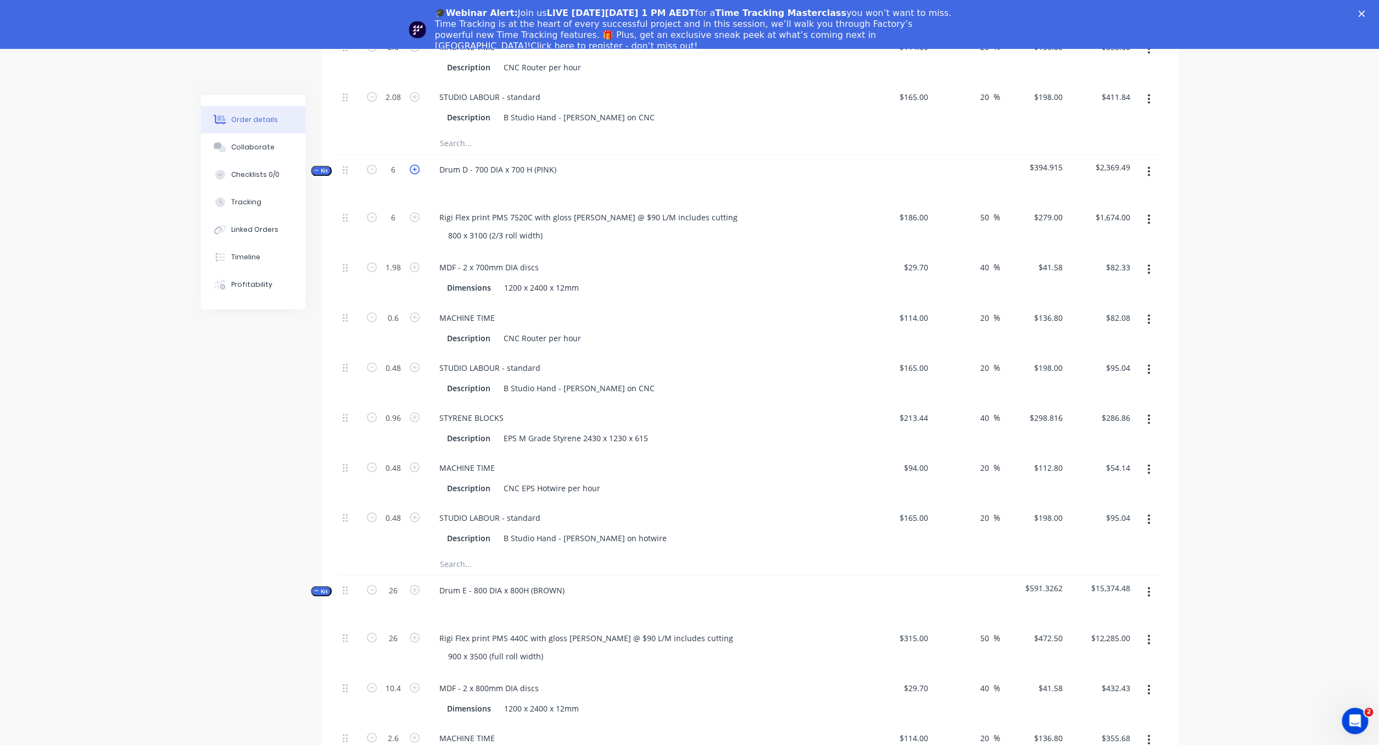
click at [416, 164] on icon "button" at bounding box center [415, 169] width 10 height 10
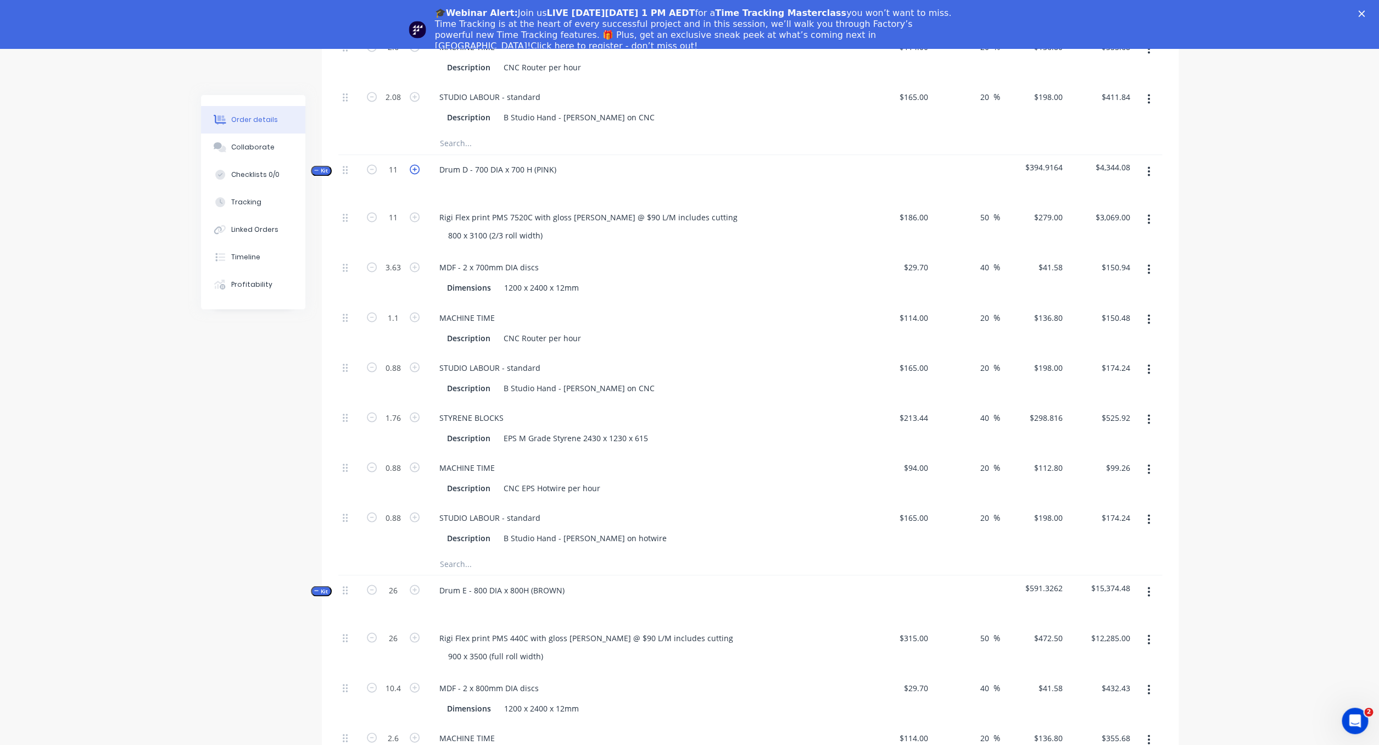
click at [416, 164] on icon "button" at bounding box center [415, 169] width 10 height 10
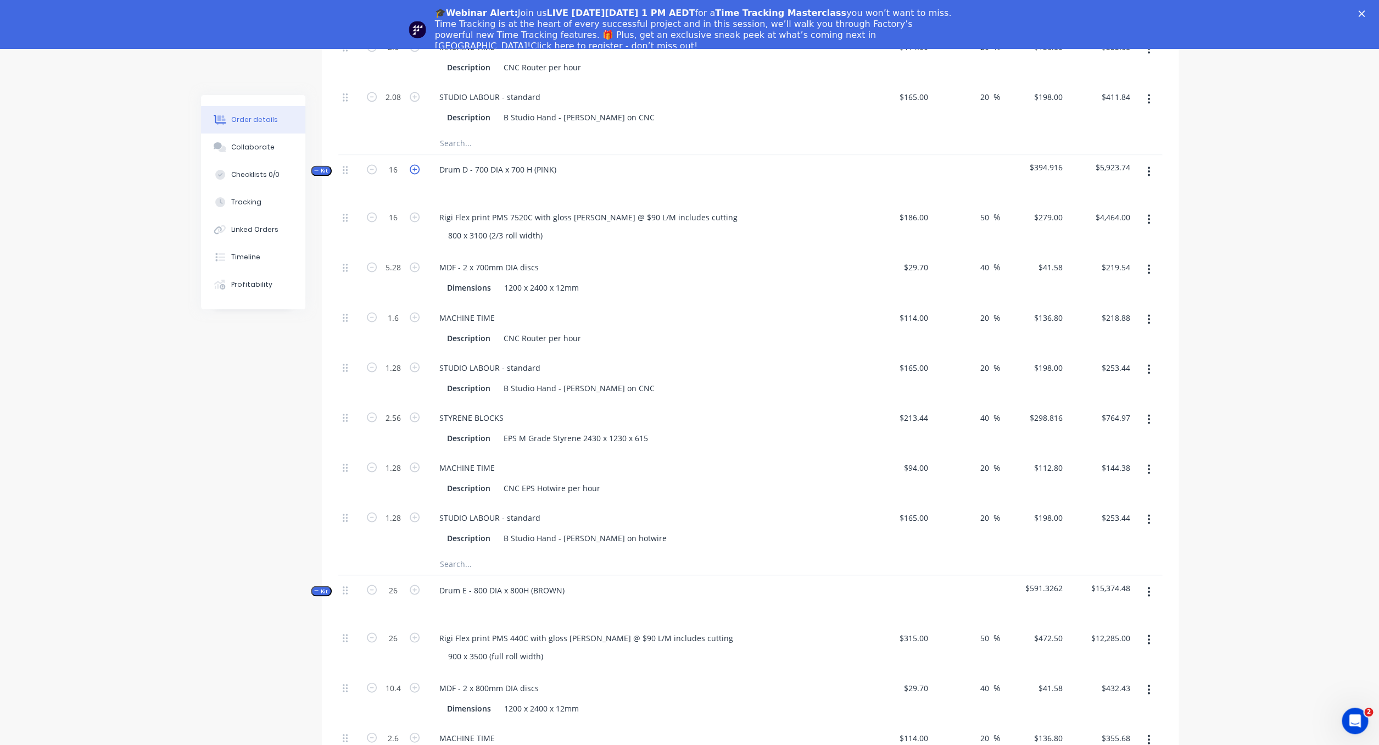
click at [416, 164] on icon "button" at bounding box center [415, 169] width 10 height 10
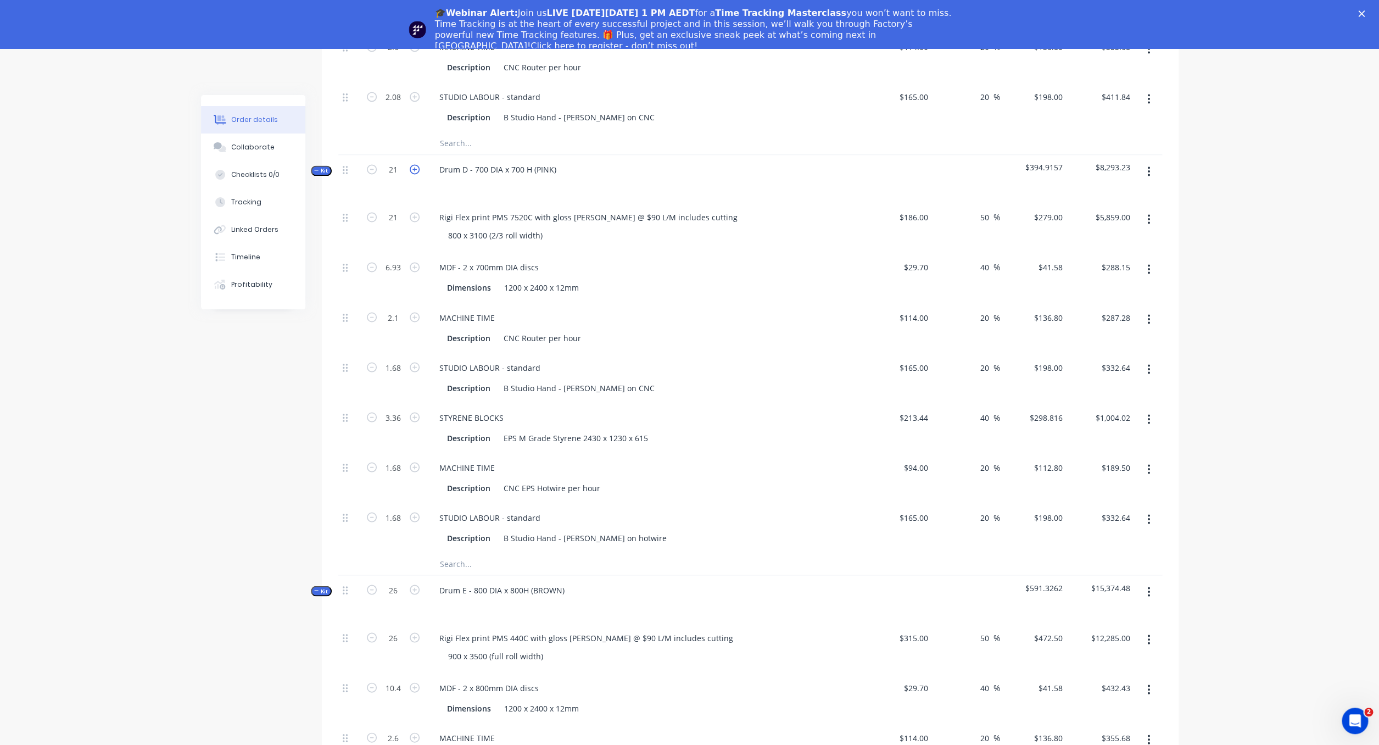
click at [416, 164] on icon "button" at bounding box center [415, 169] width 10 height 10
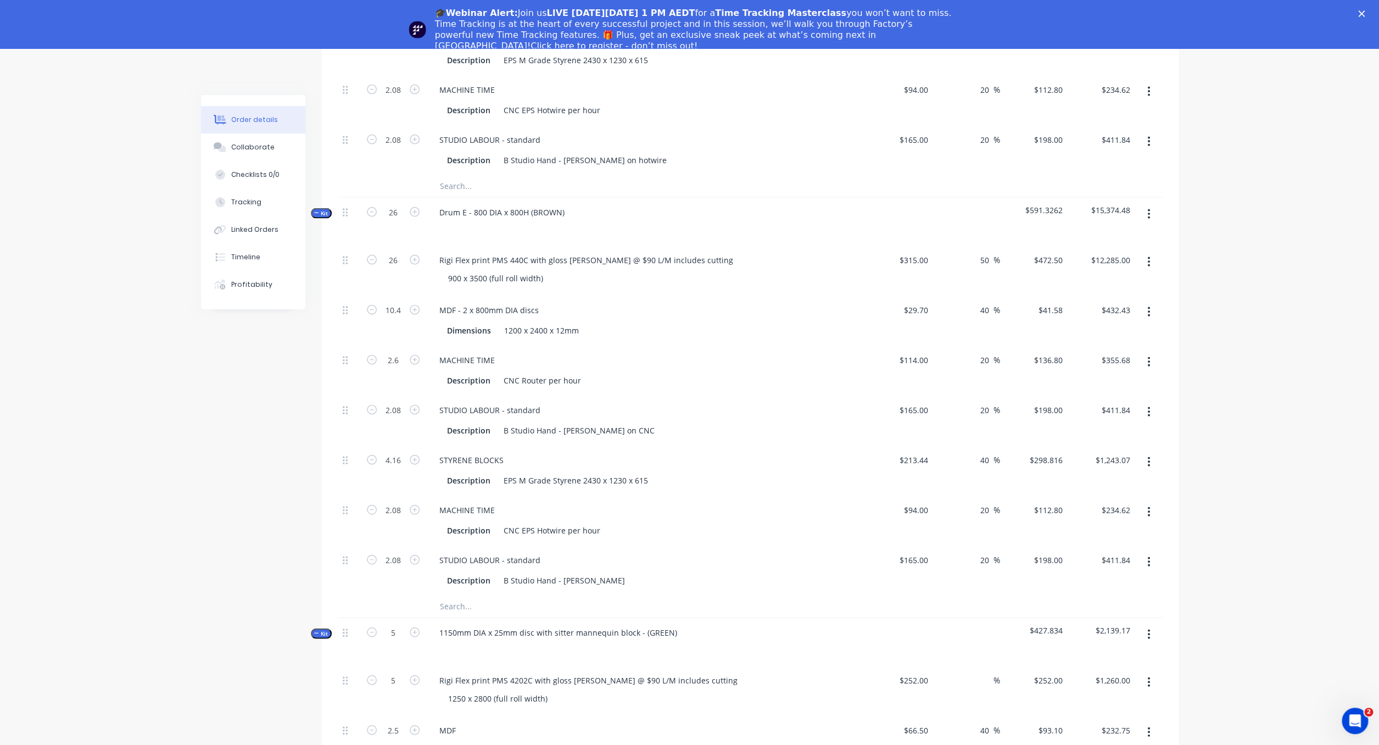
scroll to position [1452, 0]
click at [372, 205] on icon "button" at bounding box center [372, 210] width 10 height 10
click at [373, 205] on icon "button" at bounding box center [372, 210] width 10 height 10
drag, startPoint x: 399, startPoint y: 198, endPoint x: 383, endPoint y: 199, distance: 15.5
click at [383, 203] on input "24" at bounding box center [393, 211] width 29 height 16
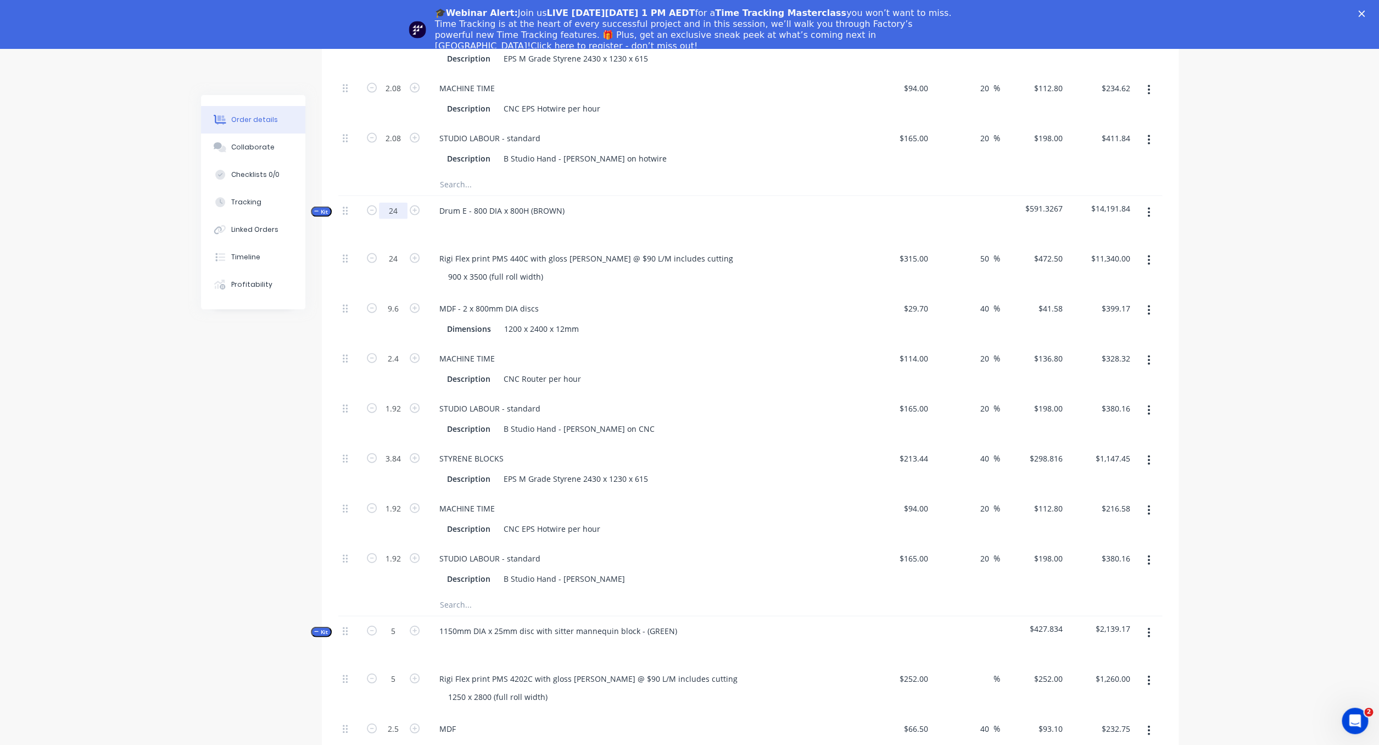
drag, startPoint x: 409, startPoint y: 202, endPoint x: 402, endPoint y: 200, distance: 7.3
click at [409, 204] on button "button" at bounding box center [414, 210] width 14 height 12
click at [400, 203] on input "25" at bounding box center [393, 211] width 29 height 16
click at [685, 378] on div "MACHINE TIME Description CNC Router per hour" at bounding box center [645, 369] width 439 height 50
click at [402, 203] on input "1" at bounding box center [393, 211] width 29 height 16
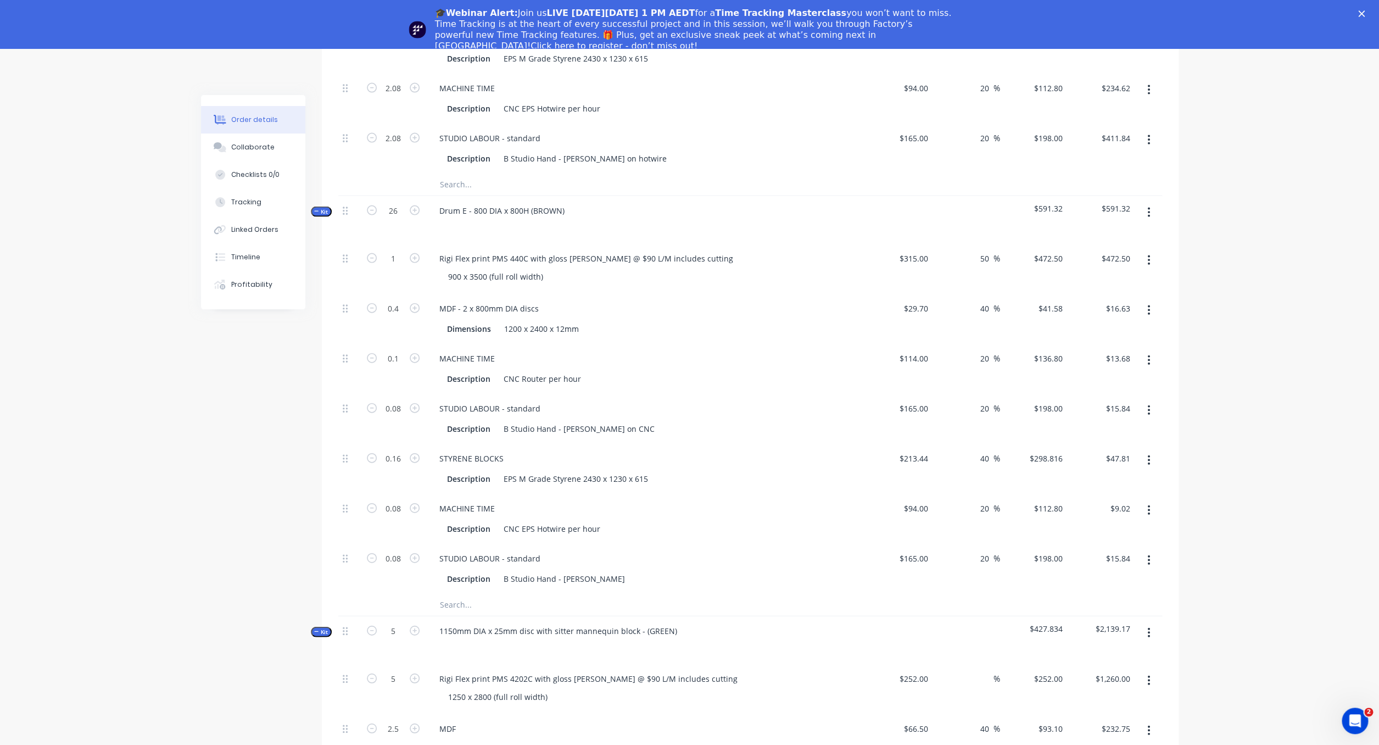
click at [673, 321] on div "Dimensions 1200 x 2400 x 12mm" at bounding box center [644, 329] width 402 height 16
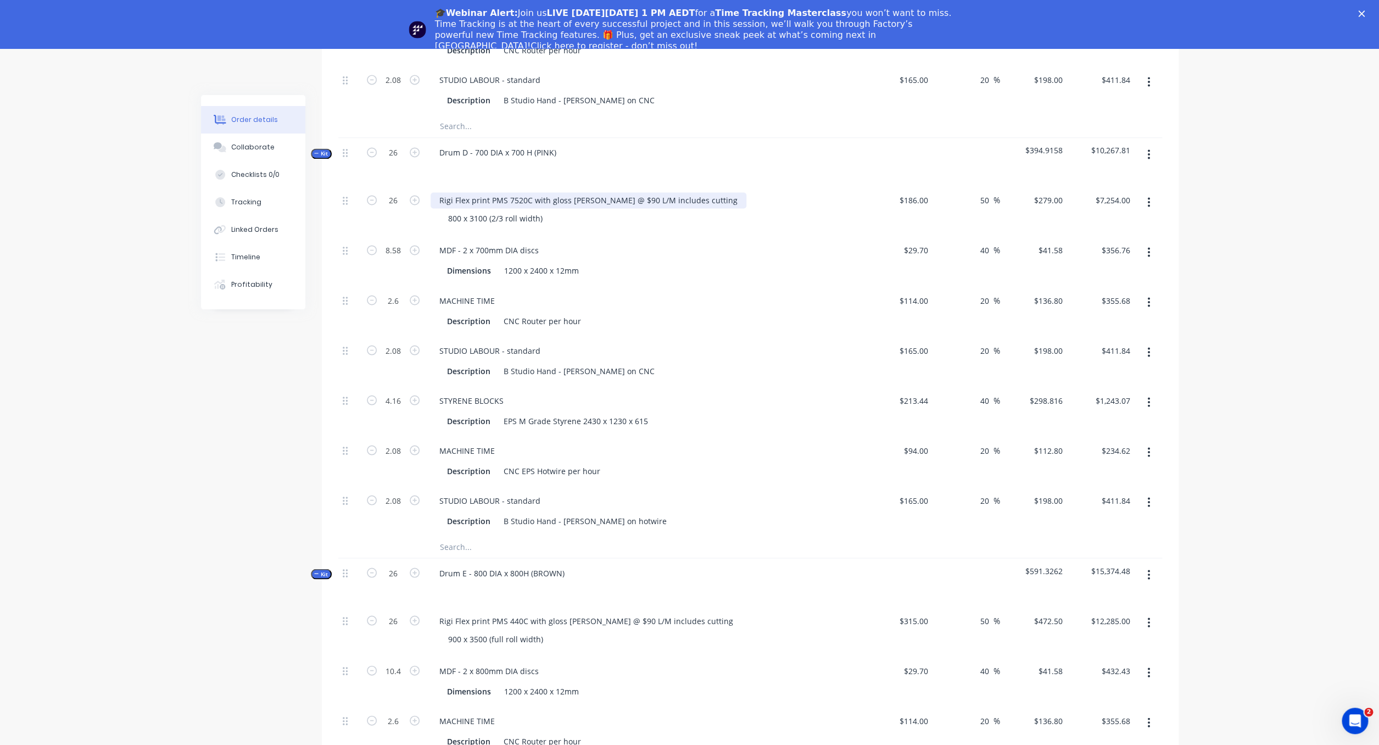
scroll to position [1093, 0]
click at [373, 144] on icon "button" at bounding box center [372, 149] width 10 height 10
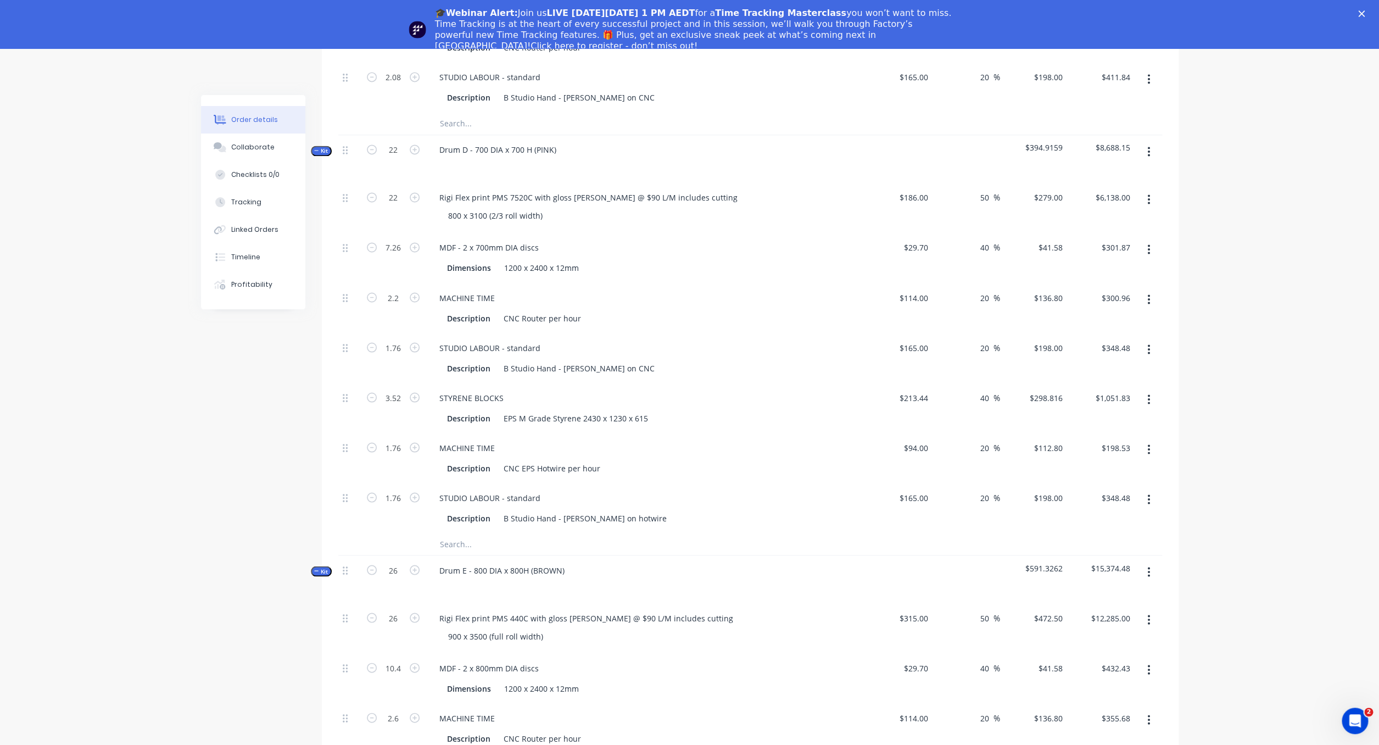
click at [373, 144] on icon "button" at bounding box center [372, 149] width 10 height 10
drag, startPoint x: 401, startPoint y: 137, endPoint x: 377, endPoint y: 136, distance: 24.2
click at [379, 142] on input "21" at bounding box center [393, 150] width 29 height 16
click at [404, 142] on input "21" at bounding box center [393, 150] width 29 height 16
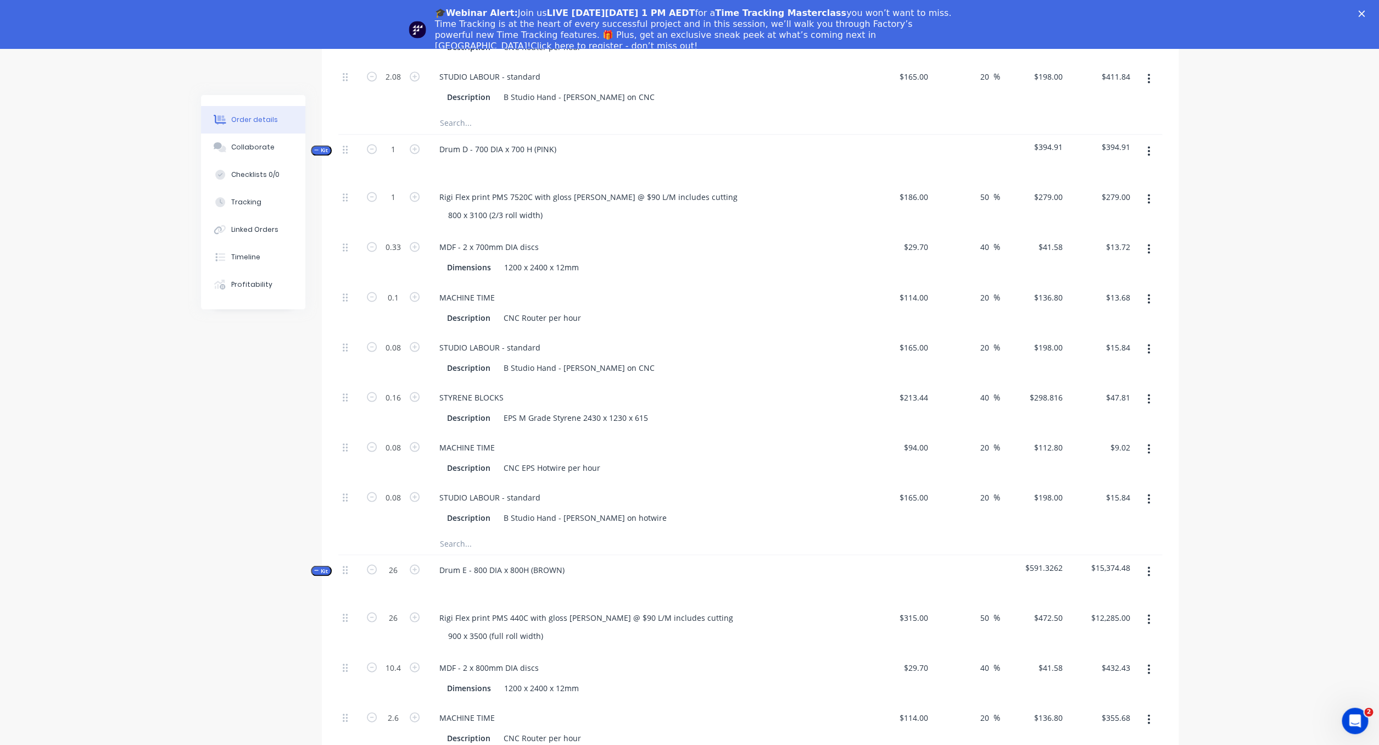
click at [674, 282] on div "MACHINE TIME Description CNC Router per hour" at bounding box center [645, 307] width 439 height 50
click at [466, 234] on div "MDF - 2 x 700mm DIA discs" at bounding box center [488, 242] width 117 height 16
click at [672, 286] on div "MACHINE TIME" at bounding box center [645, 294] width 430 height 16
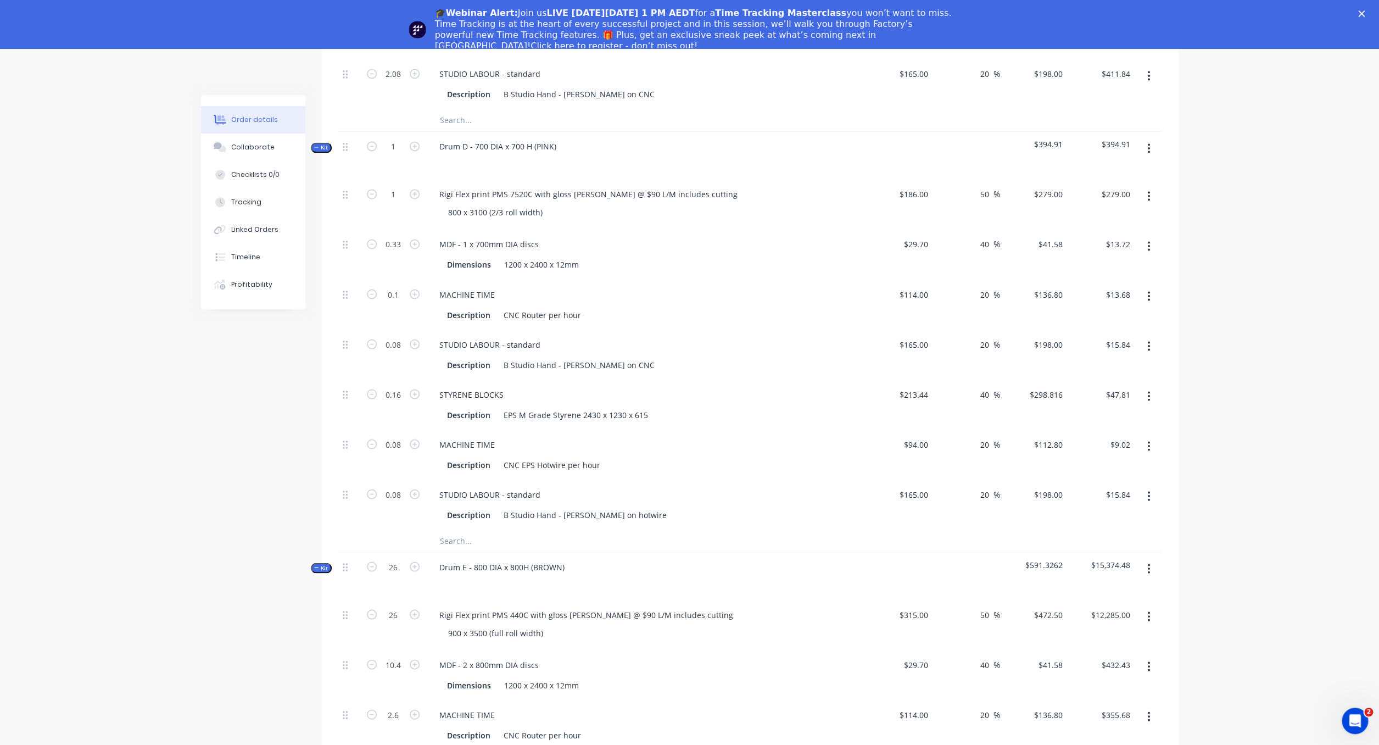
scroll to position [1099, 0]
drag, startPoint x: 401, startPoint y: 230, endPoint x: 416, endPoint y: 230, distance: 14.8
click at [401, 233] on input "0.33" at bounding box center [393, 241] width 29 height 16
click at [704, 254] on div "Dimensions 1200 x 2400 x 12mm" at bounding box center [644, 262] width 402 height 16
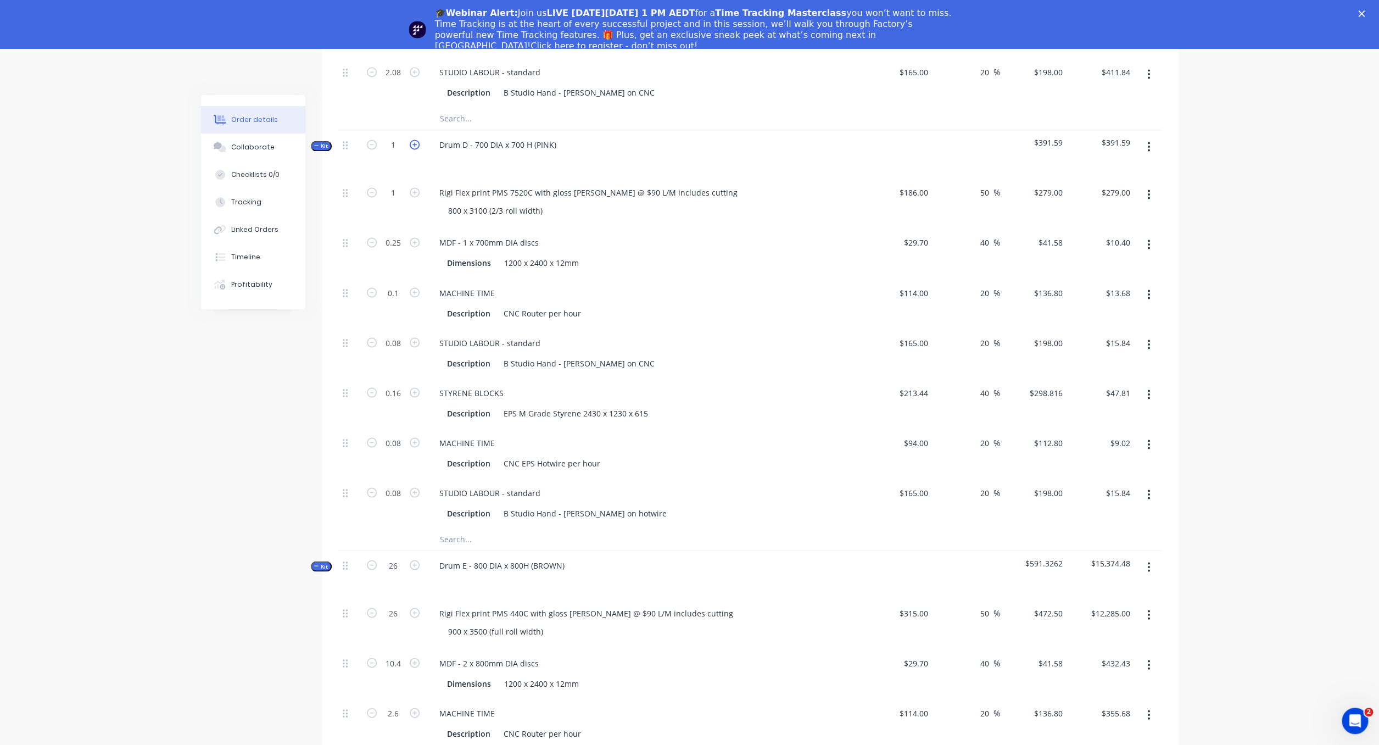
click at [415, 139] on icon "button" at bounding box center [415, 144] width 10 height 10
click at [415, 140] on icon "button" at bounding box center [415, 145] width 10 height 10
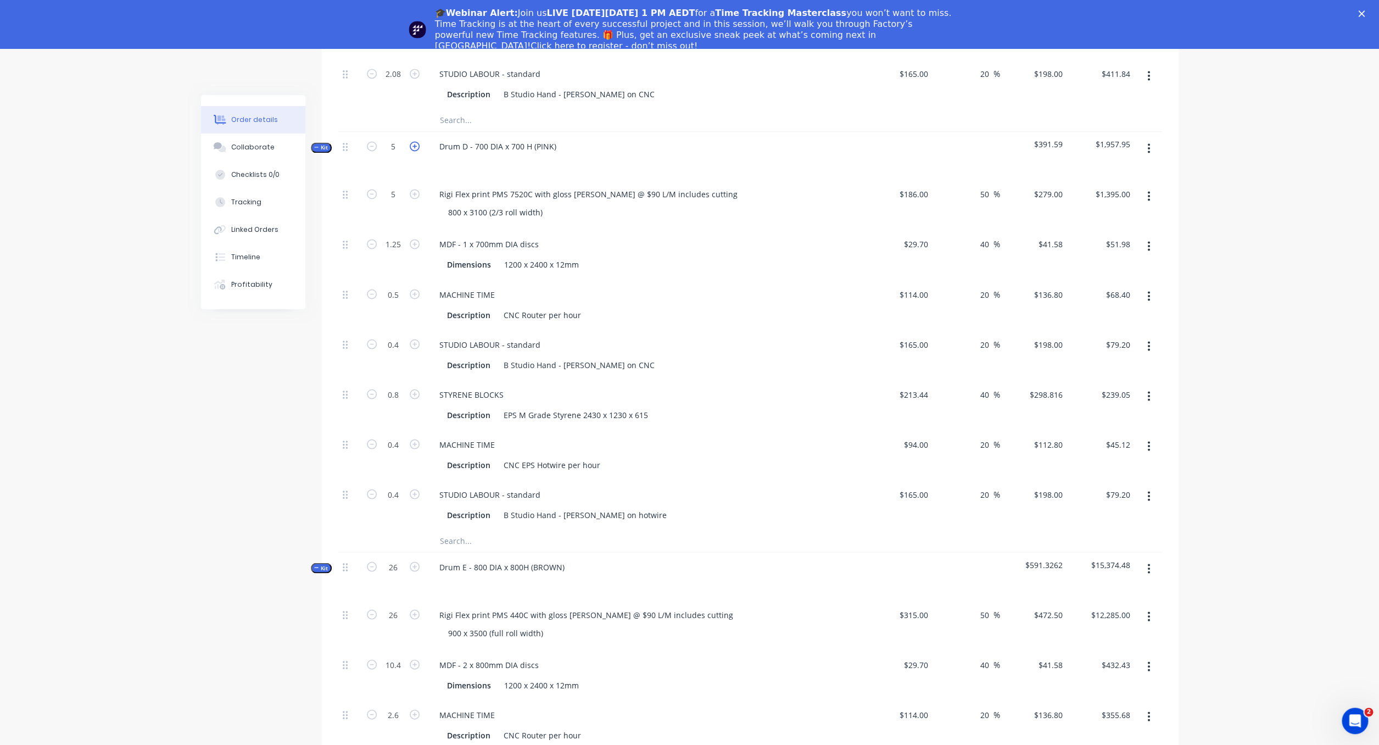
click at [415, 141] on icon "button" at bounding box center [415, 146] width 10 height 10
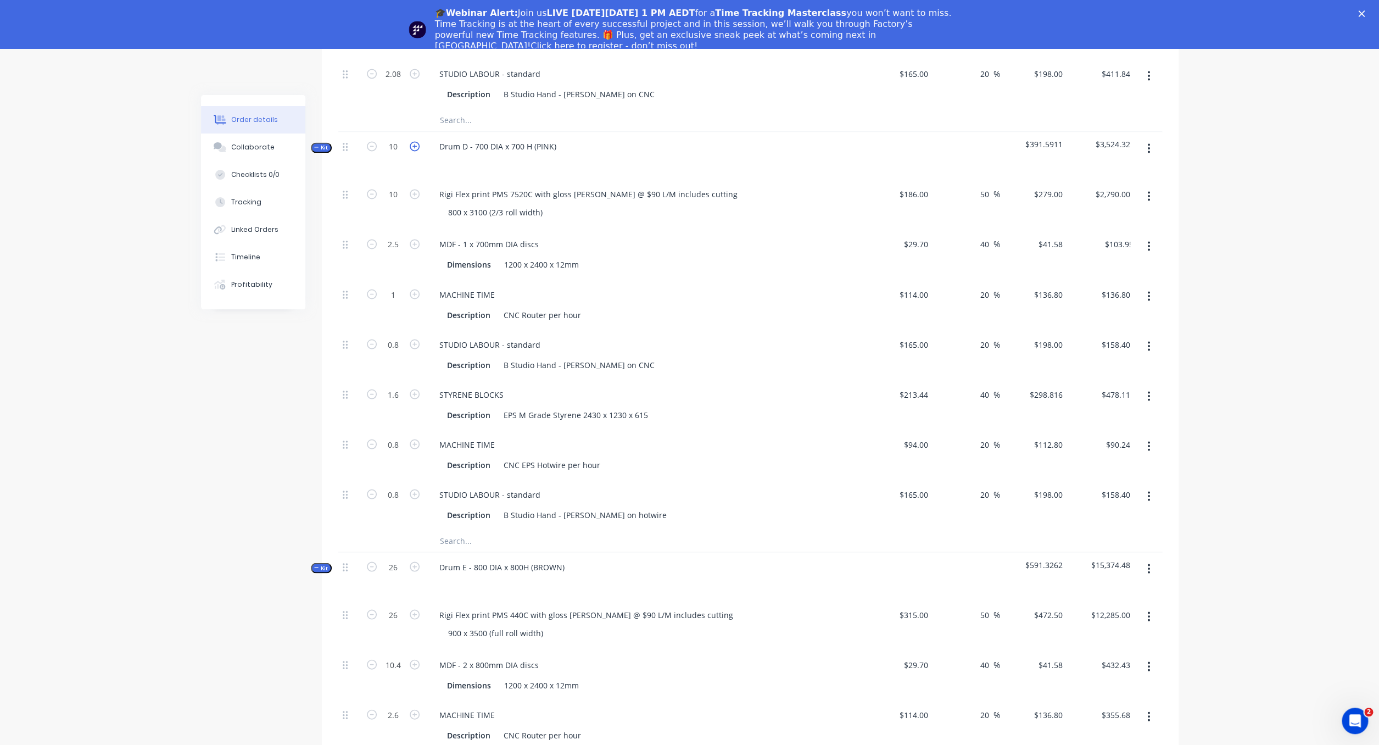
click at [415, 141] on icon "button" at bounding box center [415, 146] width 10 height 10
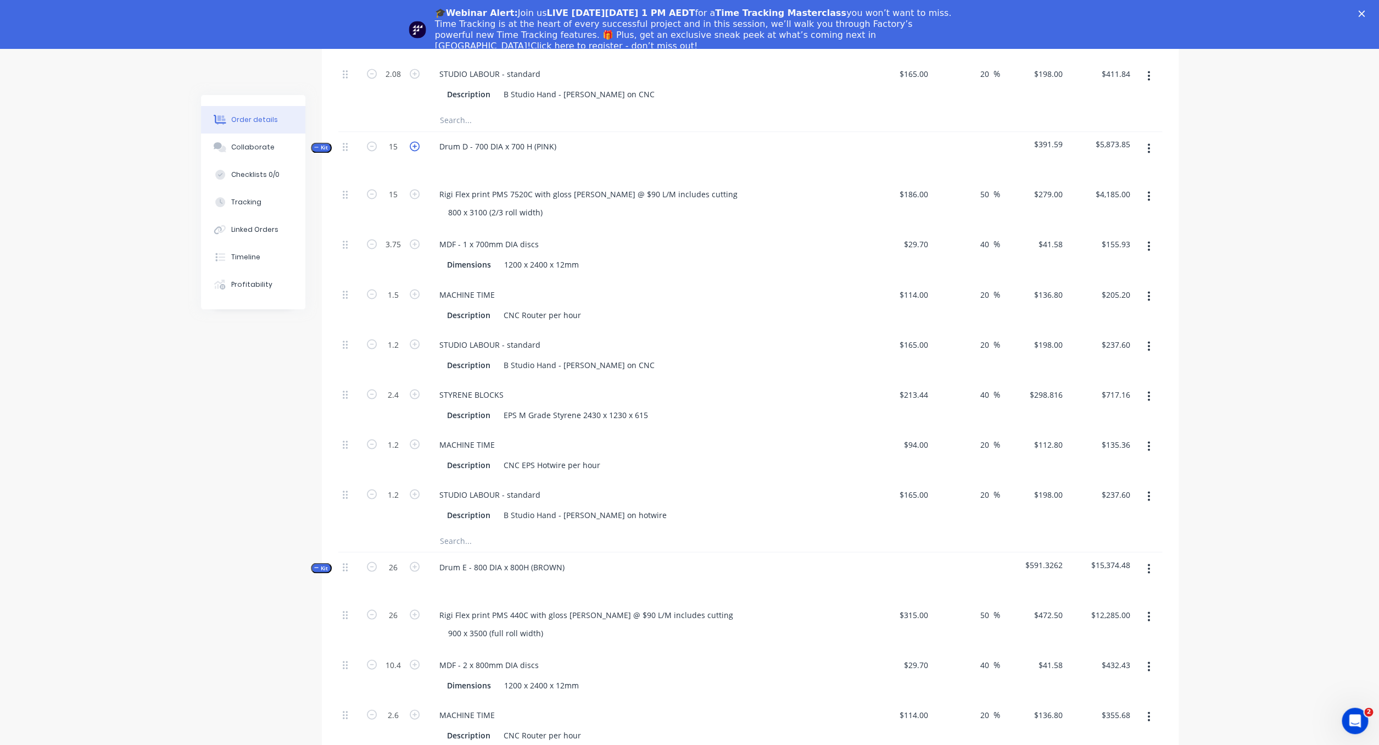
click at [415, 141] on icon "button" at bounding box center [415, 146] width 10 height 10
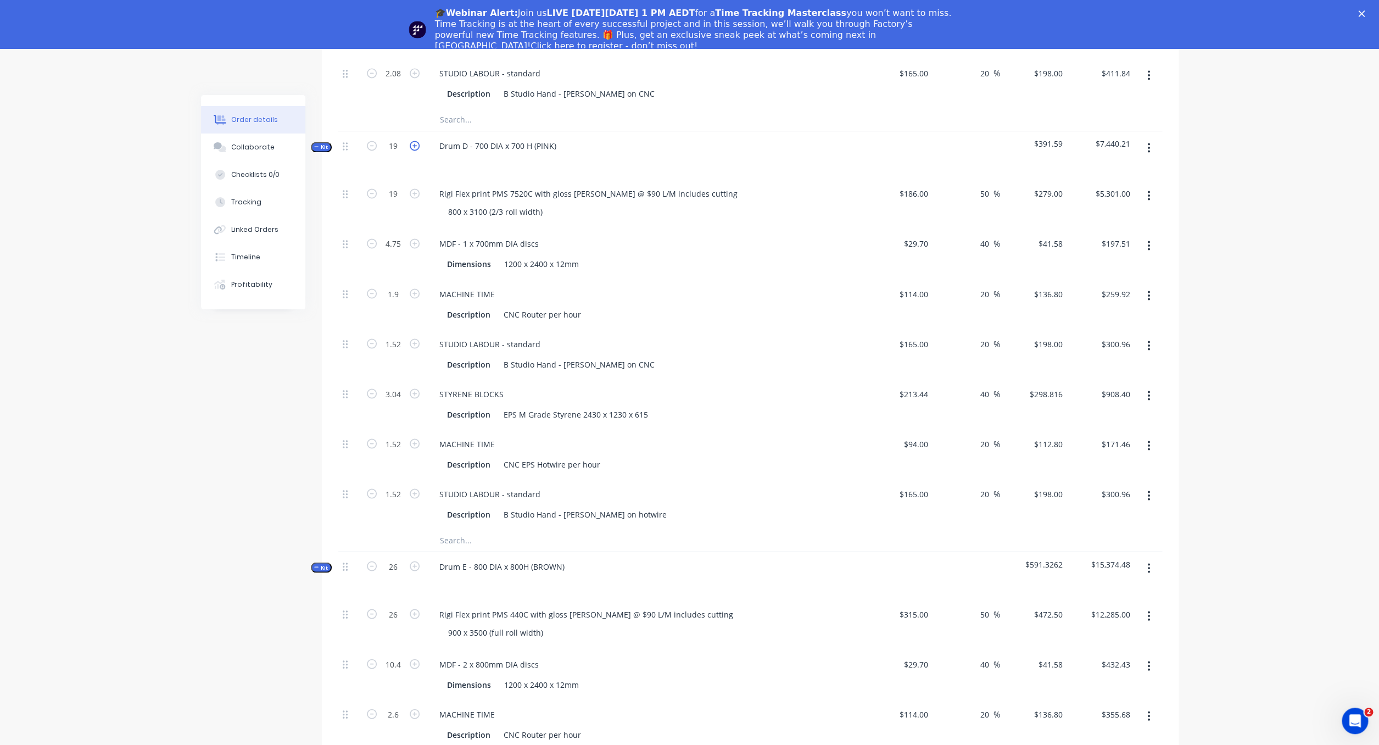
click at [415, 141] on icon "button" at bounding box center [415, 146] width 10 height 10
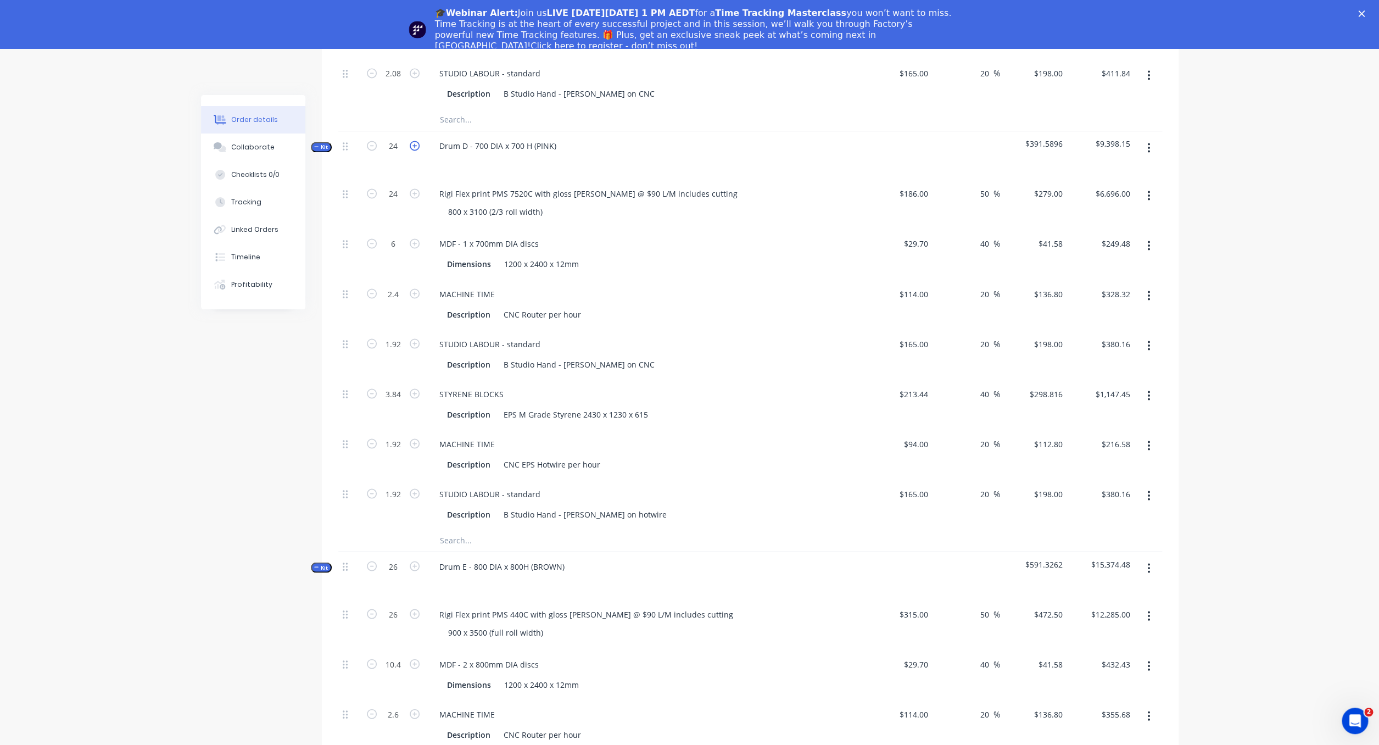
click at [415, 141] on icon "button" at bounding box center [415, 146] width 10 height 10
click at [415, 140] on icon "button" at bounding box center [415, 145] width 10 height 10
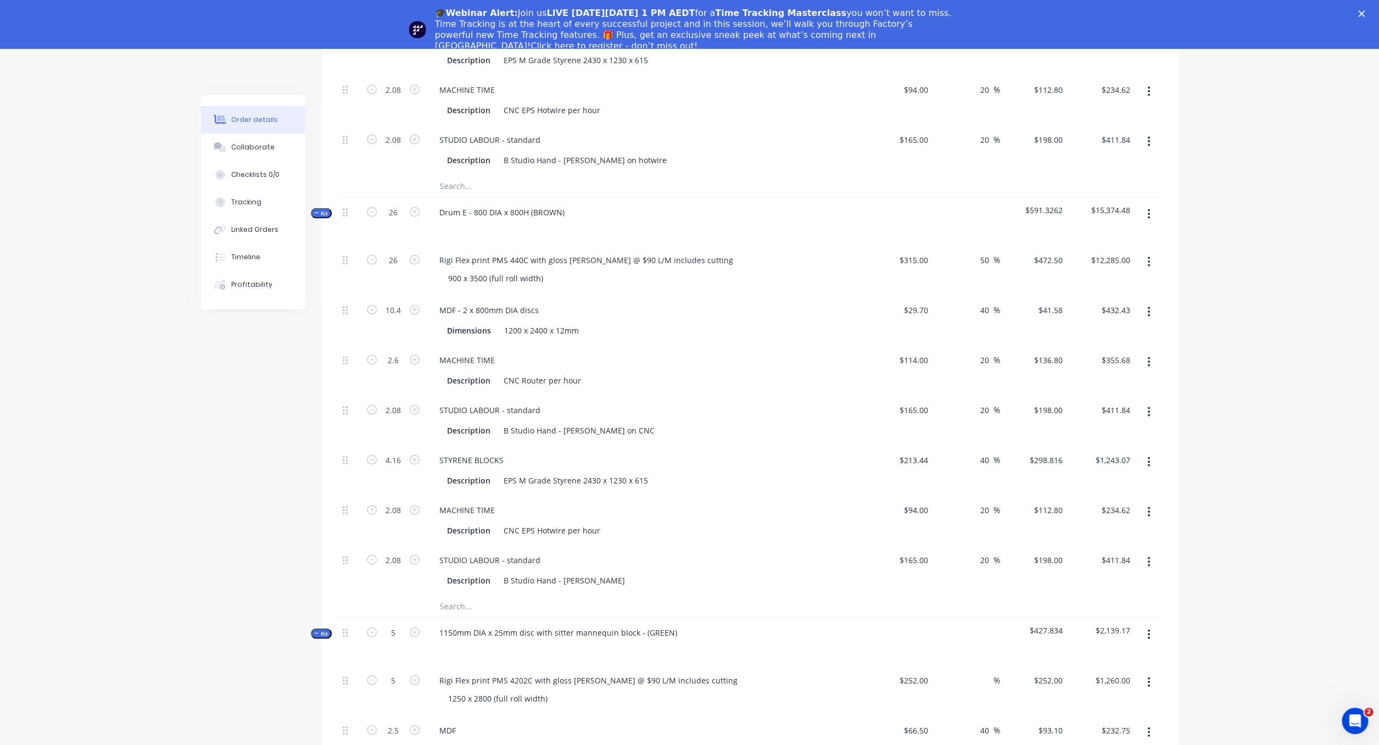
scroll to position [1451, 0]
click at [373, 206] on icon "button" at bounding box center [372, 211] width 10 height 10
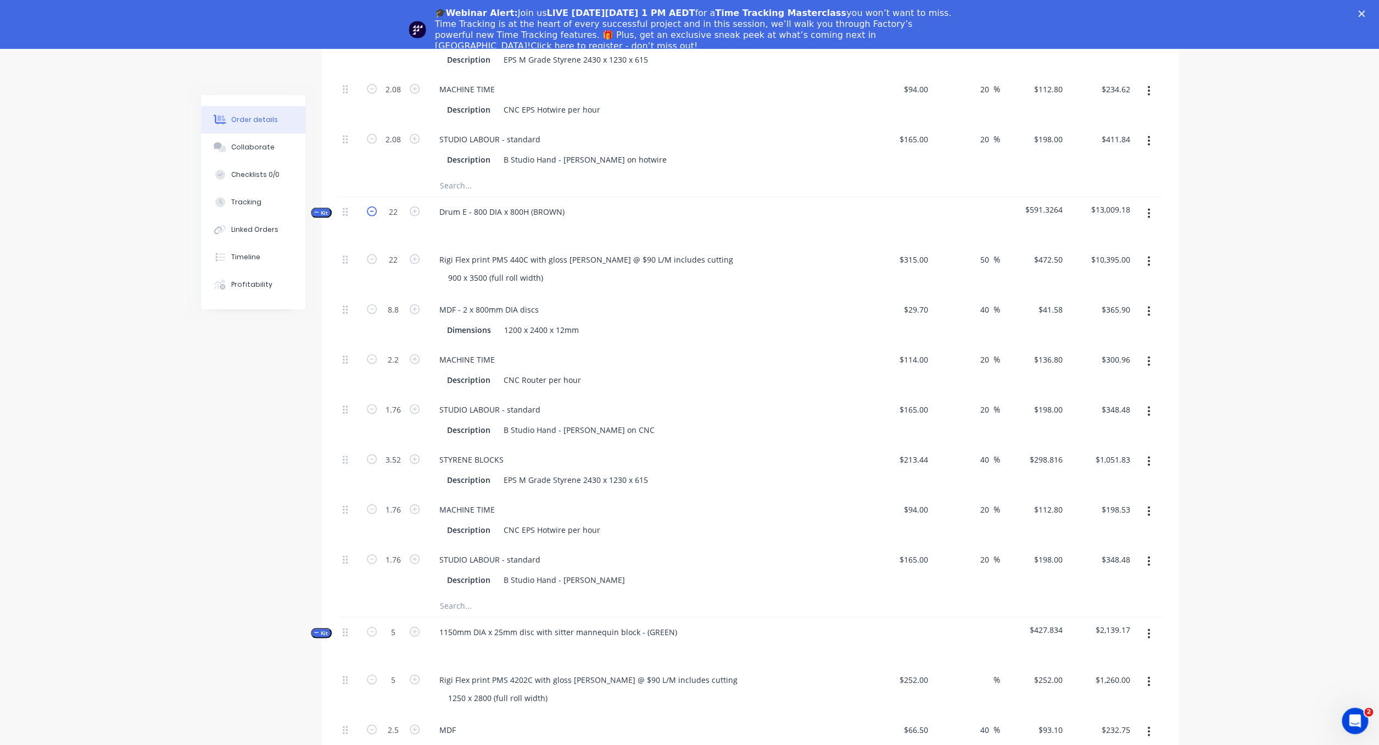
click at [373, 206] on icon "button" at bounding box center [372, 211] width 10 height 10
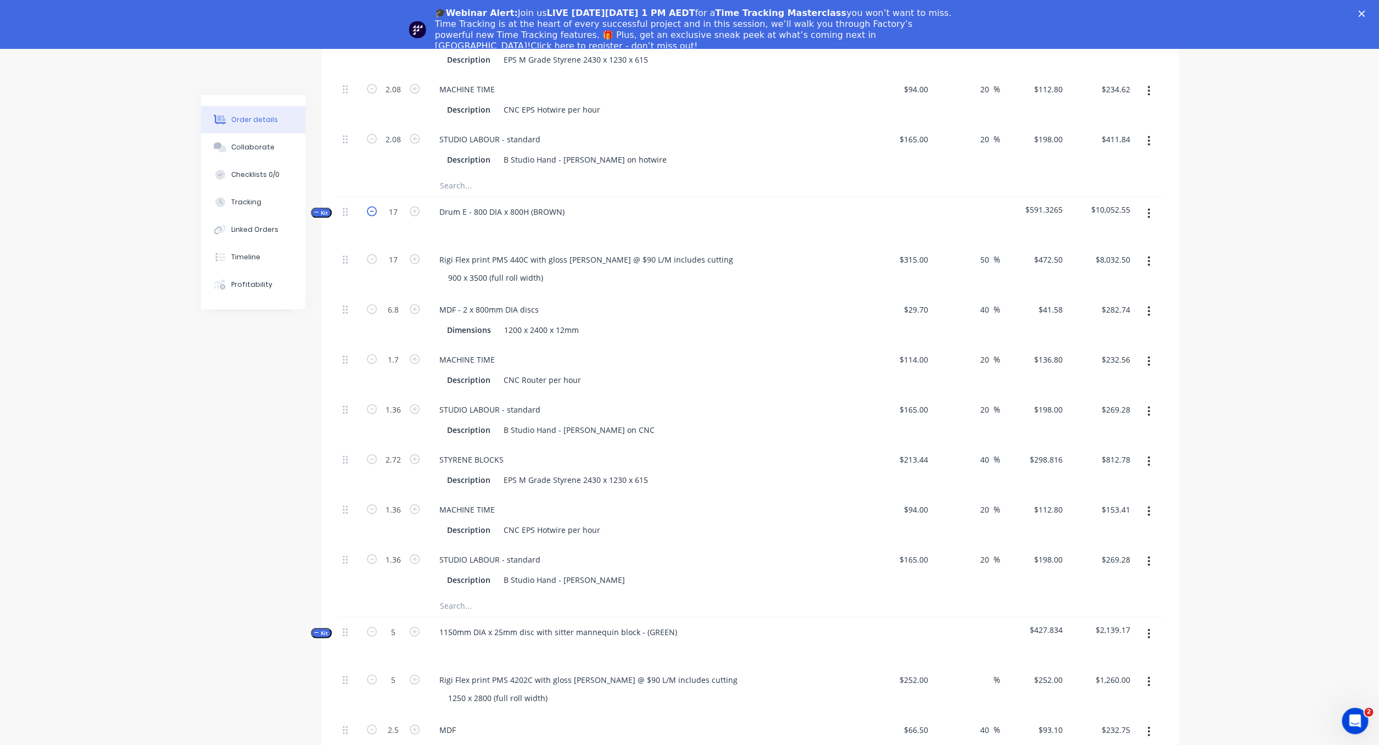
click at [373, 206] on icon "button" at bounding box center [372, 211] width 10 height 10
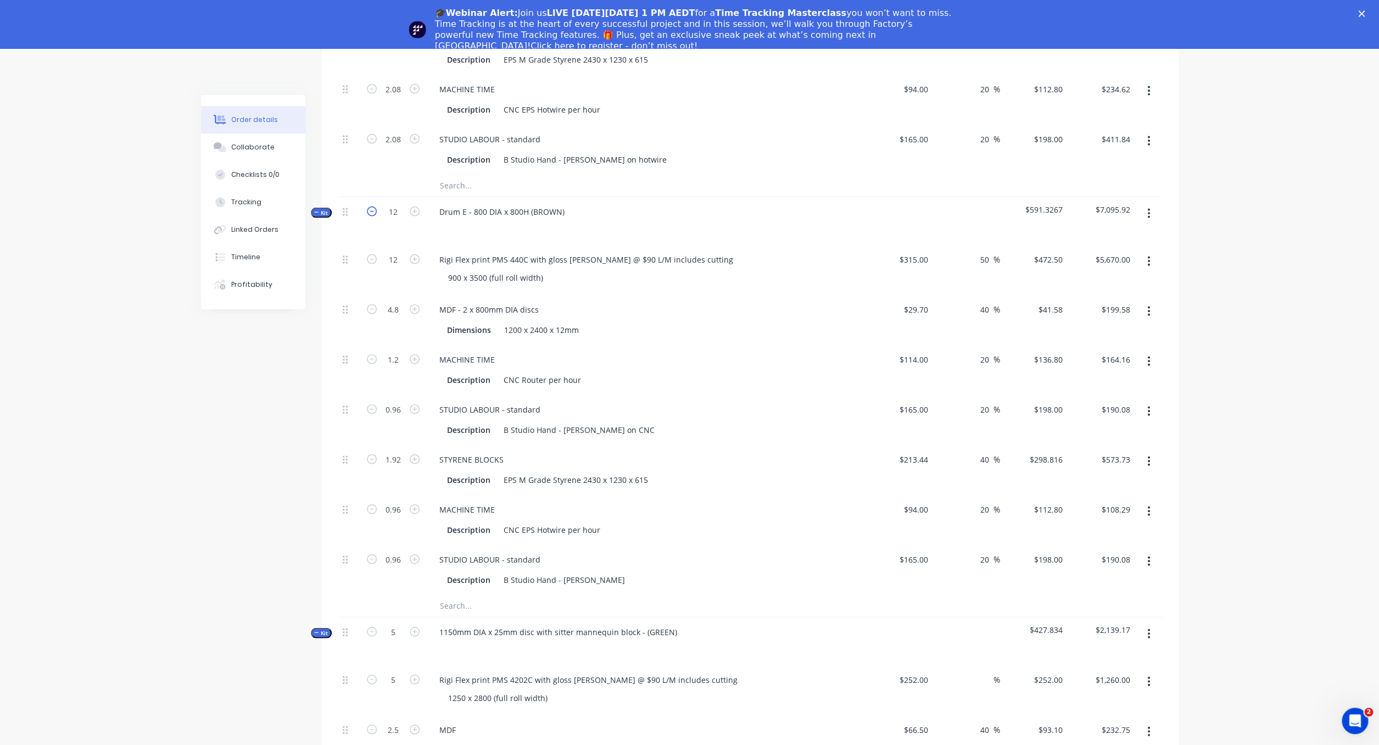
click at [373, 206] on icon "button" at bounding box center [372, 211] width 10 height 10
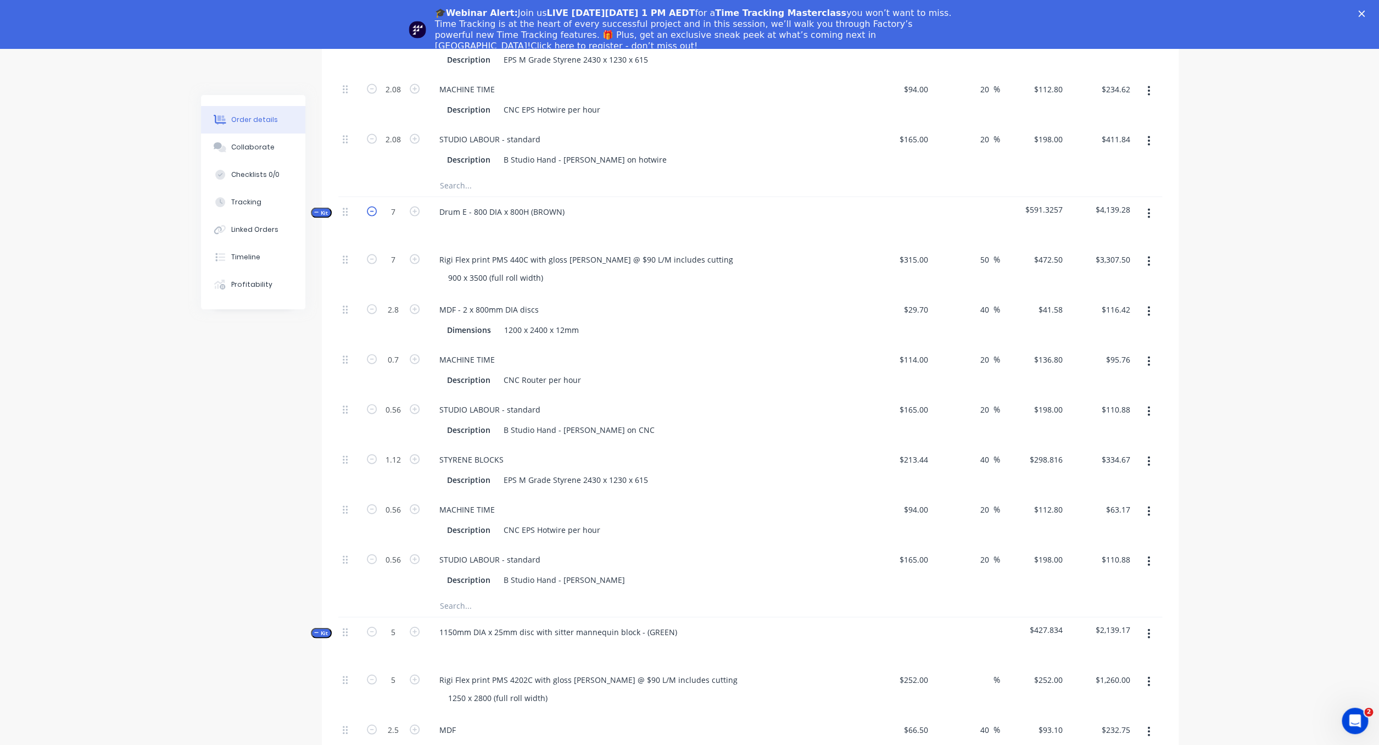
click at [373, 206] on icon "button" at bounding box center [372, 211] width 10 height 10
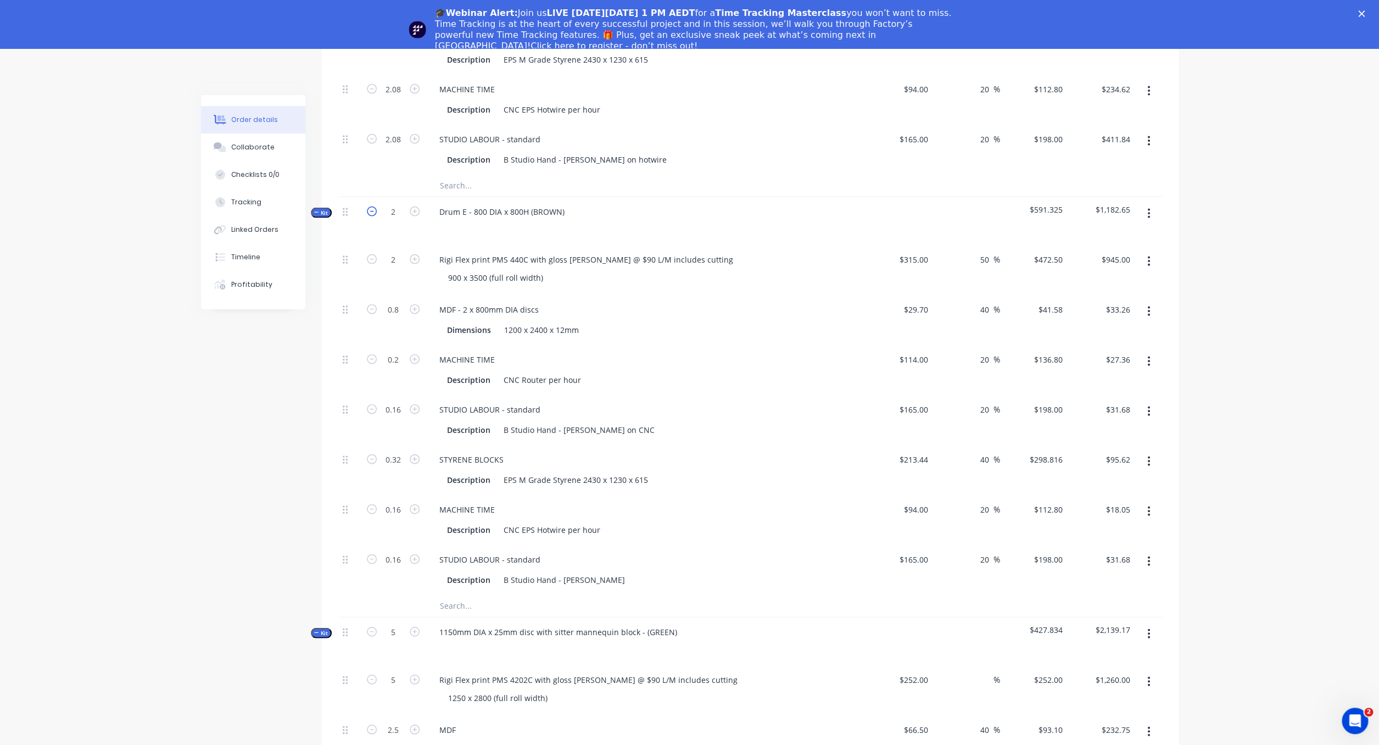
click at [373, 206] on icon "button" at bounding box center [372, 211] width 10 height 10
drag, startPoint x: 465, startPoint y: 298, endPoint x: 487, endPoint y: 298, distance: 22.0
click at [466, 301] on div "MDF - 2 x 800mm DIA discs" at bounding box center [488, 309] width 117 height 16
click at [678, 329] on div "MDF - 1 x 800mm DIA discs Dimensions 1200 x 2400 x 12mm" at bounding box center [645, 320] width 439 height 50
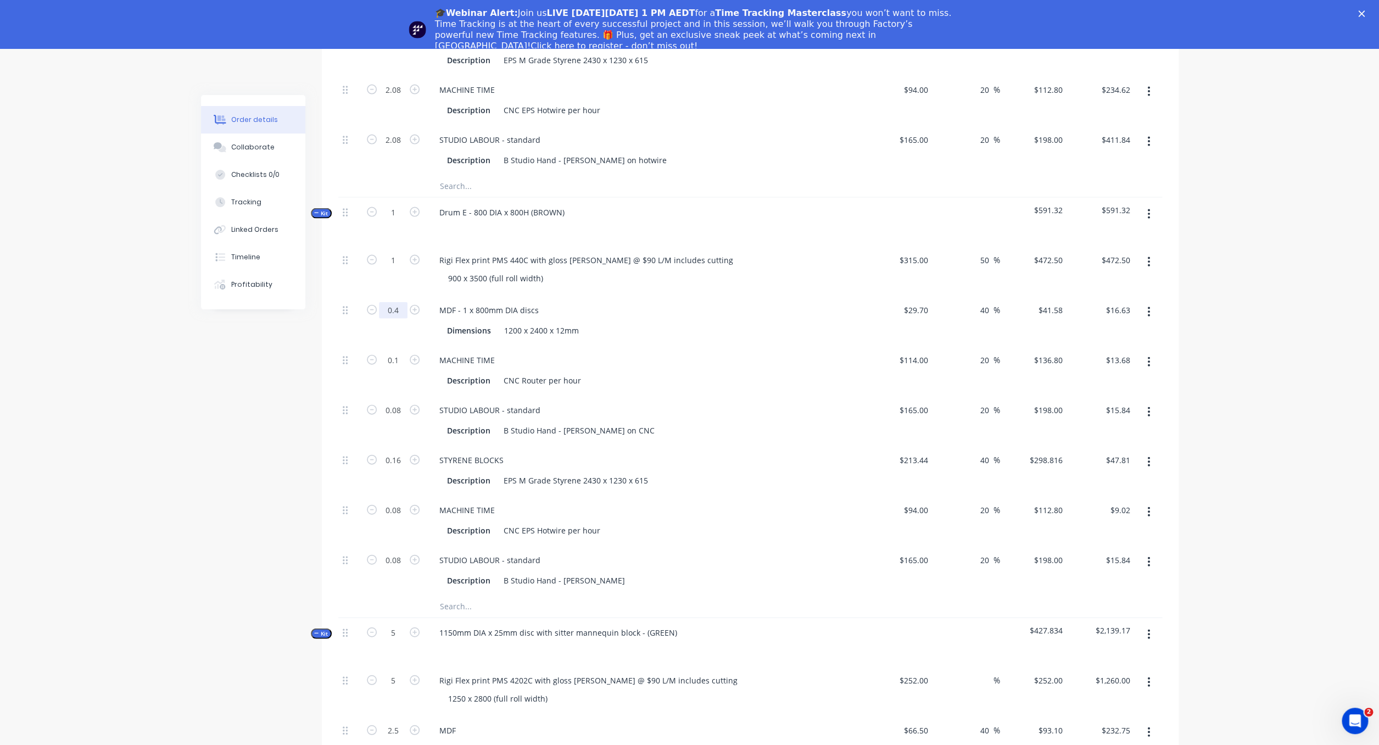
click at [400, 302] on input "0.4" at bounding box center [393, 310] width 29 height 16
click at [657, 352] on div "MACHINE TIME" at bounding box center [645, 360] width 430 height 16
click at [415, 205] on icon "button" at bounding box center [415, 210] width 10 height 10
click at [415, 206] on icon "button" at bounding box center [415, 211] width 10 height 10
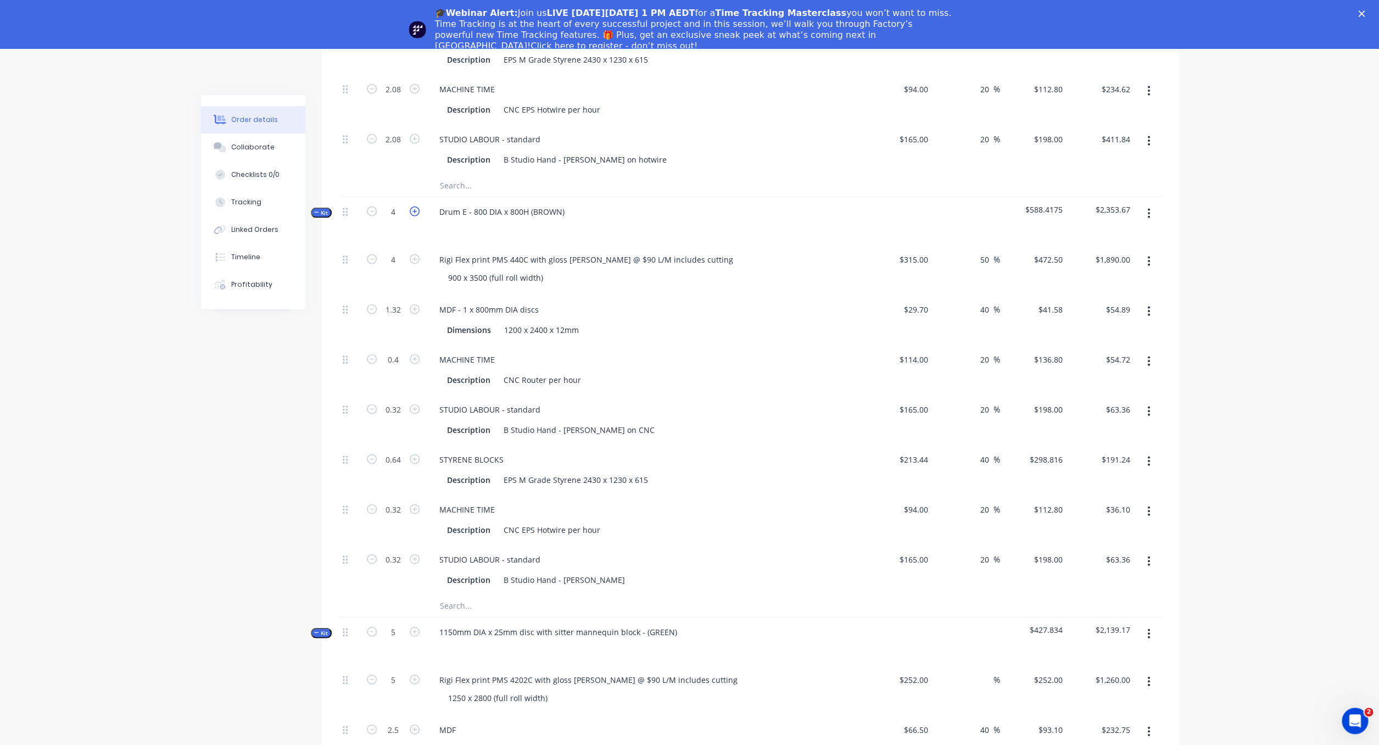
click at [415, 206] on icon "button" at bounding box center [415, 211] width 10 height 10
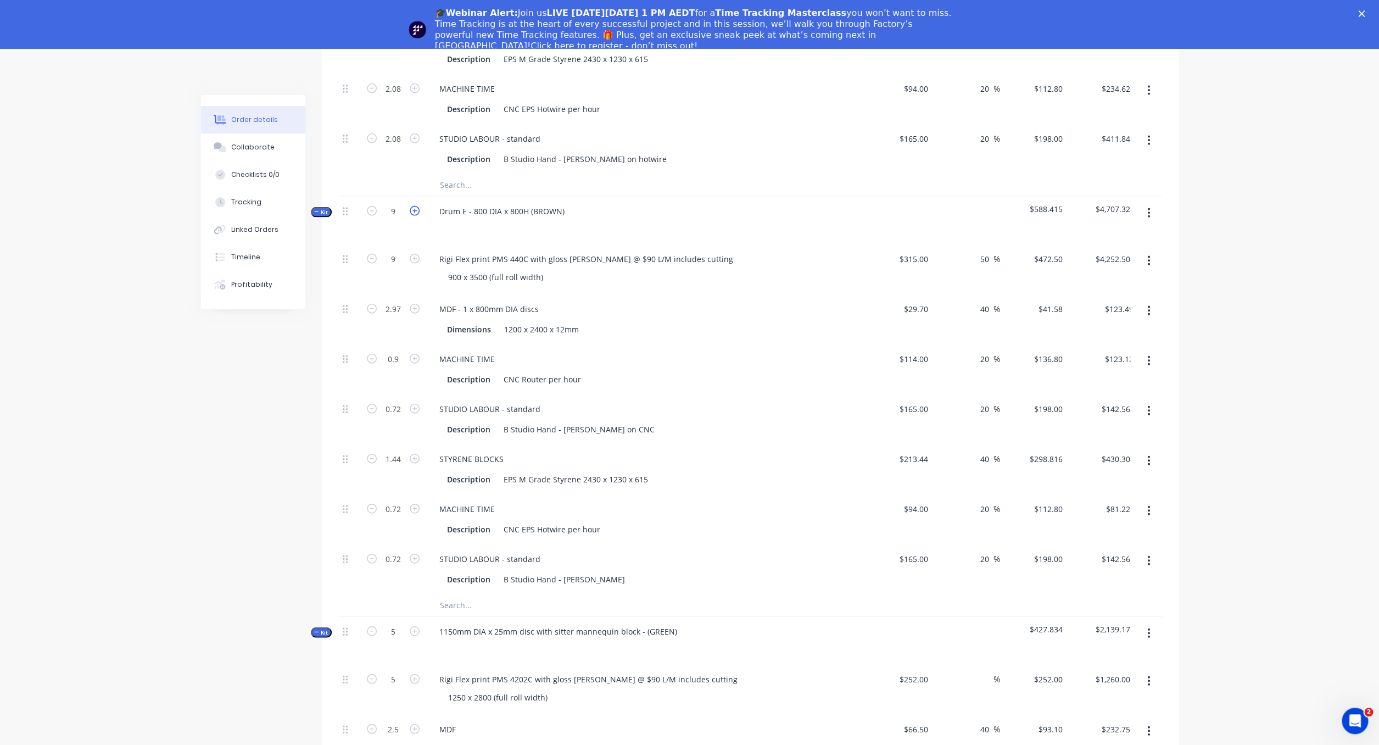
click at [415, 206] on icon "button" at bounding box center [415, 211] width 10 height 10
click at [415, 204] on icon "button" at bounding box center [415, 209] width 10 height 10
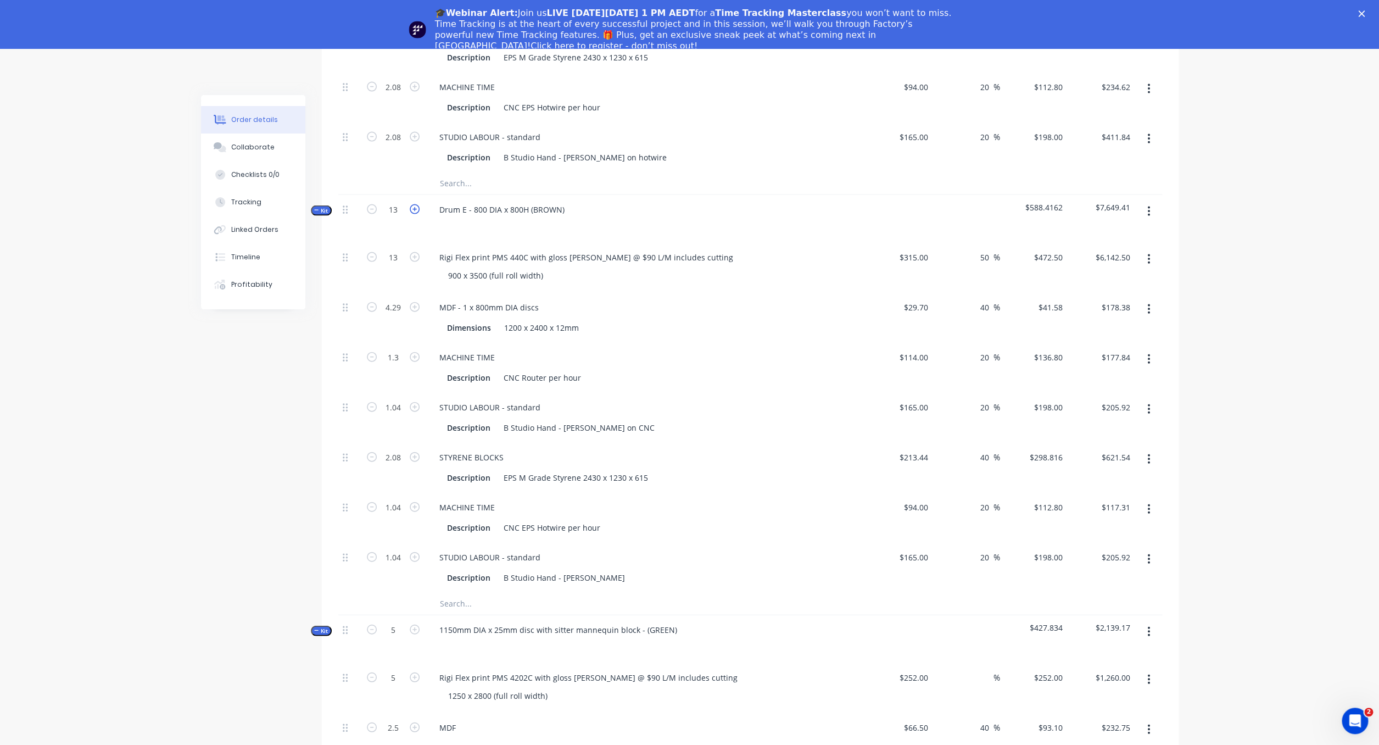
click at [415, 204] on icon "button" at bounding box center [415, 209] width 10 height 10
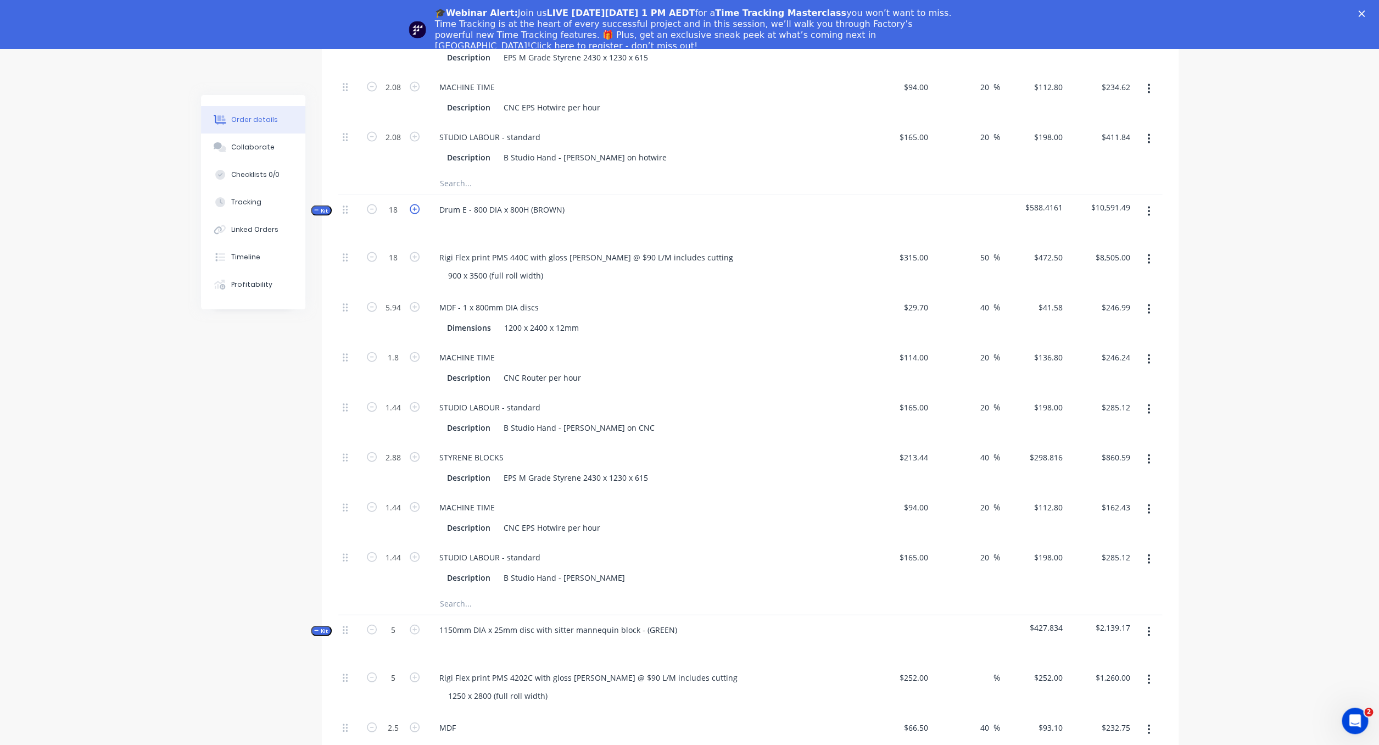
click at [415, 204] on icon "button" at bounding box center [415, 209] width 10 height 10
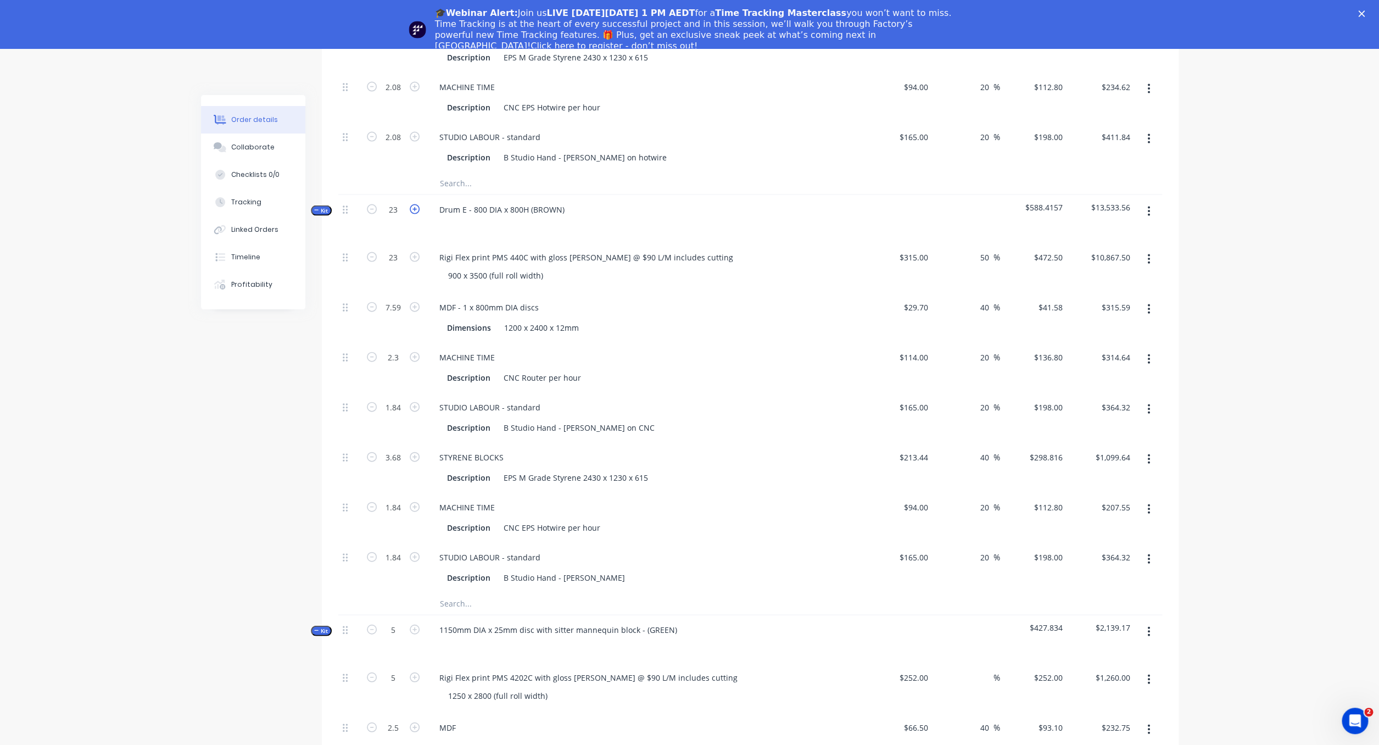
click at [415, 204] on icon "button" at bounding box center [415, 209] width 10 height 10
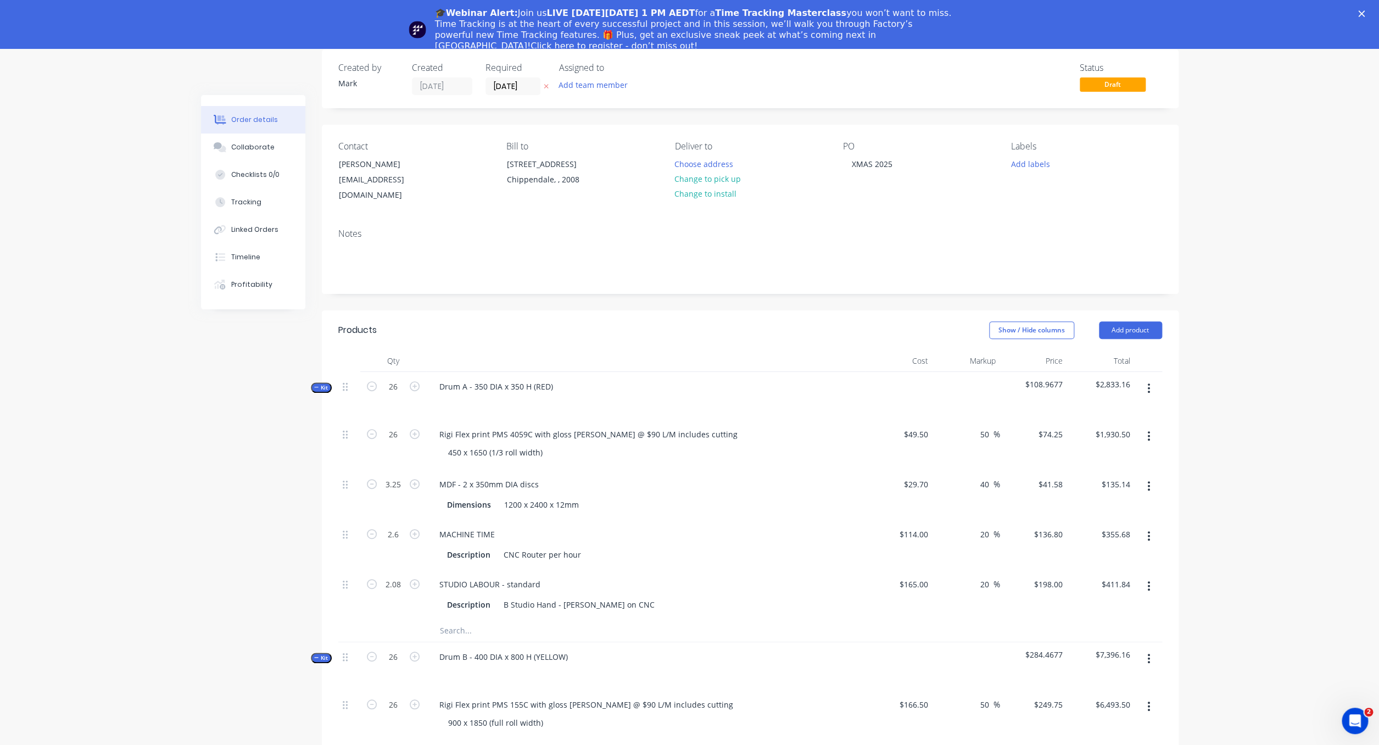
scroll to position [0, 0]
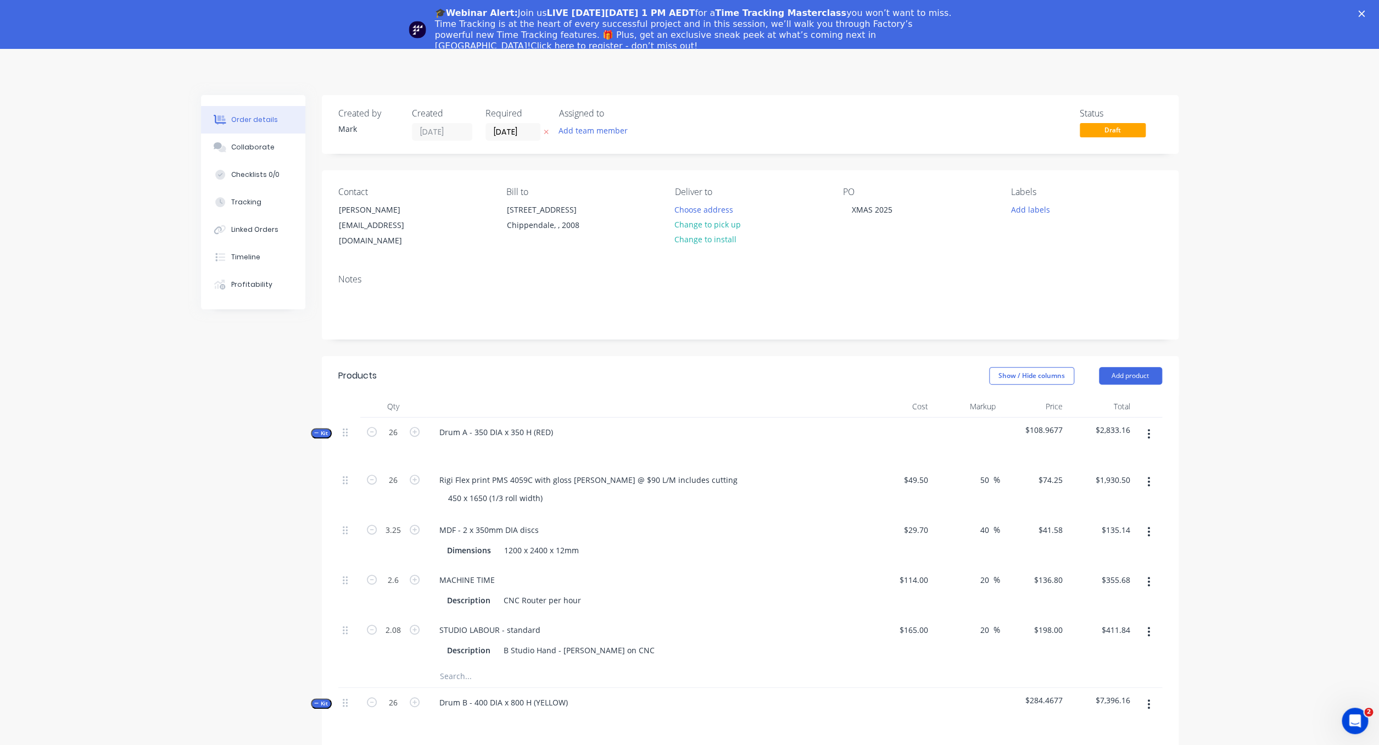
click at [1068, 14] on icon "Close" at bounding box center [1361, 13] width 7 height 7
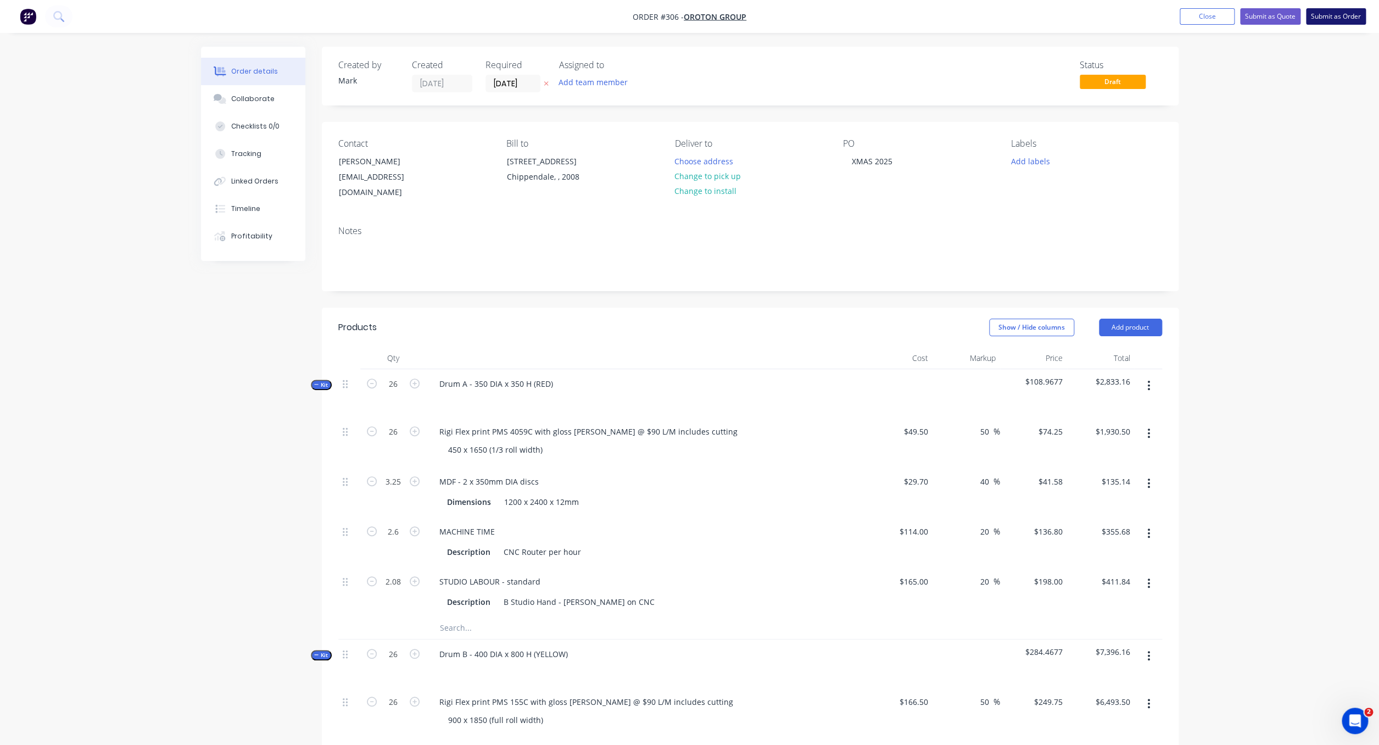
scroll to position [2, 0]
click at [1068, 14] on button "Close" at bounding box center [1206, 16] width 55 height 16
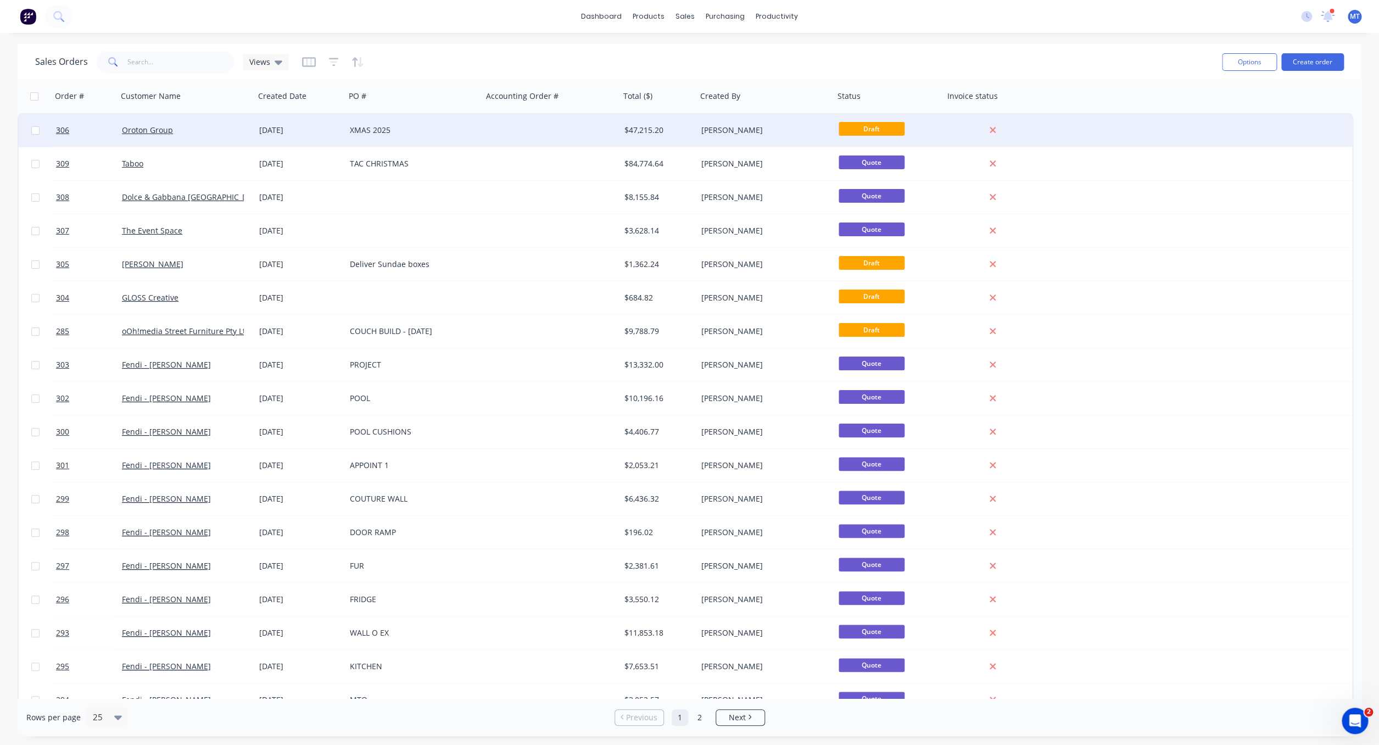
click at [390, 130] on div "XMAS 2025" at bounding box center [411, 130] width 122 height 11
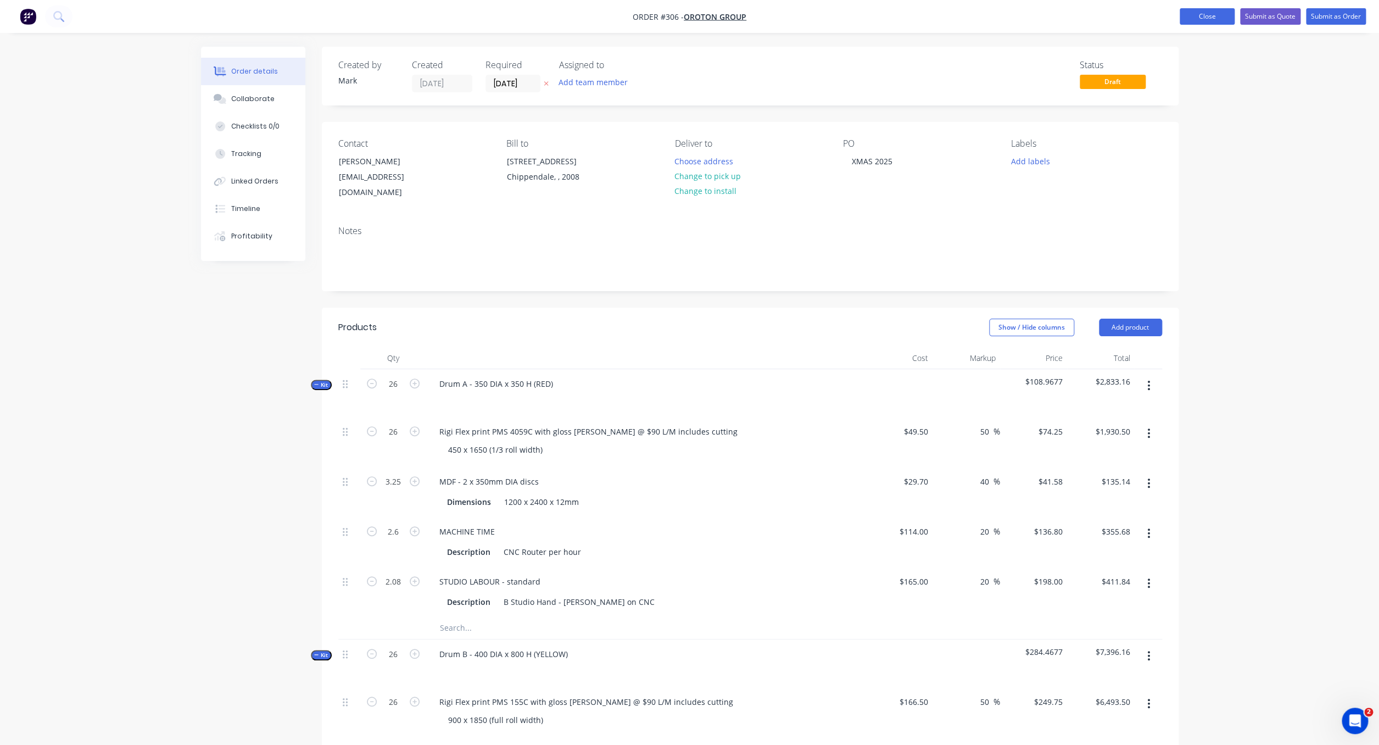
click at [1068, 18] on button "Close" at bounding box center [1206, 16] width 55 height 16
